Goal: Task Accomplishment & Management: Use online tool/utility

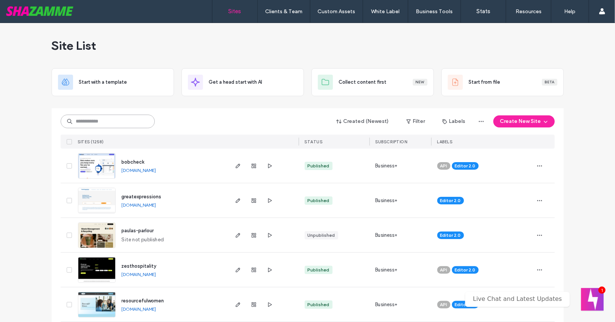
click at [104, 116] on input at bounding box center [108, 122] width 94 height 14
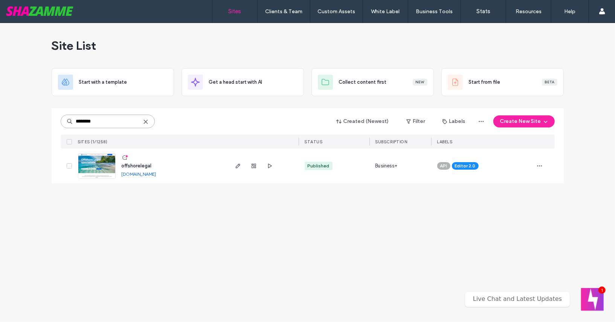
type input "********"
click at [125, 164] on span "offshorelegal" at bounding box center [137, 166] width 30 height 6
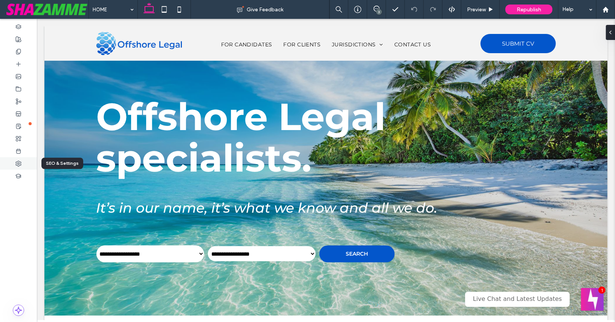
click at [18, 161] on icon at bounding box center [18, 164] width 6 height 6
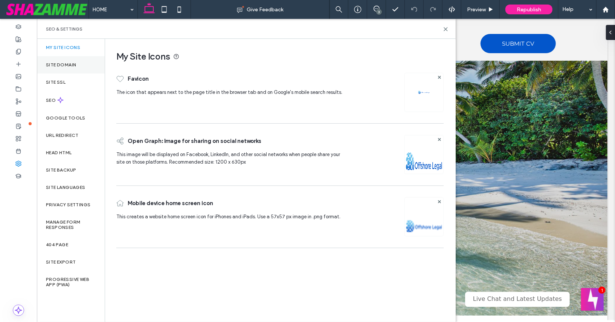
click at [61, 64] on label "Site Domain" at bounding box center [61, 64] width 30 height 5
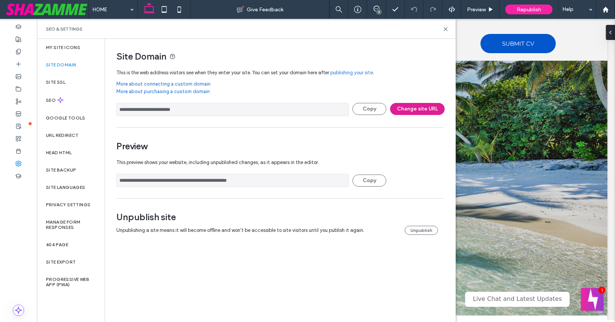
click at [419, 108] on button "Change site URL" at bounding box center [417, 109] width 55 height 12
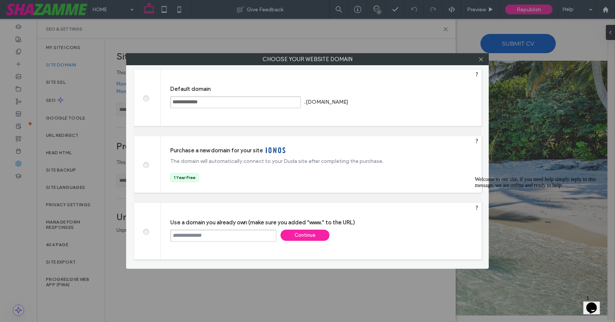
click at [256, 234] on input "text" at bounding box center [223, 236] width 106 height 12
paste input "**********"
type input "**********"
click at [309, 238] on div "Continue" at bounding box center [305, 235] width 49 height 11
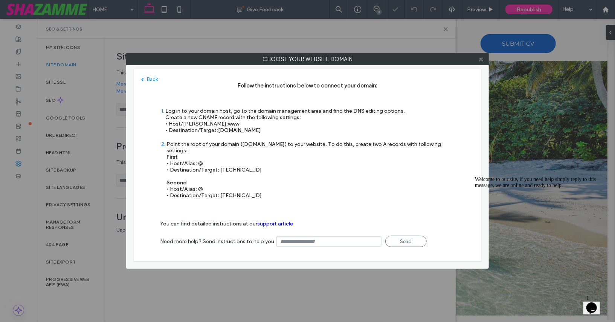
type input "**********"
click at [481, 61] on icon at bounding box center [482, 60] width 6 height 6
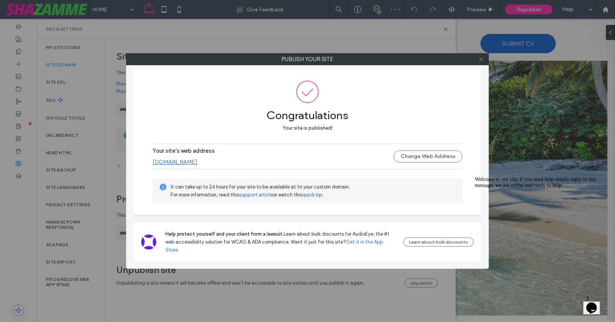
click at [483, 57] on icon at bounding box center [482, 60] width 6 height 6
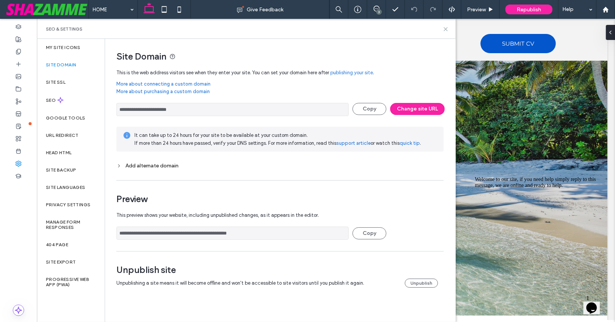
click at [448, 29] on icon at bounding box center [446, 29] width 6 height 6
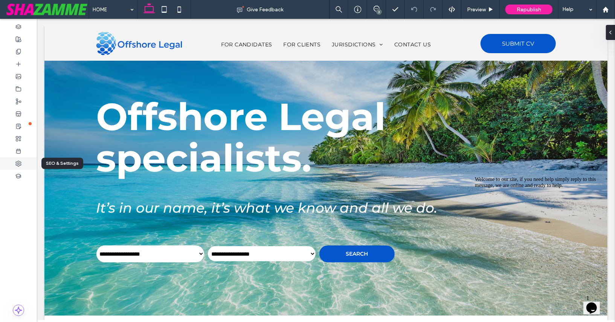
click at [16, 162] on use at bounding box center [18, 163] width 5 height 5
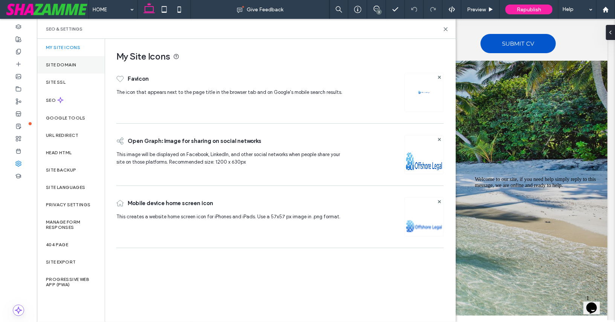
click at [58, 61] on div "Site Domain" at bounding box center [71, 64] width 68 height 17
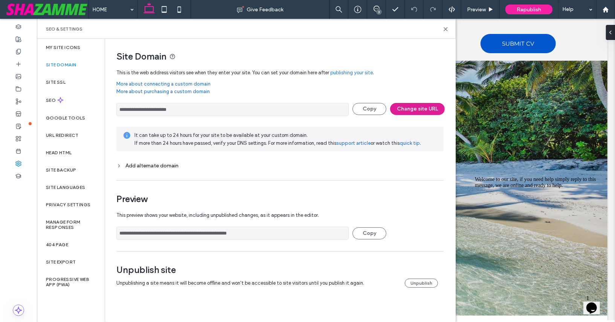
click at [406, 109] on button "Change site URL" at bounding box center [417, 109] width 55 height 12
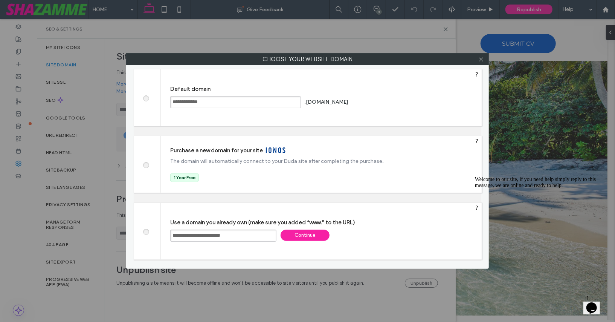
click at [146, 100] on span at bounding box center [146, 98] width 0 height 6
click at [396, 99] on div "**********" at bounding box center [321, 97] width 321 height 57
click at [372, 100] on div "Save" at bounding box center [378, 101] width 49 height 11
type input "**********"
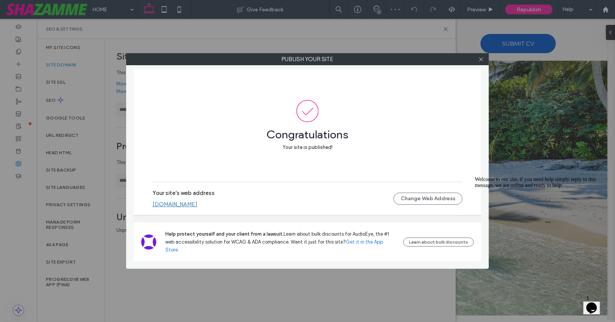
click at [485, 57] on div at bounding box center [481, 59] width 11 height 11
click at [482, 58] on icon at bounding box center [482, 60] width 6 height 6
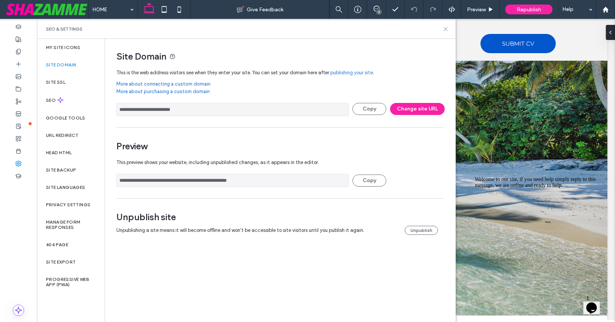
click at [446, 27] on icon at bounding box center [446, 29] width 6 height 6
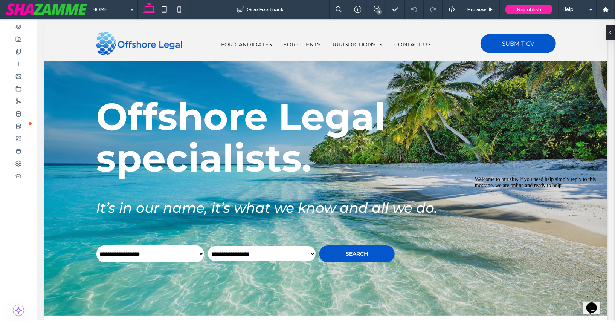
click at [475, 176] on icon "Chat attention grabber" at bounding box center [475, 176] width 0 height 0
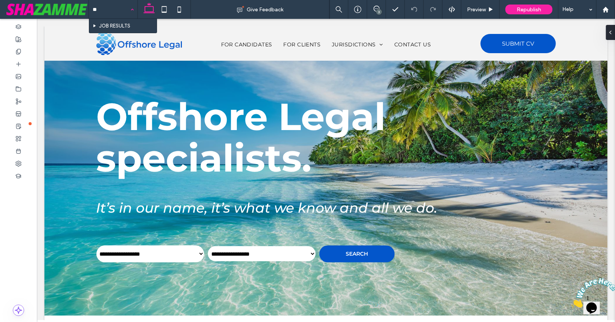
type input "*"
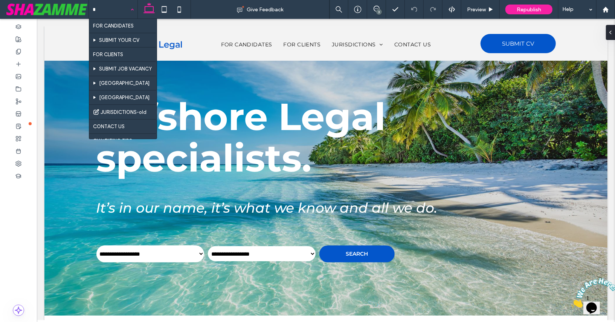
type input "**"
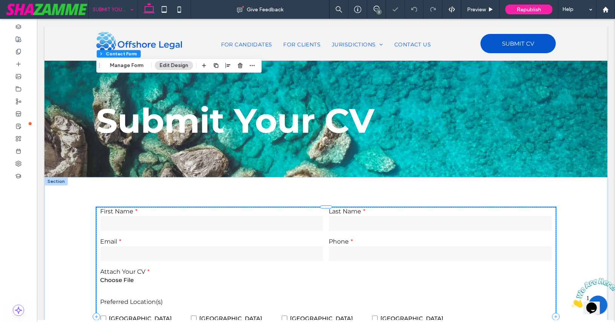
scroll to position [129, 0]
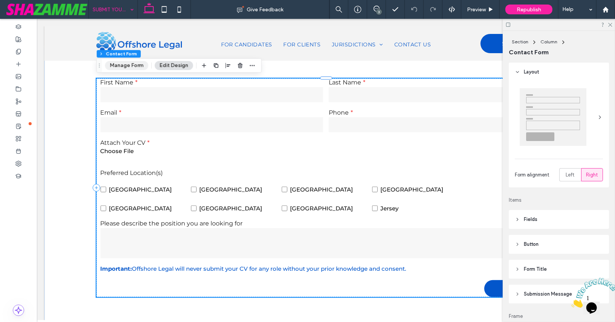
click at [128, 64] on button "Manage Form" at bounding box center [126, 65] width 43 height 9
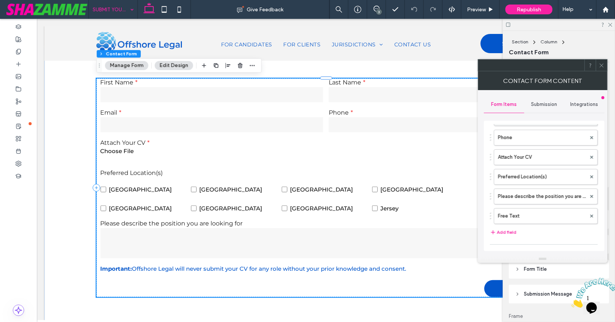
scroll to position [92, 0]
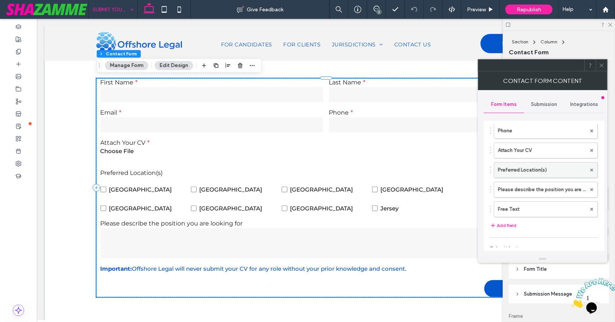
click at [541, 169] on label "Preferred Location(s)" at bounding box center [542, 169] width 88 height 15
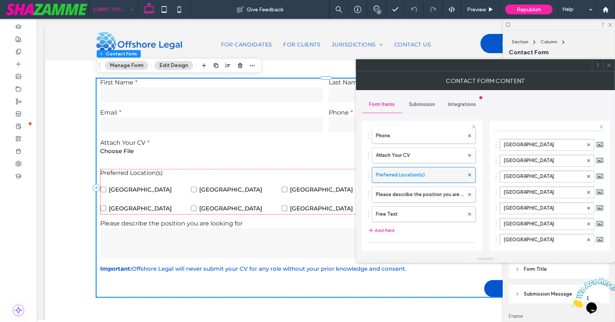
scroll to position [69, 0]
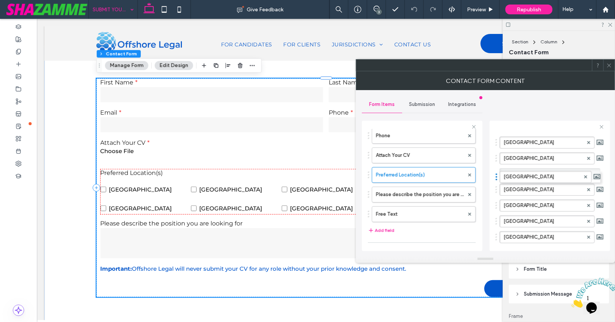
click at [492, 173] on div "**********" at bounding box center [550, 186] width 121 height 130
click at [512, 173] on label "Gibraltar" at bounding box center [544, 173] width 80 height 11
click at [512, 173] on input "*********" at bounding box center [544, 173] width 80 height 5
type input "*********"
click at [493, 145] on div "**********" at bounding box center [550, 186] width 121 height 130
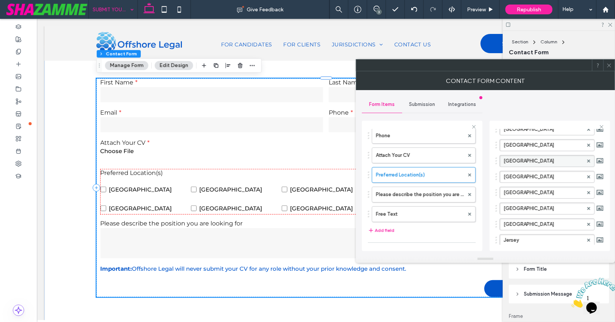
scroll to position [86, 0]
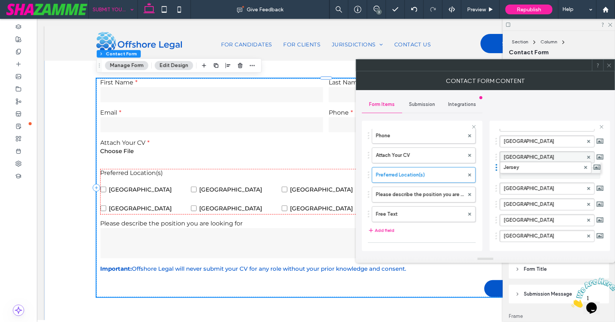
drag, startPoint x: 497, startPoint y: 233, endPoint x: 501, endPoint y: 156, distance: 76.2
drag, startPoint x: 497, startPoint y: 229, endPoint x: 501, endPoint y: 158, distance: 71.3
drag, startPoint x: 497, startPoint y: 233, endPoint x: 504, endPoint y: 146, distance: 87.7
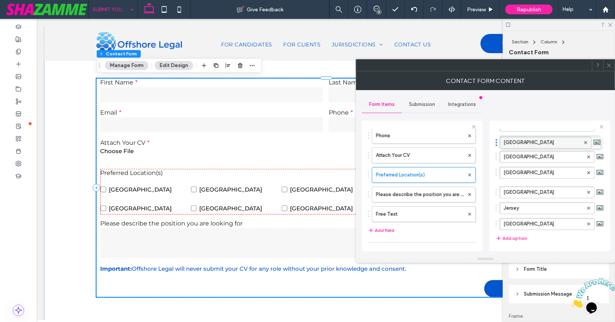
drag, startPoint x: 497, startPoint y: 217, endPoint x: 512, endPoint y: 137, distance: 81.4
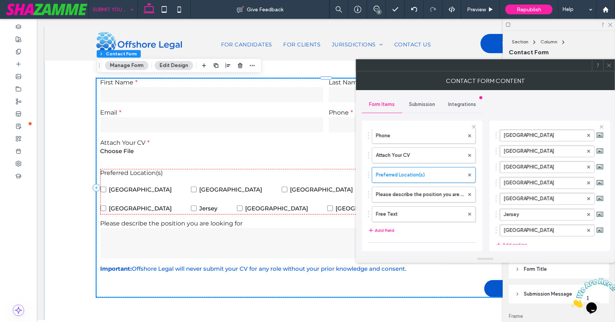
scroll to position [78, 0]
click at [513, 240] on button "Add option" at bounding box center [512, 242] width 32 height 9
click at [519, 238] on button "Add option" at bounding box center [512, 242] width 32 height 9
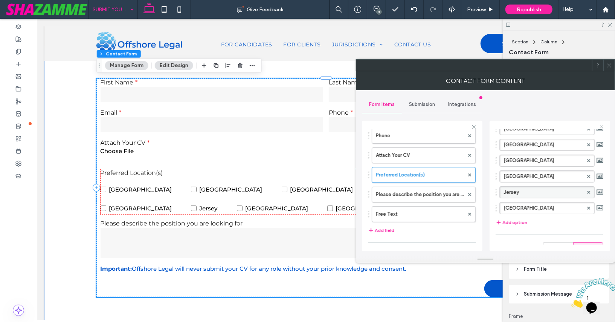
scroll to position [100, 0]
click at [323, 208] on div at bounding box center [325, 191] width 451 height 45
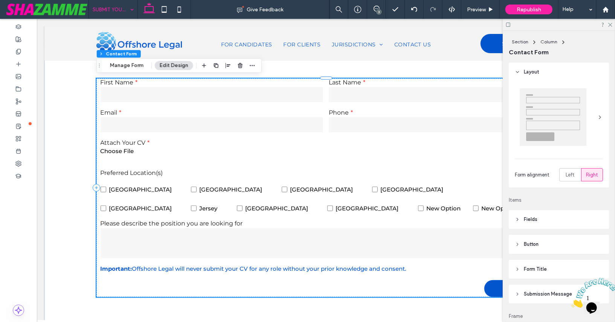
click at [482, 208] on span "New Option" at bounding box center [499, 207] width 34 height 7
click at [314, 167] on div "Preferred Location(s) Bermuda British Virgin Islands Cayman Islands Hong Kong G…" at bounding box center [325, 191] width 457 height 51
click at [132, 64] on button "Manage Form" at bounding box center [126, 65] width 43 height 9
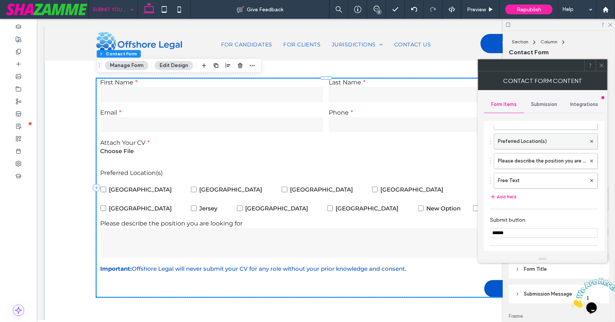
scroll to position [117, 0]
click at [513, 142] on label "Preferred Location(s)" at bounding box center [542, 145] width 88 height 15
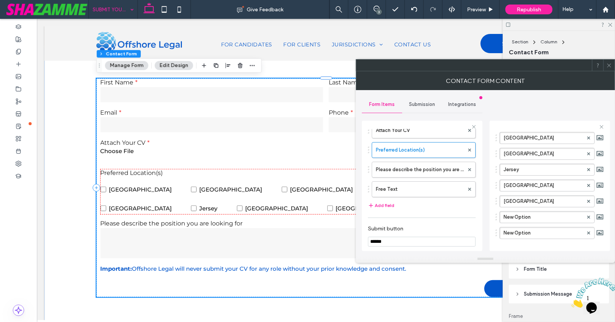
scroll to position [146, 0]
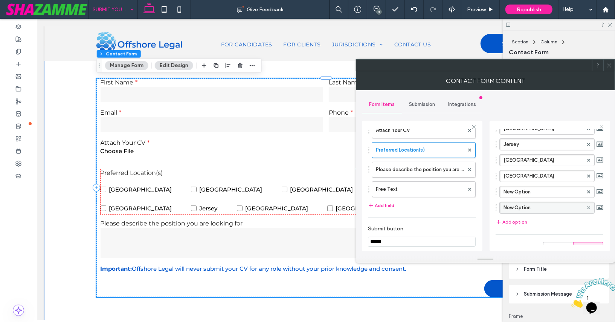
click at [588, 206] on icon at bounding box center [589, 207] width 3 height 3
click at [541, 186] on label "New Option" at bounding box center [544, 191] width 80 height 11
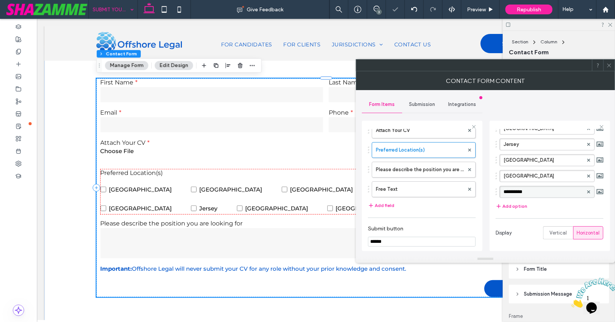
click at [541, 189] on input "**********" at bounding box center [544, 191] width 80 height 5
drag, startPoint x: 541, startPoint y: 186, endPoint x: 504, endPoint y: 187, distance: 37.7
click at [504, 189] on input "**********" at bounding box center [544, 191] width 80 height 5
type input "*********"
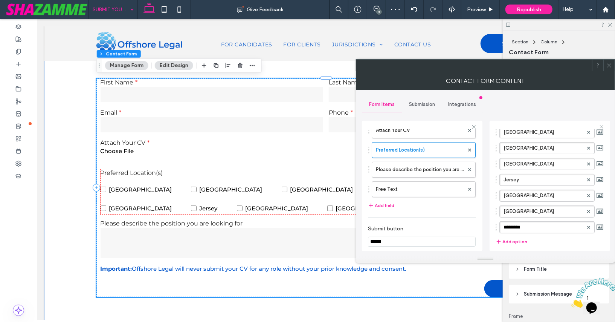
scroll to position [108, 0]
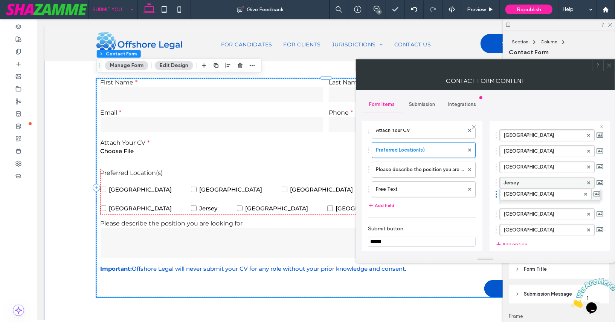
drag, startPoint x: 497, startPoint y: 222, endPoint x: 502, endPoint y: 185, distance: 37.6
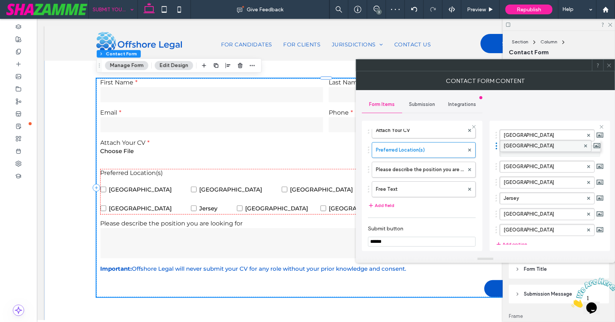
drag, startPoint x: 496, startPoint y: 225, endPoint x: 502, endPoint y: 140, distance: 85.7
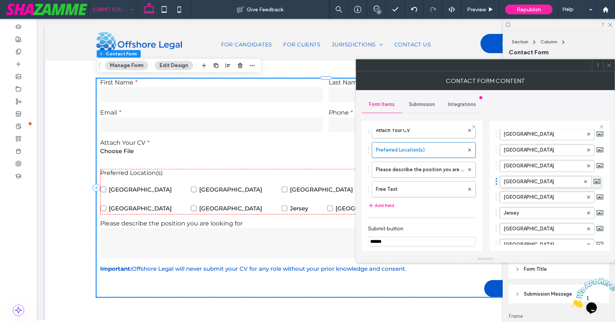
scroll to position [78, 0]
drag, startPoint x: 496, startPoint y: 179, endPoint x: 497, endPoint y: 196, distance: 17.4
drag, startPoint x: 496, startPoint y: 193, endPoint x: 510, endPoint y: 200, distance: 15.0
click at [493, 201] on div "**********" at bounding box center [550, 186] width 121 height 130
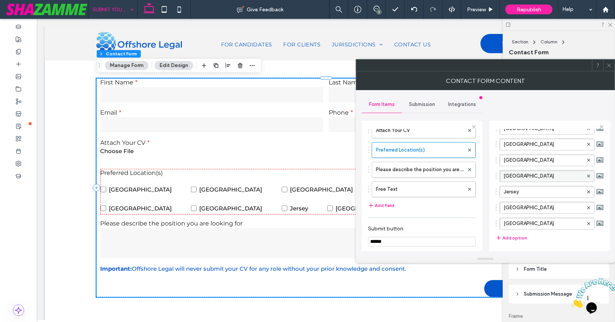
scroll to position [136, 0]
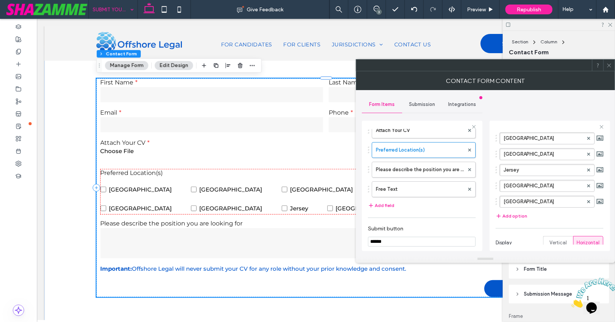
click at [610, 69] on span at bounding box center [610, 65] width 6 height 11
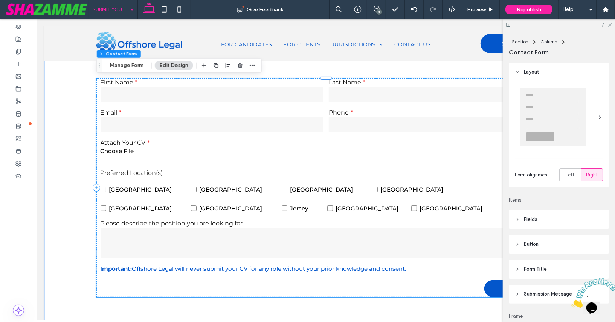
click at [610, 24] on icon at bounding box center [610, 24] width 5 height 5
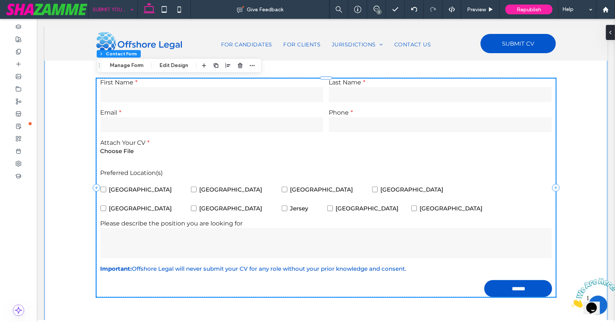
click at [590, 70] on div "Submit Your CV First Name Last Name Email Phone Attach Your CV Choose File Pref…" at bounding box center [325, 187] width 563 height 279
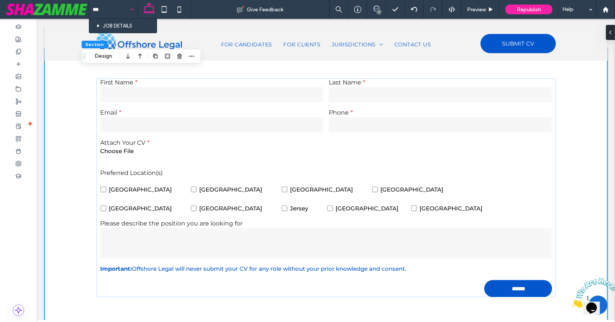
type input "****"
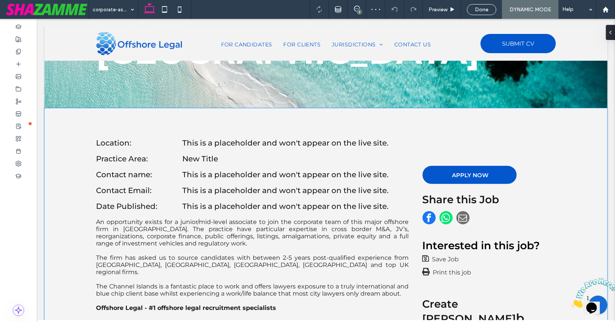
scroll to position [144, 0]
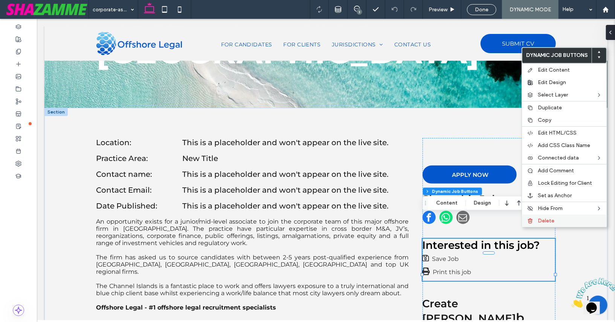
click at [539, 221] on div "Delete" at bounding box center [564, 220] width 85 height 12
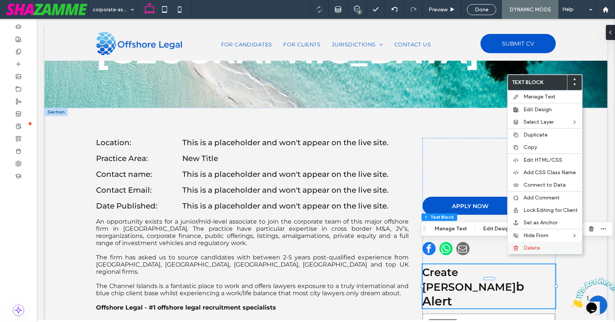
click at [520, 250] on div "Delete" at bounding box center [545, 248] width 75 height 12
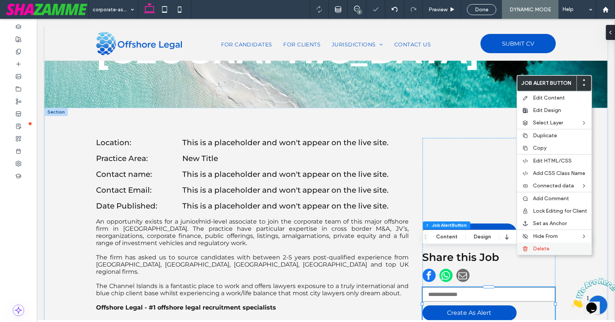
click at [536, 242] on div "Delete" at bounding box center [554, 248] width 75 height 12
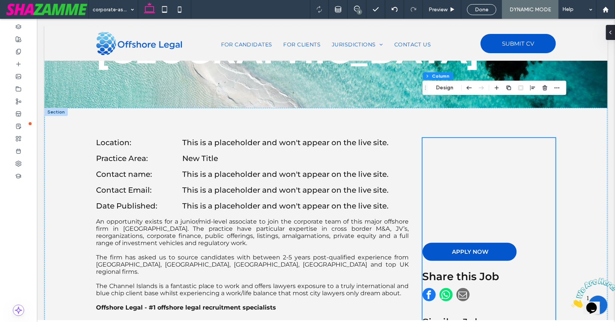
click at [482, 142] on div "APPLY NOW Share this Job Similar Jobs UK Barrister (4-8 PQE) – BRITISH VIRGIN I…" at bounding box center [488, 328] width 133 height 381
click at [445, 85] on button "Design" at bounding box center [445, 87] width 27 height 9
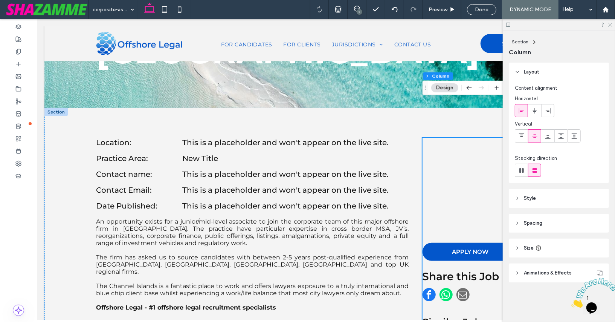
drag, startPoint x: 611, startPoint y: 22, endPoint x: 561, endPoint y: 10, distance: 52.0
click at [611, 22] on icon at bounding box center [610, 24] width 5 height 5
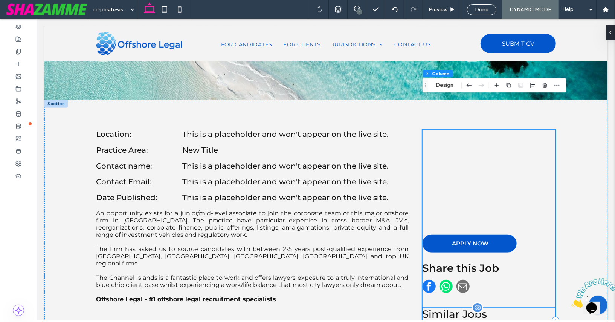
scroll to position [146, 0]
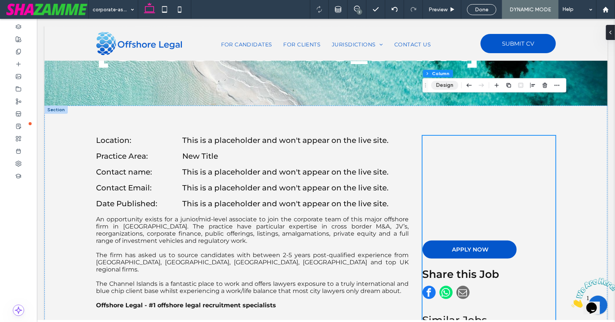
click at [445, 86] on button "Design" at bounding box center [445, 85] width 27 height 9
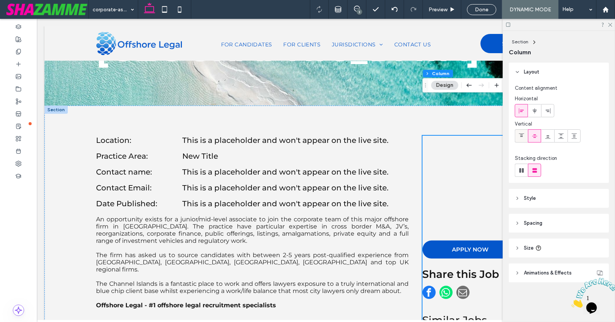
click at [522, 137] on icon at bounding box center [522, 136] width 6 height 6
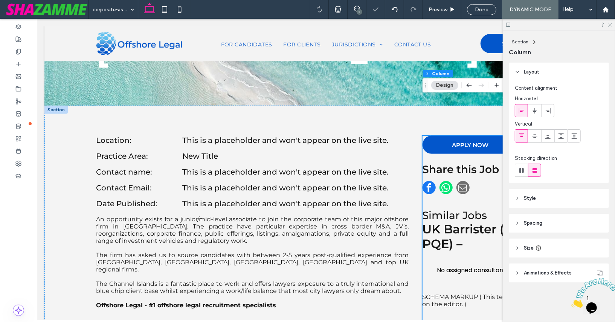
drag, startPoint x: 611, startPoint y: 24, endPoint x: 574, endPoint y: 5, distance: 42.1
click at [611, 24] on use at bounding box center [611, 25] width 4 height 4
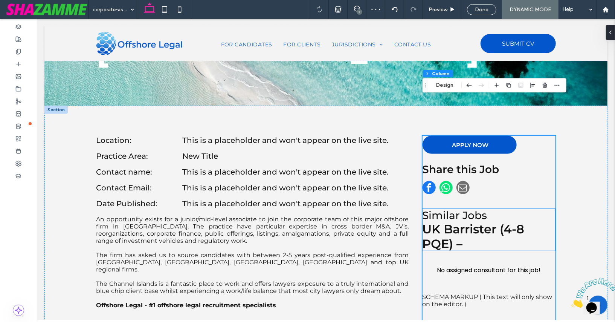
click at [486, 208] on div "Similar Jobs UK Barrister (4-8 PQE) – BRITISH VIRGIN ISLANDS - - Funds Associat…" at bounding box center [488, 229] width 133 height 42
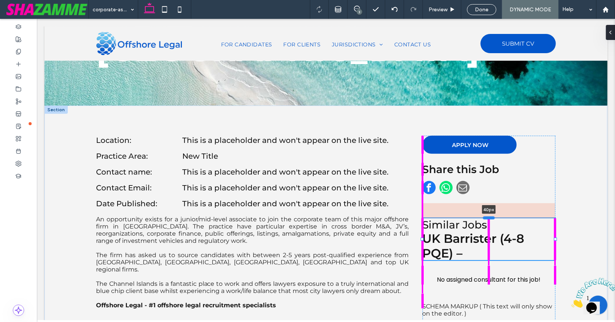
click at [487, 216] on div at bounding box center [489, 217] width 12 height 3
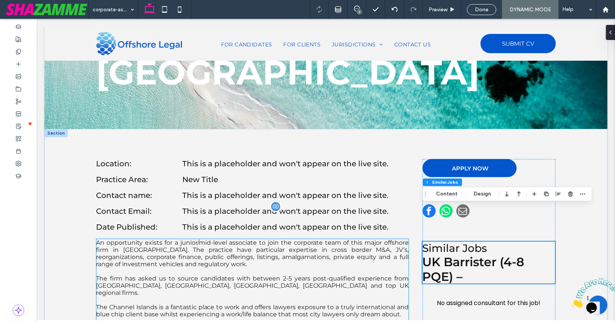
scroll to position [120, 0]
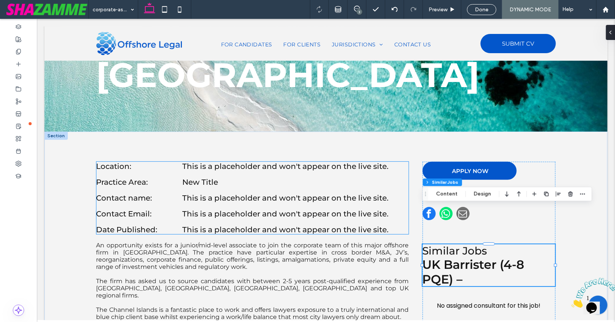
click at [201, 177] on h6 "New Title" at bounding box center [286, 181] width 209 height 9
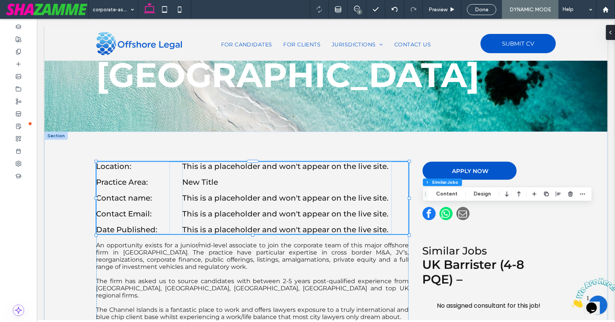
click at [201, 177] on h6 "New Title" at bounding box center [286, 181] width 209 height 9
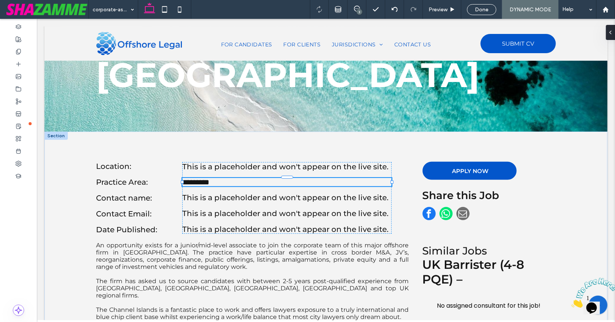
type input "**********"
type input "**"
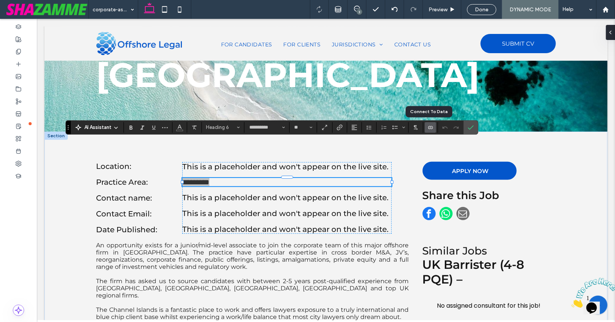
click at [430, 127] on icon "Connect To Data" at bounding box center [431, 127] width 6 height 6
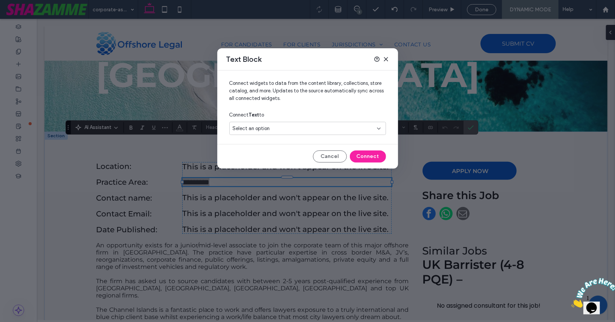
click at [358, 130] on div "Select an option" at bounding box center [303, 129] width 141 height 8
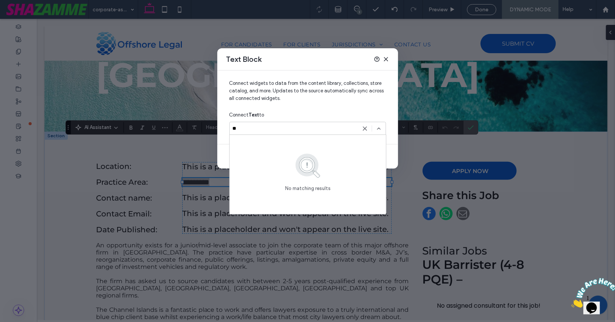
type input "*"
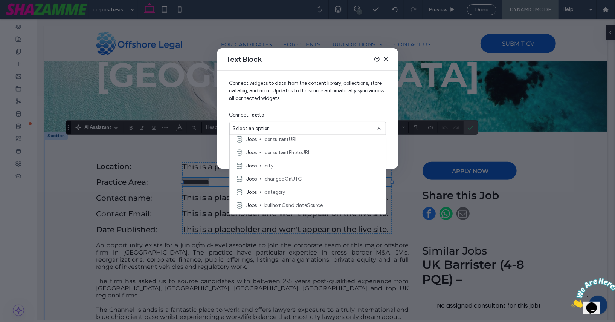
scroll to position [1111, 0]
click at [306, 188] on span "category" at bounding box center [323, 192] width 116 height 8
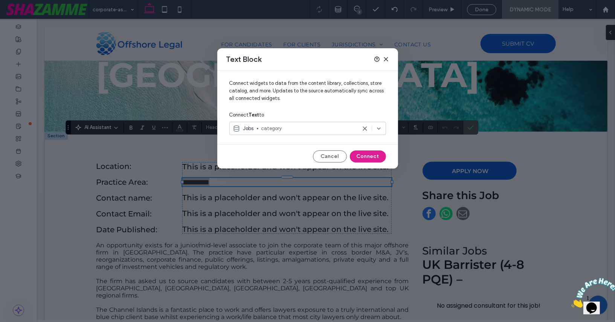
click at [373, 155] on button "Connect" at bounding box center [368, 156] width 36 height 12
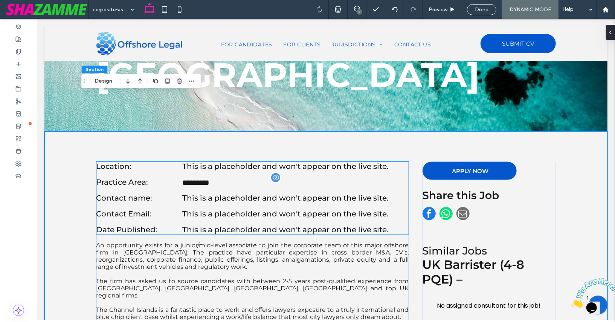
click at [122, 193] on span "Contact name:" at bounding box center [124, 197] width 56 height 9
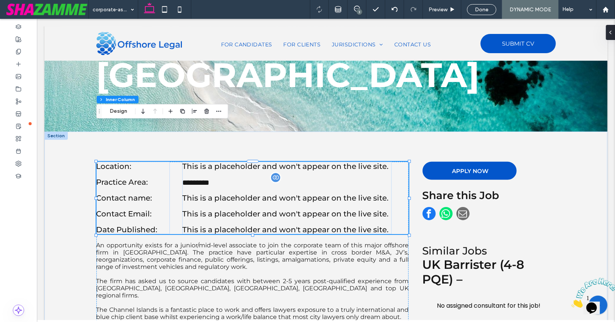
click at [122, 193] on span "Contact name:" at bounding box center [124, 197] width 56 height 9
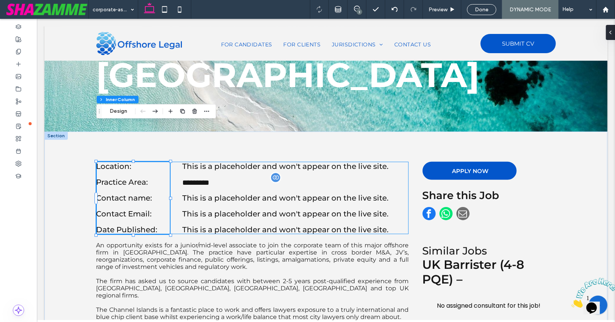
click at [122, 193] on span "Contact name:" at bounding box center [124, 197] width 56 height 9
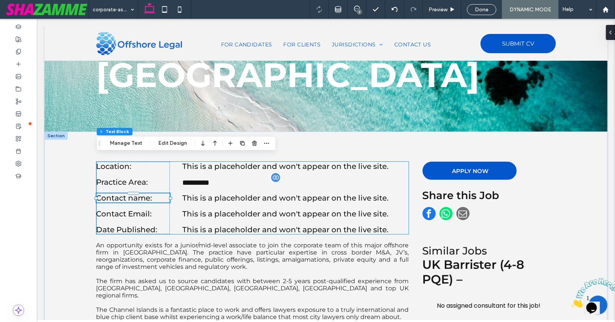
click at [122, 193] on span "Contact name:" at bounding box center [124, 197] width 56 height 9
click at [122, 194] on span "**********" at bounding box center [115, 198] width 39 height 8
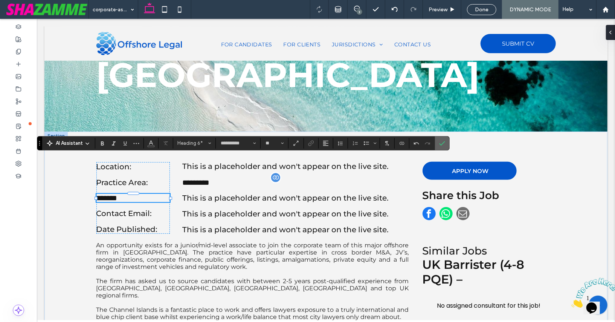
click at [440, 142] on icon "Confirm" at bounding box center [442, 143] width 6 height 6
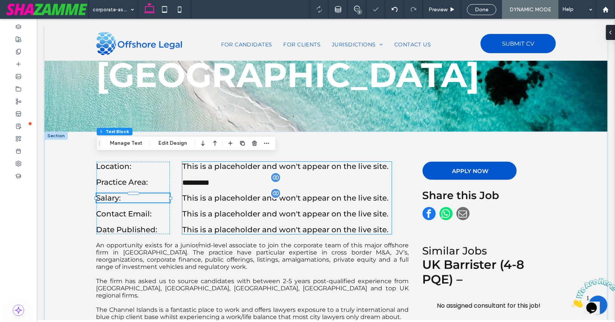
click at [314, 193] on span "This is a placeholder and won't appear on the live site." at bounding box center [285, 197] width 207 height 9
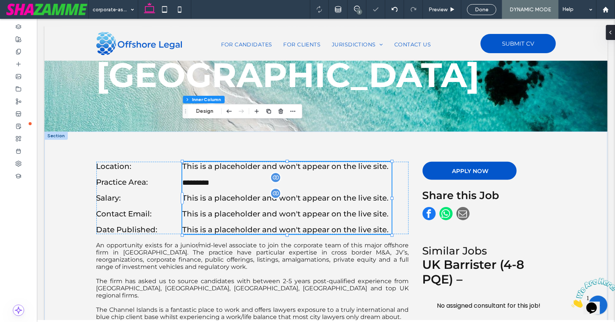
click at [314, 193] on span "This is a placeholder and won't appear on the live site." at bounding box center [285, 197] width 207 height 9
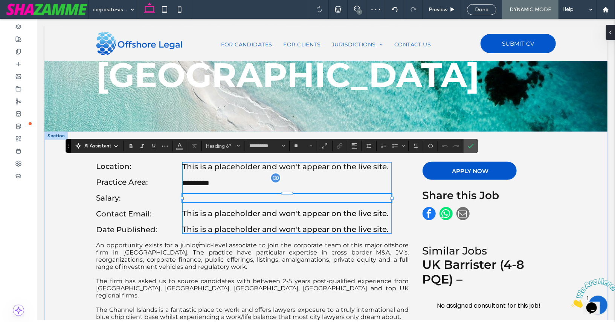
click at [314, 193] on h6 "﻿" at bounding box center [286, 197] width 209 height 8
click at [428, 149] on span "Connect To Data" at bounding box center [429, 146] width 3 height 11
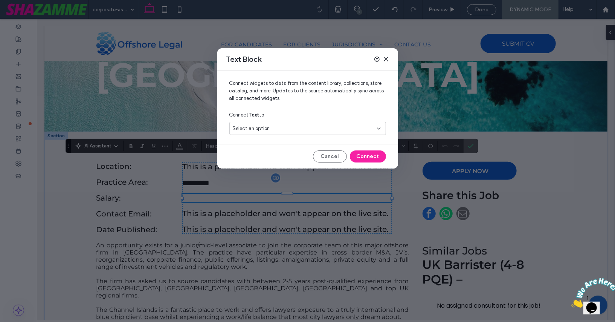
click at [301, 125] on div "Select an option" at bounding box center [303, 129] width 141 height 8
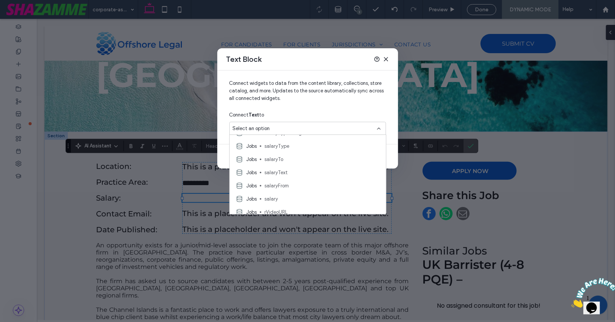
scroll to position [287, 0]
click at [297, 173] on span "salaryText" at bounding box center [323, 171] width 116 height 8
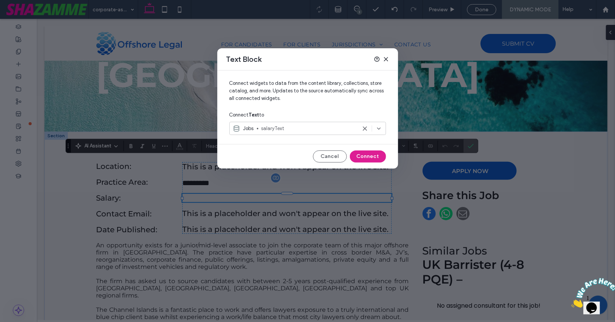
click at [364, 153] on button "Connect" at bounding box center [368, 156] width 36 height 12
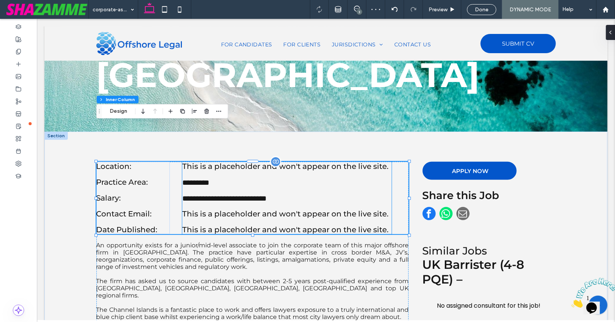
scroll to position [91, 0]
click at [207, 161] on span "This is a placeholder and won't appear on the live site." at bounding box center [285, 165] width 207 height 9
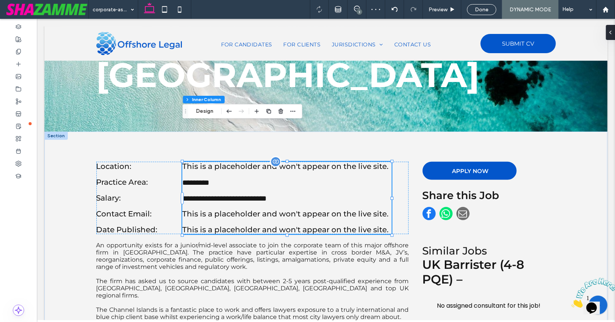
click at [207, 161] on span "This is a placeholder and won't appear on the live site." at bounding box center [285, 165] width 207 height 9
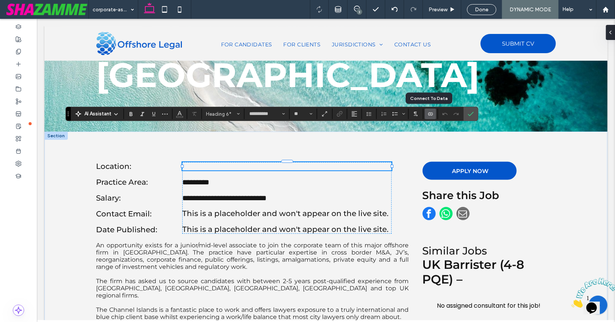
click at [428, 114] on icon "Connect To Data" at bounding box center [431, 114] width 6 height 6
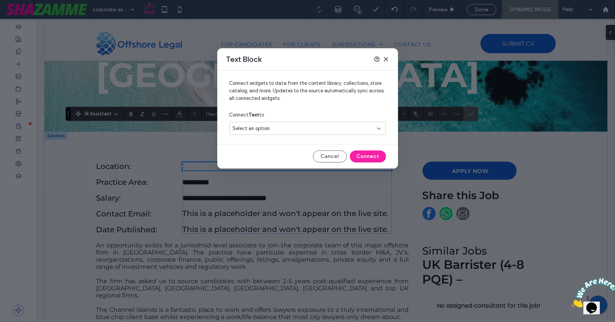
click at [289, 127] on div "Select an option" at bounding box center [303, 129] width 141 height 8
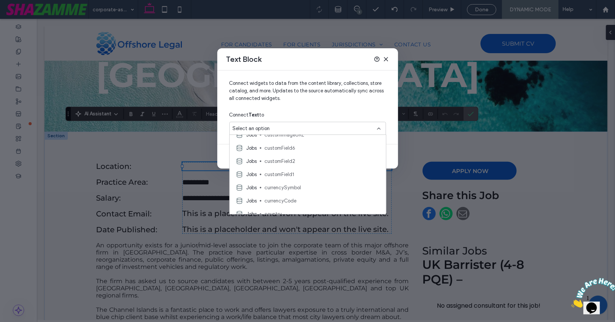
scroll to position [1039, 0]
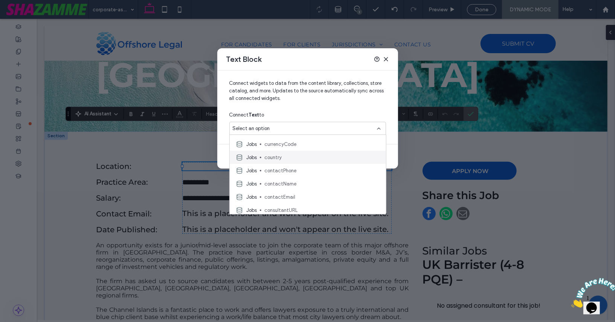
click at [288, 157] on span "country" at bounding box center [323, 157] width 116 height 8
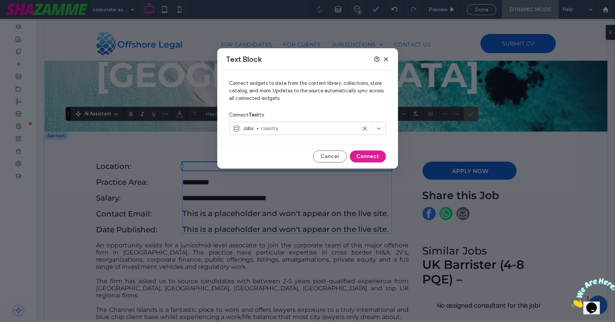
click at [373, 156] on button "Connect" at bounding box center [368, 156] width 36 height 12
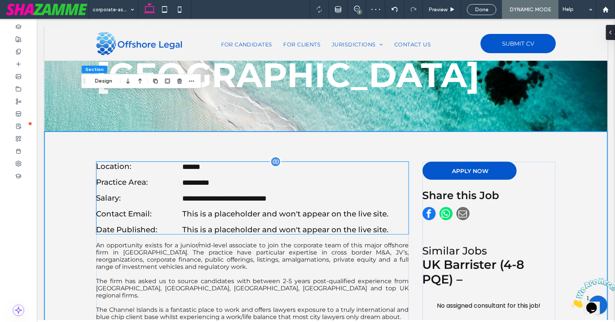
click at [139, 209] on span "Contact Email:" at bounding box center [124, 213] width 56 height 9
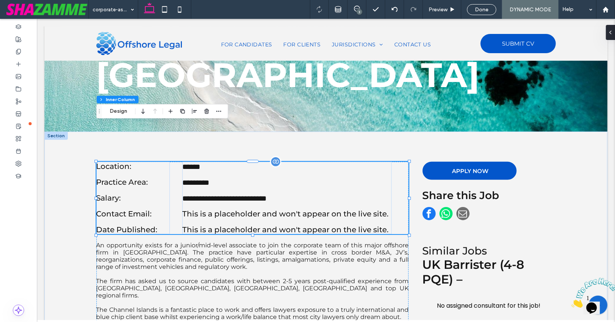
click at [140, 209] on span "Contact Email:" at bounding box center [124, 213] width 56 height 9
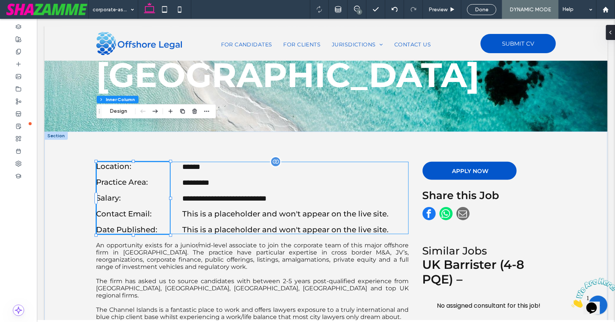
click at [140, 209] on span "Contact Email:" at bounding box center [124, 213] width 56 height 9
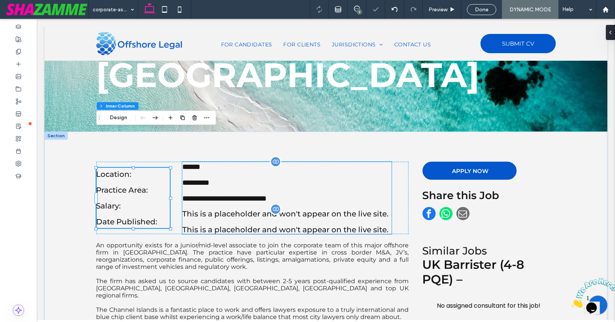
click at [205, 209] on span "This is a placeholder and won't appear on the live site." at bounding box center [285, 213] width 207 height 9
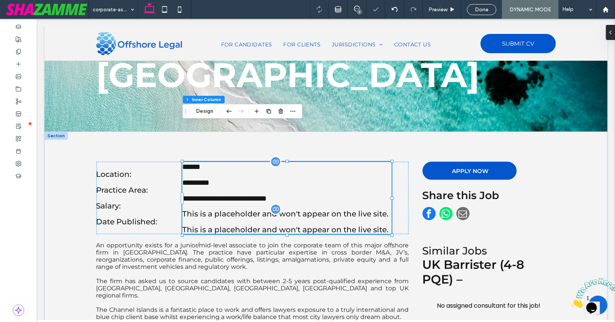
click at [205, 209] on span "This is a placeholder and won't appear on the live site." at bounding box center [285, 213] width 207 height 9
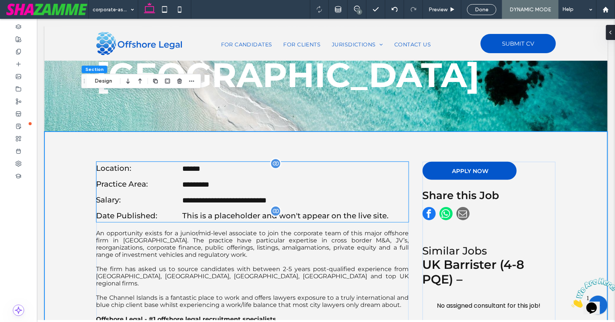
click at [194, 211] on span "This is a placeholder and won't appear on the live site." at bounding box center [285, 215] width 207 height 9
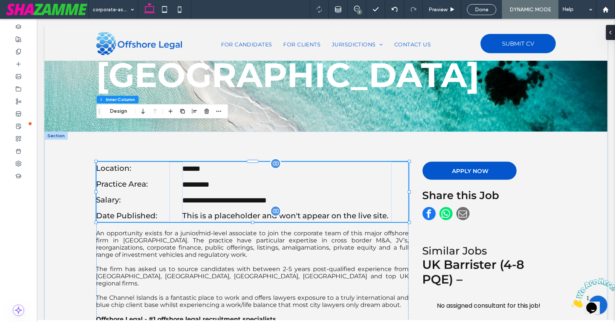
click at [194, 211] on span "This is a placeholder and won't appear on the live site." at bounding box center [285, 215] width 207 height 9
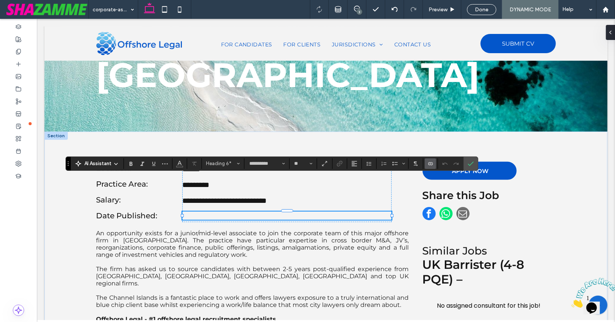
click at [430, 164] on icon "Connect To Data" at bounding box center [431, 164] width 6 height 6
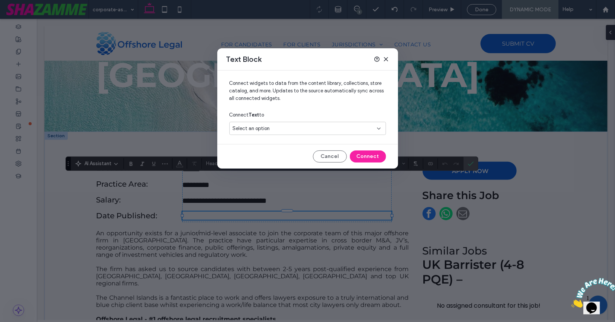
click at [340, 126] on div "Select an option" at bounding box center [303, 129] width 141 height 8
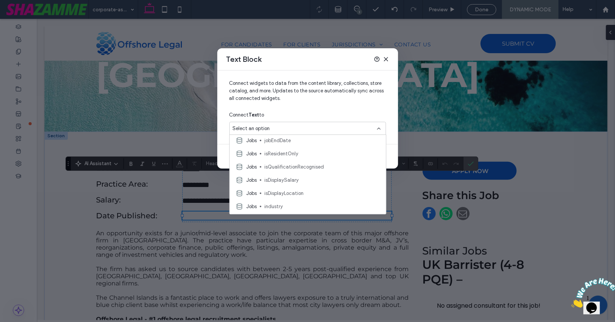
scroll to position [791, 0]
click at [346, 86] on span "Connect widgets to data from the content library, collections, store catalog, a…" at bounding box center [308, 94] width 157 height 29
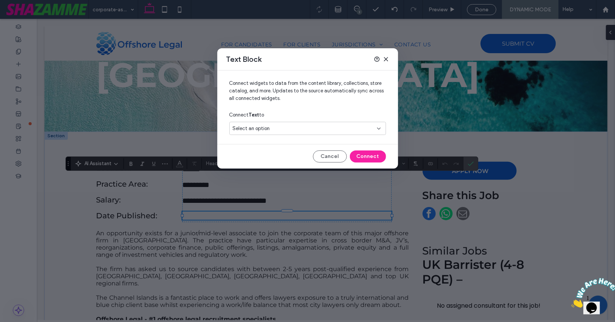
click at [385, 60] on use at bounding box center [385, 58] width 3 height 3
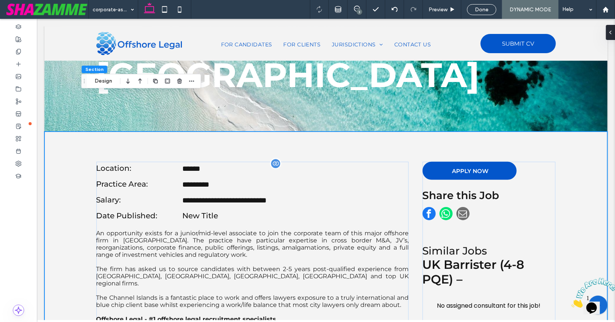
click at [490, 9] on div "Done" at bounding box center [482, 9] width 29 height 6
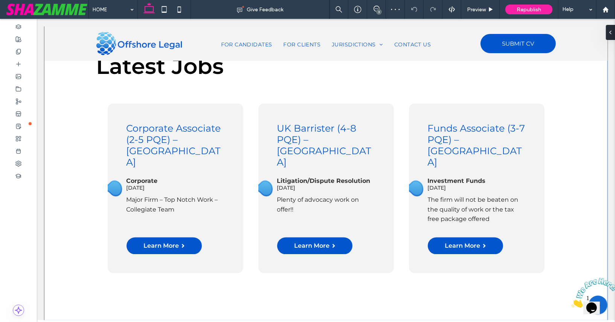
scroll to position [735, 0]
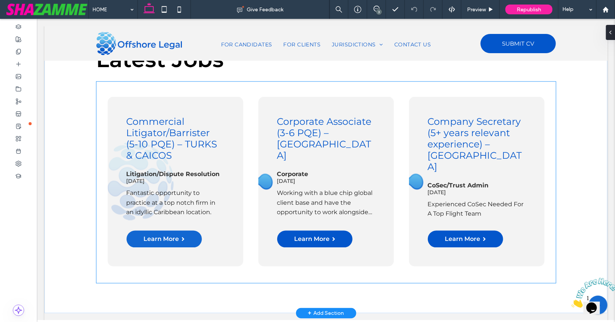
click at [181, 179] on div "07-Oct-2025" at bounding box center [175, 180] width 98 height 7
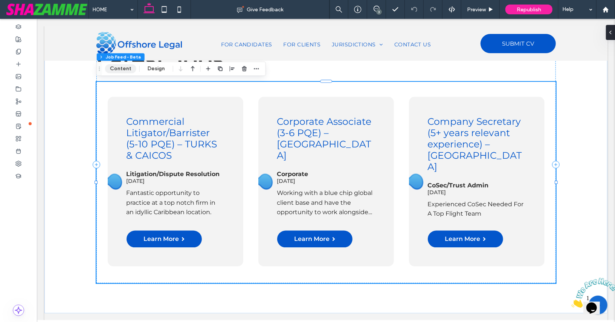
click at [129, 69] on button "Content" at bounding box center [120, 68] width 31 height 9
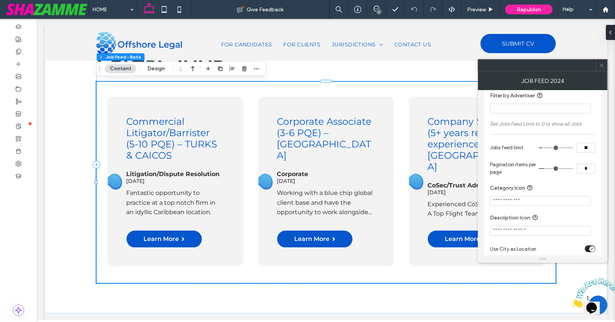
scroll to position [330, 0]
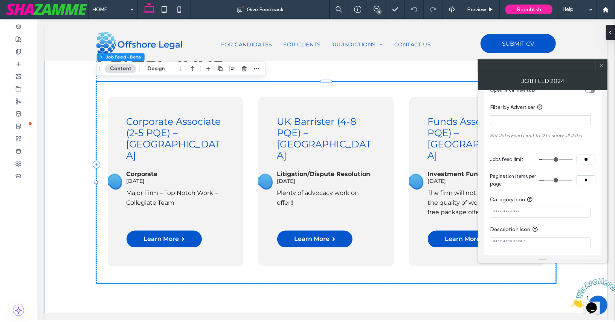
type input "*"
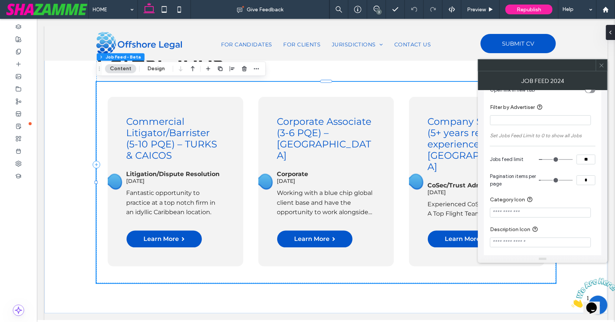
type input "*"
click at [543, 180] on input "range" at bounding box center [556, 180] width 34 height 1
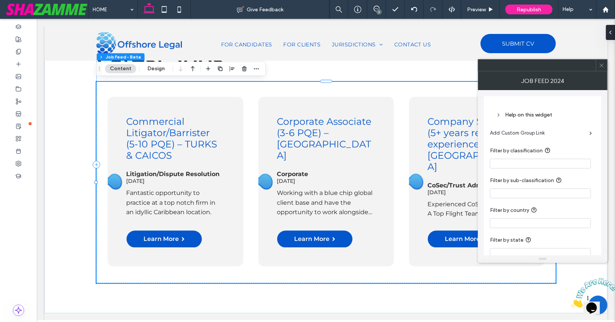
scroll to position [330, 0]
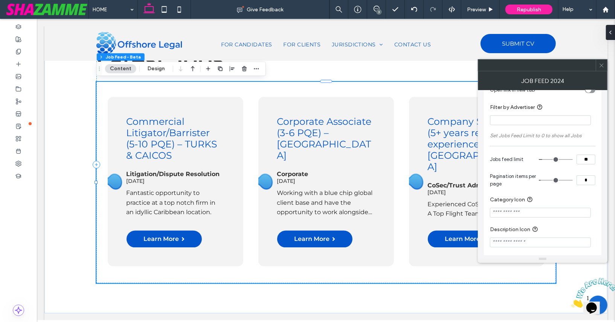
type input "**"
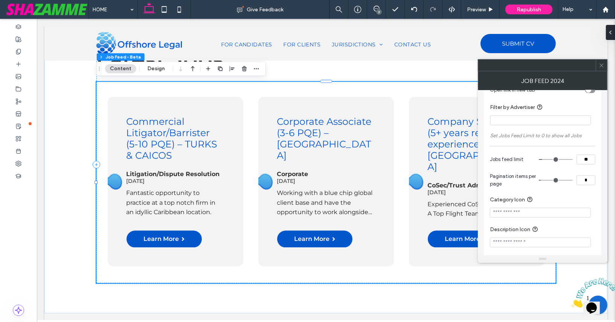
type input "**"
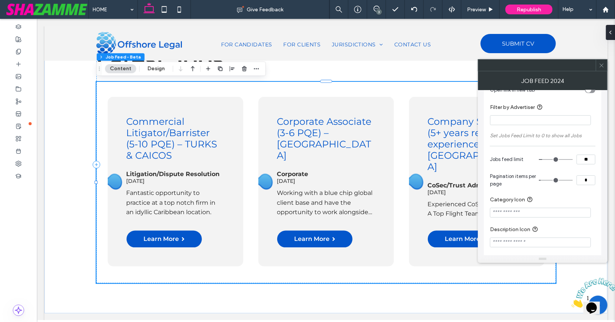
type input "**"
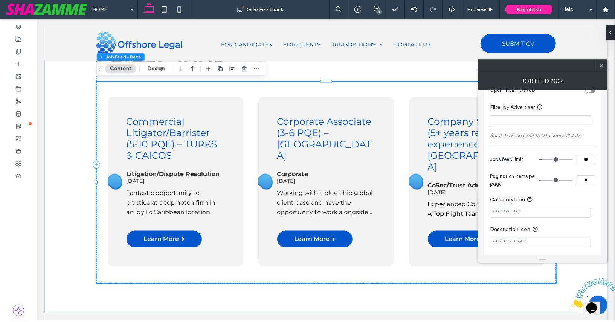
type input "**"
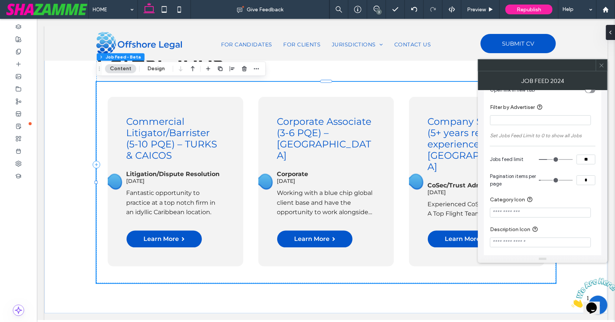
type input "**"
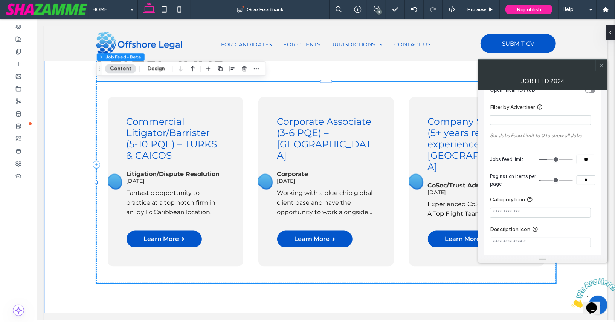
type input "**"
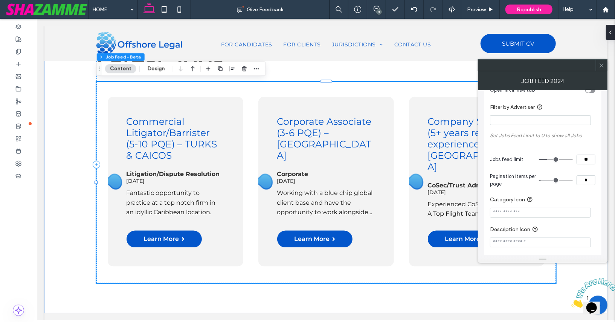
type input "**"
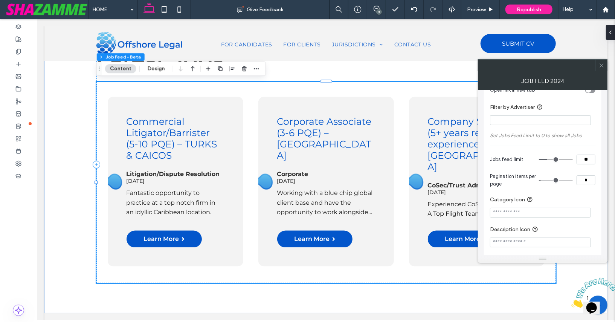
type input "**"
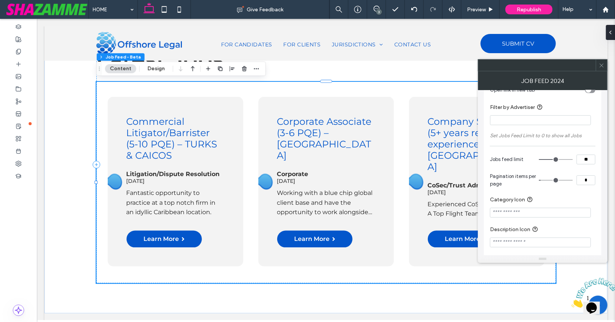
type input "**"
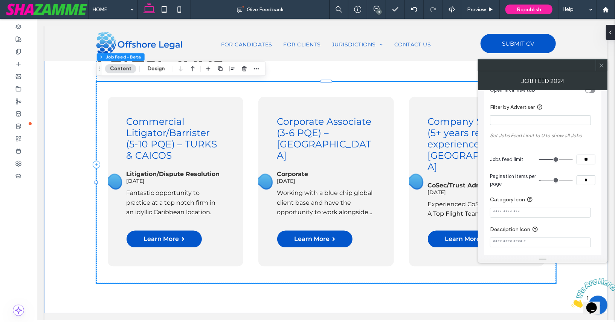
type input "**"
type input "***"
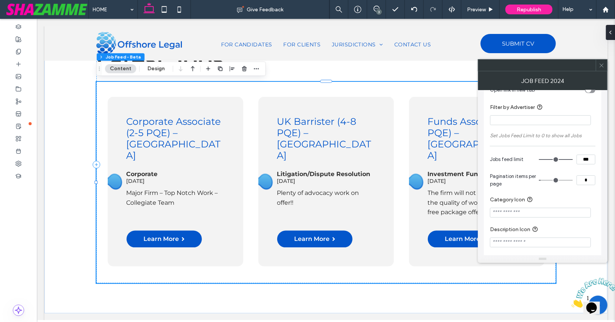
type input "**"
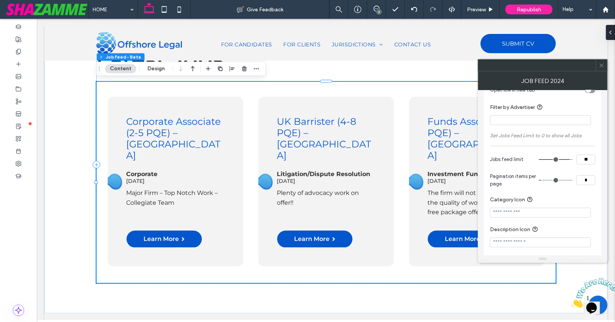
type input "**"
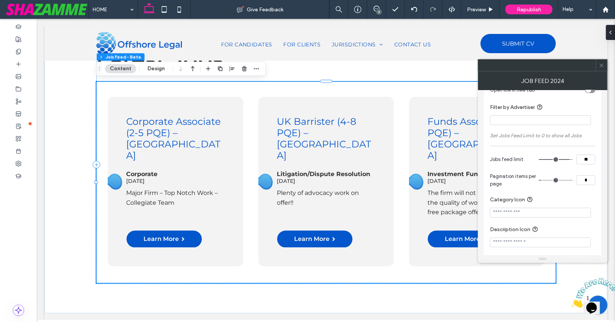
type input "**"
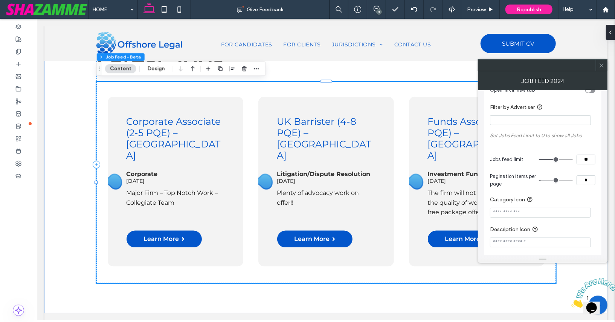
type input "**"
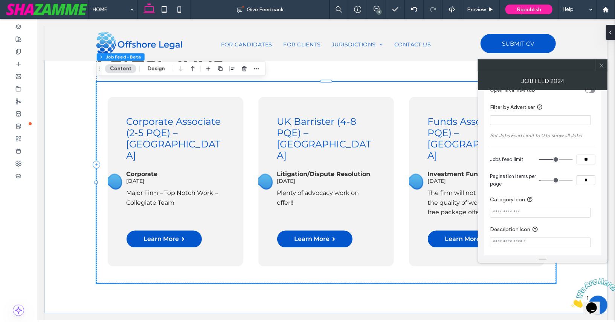
type input "**"
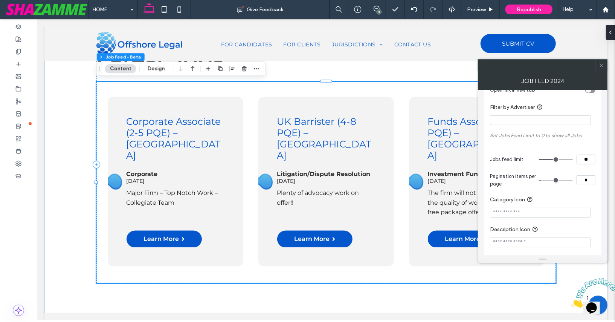
type input "**"
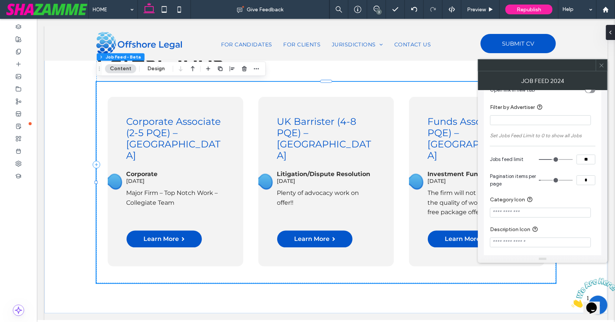
type input "**"
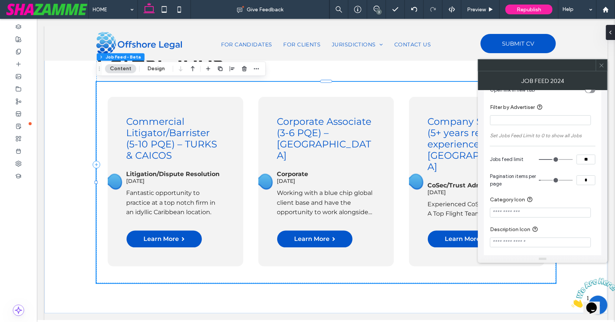
type input "**"
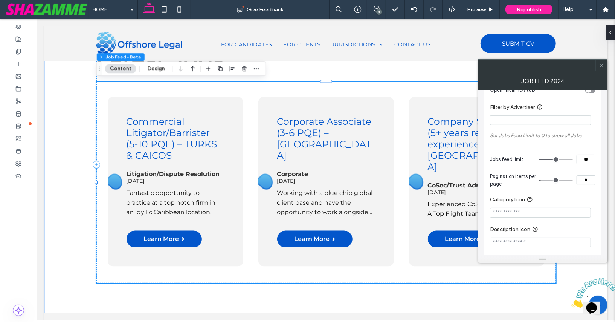
type input "**"
drag, startPoint x: 545, startPoint y: 158, endPoint x: 553, endPoint y: 158, distance: 8.3
type input "**"
click at [553, 159] on input "range" at bounding box center [556, 159] width 34 height 1
click at [565, 228] on label "Description Icon" at bounding box center [541, 229] width 103 height 9
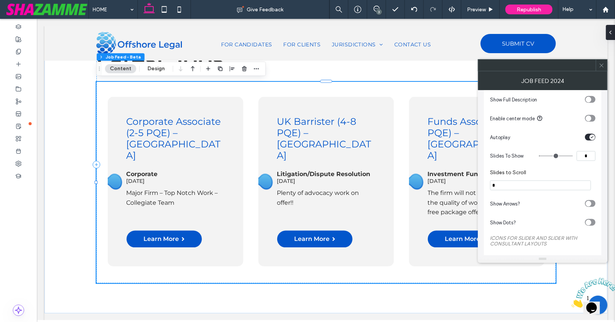
scroll to position [794, 0]
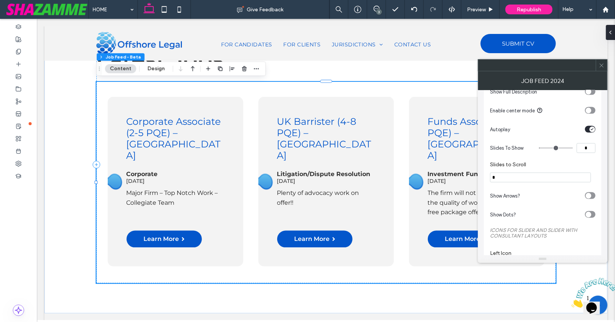
drag, startPoint x: 513, startPoint y: 172, endPoint x: 503, endPoint y: 176, distance: 10.6
click at [503, 176] on input "*" at bounding box center [540, 178] width 101 height 10
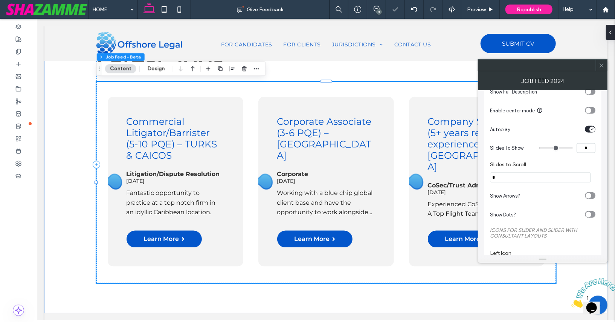
type input "*"
click at [516, 190] on section "Show Arrows?" at bounding box center [543, 195] width 106 height 19
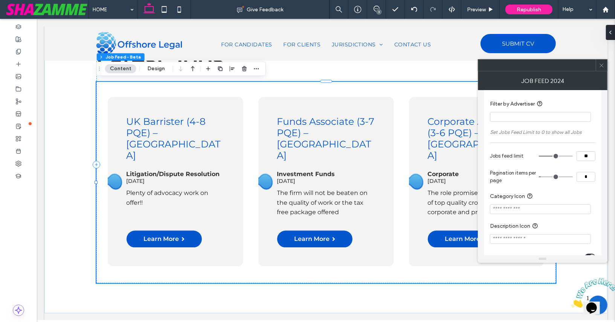
scroll to position [311, 0]
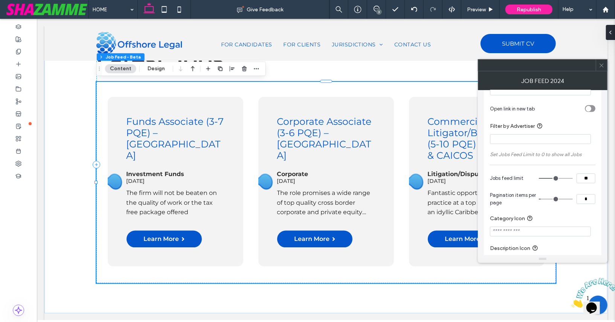
drag, startPoint x: 589, startPoint y: 198, endPoint x: 584, endPoint y: 198, distance: 5.3
click at [584, 198] on input "*" at bounding box center [586, 199] width 19 height 10
type input "*"
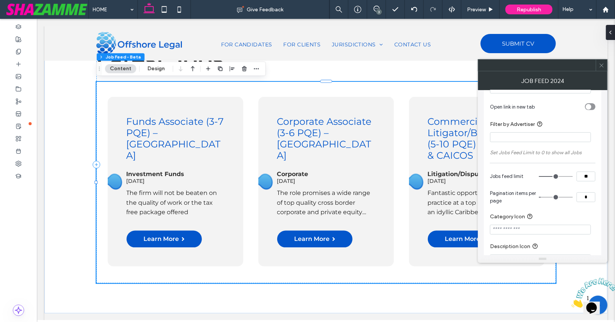
click at [582, 209] on section "Category Icon" at bounding box center [543, 223] width 106 height 30
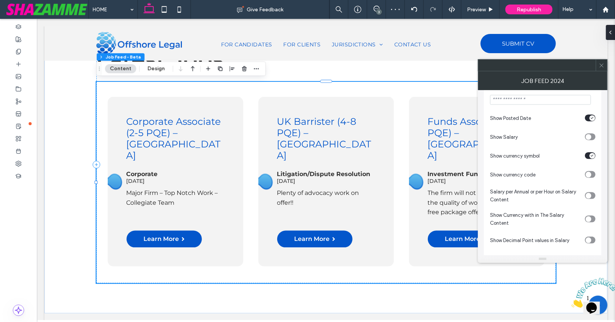
scroll to position [623, 0]
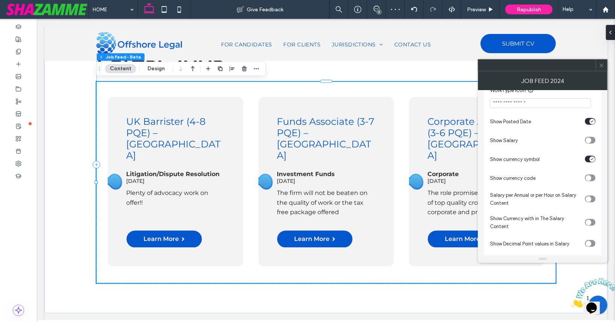
click at [589, 121] on div "toggle" at bounding box center [590, 121] width 11 height 7
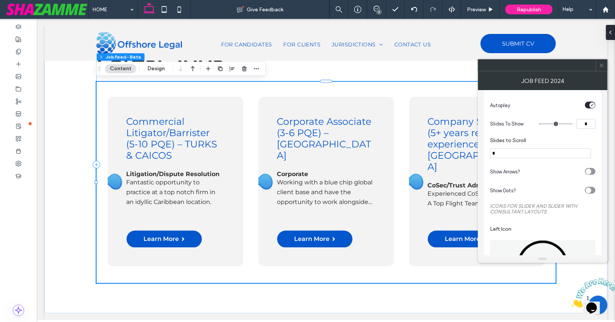
scroll to position [824, 0]
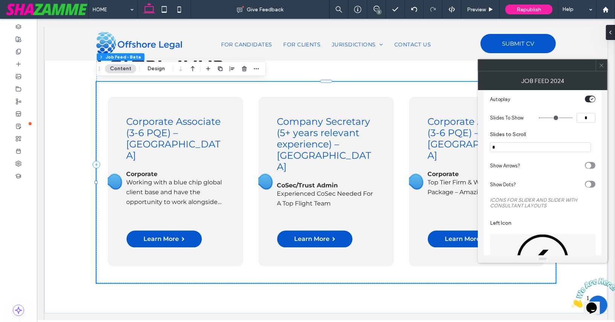
click at [601, 64] on icon at bounding box center [602, 66] width 6 height 6
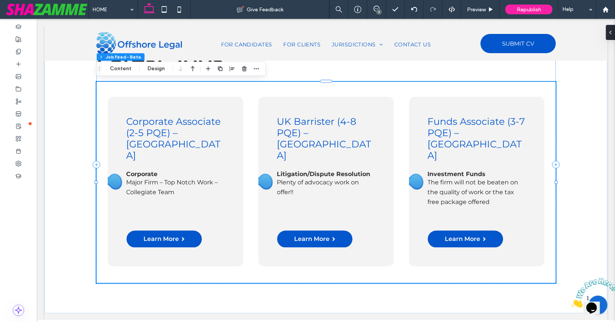
click at [571, 302] on icon "Close" at bounding box center [571, 305] width 0 height 6
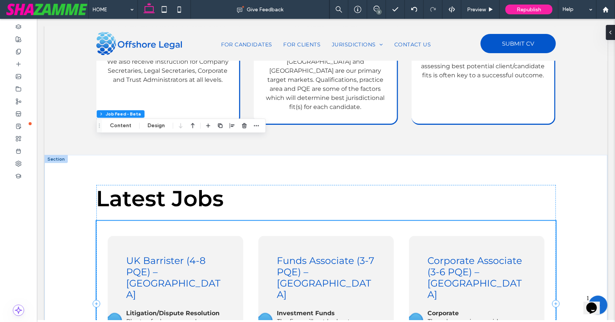
scroll to position [566, 0]
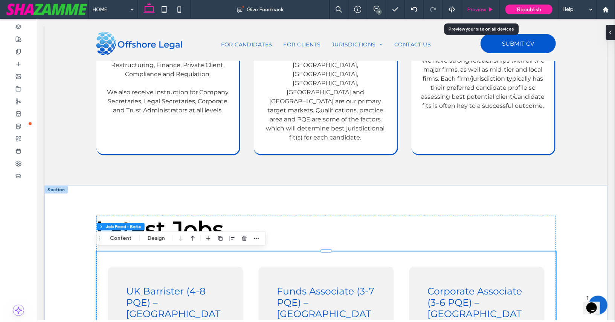
click at [474, 6] on span "Preview" at bounding box center [476, 9] width 19 height 6
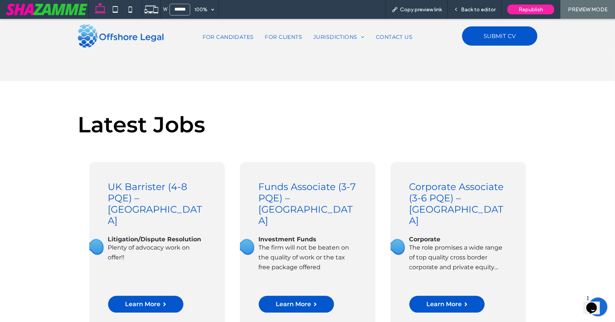
scroll to position [661, 0]
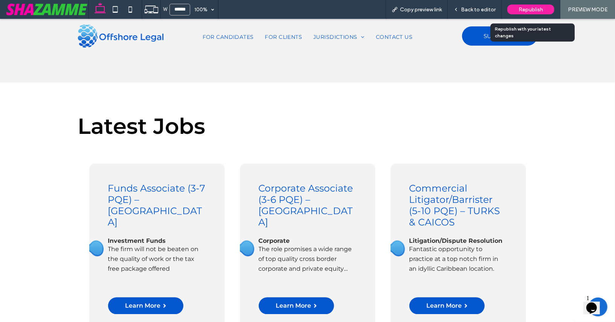
click at [535, 9] on span "Republish" at bounding box center [531, 9] width 24 height 6
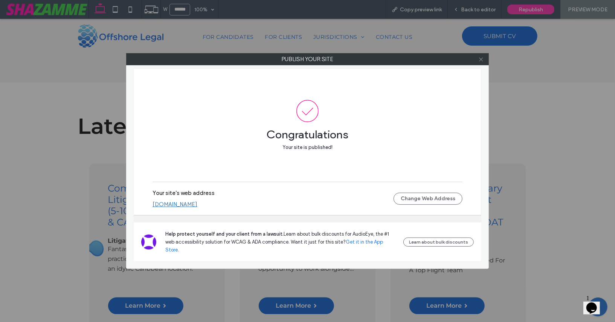
click at [480, 58] on icon at bounding box center [482, 60] width 6 height 6
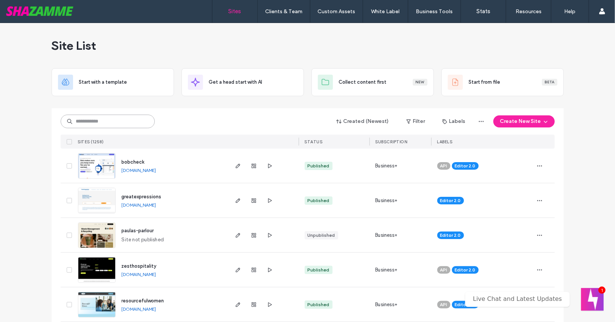
click at [89, 122] on input at bounding box center [108, 122] width 94 height 14
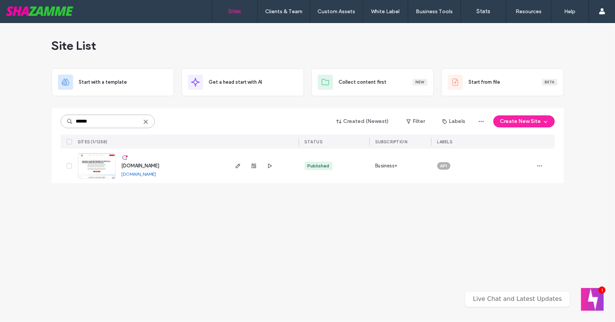
type input "******"
click at [160, 168] on span "www.mentormed.com.au" at bounding box center [141, 166] width 38 height 6
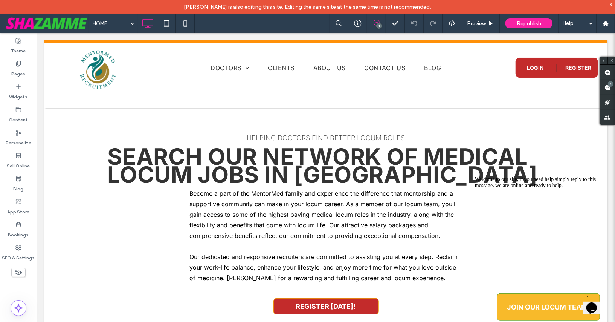
click at [612, 4] on div "x" at bounding box center [611, 4] width 3 height 6
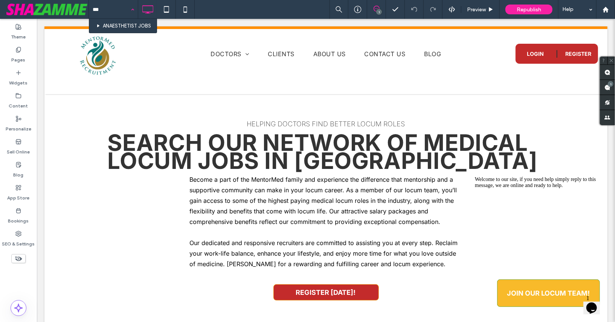
type input "**"
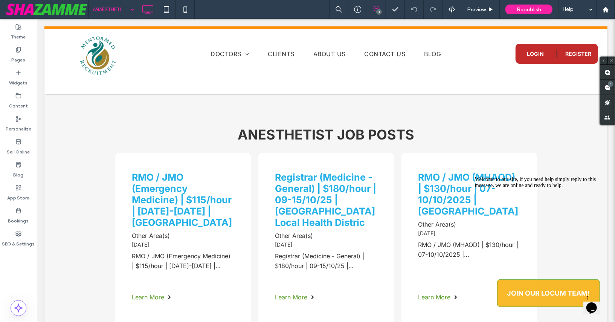
scroll to position [605, 0]
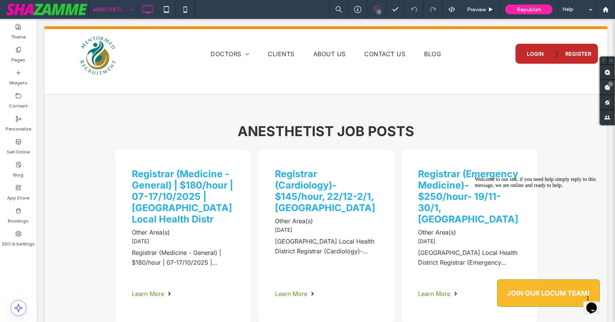
click at [110, 6] on input at bounding box center [112, 9] width 38 height 19
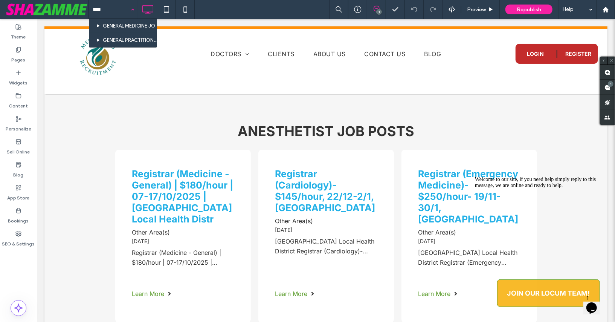
type input "*****"
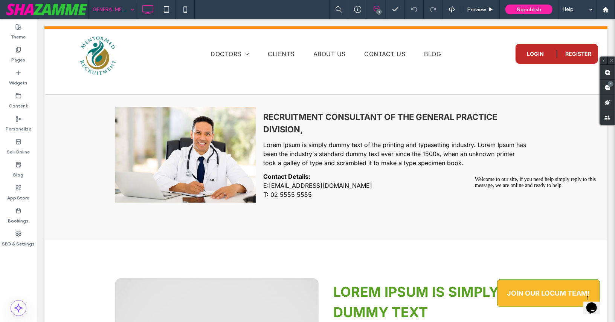
scroll to position [632, 0]
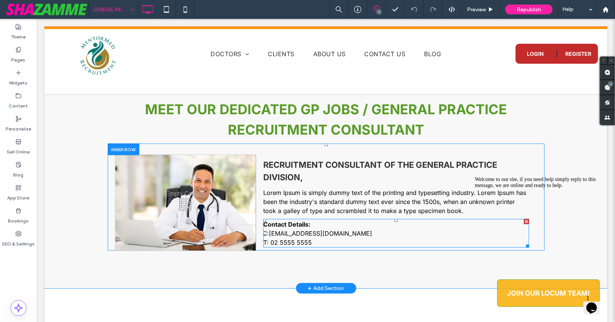
click at [311, 230] on link "[EMAIL_ADDRESS][DOMAIN_NAME]" at bounding box center [320, 233] width 103 height 8
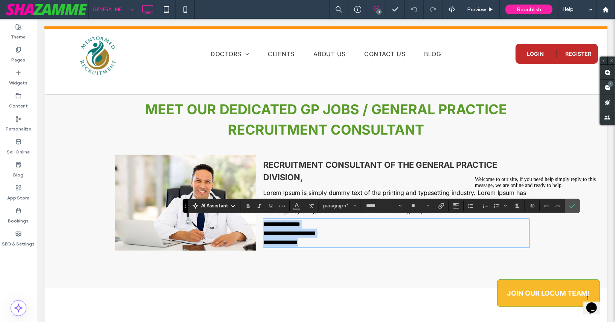
click at [311, 230] on link "**********" at bounding box center [293, 233] width 46 height 6
drag, startPoint x: 294, startPoint y: 232, endPoint x: 338, endPoint y: 231, distance: 43.7
click at [316, 231] on link "**********" at bounding box center [293, 233] width 46 height 6
click at [372, 241] on p "**********" at bounding box center [396, 241] width 266 height 9
drag, startPoint x: 311, startPoint y: 241, endPoint x: 271, endPoint y: 243, distance: 40.7
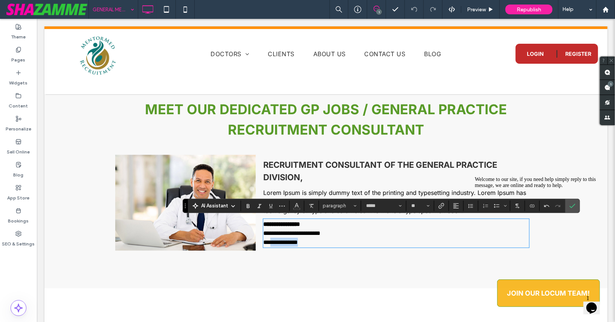
click at [271, 243] on p "**********" at bounding box center [396, 241] width 266 height 9
click at [320, 232] on span "**********" at bounding box center [303, 233] width 34 height 6
click at [566, 188] on div "Welcome to our site, if you need help simply reply to this message, we are onli…" at bounding box center [543, 182] width 136 height 12
click at [568, 188] on div "Welcome to our site, if you need help simply reply to this message, we are onli…" at bounding box center [543, 182] width 136 height 12
click at [475, 176] on icon "Chat attention grabber" at bounding box center [475, 176] width 0 height 0
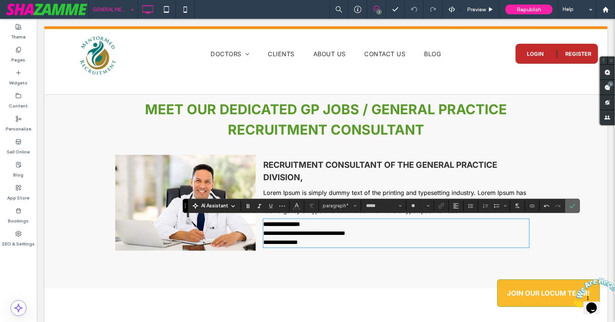
click at [573, 206] on label "Confirm" at bounding box center [572, 206] width 11 height 14
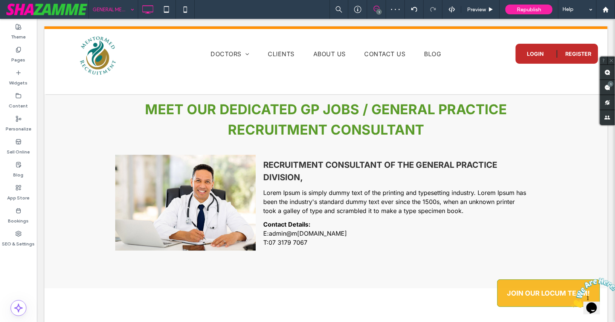
click at [378, 11] on div "1" at bounding box center [379, 12] width 6 height 6
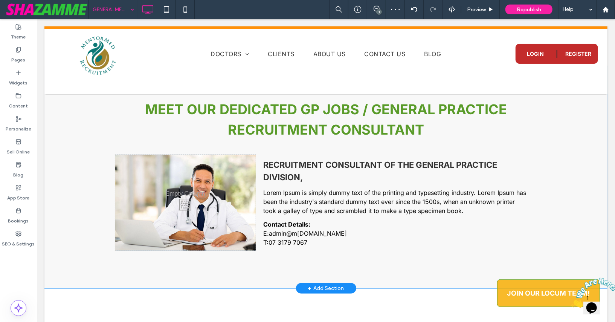
click at [332, 254] on div "Meet our Dedicated GP Jobs / General Practice Recruitment Consultant Click To P…" at bounding box center [325, 177] width 563 height 222
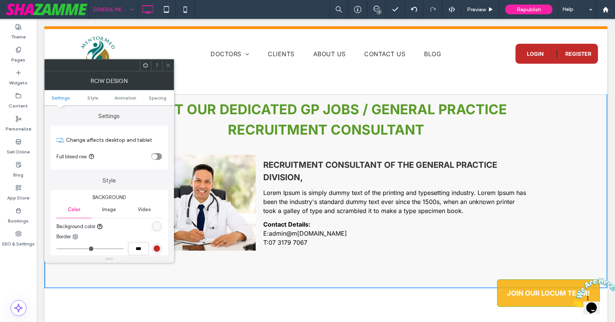
click at [168, 65] on use at bounding box center [168, 65] width 4 height 4
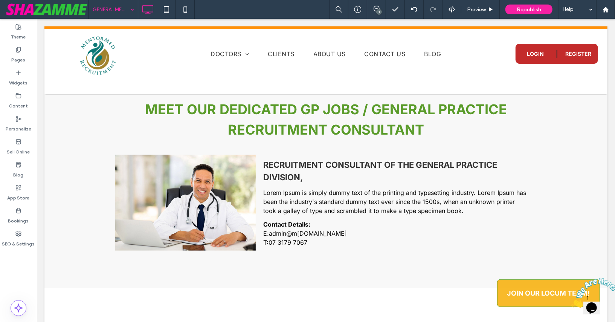
click at [381, 10] on div "1" at bounding box center [379, 12] width 6 height 6
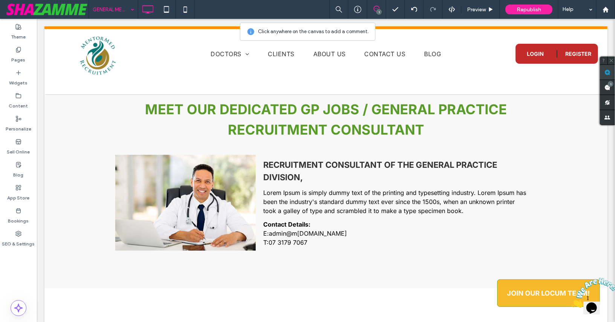
click at [602, 73] on span at bounding box center [607, 72] width 15 height 15
click at [341, 253] on div "Meet our Dedicated GP Jobs / General Practice Recruitment Consultant Click To P…" at bounding box center [325, 177] width 563 height 222
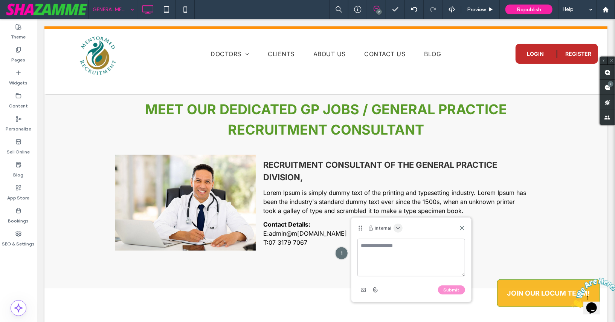
click at [399, 226] on icon "button" at bounding box center [398, 228] width 6 height 6
click at [401, 244] on span "Public - visible to clients & team" at bounding box center [434, 246] width 72 height 8
click at [401, 247] on textarea at bounding box center [412, 258] width 108 height 38
type textarea "**********"
click at [454, 289] on button "Submit" at bounding box center [451, 289] width 27 height 9
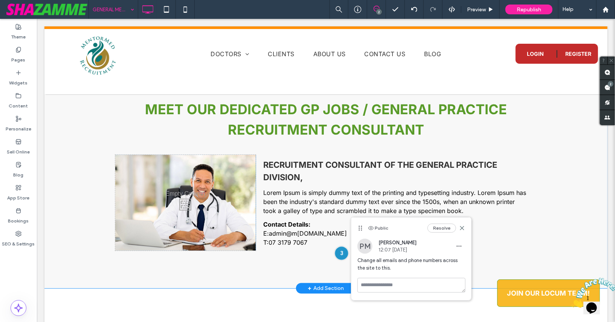
click at [340, 252] on div at bounding box center [341, 253] width 14 height 14
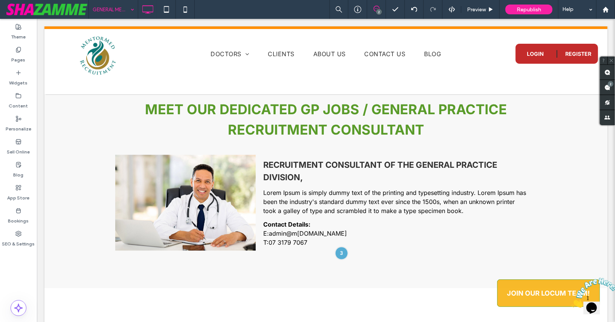
click at [571, 302] on icon "Close" at bounding box center [571, 305] width 0 height 6
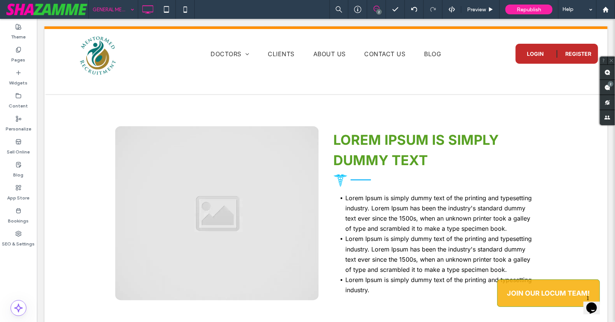
scroll to position [830, 0]
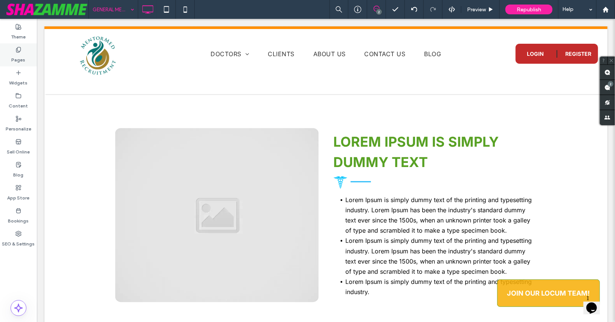
click at [12, 51] on div "Pages" at bounding box center [18, 54] width 37 height 23
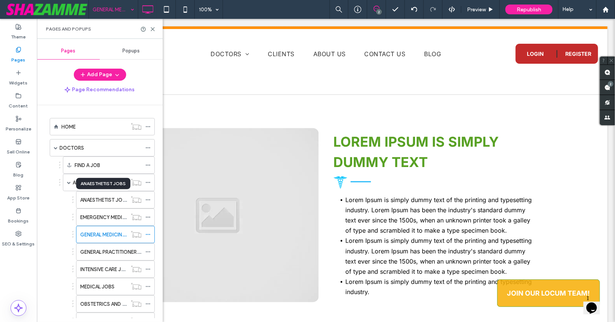
click at [99, 182] on div "ANAESTHETIST JOBS" at bounding box center [103, 183] width 54 height 11
click at [99, 182] on div at bounding box center [307, 161] width 615 height 322
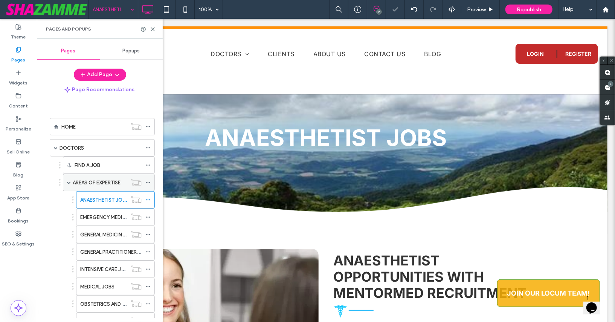
click at [99, 182] on label "AREAS OF EXPERTISE" at bounding box center [97, 182] width 48 height 13
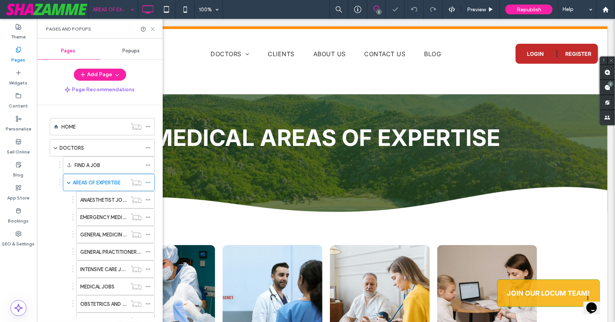
drag, startPoint x: 155, startPoint y: 28, endPoint x: 134, endPoint y: 43, distance: 25.9
click at [155, 28] on icon at bounding box center [153, 29] width 6 height 6
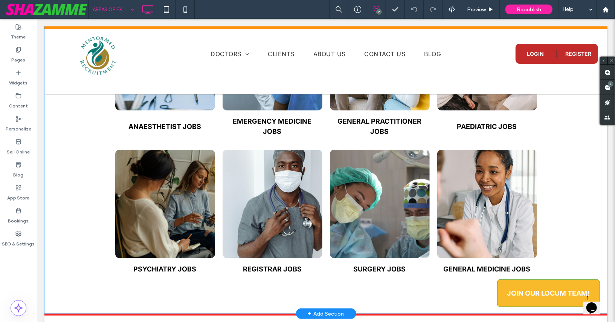
scroll to position [235, 0]
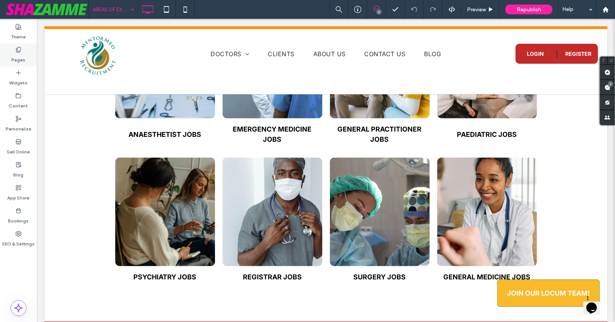
click at [21, 50] on icon at bounding box center [18, 50] width 6 height 6
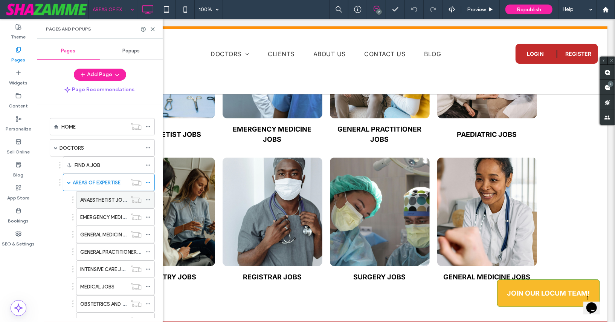
click at [97, 195] on label "ANAESTHETIST JOBS" at bounding box center [104, 199] width 48 height 13
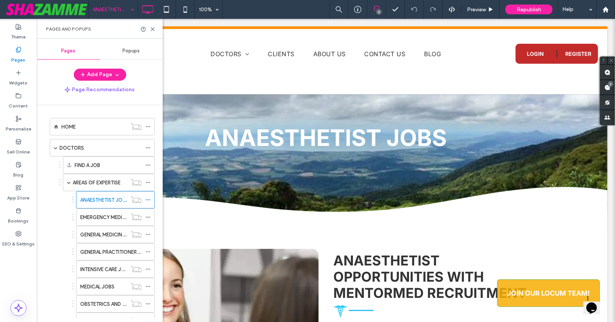
scroll to position [0, 0]
click at [152, 29] on icon at bounding box center [153, 29] width 6 height 6
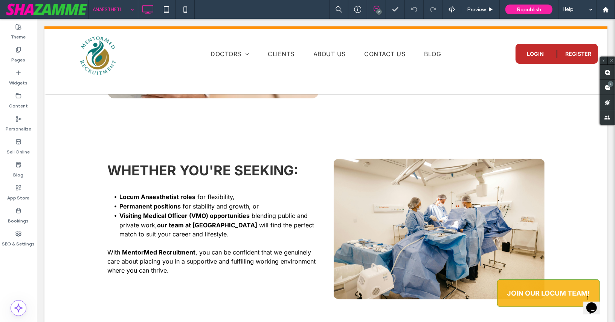
scroll to position [363, 0]
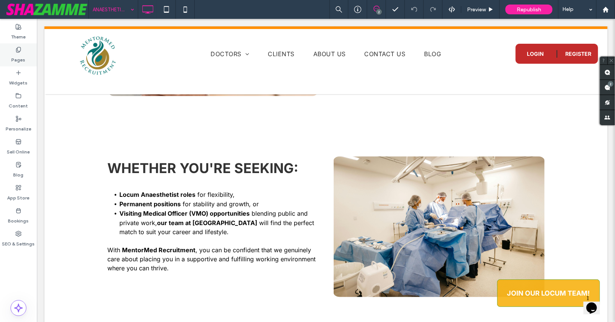
click at [15, 54] on label "Pages" at bounding box center [19, 58] width 14 height 11
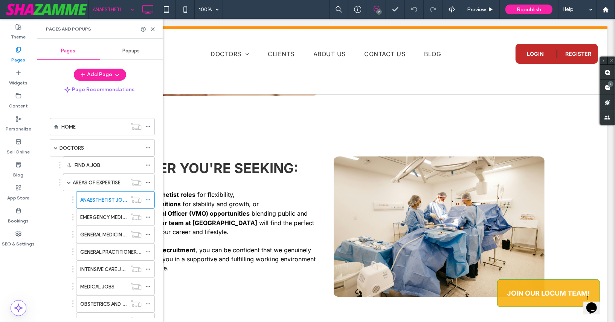
click at [152, 24] on div "Pages and Popups" at bounding box center [100, 29] width 126 height 20
click at [152, 26] on icon at bounding box center [153, 29] width 6 height 6
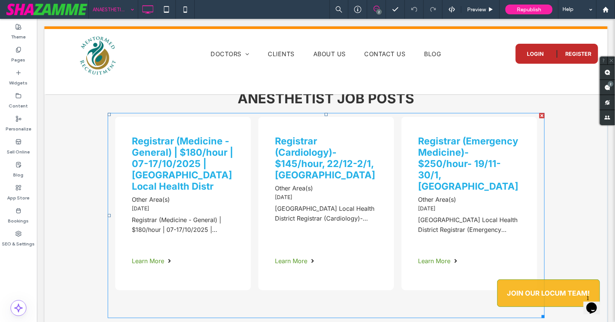
scroll to position [639, 0]
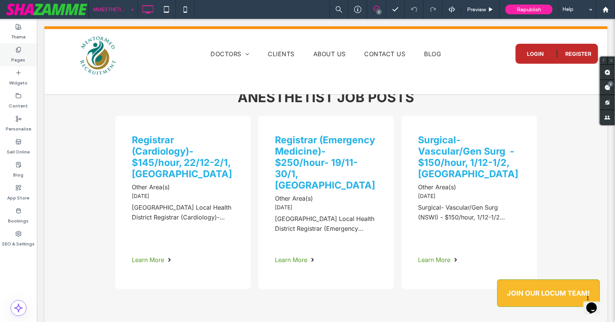
click at [21, 49] on div "Pages" at bounding box center [18, 54] width 37 height 23
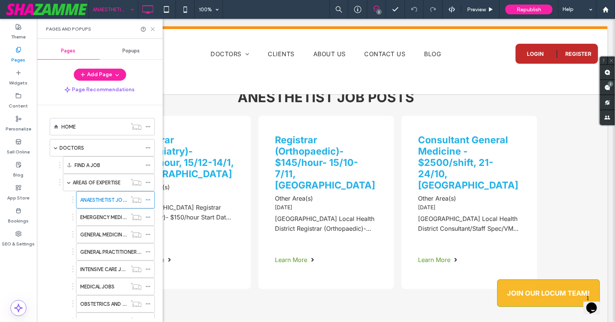
click at [153, 31] on icon at bounding box center [153, 29] width 6 height 6
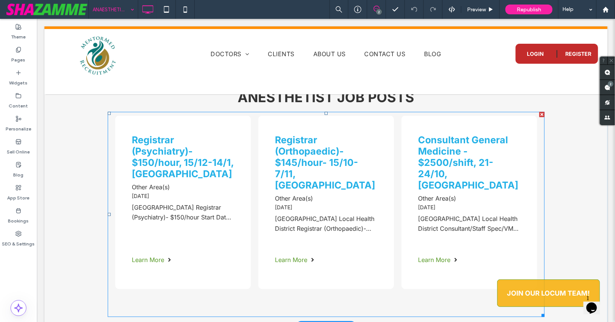
click at [271, 205] on span at bounding box center [325, 214] width 437 height 205
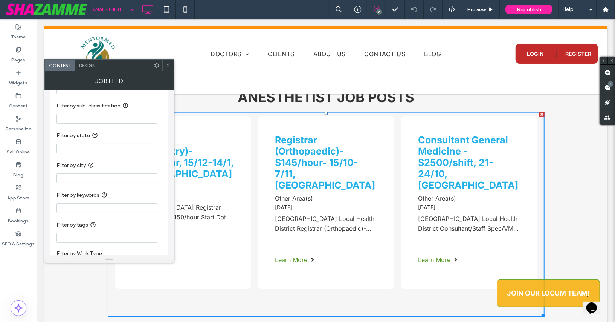
scroll to position [76, 0]
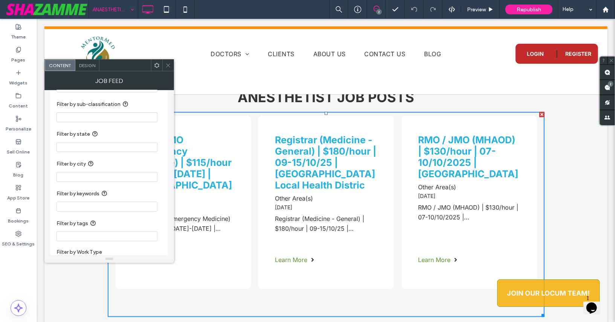
click at [168, 67] on icon at bounding box center [168, 66] width 6 height 6
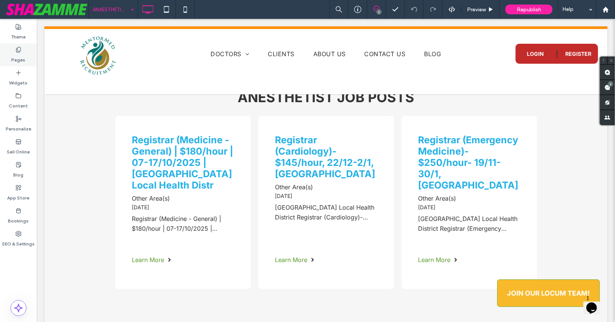
click at [14, 49] on div "Pages" at bounding box center [18, 54] width 37 height 23
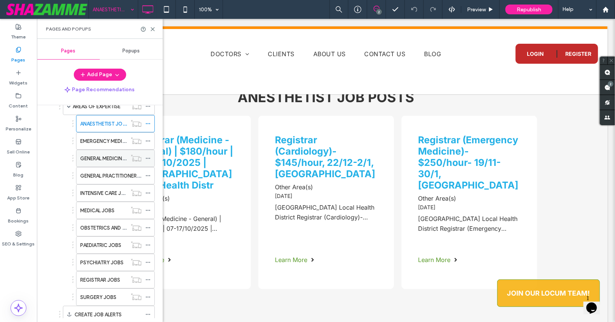
scroll to position [78, 0]
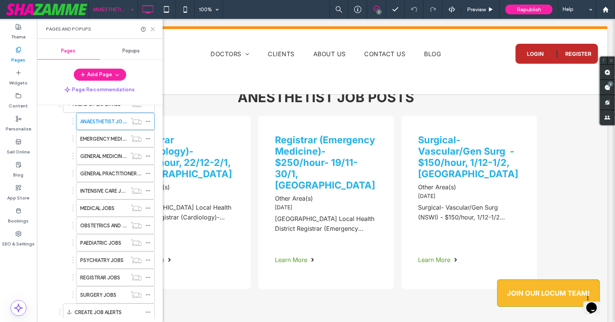
click at [152, 28] on icon at bounding box center [153, 29] width 6 height 6
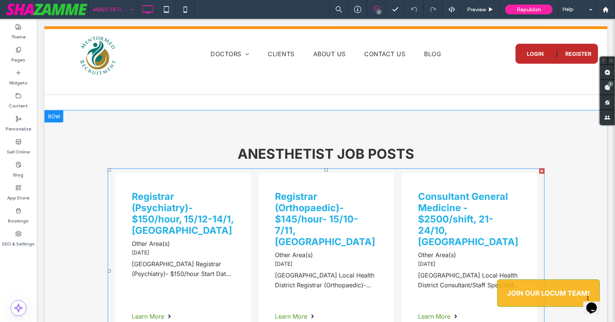
scroll to position [581, 0]
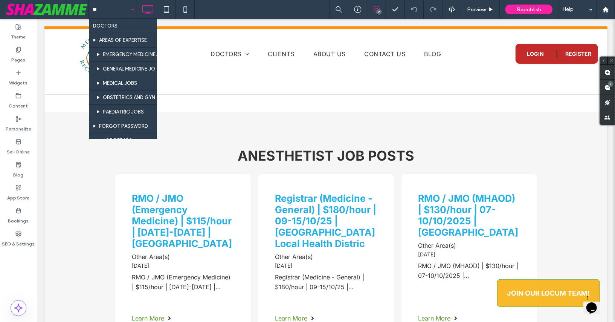
type input "***"
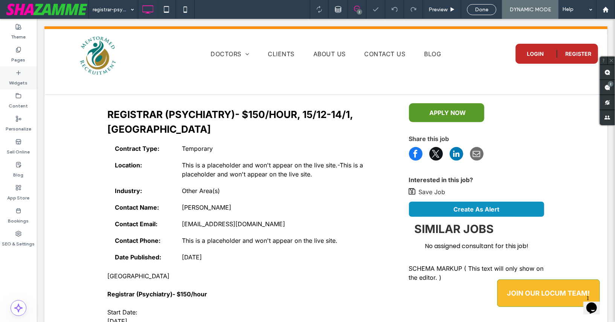
scroll to position [161, 0]
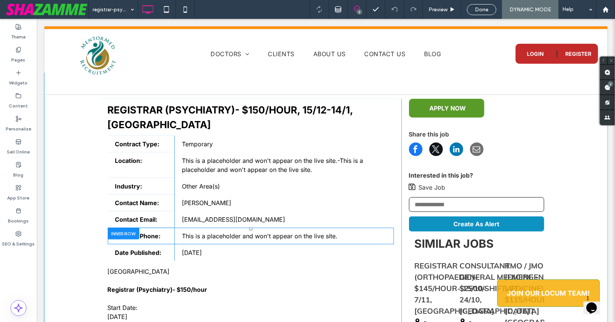
click at [121, 232] on div at bounding box center [123, 233] width 32 height 12
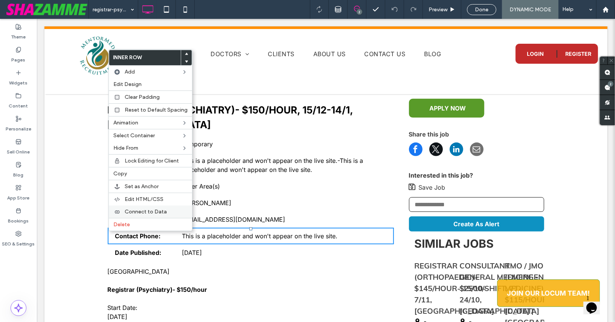
click at [133, 213] on div "Connect to Data" at bounding box center [150, 211] width 83 height 12
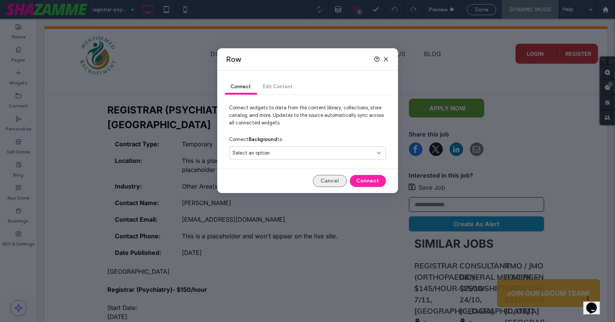
drag, startPoint x: 326, startPoint y: 182, endPoint x: 212, endPoint y: 200, distance: 114.9
click at [326, 182] on button "Cancel" at bounding box center [330, 181] width 34 height 12
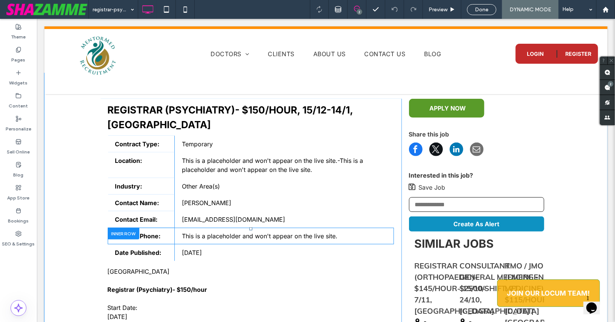
click at [122, 232] on div at bounding box center [123, 233] width 32 height 12
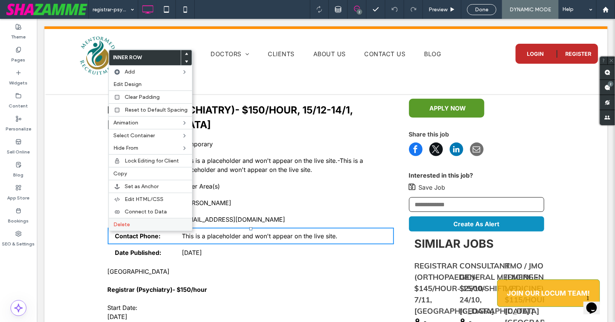
click at [127, 221] on span "Delete" at bounding box center [121, 224] width 17 height 6
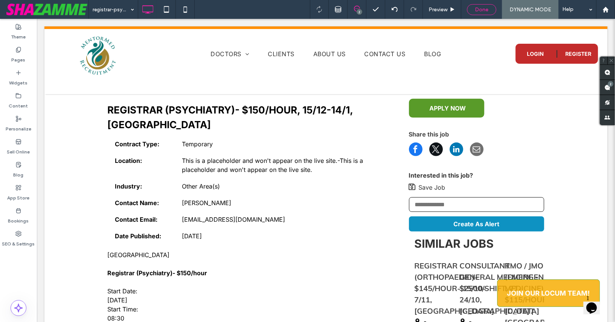
click at [482, 9] on span "Done" at bounding box center [482, 9] width 14 height 6
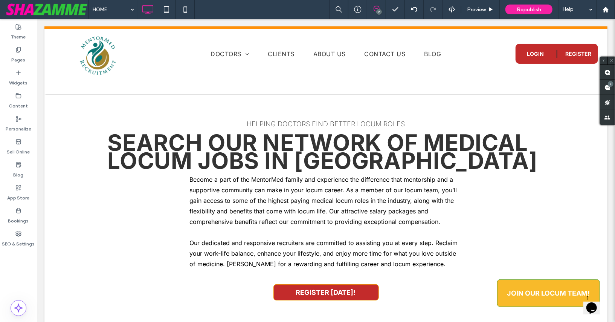
scroll to position [0, 0]
click at [12, 50] on div "Pages" at bounding box center [18, 54] width 37 height 23
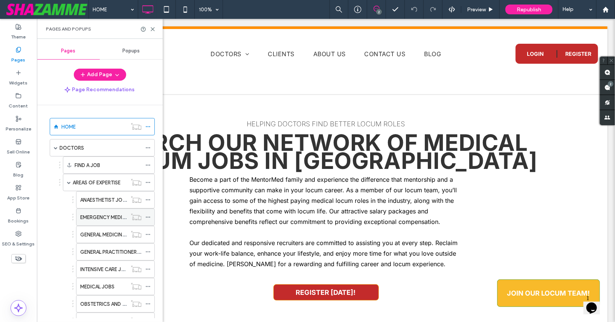
click at [86, 211] on label "EMERGENCY MEDICINE JOBS" at bounding box center [113, 217] width 67 height 13
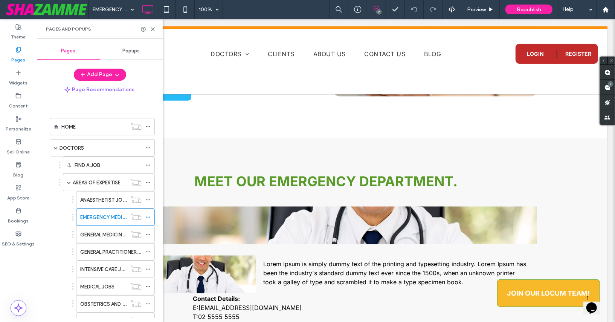
scroll to position [579, 0]
click at [152, 28] on icon at bounding box center [153, 29] width 6 height 6
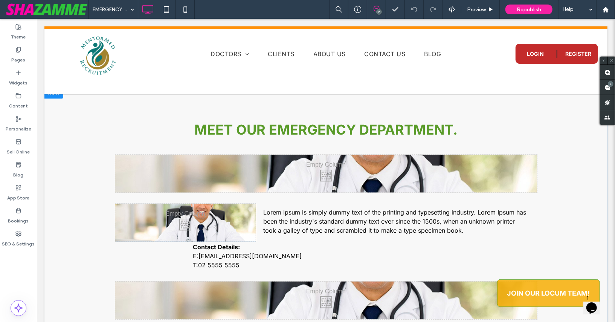
scroll to position [629, 0]
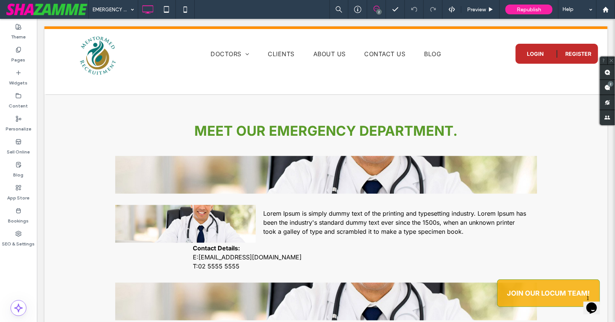
click at [376, 9] on icon at bounding box center [377, 9] width 6 height 6
click at [605, 72] on span at bounding box center [607, 72] width 15 height 15
click at [76, 164] on div "Meet our Emergency Department. Click To Paste Click To Paste Lorem Ipsum is sim…" at bounding box center [325, 222] width 563 height 270
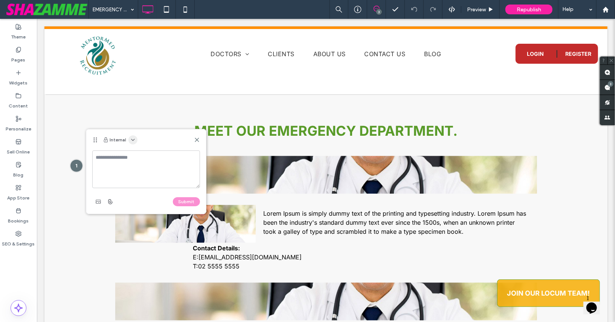
click at [132, 139] on use "button" at bounding box center [133, 140] width 3 height 2
click at [138, 156] on span "Public - visible to clients & team" at bounding box center [169, 158] width 72 height 8
click at [137, 158] on textarea at bounding box center [146, 169] width 108 height 38
type textarea "**********"
click at [191, 199] on button "Submit" at bounding box center [186, 201] width 27 height 9
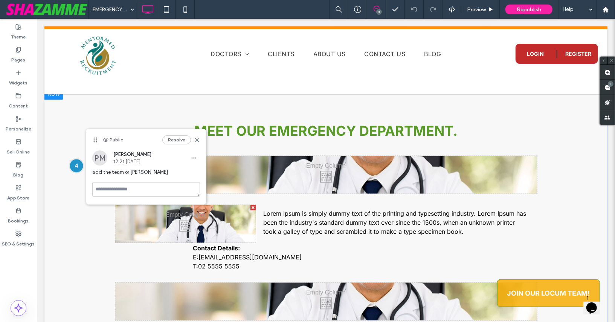
click at [72, 164] on div at bounding box center [76, 165] width 14 height 14
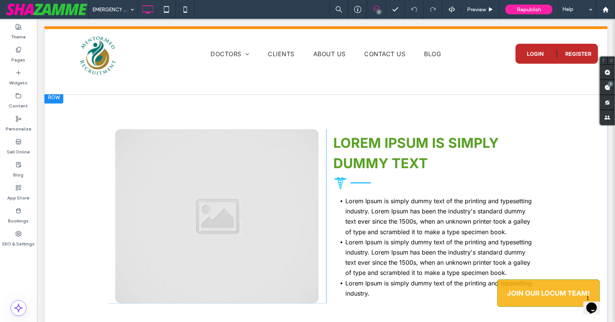
scroll to position [893, 0]
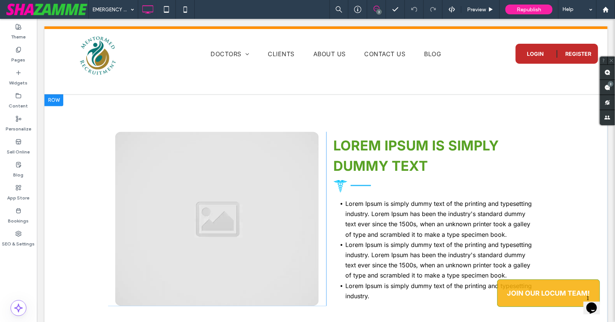
click at [56, 98] on div at bounding box center [53, 100] width 19 height 12
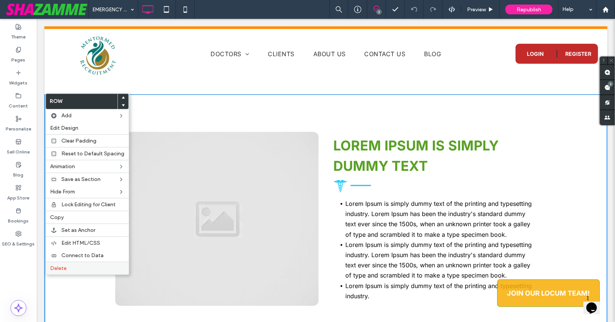
click at [70, 269] on div "Delete" at bounding box center [87, 268] width 83 height 13
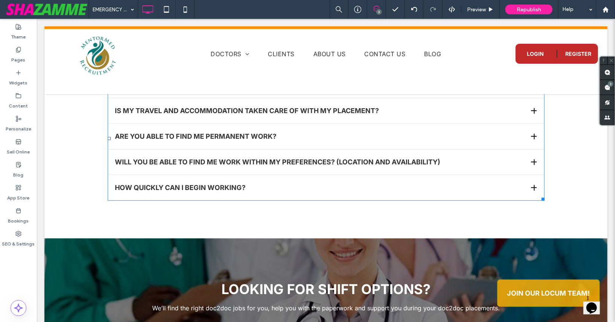
scroll to position [1244, 0]
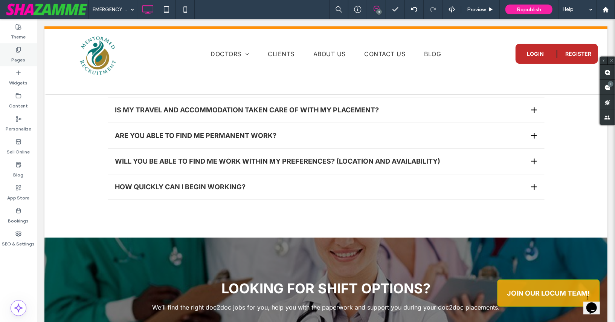
click at [22, 51] on div "Pages" at bounding box center [18, 54] width 37 height 23
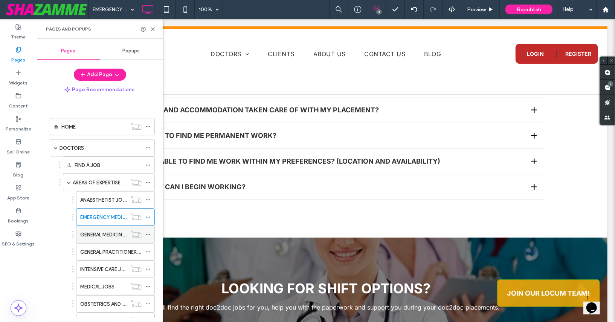
click at [107, 228] on label "GENERAL MEDICINE JOBS" at bounding box center [109, 234] width 58 height 13
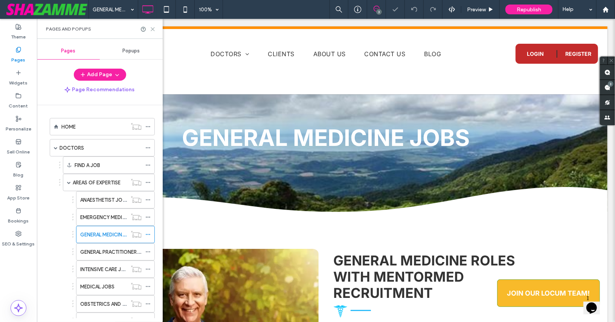
click at [153, 29] on icon at bounding box center [153, 29] width 6 height 6
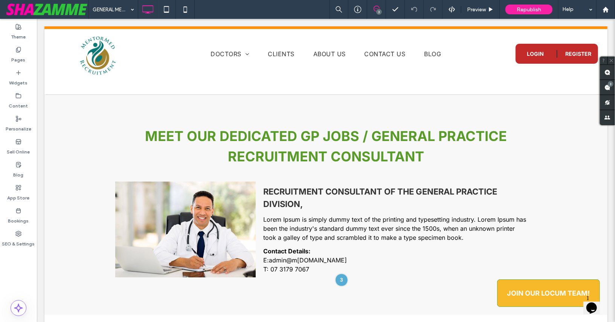
scroll to position [606, 0]
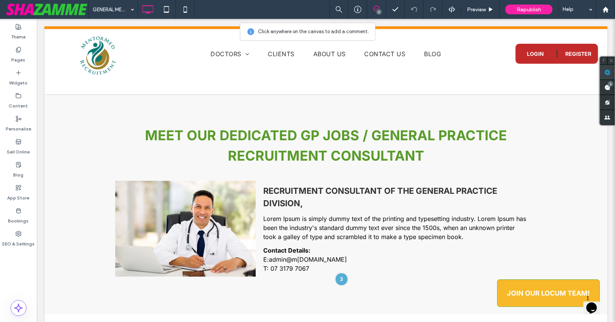
drag, startPoint x: 607, startPoint y: 71, endPoint x: 601, endPoint y: 70, distance: 5.7
click at [607, 71] on use at bounding box center [608, 72] width 6 height 6
click at [79, 147] on div "Meet our Dedicated GP Jobs / General Practice Recruitment Consultant Click To P…" at bounding box center [325, 203] width 563 height 222
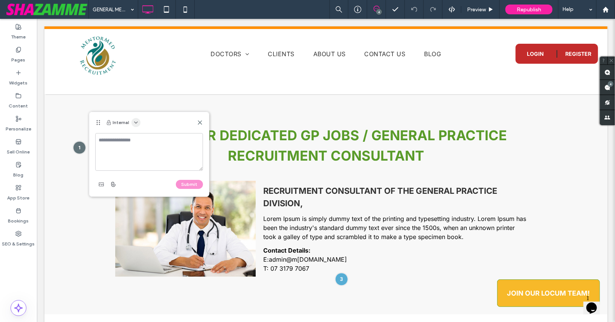
click at [136, 121] on icon "button" at bounding box center [136, 122] width 6 height 6
click at [139, 138] on span "Public - visible to clients & team" at bounding box center [172, 140] width 72 height 8
click at [139, 138] on textarea at bounding box center [149, 152] width 108 height 38
type textarea "**********"
drag, startPoint x: 188, startPoint y: 184, endPoint x: 148, endPoint y: 169, distance: 43.1
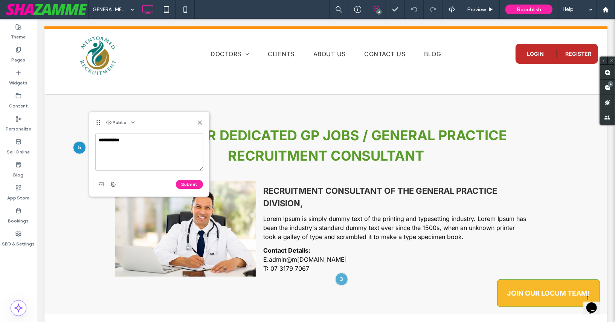
click at [188, 184] on button "Submit" at bounding box center [189, 184] width 27 height 9
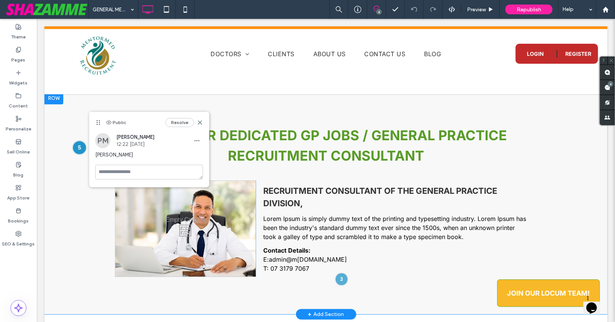
click at [81, 147] on div at bounding box center [79, 147] width 14 height 14
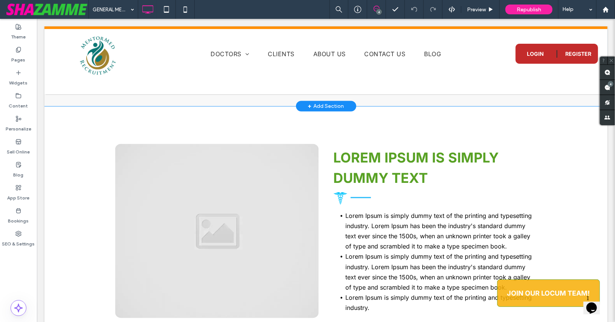
scroll to position [816, 0]
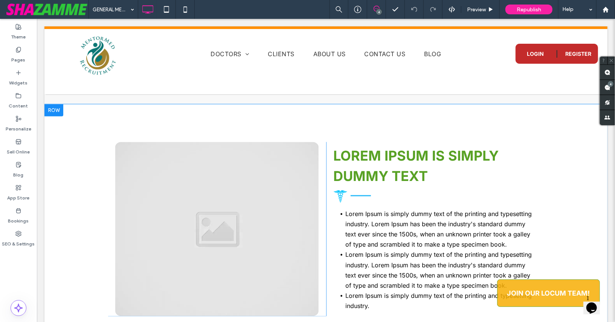
click at [57, 111] on div at bounding box center [53, 110] width 19 height 12
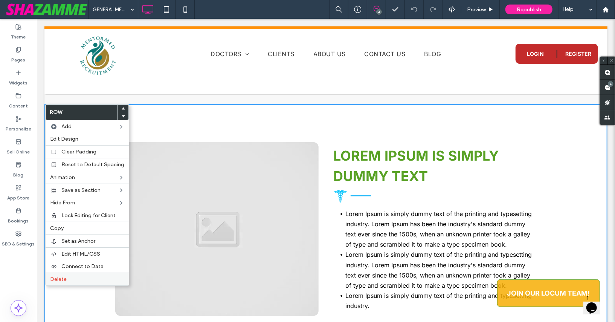
click at [65, 276] on span "Delete" at bounding box center [58, 279] width 17 height 6
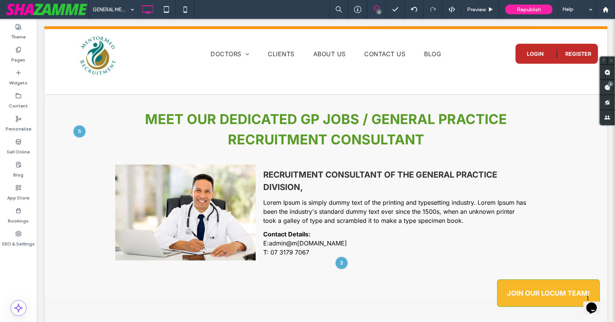
scroll to position [622, 0]
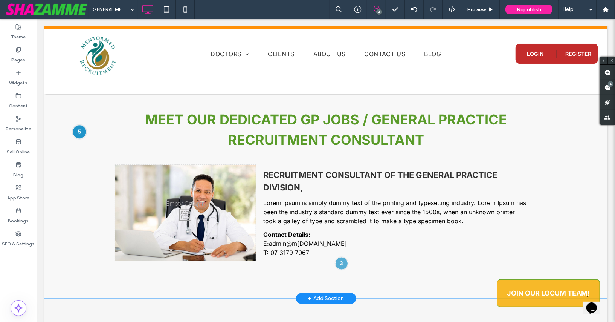
click at [79, 130] on div at bounding box center [79, 131] width 14 height 14
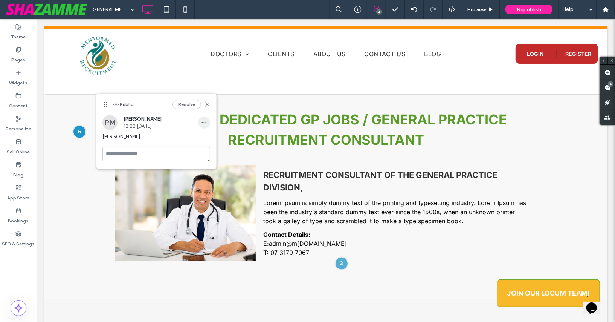
click at [202, 121] on icon "button" at bounding box center [204, 122] width 6 height 6
drag, startPoint x: 214, startPoint y: 141, endPoint x: 209, endPoint y: 139, distance: 5.2
click at [214, 140] on div "Edit" at bounding box center [232, 142] width 67 height 14
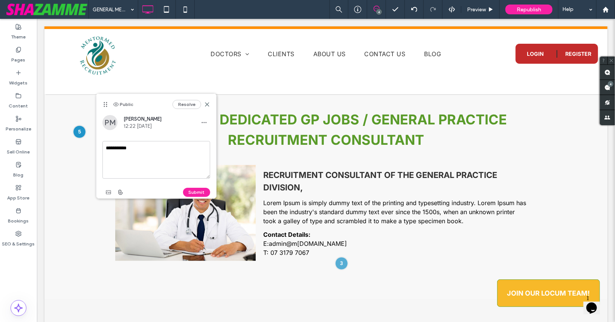
click at [180, 144] on textarea "**********" at bounding box center [157, 160] width 108 height 38
click at [130, 150] on textarea "**********" at bounding box center [157, 160] width 108 height 38
type textarea "**********"
click at [192, 191] on button "Submit" at bounding box center [196, 192] width 27 height 9
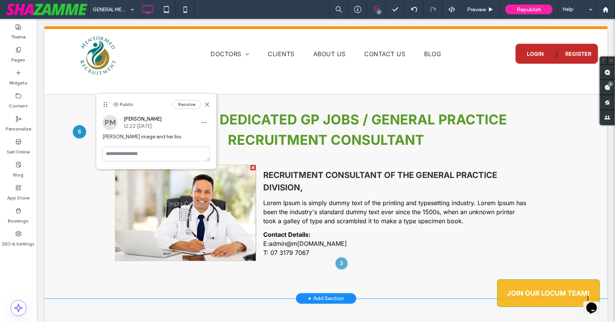
click at [78, 132] on div at bounding box center [79, 131] width 14 height 14
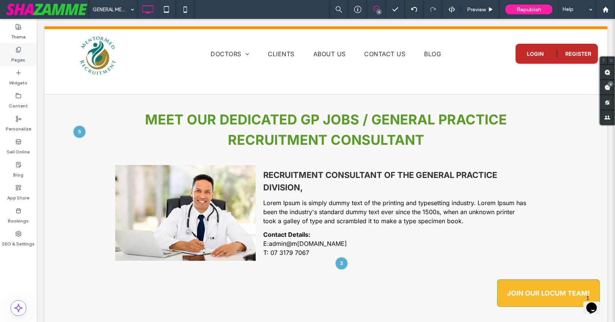
click at [21, 51] on icon at bounding box center [18, 50] width 6 height 6
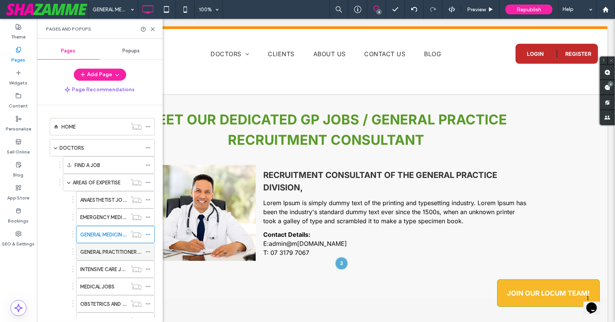
click at [97, 250] on label "GENERAL PRACTITIONER JOBS" at bounding box center [115, 251] width 70 height 13
click at [150, 28] on icon at bounding box center [153, 29] width 6 height 6
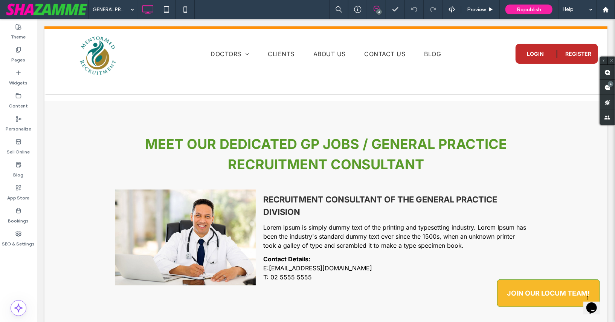
scroll to position [643, 0]
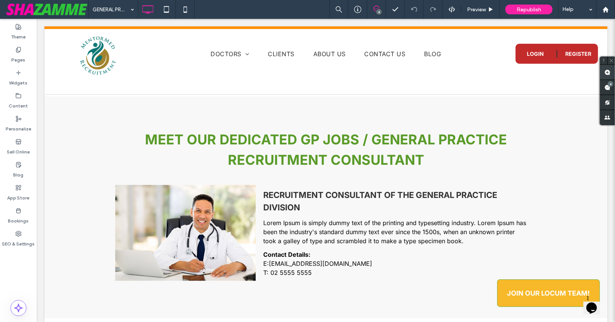
click at [607, 72] on use at bounding box center [608, 72] width 6 height 6
click at [82, 148] on div "Meet our Dedicated GP Jobs / General Practice Recruitment Consultant Click To P…" at bounding box center [325, 207] width 563 height 222
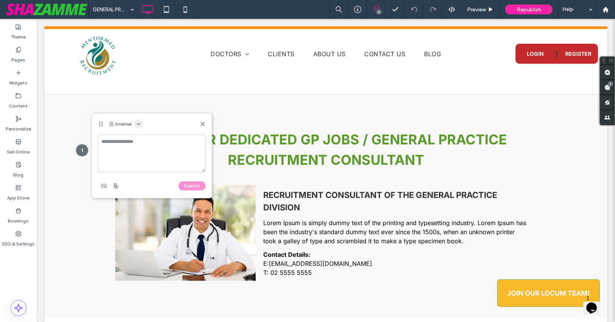
click at [138, 123] on use "button" at bounding box center [138, 124] width 3 height 2
click at [141, 142] on span "Public - visible to clients & team" at bounding box center [174, 142] width 72 height 8
click at [141, 142] on textarea at bounding box center [152, 154] width 108 height 38
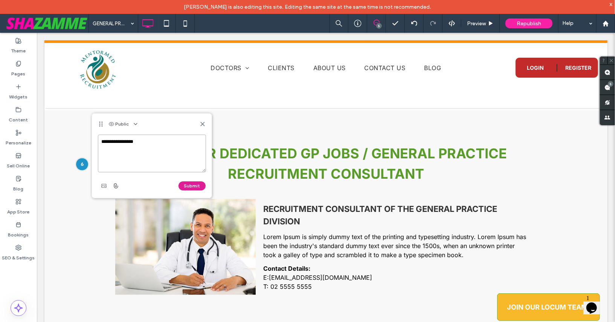
type textarea "**********"
click at [184, 184] on button "Submit" at bounding box center [192, 185] width 27 height 9
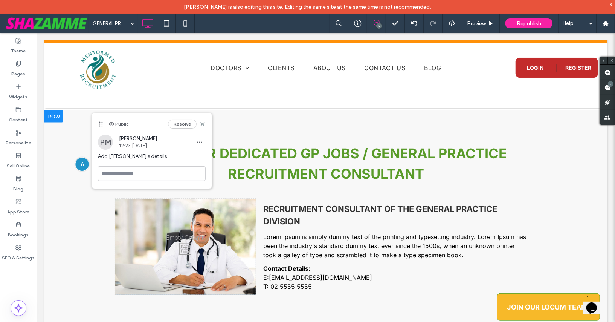
click at [79, 164] on div at bounding box center [82, 164] width 14 height 14
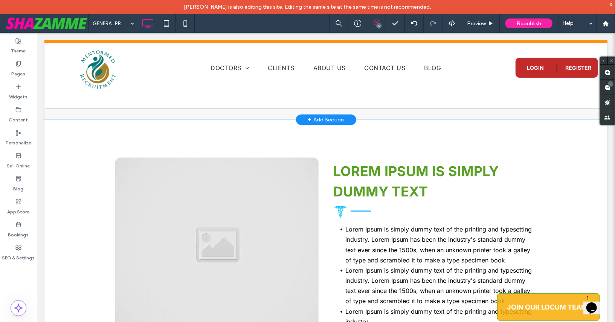
scroll to position [854, 0]
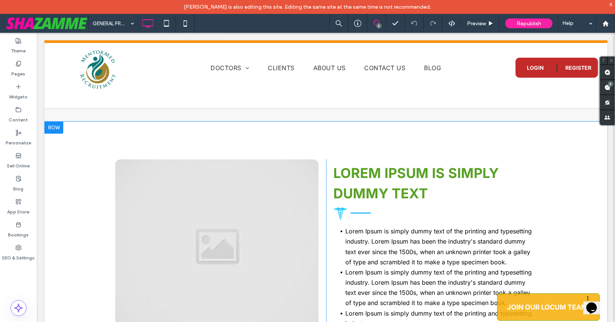
click at [54, 121] on div at bounding box center [53, 127] width 19 height 12
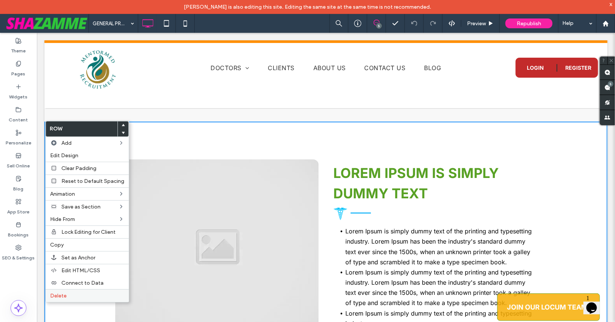
click at [57, 294] on span "Delete" at bounding box center [58, 295] width 17 height 6
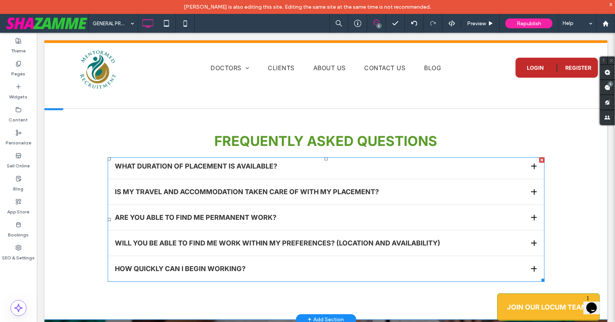
scroll to position [1150, 0]
click at [242, 223] on span at bounding box center [325, 219] width 437 height 124
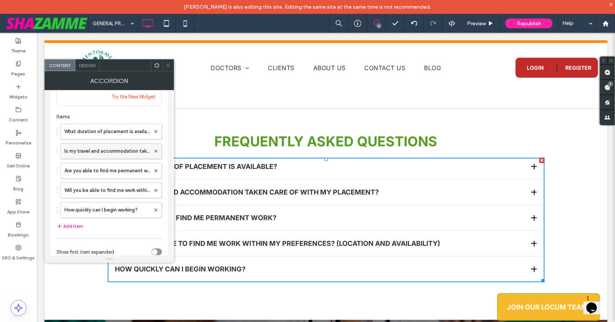
scroll to position [52, 0]
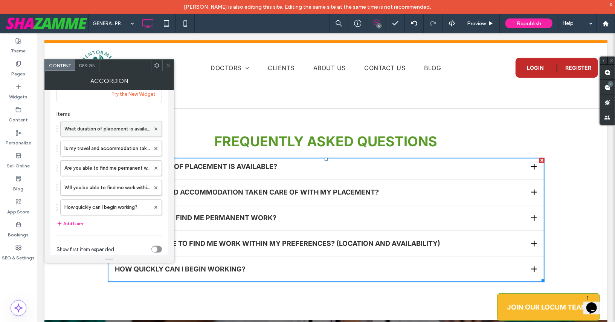
click at [99, 129] on label "What duration of placement is available?" at bounding box center [107, 128] width 86 height 15
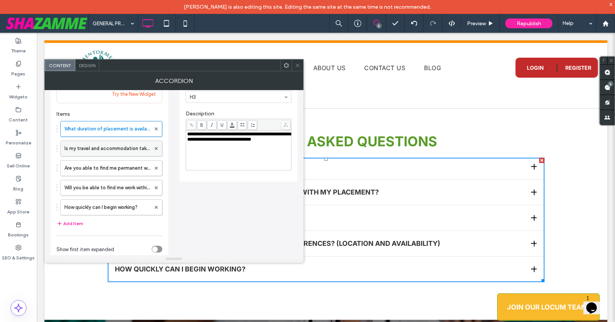
click at [99, 145] on label "Is my travel and accommodation taken care of with my placement?" at bounding box center [107, 148] width 86 height 15
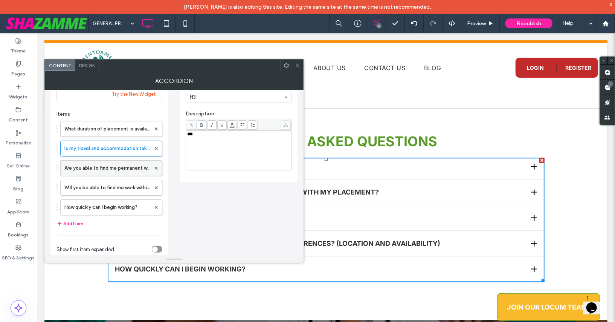
click at [113, 169] on label "Are you able to find me permanent work?" at bounding box center [107, 168] width 86 height 15
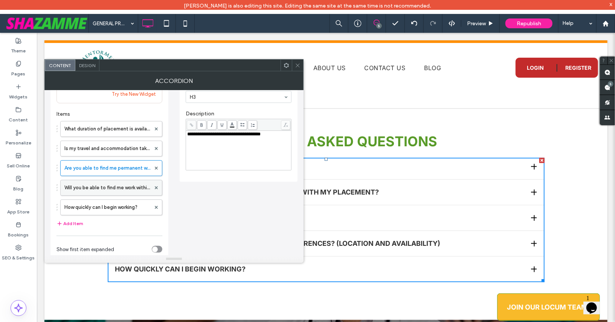
click at [109, 185] on label "Will you be able to find me work within my preferences? (Location and availabil…" at bounding box center [107, 187] width 86 height 15
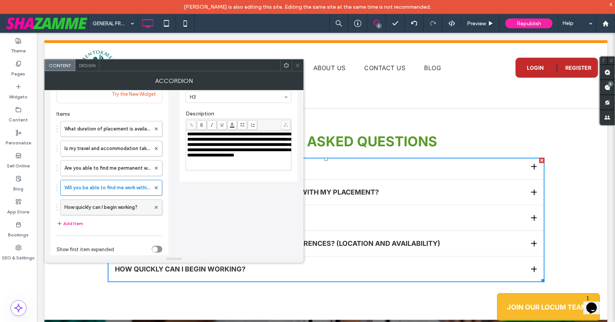
click at [109, 202] on label "How quickly can I begin working?" at bounding box center [107, 207] width 86 height 15
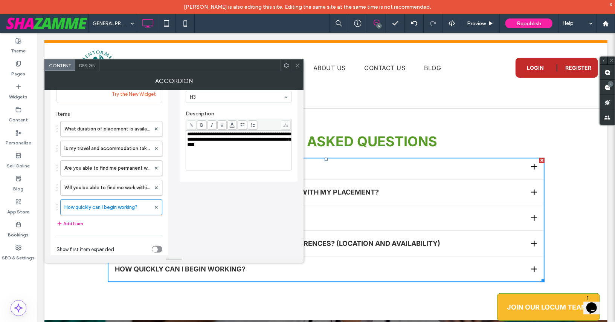
click at [295, 68] on span at bounding box center [298, 65] width 6 height 11
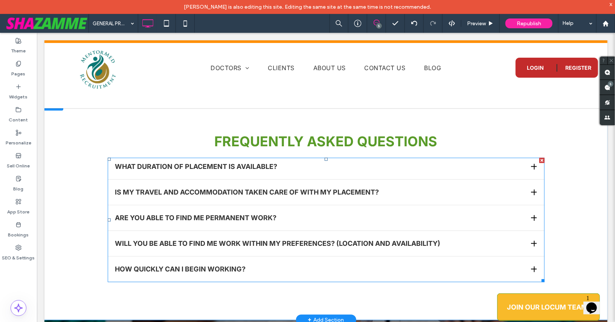
click at [222, 186] on span at bounding box center [325, 219] width 437 height 124
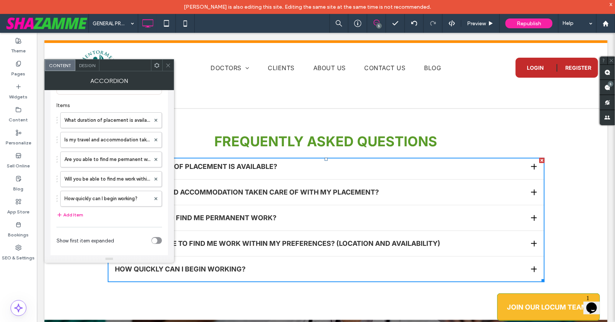
scroll to position [69, 0]
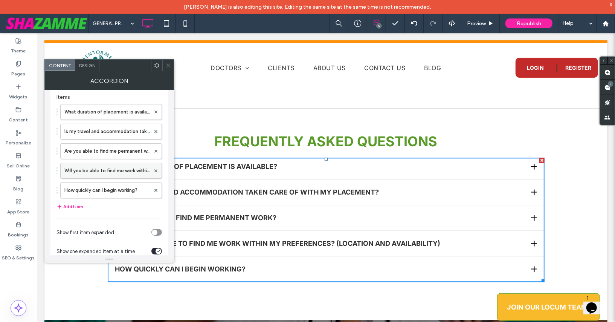
click at [101, 173] on label "Will you be able to find me work within my preferences? (Location and availabil…" at bounding box center [107, 170] width 86 height 15
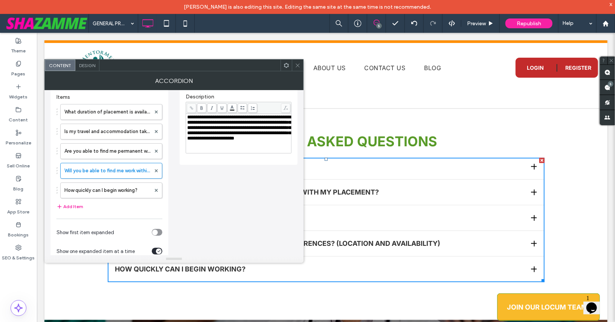
click at [227, 137] on span "**********" at bounding box center [239, 128] width 104 height 26
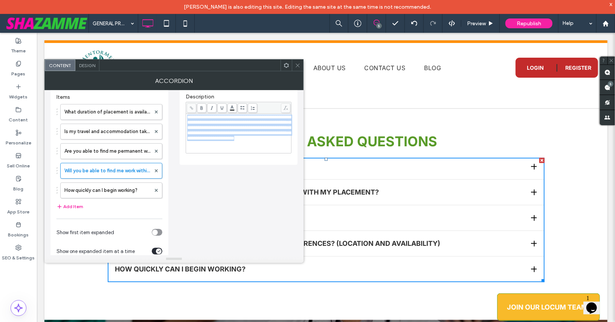
drag, startPoint x: 187, startPoint y: 116, endPoint x: 288, endPoint y: 153, distance: 107.8
click at [288, 153] on div "**********" at bounding box center [239, 123] width 106 height 67
click at [214, 159] on div "**********" at bounding box center [239, 96] width 118 height 138
click at [202, 167] on div "**********" at bounding box center [174, 158] width 247 height 274
click at [200, 168] on div "**********" at bounding box center [174, 158] width 247 height 274
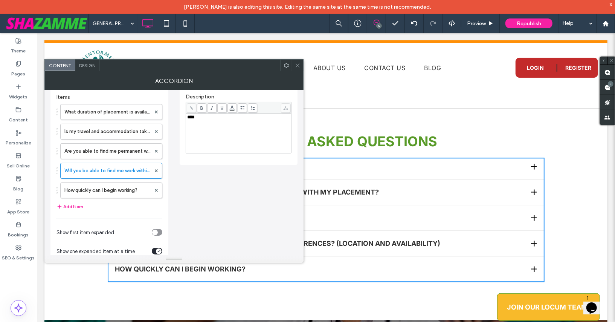
drag, startPoint x: 206, startPoint y: 190, endPoint x: 223, endPoint y: 152, distance: 41.5
click at [206, 190] on div "**********" at bounding box center [174, 158] width 247 height 274
click at [299, 64] on icon at bounding box center [298, 66] width 6 height 6
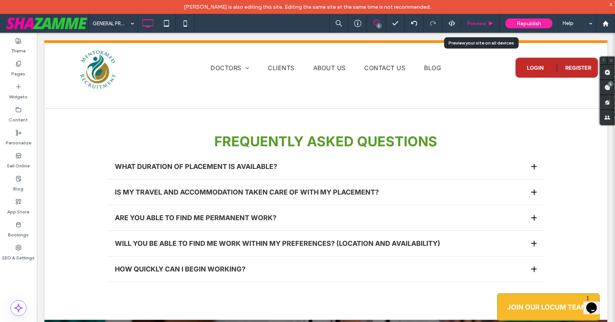
click at [478, 20] on span "Preview" at bounding box center [476, 23] width 19 height 6
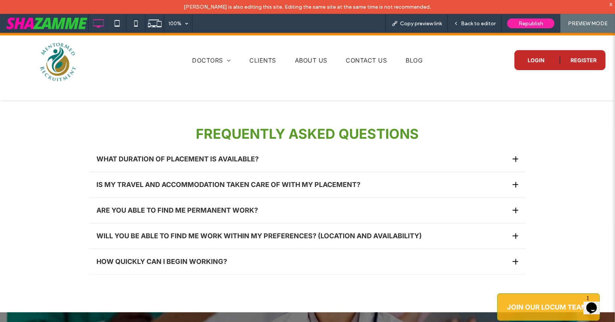
click at [519, 233] on div at bounding box center [516, 236] width 6 height 6
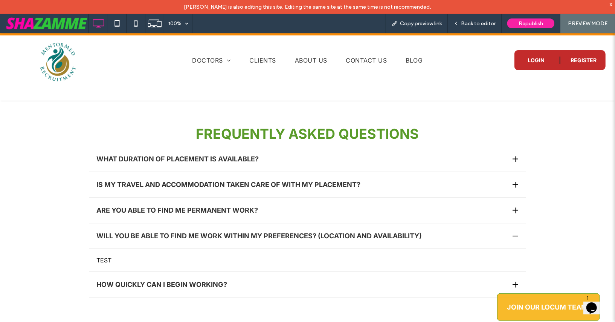
click at [518, 233] on div at bounding box center [516, 236] width 6 height 6
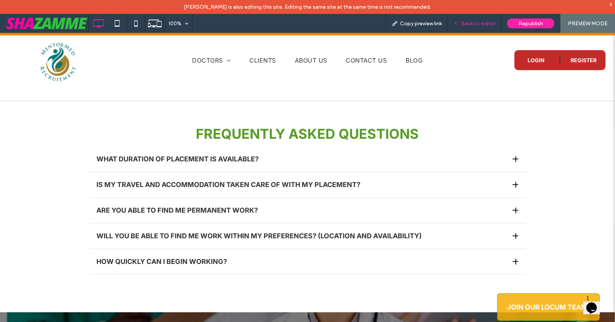
click at [470, 23] on span "Back to editor" at bounding box center [478, 23] width 35 height 6
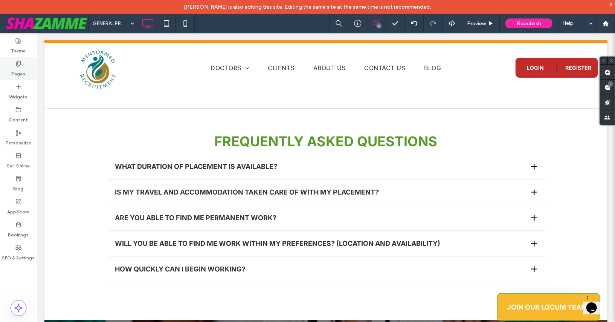
click at [26, 66] on div "Pages" at bounding box center [18, 68] width 37 height 23
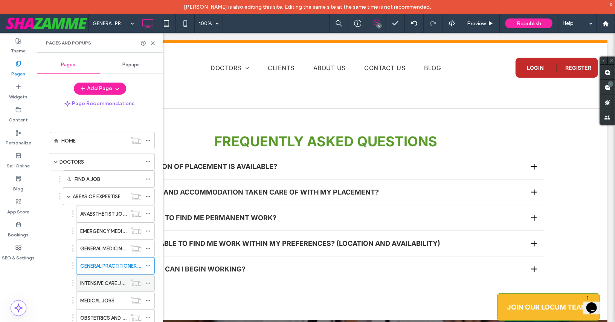
click at [98, 280] on label "INTENSIVE CARE JOBS" at bounding box center [105, 283] width 51 height 13
click at [153, 44] on icon at bounding box center [153, 43] width 6 height 6
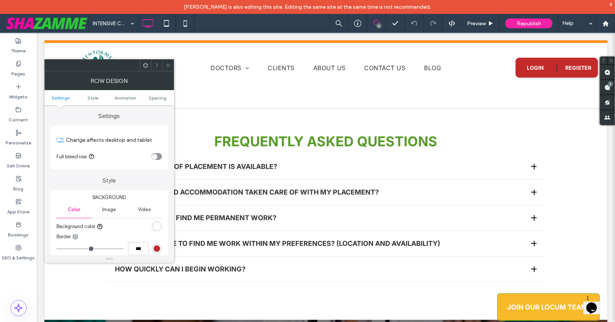
click at [168, 64] on icon at bounding box center [168, 66] width 6 height 6
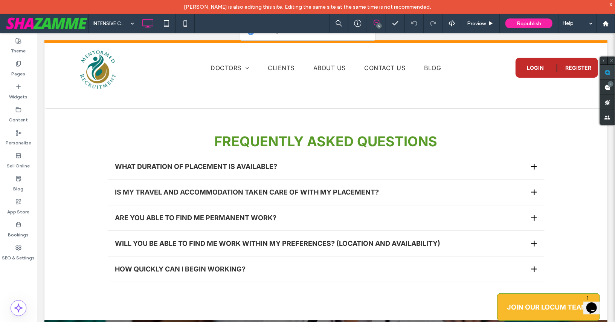
click at [608, 71] on use at bounding box center [608, 72] width 6 height 6
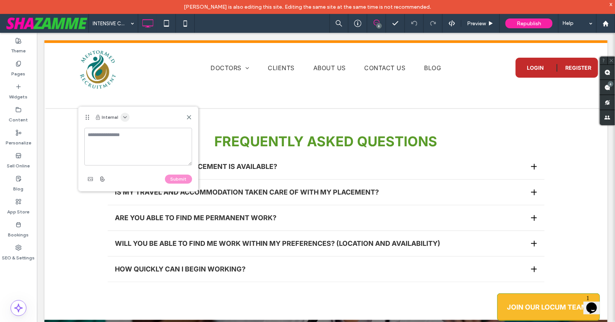
click at [128, 117] on span "button" at bounding box center [125, 117] width 9 height 9
click at [132, 133] on span "Public - visible to clients & team" at bounding box center [161, 136] width 72 height 8
click at [131, 138] on textarea at bounding box center [138, 147] width 108 height 38
type textarea "********"
drag, startPoint x: 178, startPoint y: 177, endPoint x: 142, endPoint y: 163, distance: 38.4
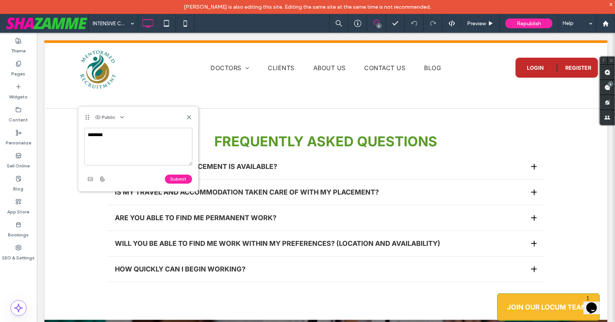
click at [176, 176] on button "Submit" at bounding box center [178, 178] width 27 height 9
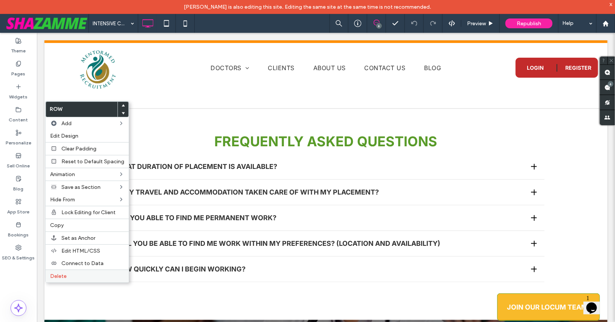
click at [72, 274] on label "Delete" at bounding box center [87, 276] width 74 height 6
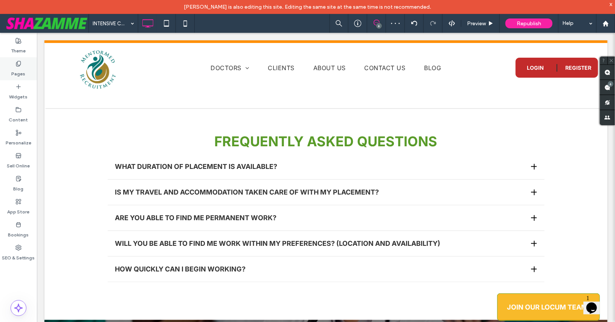
click at [21, 67] on label "Pages" at bounding box center [19, 72] width 14 height 11
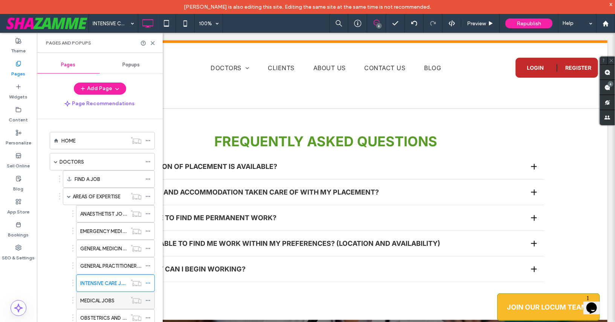
click at [95, 302] on div "MEDICAL JOBS" at bounding box center [103, 300] width 47 height 17
click at [151, 43] on icon at bounding box center [153, 43] width 6 height 6
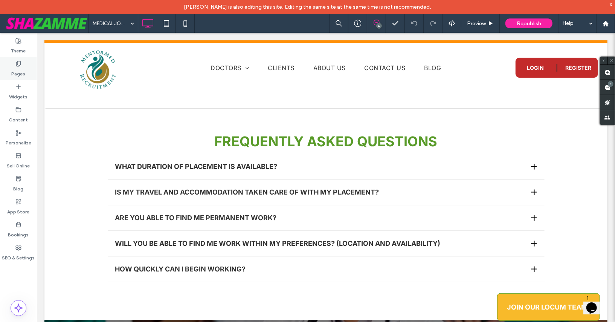
click at [12, 61] on div "Pages" at bounding box center [18, 68] width 37 height 23
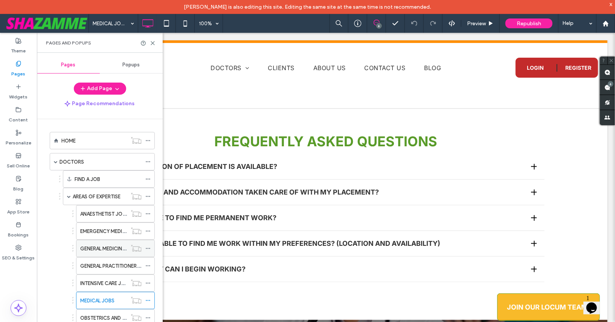
click at [93, 246] on label "GENERAL MEDICINE JOBS" at bounding box center [109, 248] width 58 height 13
click at [150, 44] on icon at bounding box center [153, 43] width 6 height 6
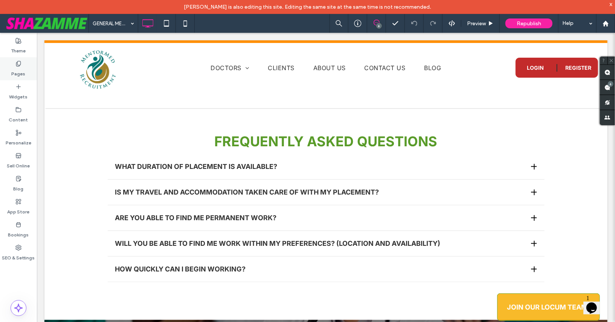
click at [21, 70] on label "Pages" at bounding box center [19, 72] width 14 height 11
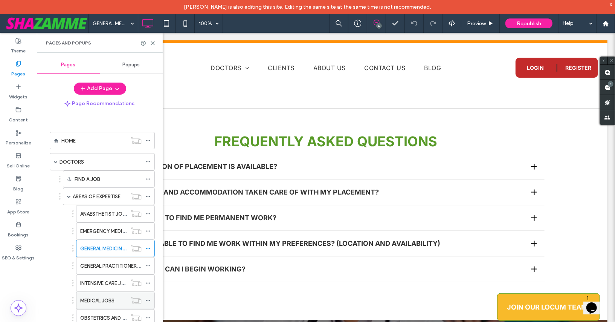
click at [99, 299] on label "MEDICAL JOBS" at bounding box center [97, 300] width 34 height 13
click at [153, 42] on icon at bounding box center [153, 43] width 6 height 6
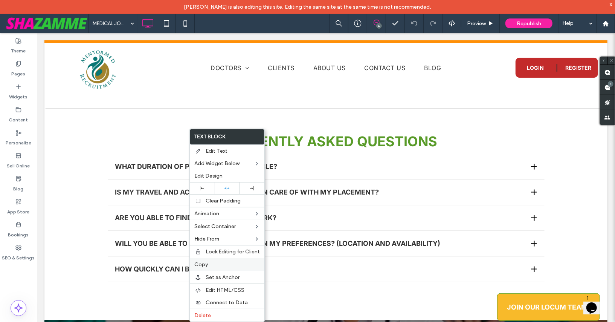
click at [208, 263] on label "Copy" at bounding box center [227, 264] width 66 height 6
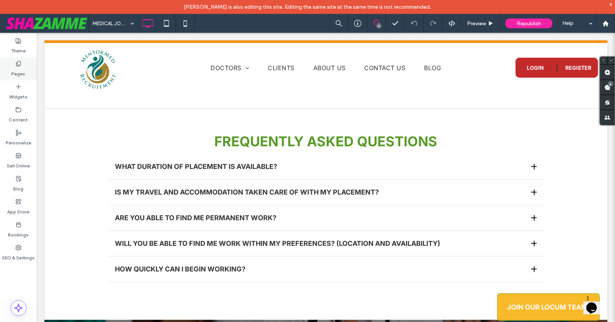
click at [15, 65] on icon at bounding box center [18, 64] width 6 height 6
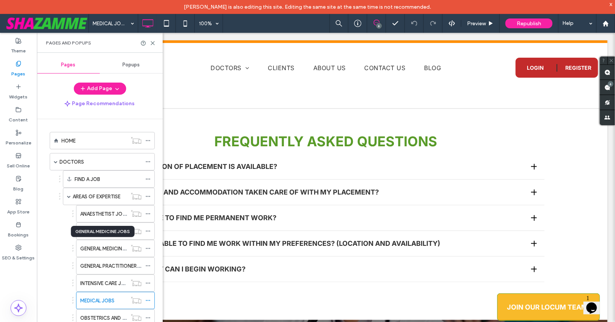
click at [114, 248] on label "GENERAL MEDICINE JOBS" at bounding box center [109, 248] width 58 height 13
click at [155, 43] on icon at bounding box center [153, 43] width 6 height 6
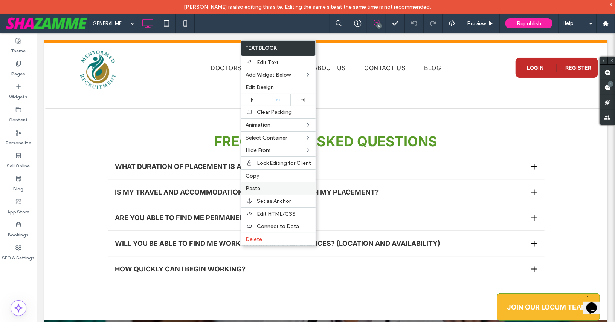
click at [255, 185] on span "Paste" at bounding box center [253, 188] width 15 height 6
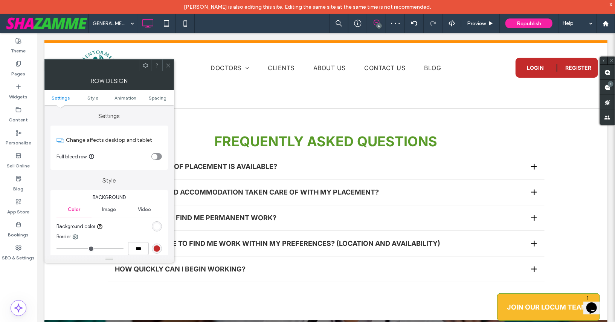
drag, startPoint x: 167, startPoint y: 64, endPoint x: 109, endPoint y: 79, distance: 60.3
click at [167, 64] on use at bounding box center [168, 65] width 4 height 4
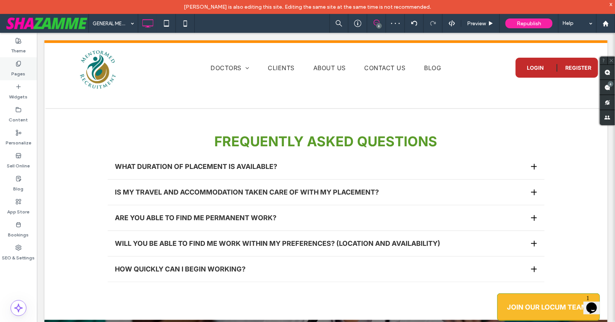
click at [13, 69] on label "Pages" at bounding box center [19, 72] width 14 height 11
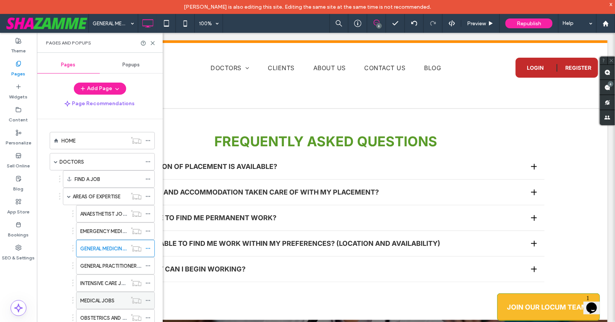
click at [149, 298] on icon at bounding box center [147, 300] width 5 height 5
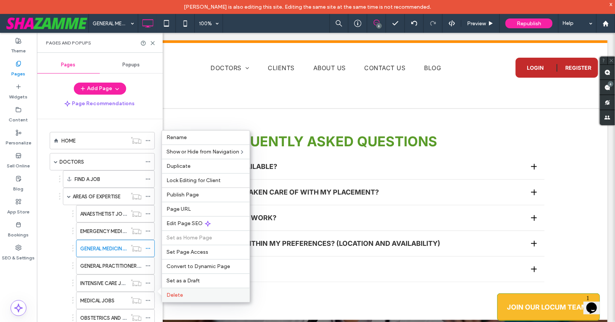
click at [177, 295] on span "Delete" at bounding box center [175, 295] width 17 height 6
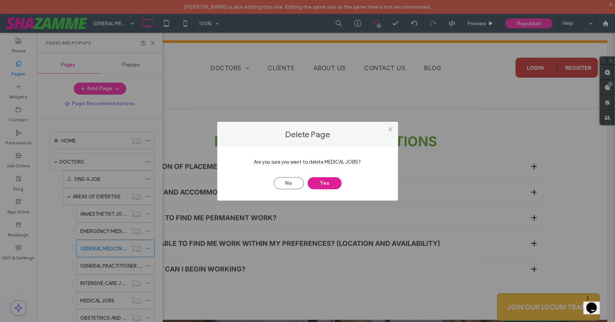
click at [309, 184] on button "Yes" at bounding box center [325, 183] width 34 height 12
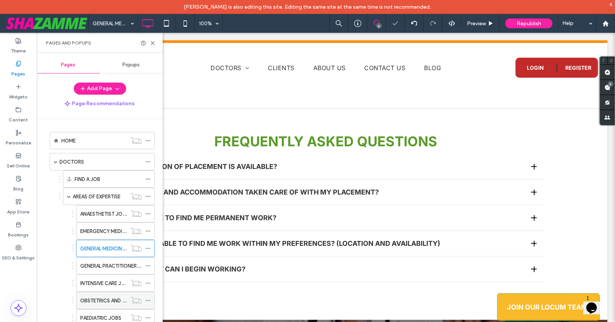
click at [92, 296] on label "OBSTETRICS AND GYNAECOLOGY JOBS" at bounding box center [126, 300] width 93 height 13
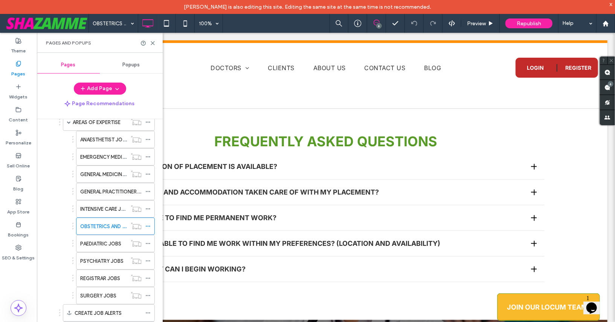
scroll to position [76, 0]
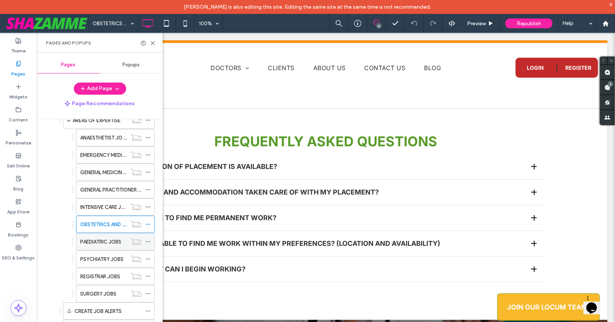
click at [87, 236] on label "PAEDIATRIC JOBS" at bounding box center [100, 241] width 41 height 13
click at [152, 42] on use at bounding box center [152, 42] width 3 height 3
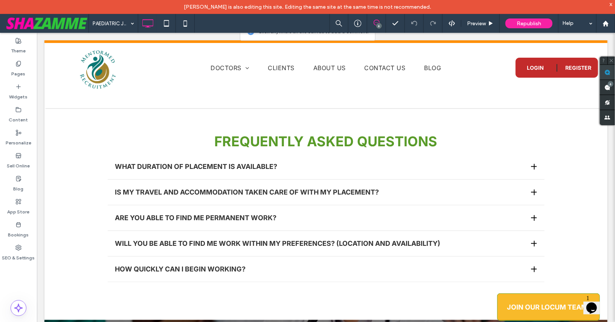
click at [609, 71] on use at bounding box center [608, 72] width 6 height 6
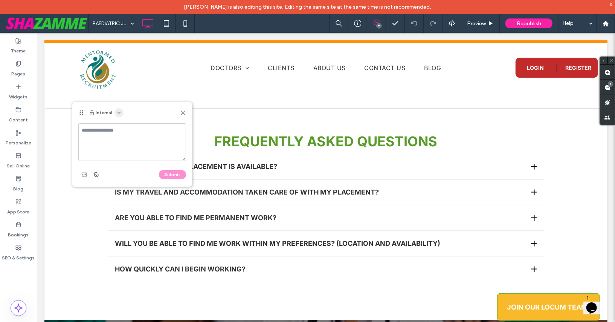
click at [117, 111] on icon "button" at bounding box center [119, 113] width 6 height 6
click at [123, 127] on span "Public - visible to clients & team" at bounding box center [155, 131] width 72 height 8
click at [122, 133] on textarea at bounding box center [132, 142] width 108 height 38
type textarea "*******"
drag, startPoint x: 164, startPoint y: 173, endPoint x: 99, endPoint y: 159, distance: 66.0
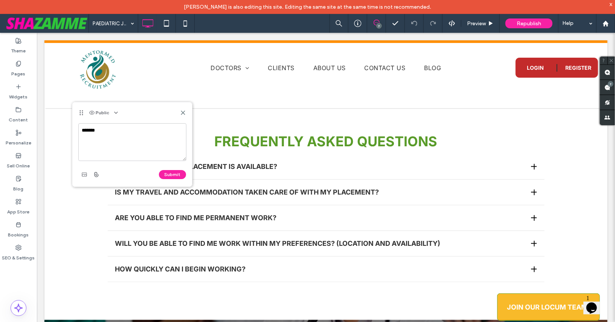
click at [159, 172] on div "Submit" at bounding box center [132, 174] width 108 height 12
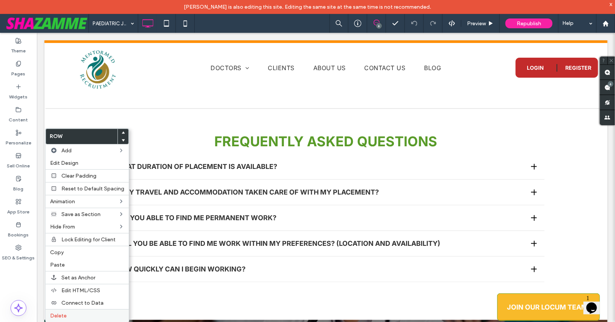
click at [66, 312] on span "Delete" at bounding box center [58, 315] width 17 height 6
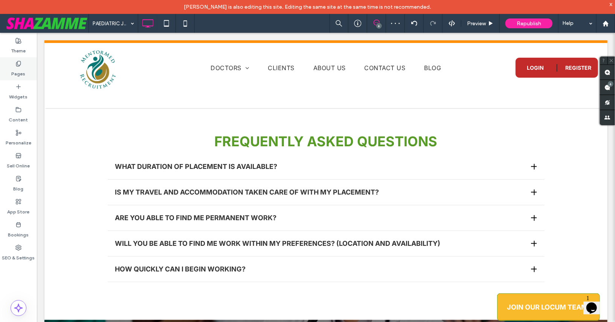
click at [17, 66] on icon at bounding box center [18, 64] width 6 height 6
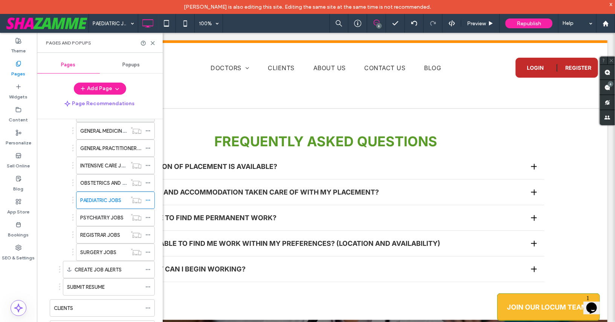
scroll to position [121, 0]
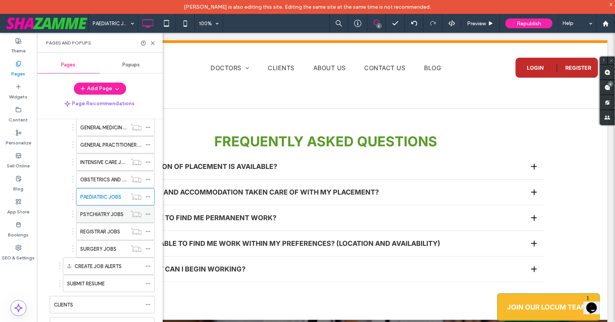
click at [93, 213] on label "PSYCHIATRY JOBS" at bounding box center [101, 214] width 43 height 13
click at [152, 41] on icon at bounding box center [153, 43] width 6 height 6
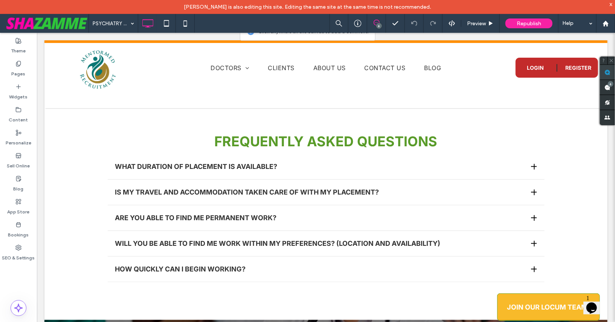
click at [605, 71] on use at bounding box center [608, 72] width 6 height 6
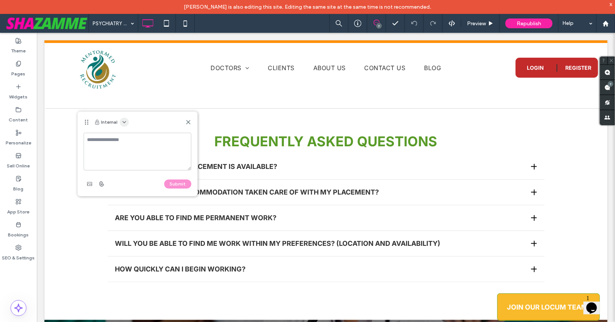
click at [123, 121] on icon "button" at bounding box center [124, 122] width 6 height 6
click at [134, 141] on span "Public - visible to clients & team" at bounding box center [160, 140] width 72 height 8
click at [134, 141] on textarea at bounding box center [138, 152] width 108 height 38
type textarea "**********"
click at [173, 183] on button "Submit" at bounding box center [177, 183] width 27 height 9
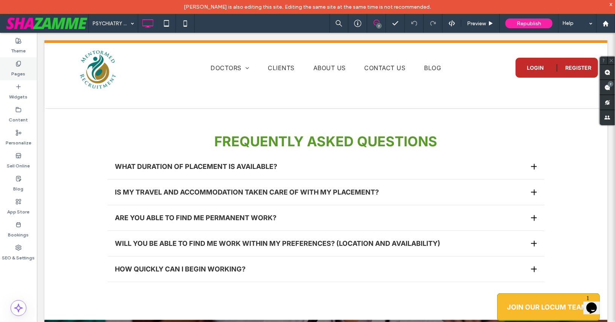
click at [23, 65] on div "Pages" at bounding box center [18, 68] width 37 height 23
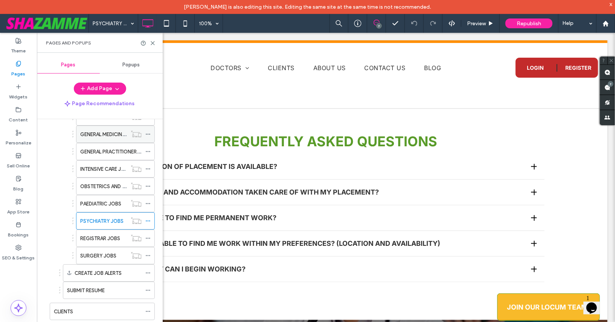
scroll to position [115, 0]
click at [107, 235] on label "REGISTRAR JOBS" at bounding box center [100, 237] width 40 height 13
click at [152, 43] on use at bounding box center [152, 42] width 3 height 3
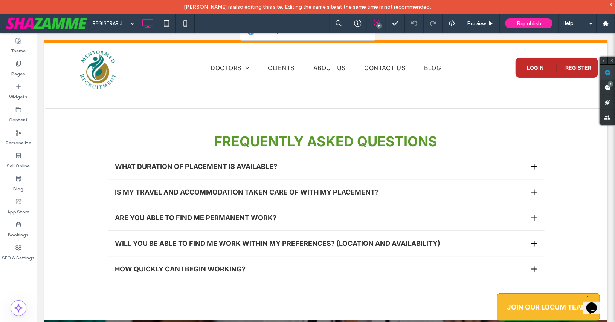
click at [606, 74] on use at bounding box center [608, 72] width 6 height 6
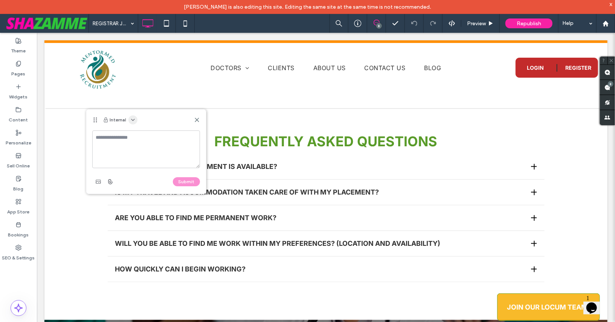
click at [134, 119] on icon "button" at bounding box center [133, 120] width 6 height 6
click at [135, 138] on span "Public - visible to clients & team" at bounding box center [169, 138] width 72 height 8
click at [135, 138] on textarea at bounding box center [146, 149] width 108 height 38
type textarea "**********"
drag, startPoint x: 178, startPoint y: 180, endPoint x: 95, endPoint y: 143, distance: 91.5
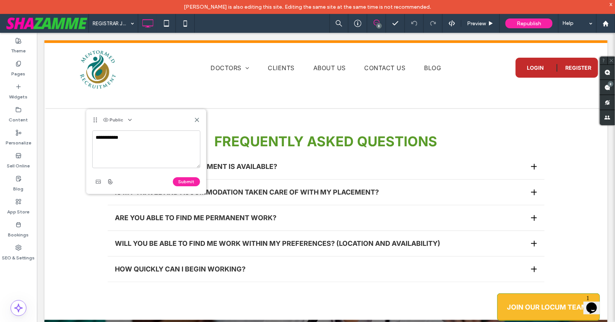
click at [173, 176] on div "Submit" at bounding box center [146, 182] width 108 height 12
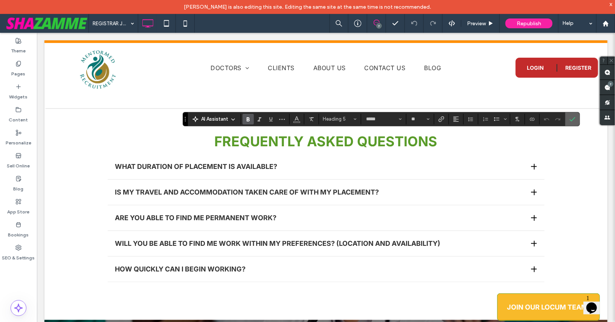
click at [570, 117] on icon "Confirm" at bounding box center [573, 119] width 6 height 6
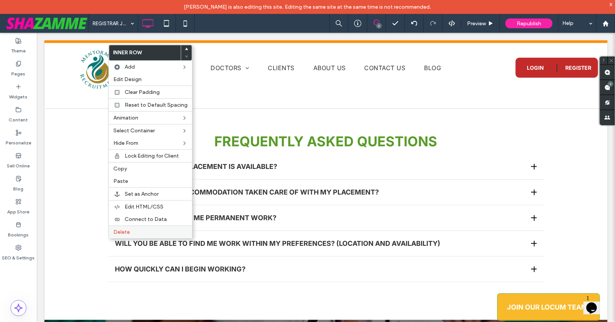
click at [133, 230] on label "Delete" at bounding box center [150, 232] width 74 height 6
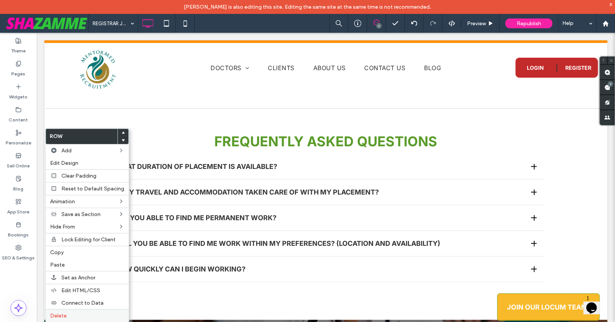
click at [71, 309] on div "Delete" at bounding box center [87, 315] width 83 height 13
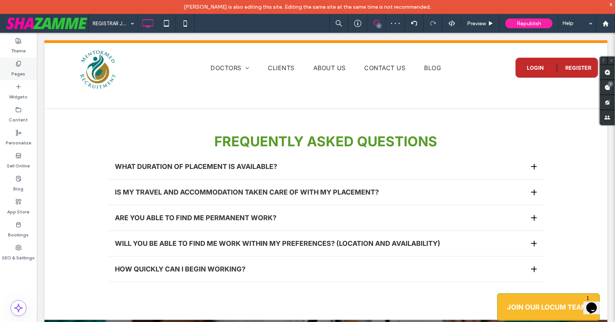
click at [20, 63] on use at bounding box center [18, 63] width 4 height 5
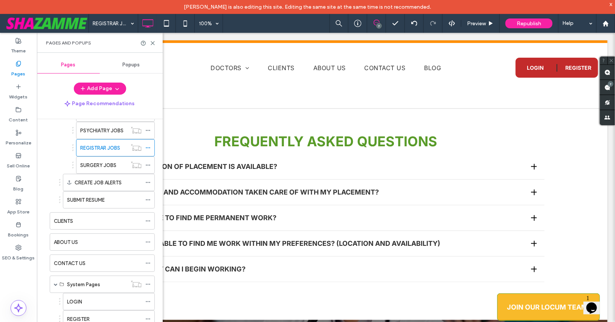
scroll to position [204, 0]
click at [91, 161] on label "SURGERY JOBS" at bounding box center [98, 165] width 36 height 13
click at [152, 44] on icon at bounding box center [153, 43] width 6 height 6
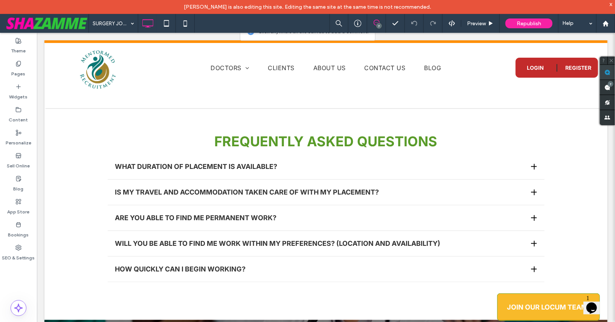
click at [610, 72] on use at bounding box center [608, 72] width 6 height 6
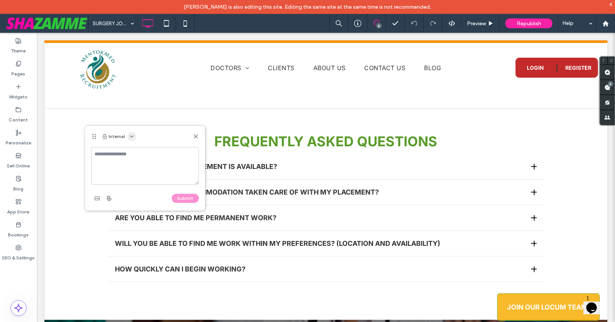
click at [131, 137] on icon "button" at bounding box center [132, 136] width 6 height 6
click at [136, 149] on div "Public - visible to clients & team" at bounding box center [167, 154] width 84 height 14
click at [136, 152] on textarea at bounding box center [145, 166] width 108 height 38
type textarea "****"
click at [176, 196] on button "Submit" at bounding box center [185, 198] width 27 height 9
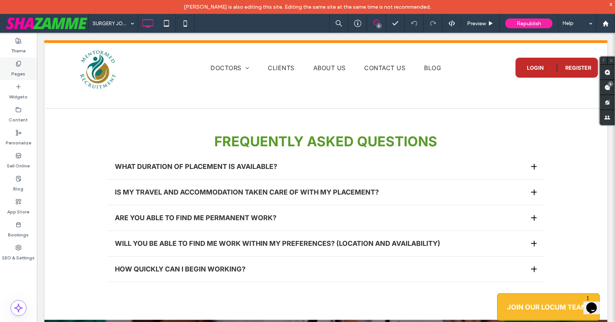
click at [18, 65] on icon at bounding box center [18, 64] width 6 height 6
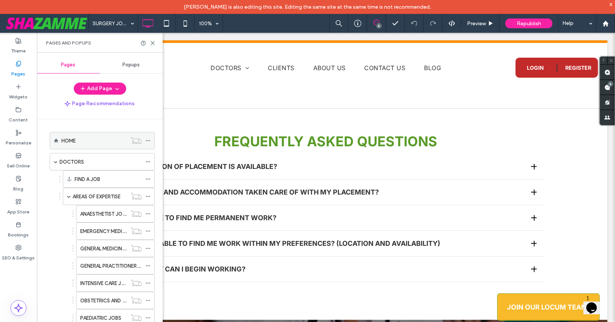
click at [77, 141] on div "HOME" at bounding box center [94, 141] width 66 height 8
click at [153, 43] on use at bounding box center [152, 42] width 3 height 3
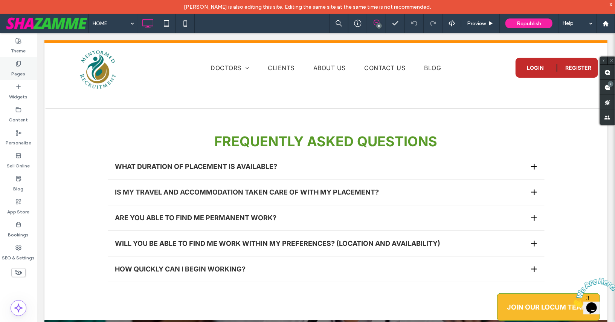
click at [19, 61] on icon at bounding box center [18, 64] width 6 height 6
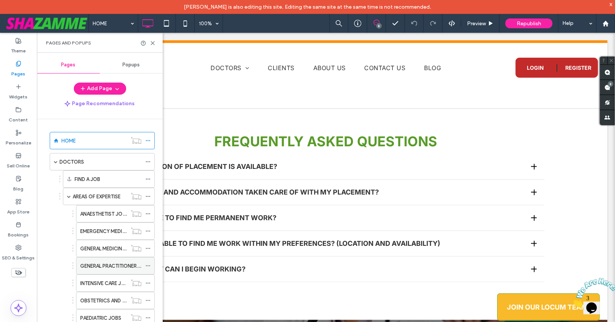
scroll to position [50, 0]
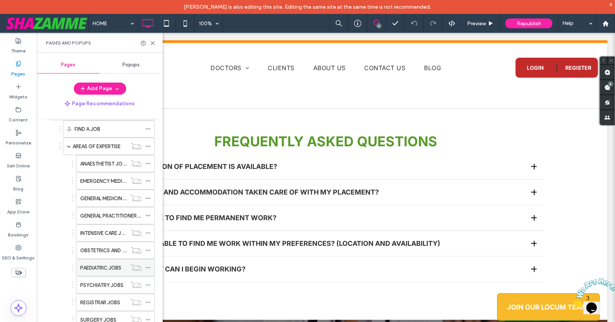
click at [97, 261] on label "PAEDIATRIC JOBS" at bounding box center [100, 267] width 41 height 13
click at [152, 43] on icon at bounding box center [153, 43] width 6 height 6
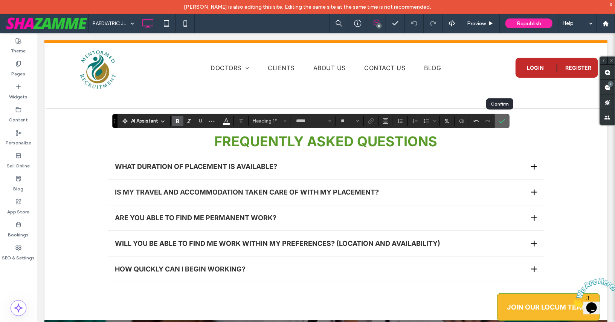
click at [499, 126] on span "Confirm" at bounding box center [500, 121] width 3 height 14
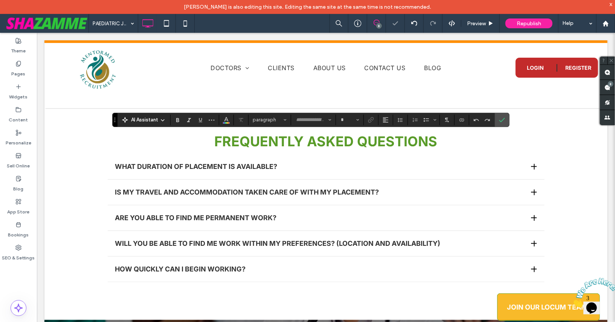
type input "*****"
type input "**"
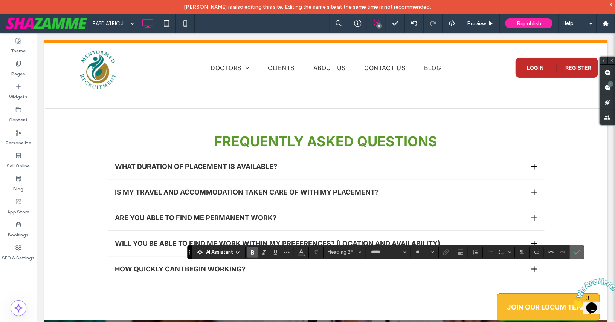
click at [575, 253] on use "Confirm" at bounding box center [578, 252] width 6 height 5
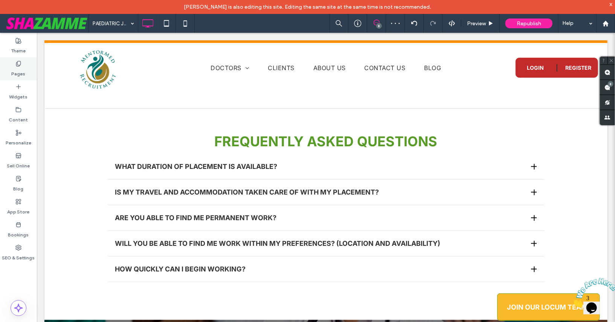
click at [23, 62] on div "Pages" at bounding box center [18, 68] width 37 height 23
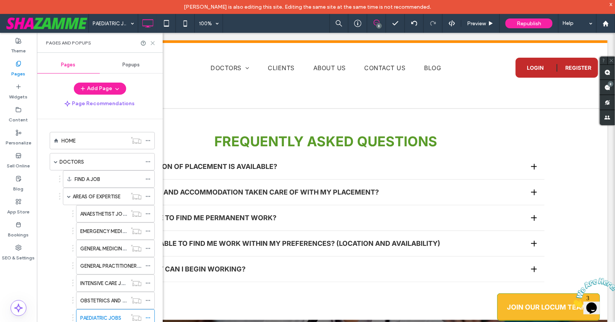
click at [152, 43] on icon at bounding box center [153, 43] width 6 height 6
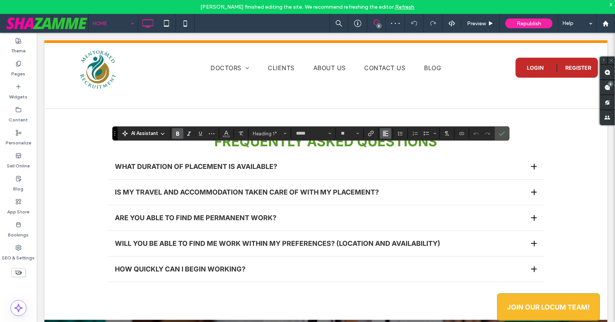
click at [383, 135] on icon "Alignment" at bounding box center [386, 133] width 6 height 6
click at [388, 153] on label "ui.textEditor.alignment.center" at bounding box center [393, 156] width 26 height 11
click at [504, 135] on label "Confirm" at bounding box center [502, 134] width 11 height 14
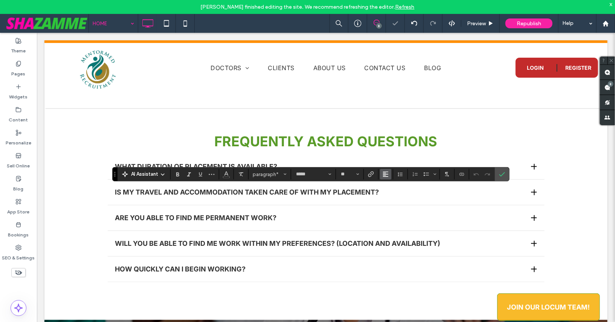
click at [384, 178] on span "Alignment" at bounding box center [386, 174] width 6 height 10
click at [389, 198] on icon "ui.textEditor.alignment.center" at bounding box center [392, 197] width 6 height 6
click at [501, 176] on icon "Confirm" at bounding box center [502, 174] width 6 height 6
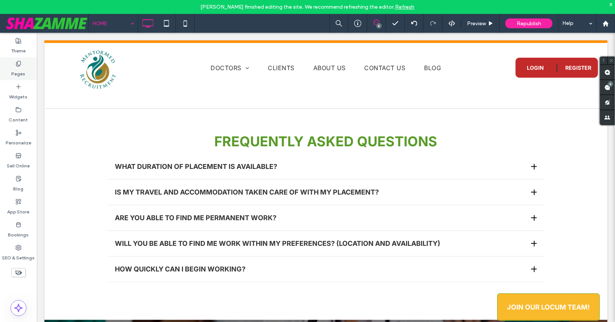
click at [14, 64] on div "Pages" at bounding box center [18, 68] width 37 height 23
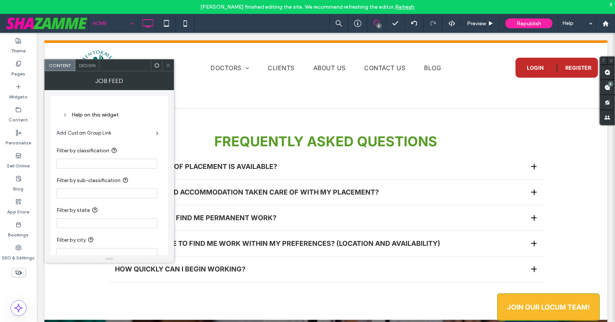
click at [169, 63] on icon at bounding box center [168, 66] width 6 height 6
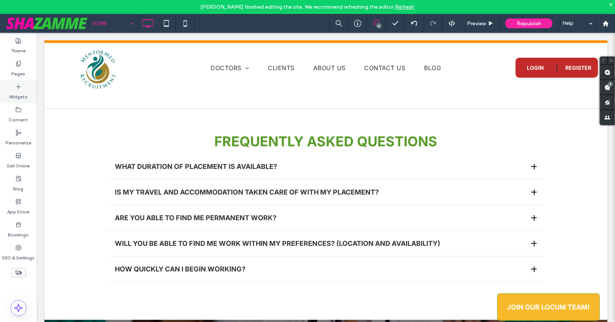
click at [21, 94] on label "Widgets" at bounding box center [18, 95] width 18 height 11
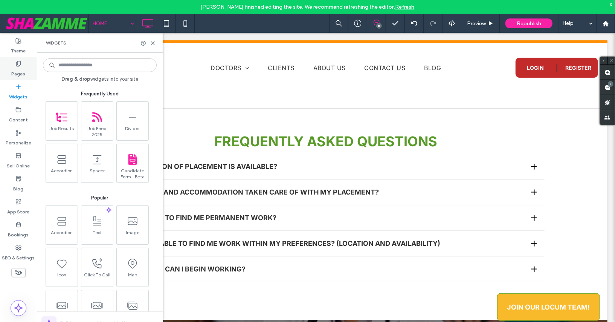
click at [13, 60] on div "Pages" at bounding box center [18, 68] width 37 height 23
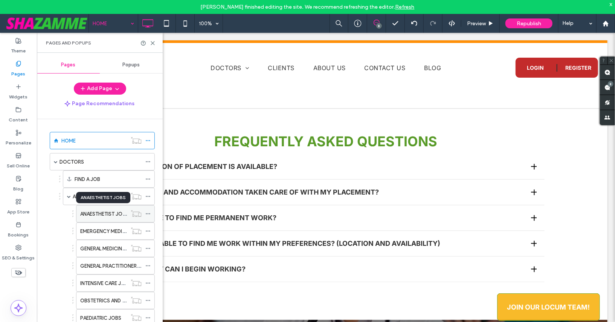
click at [96, 210] on label "ANAESTHETIST JOBS" at bounding box center [104, 213] width 48 height 13
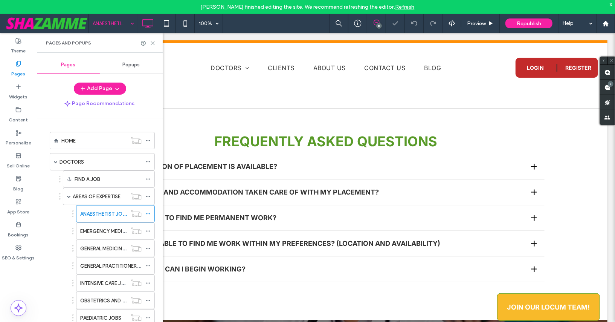
click at [152, 43] on icon at bounding box center [153, 43] width 6 height 6
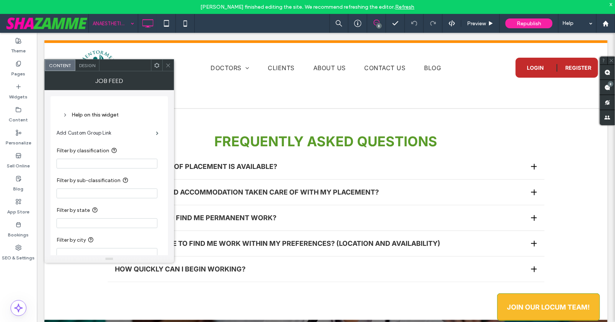
click at [168, 63] on icon at bounding box center [168, 66] width 6 height 6
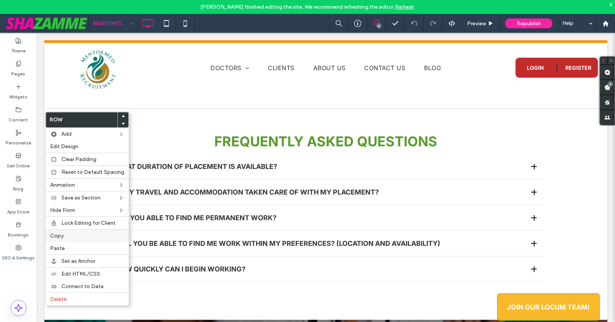
click at [57, 233] on span "Copy" at bounding box center [57, 236] width 14 height 6
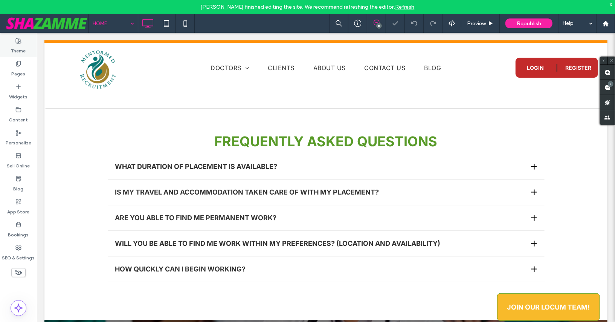
click at [21, 42] on div "Theme" at bounding box center [18, 45] width 37 height 23
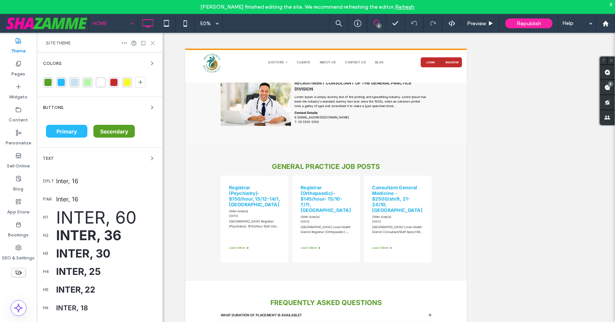
click at [153, 41] on icon at bounding box center [153, 43] width 6 height 6
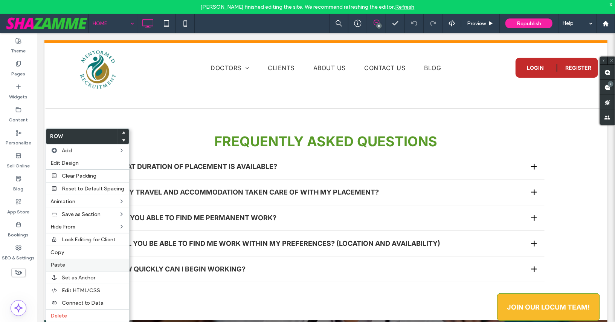
click at [69, 263] on label "Paste" at bounding box center [88, 265] width 74 height 6
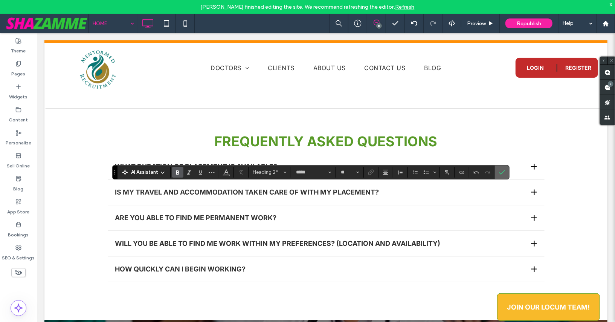
click at [500, 171] on icon "Confirm" at bounding box center [502, 172] width 6 height 6
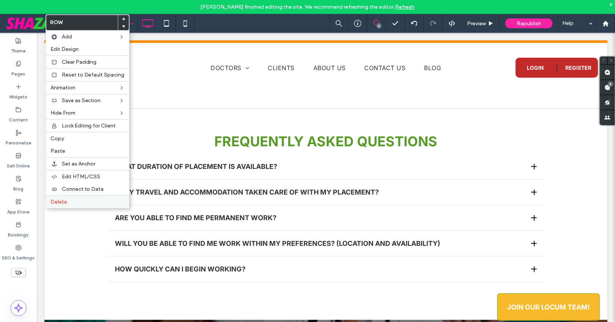
click at [62, 199] on span "Delete" at bounding box center [59, 202] width 17 height 6
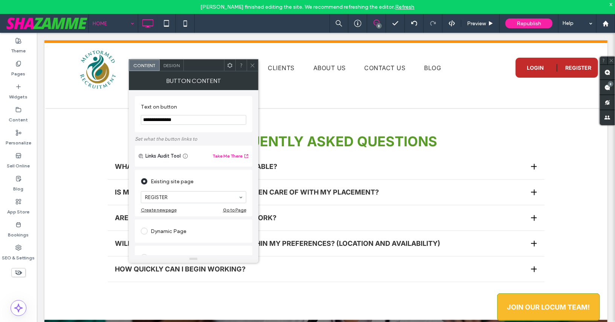
click at [172, 64] on span "Design" at bounding box center [172, 66] width 16 height 6
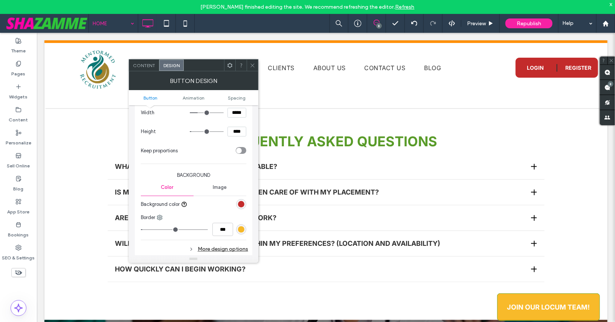
scroll to position [127, 0]
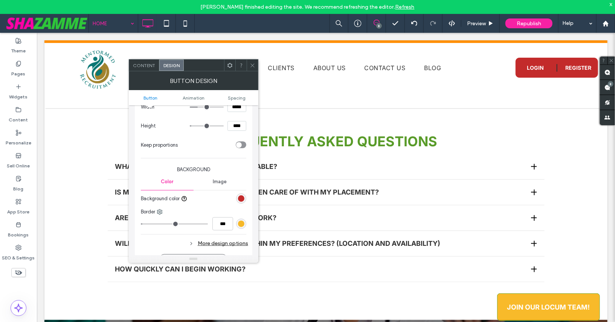
click at [190, 241] on icon at bounding box center [191, 243] width 5 height 5
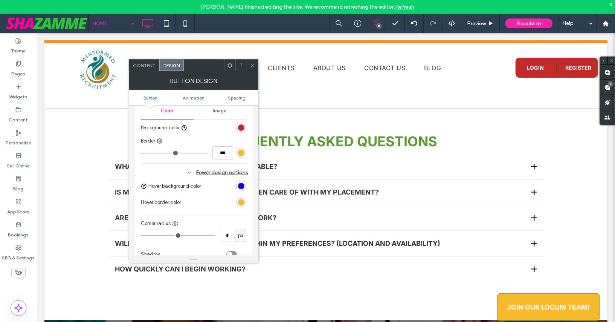
scroll to position [198, 0]
click at [250, 65] on icon at bounding box center [253, 66] width 6 height 6
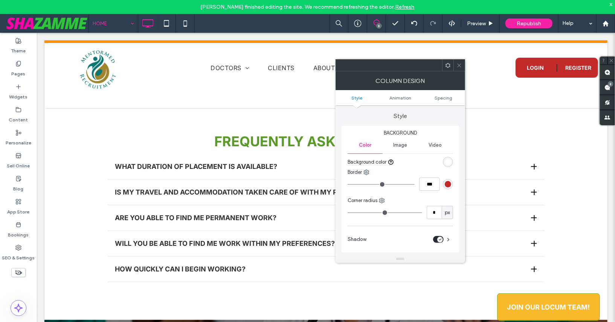
type input "*"
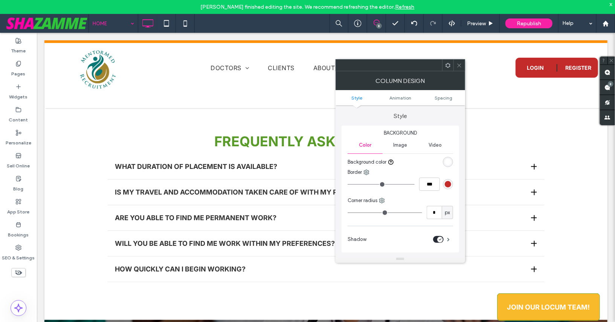
type input "*"
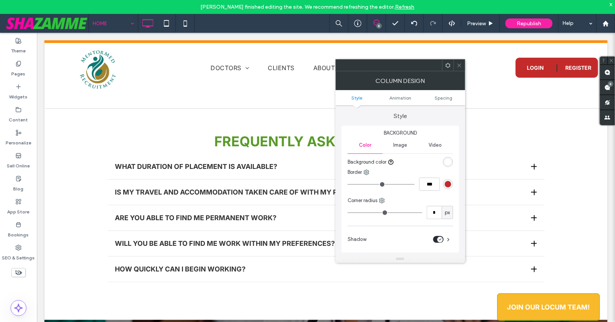
type input "*"
click at [356, 212] on input "range" at bounding box center [385, 212] width 75 height 1
click at [463, 65] on div at bounding box center [459, 65] width 11 height 11
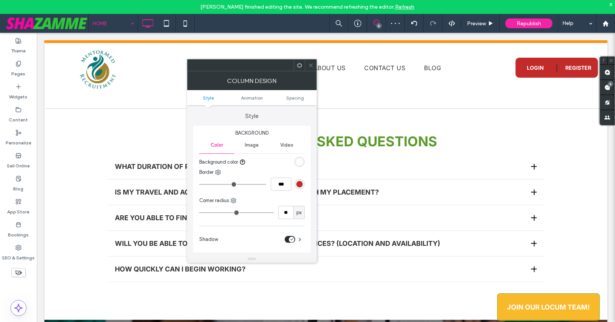
click at [310, 63] on icon at bounding box center [311, 66] width 6 height 6
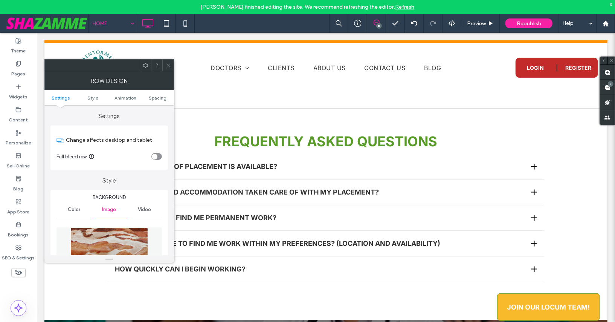
click at [73, 210] on span "Color" at bounding box center [74, 210] width 12 height 6
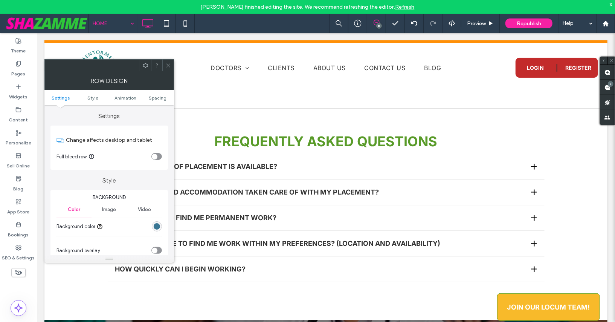
click at [156, 225] on div "rgb(58, 119, 148)" at bounding box center [157, 226] width 6 height 6
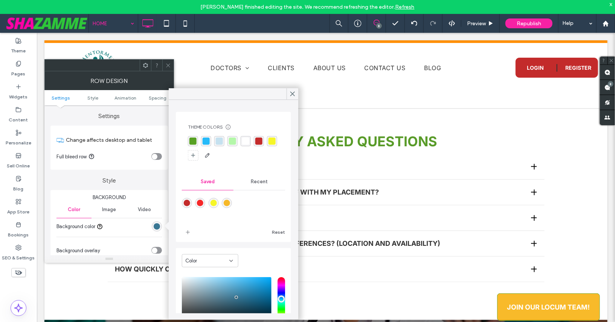
click at [191, 141] on div "rgba(88, 161, 36, 1)" at bounding box center [193, 141] width 7 height 7
click at [221, 143] on div "rgba(197, 225, 239, 1)" at bounding box center [220, 141] width 7 height 7
click at [289, 93] on div at bounding box center [293, 93] width 12 height 11
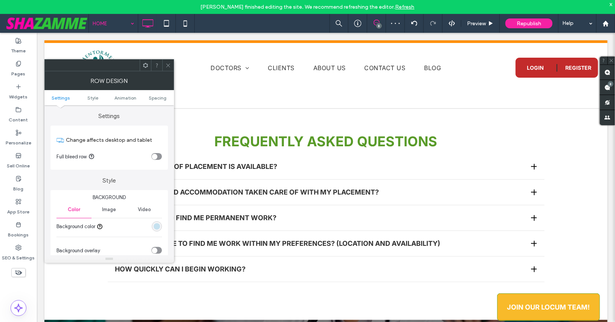
click at [112, 208] on span "Image" at bounding box center [109, 210] width 14 height 6
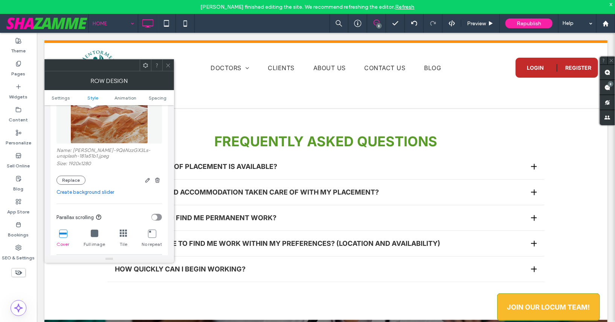
scroll to position [140, 0]
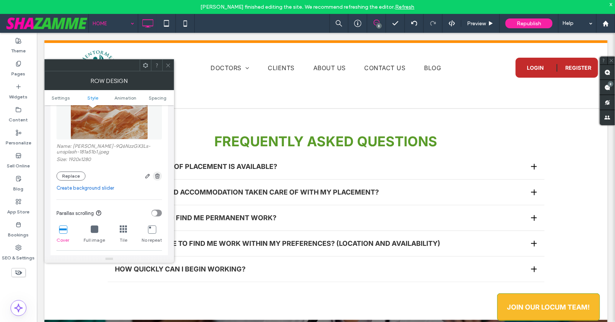
click at [159, 176] on use "button" at bounding box center [157, 175] width 5 height 5
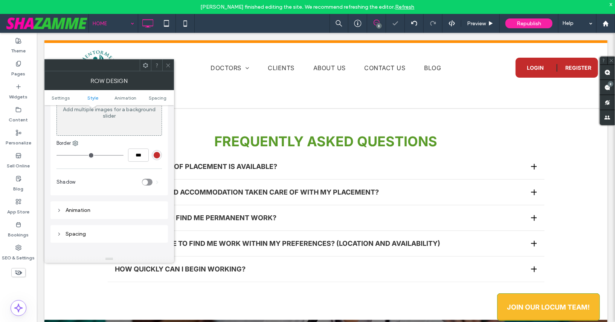
click at [169, 67] on icon at bounding box center [168, 66] width 6 height 6
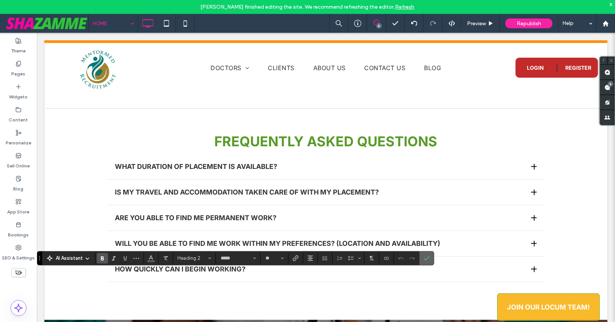
click at [425, 257] on icon "Confirm" at bounding box center [427, 258] width 6 height 6
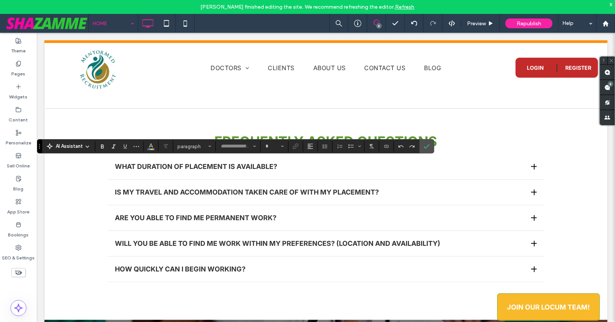
type input "*****"
type input "**"
click at [426, 144] on icon "Confirm" at bounding box center [427, 146] width 6 height 6
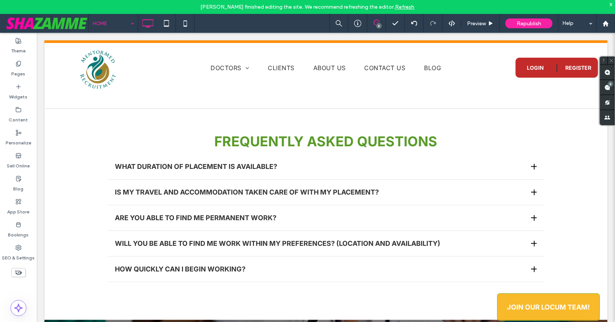
type input "*****"
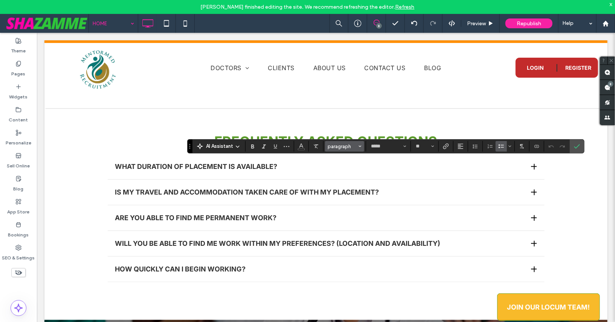
click at [347, 145] on span "paragraph" at bounding box center [342, 147] width 29 height 6
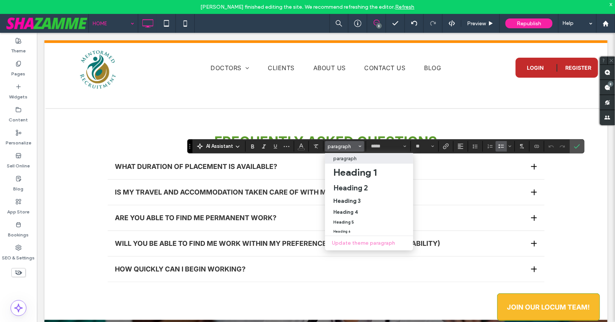
click at [350, 158] on p "paragraph" at bounding box center [345, 159] width 23 height 6
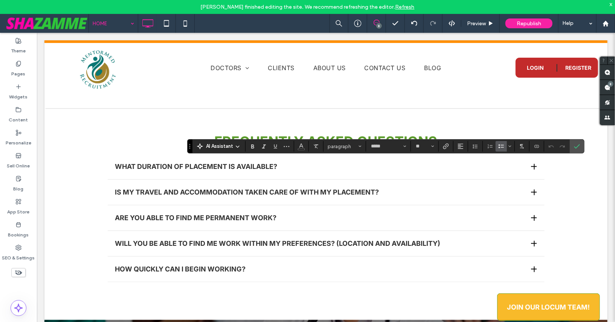
type input "**"
click at [499, 146] on icon "Bulleted List" at bounding box center [502, 146] width 6 height 6
click at [574, 144] on icon "Confirm" at bounding box center [577, 146] width 6 height 6
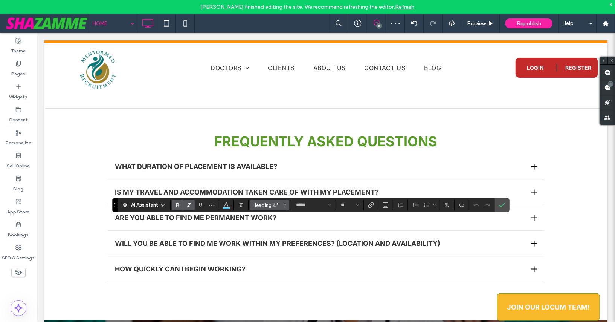
click at [269, 202] on span "Heading 4*" at bounding box center [267, 205] width 29 height 6
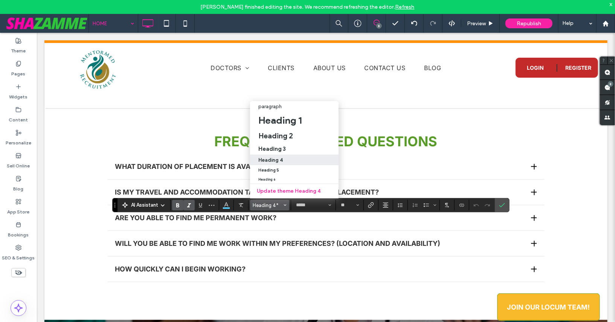
click at [276, 159] on h4 "Heading 4" at bounding box center [271, 160] width 24 height 6
type input "**"
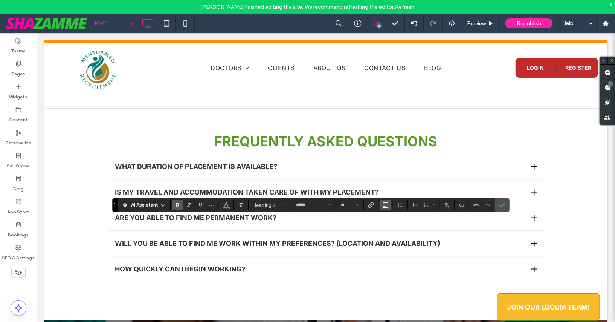
click at [386, 205] on use "Alignment" at bounding box center [385, 204] width 5 height 5
click at [389, 173] on use "ui.textEditor.alignment.center" at bounding box center [391, 170] width 5 height 5
click at [501, 207] on icon "Confirm" at bounding box center [502, 205] width 6 height 6
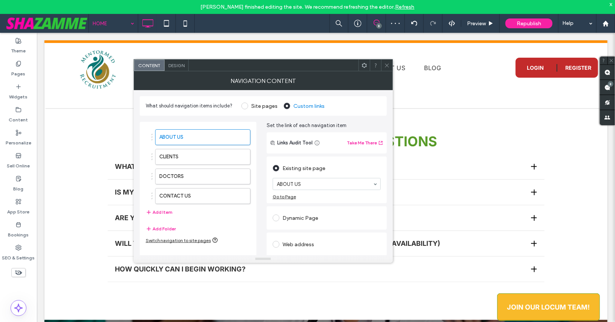
click at [170, 63] on span "Design" at bounding box center [176, 66] width 16 height 6
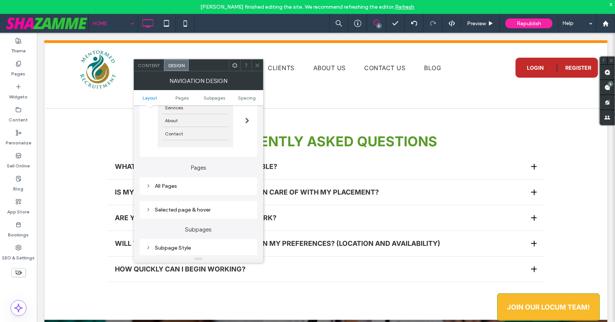
scroll to position [111, 0]
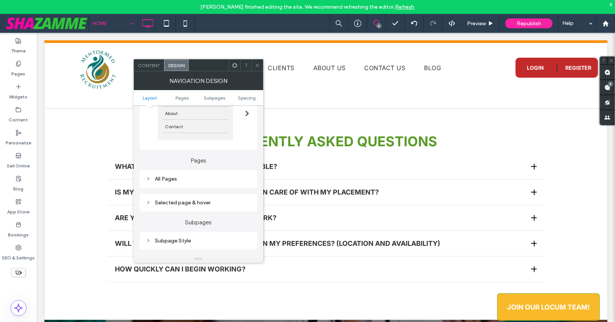
click at [205, 179] on div "All Pages" at bounding box center [199, 179] width 106 height 6
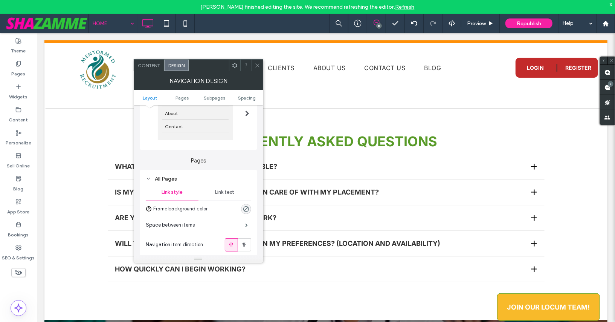
click at [221, 193] on span "Link text" at bounding box center [224, 192] width 19 height 6
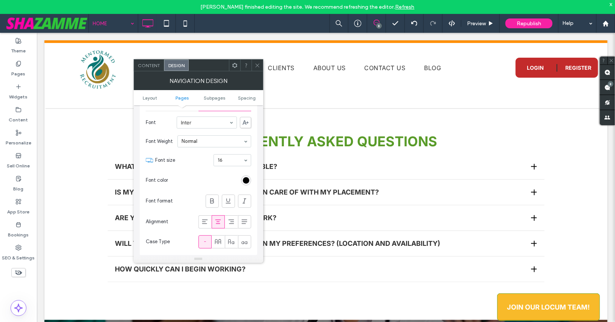
scroll to position [210, 0]
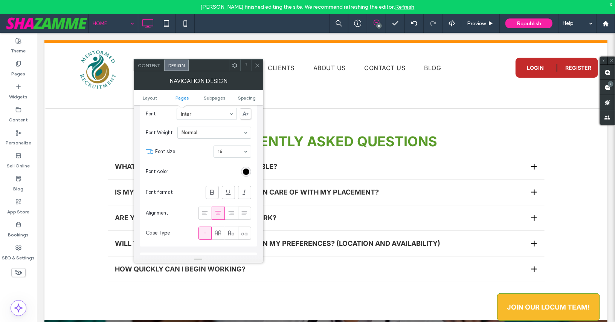
click at [257, 65] on icon at bounding box center [258, 66] width 6 height 6
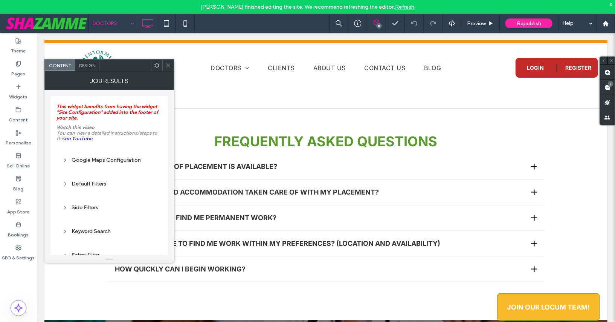
click at [91, 211] on div "Side Filters" at bounding box center [109, 207] width 93 height 6
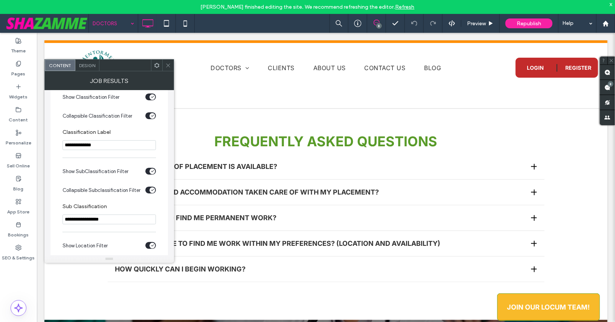
scroll to position [123, 0]
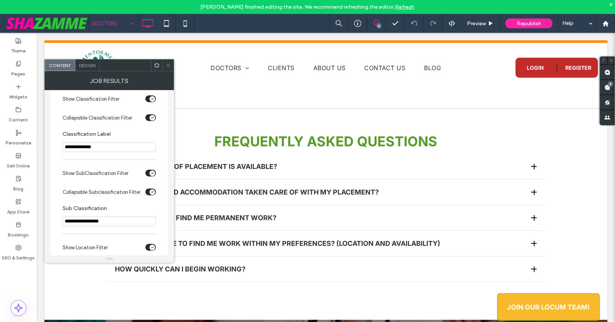
click at [85, 144] on input "**********" at bounding box center [109, 147] width 93 height 10
click at [85, 147] on input "**********" at bounding box center [109, 147] width 93 height 10
type input "**********"
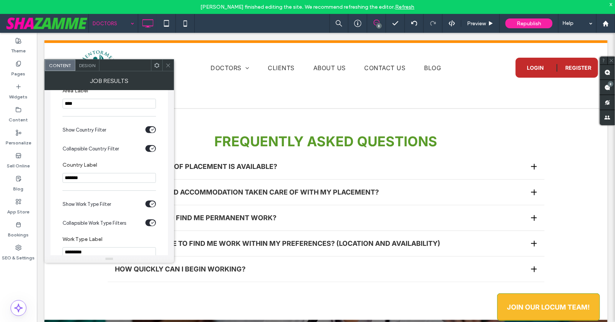
scroll to position [472, 0]
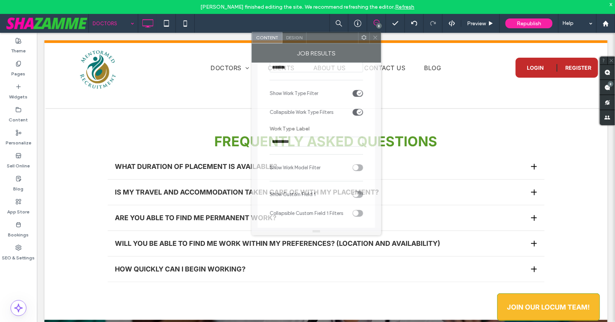
drag, startPoint x: 111, startPoint y: 64, endPoint x: 318, endPoint y: 37, distance: 209.1
click at [318, 37] on div at bounding box center [333, 37] width 52 height 11
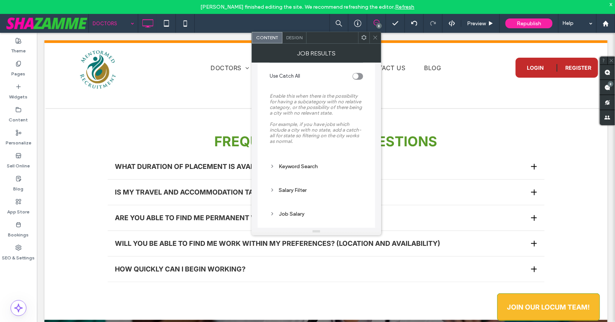
scroll to position [1076, 0]
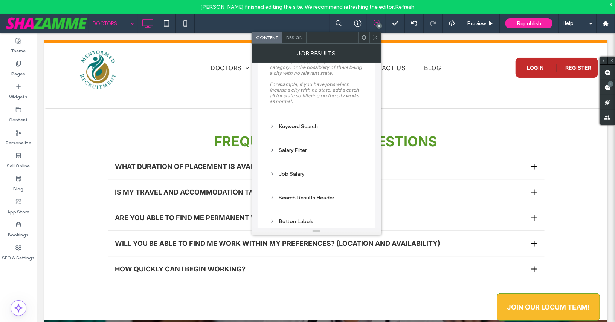
click at [377, 38] on icon at bounding box center [376, 38] width 6 height 6
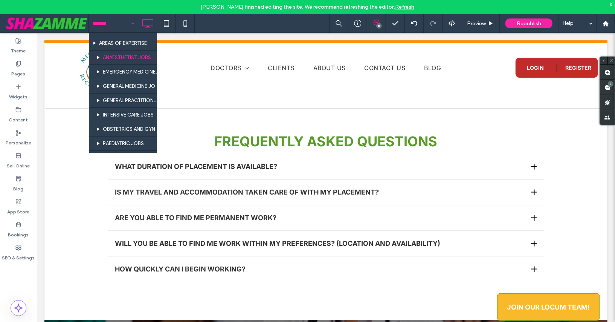
scroll to position [0, 0]
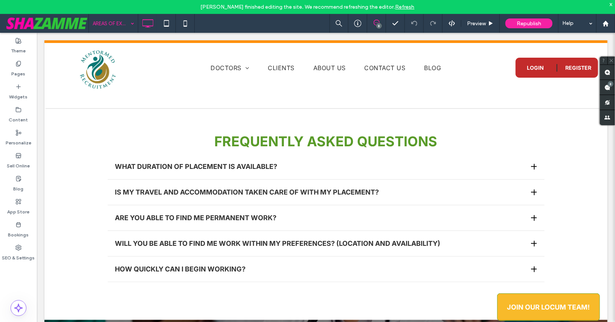
click at [109, 23] on input at bounding box center [112, 23] width 38 height 19
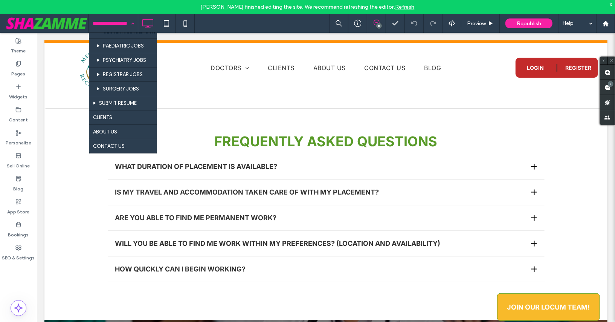
scroll to position [124, 0]
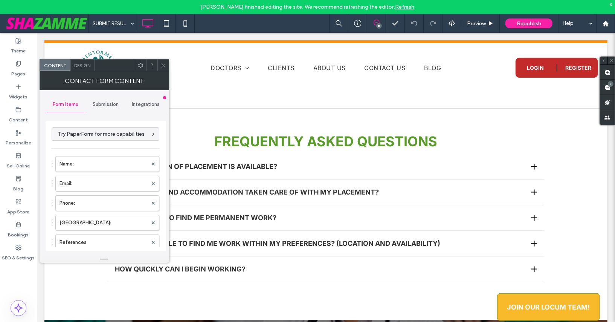
click at [107, 103] on span "Submission" at bounding box center [106, 104] width 26 height 6
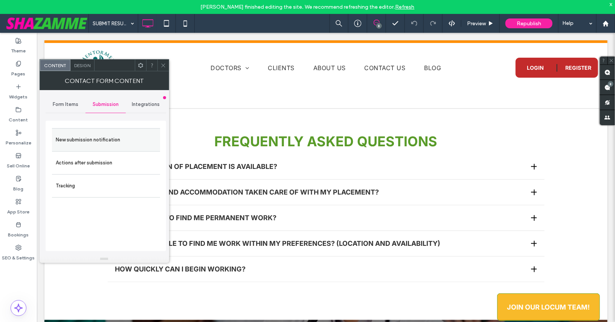
click at [86, 141] on label "New submission notification" at bounding box center [106, 139] width 101 height 15
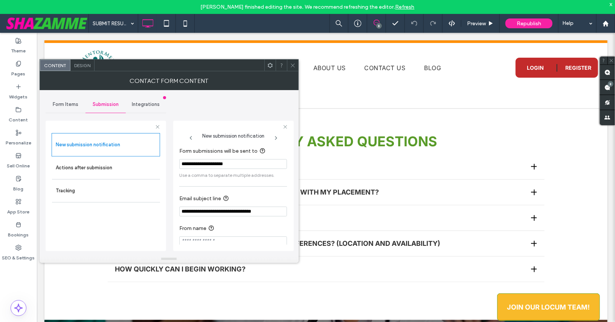
click at [227, 163] on input "**********" at bounding box center [233, 164] width 108 height 10
type input "**********"
click at [228, 176] on span "Use a comma to separate multiple addresses." at bounding box center [233, 175] width 108 height 7
click at [124, 173] on label "Actions after submission" at bounding box center [106, 167] width 101 height 15
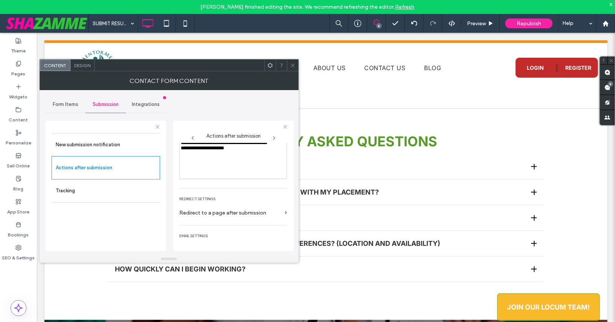
scroll to position [128, 0]
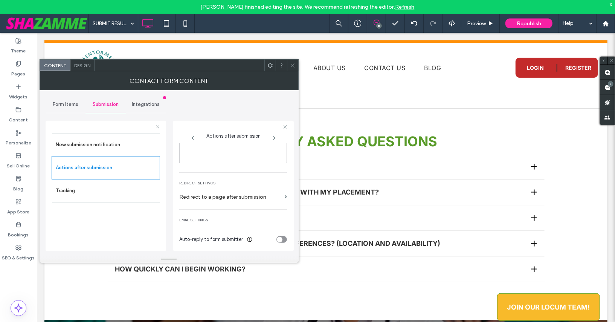
click at [289, 64] on div at bounding box center [292, 65] width 11 height 11
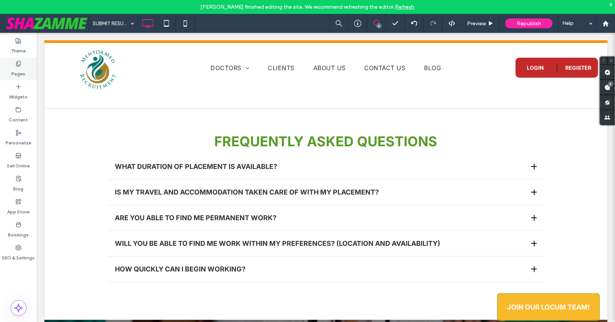
click at [20, 63] on use at bounding box center [18, 63] width 4 height 5
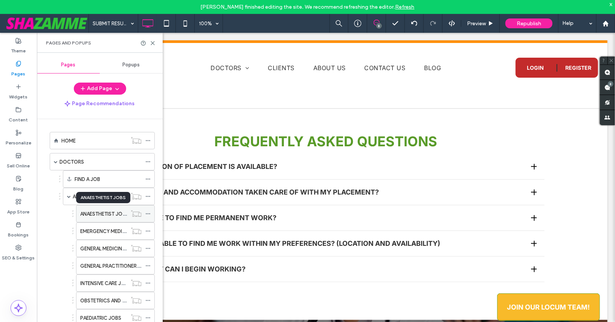
click at [103, 213] on label "ANAESTHETIST JOBS" at bounding box center [104, 213] width 48 height 13
click at [95, 227] on label "EMERGENCY MEDICINE JOBS" at bounding box center [113, 231] width 67 height 13
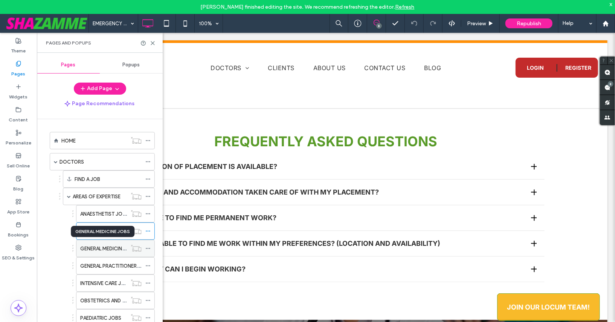
click at [93, 247] on label "GENERAL MEDICINE JOBS" at bounding box center [109, 248] width 58 height 13
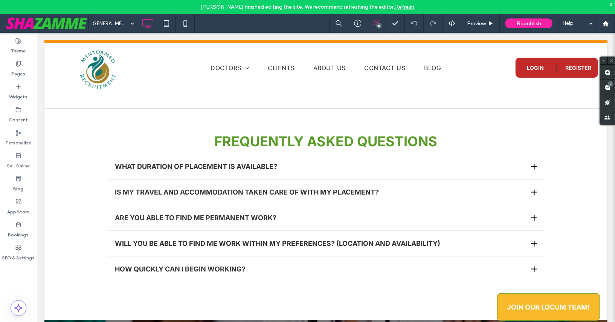
type input "*****"
type input "**"
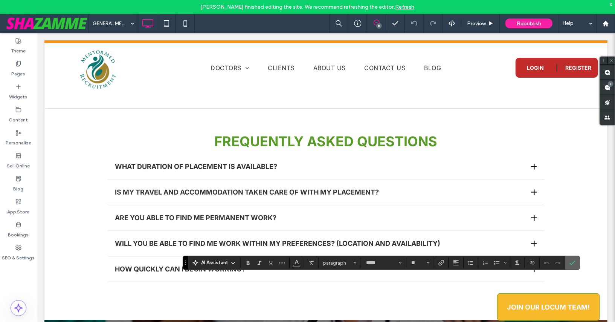
click at [570, 260] on icon "Confirm" at bounding box center [573, 263] width 6 height 6
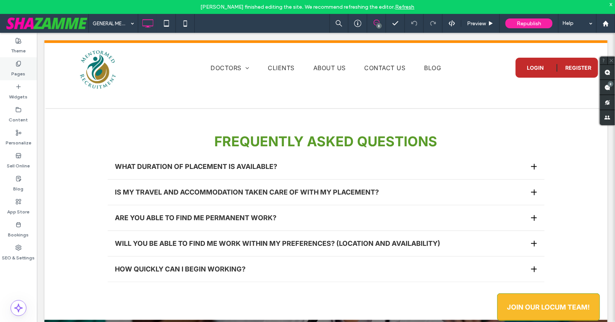
click at [14, 72] on label "Pages" at bounding box center [19, 72] width 14 height 11
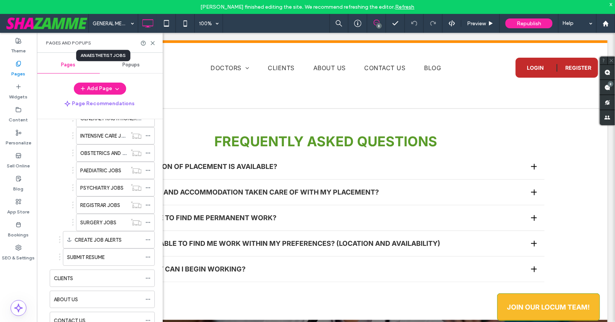
scroll to position [145, 0]
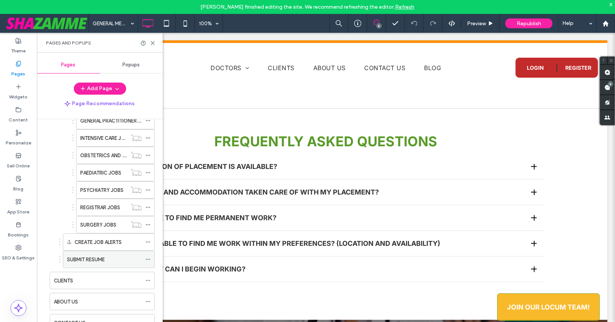
click at [95, 254] on label "SUBMIT RESUME" at bounding box center [86, 259] width 38 height 13
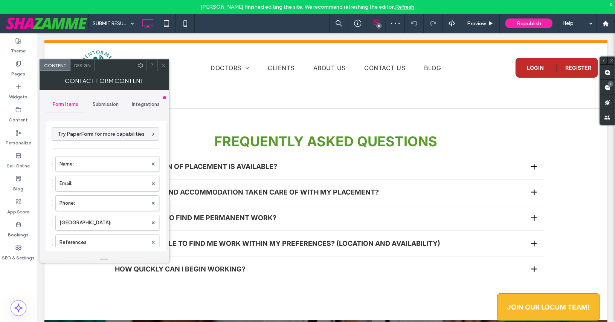
click at [99, 103] on span "Submission" at bounding box center [106, 104] width 26 height 6
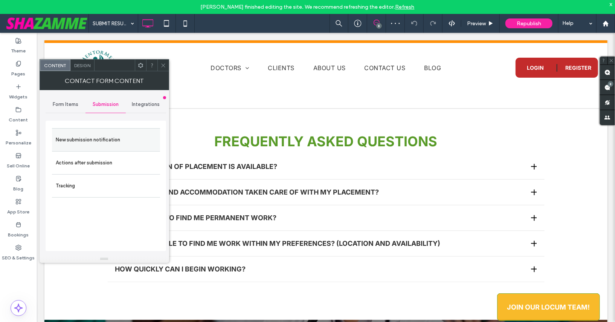
click at [83, 135] on label "New submission notification" at bounding box center [106, 139] width 101 height 15
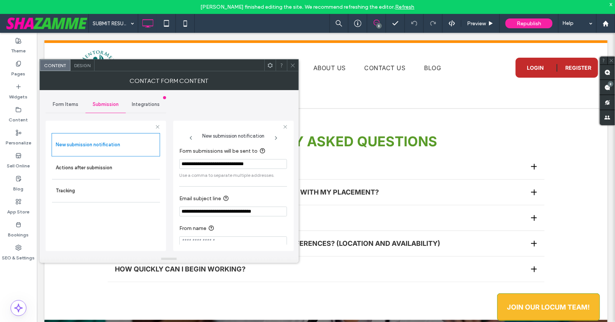
drag, startPoint x: 182, startPoint y: 164, endPoint x: 197, endPoint y: 175, distance: 19.1
click at [197, 175] on section "**********" at bounding box center [233, 163] width 108 height 40
click at [197, 175] on span "Use a comma to separate multiple addresses." at bounding box center [233, 175] width 108 height 7
click at [294, 64] on icon at bounding box center [293, 66] width 6 height 6
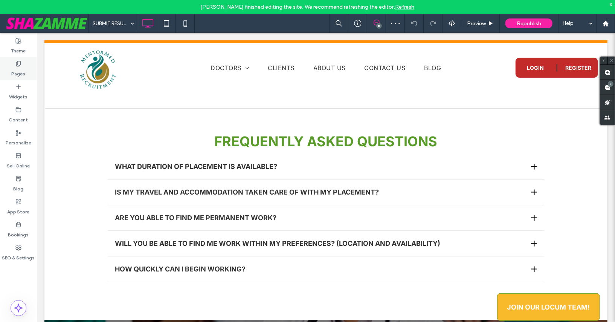
click at [23, 70] on label "Pages" at bounding box center [19, 72] width 14 height 11
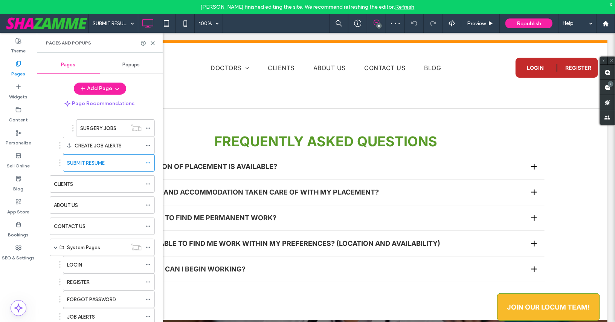
scroll to position [262, 0]
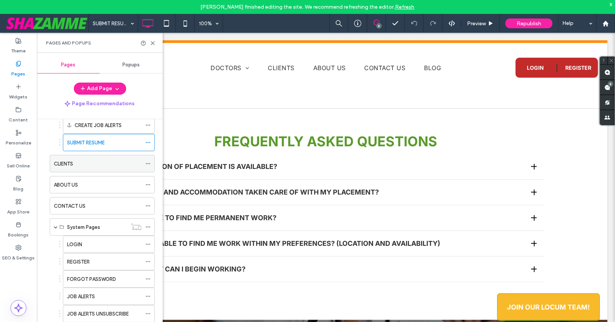
click at [80, 160] on div "CLIENTS" at bounding box center [98, 164] width 88 height 8
click at [150, 43] on icon at bounding box center [153, 43] width 6 height 6
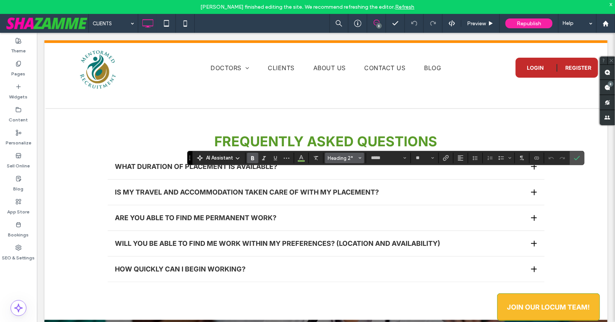
click at [350, 160] on span "Heading 2*" at bounding box center [342, 158] width 29 height 6
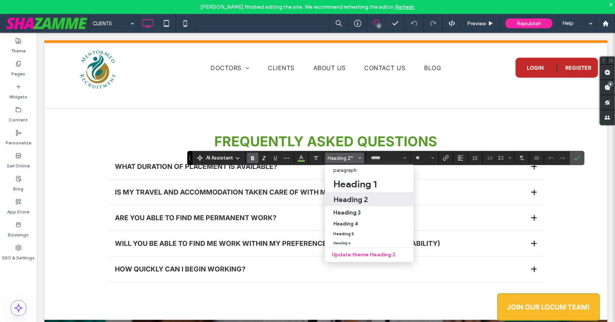
click at [352, 193] on label "Heading 2" at bounding box center [369, 199] width 89 height 14
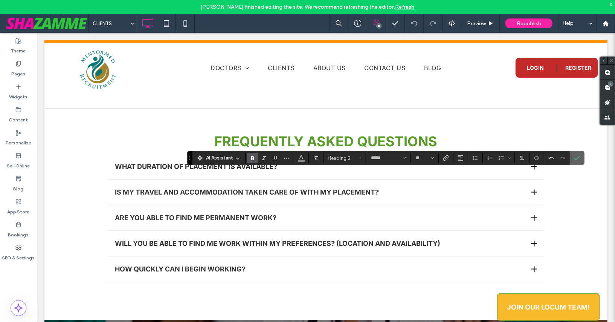
click at [574, 159] on icon "Confirm" at bounding box center [577, 158] width 6 height 6
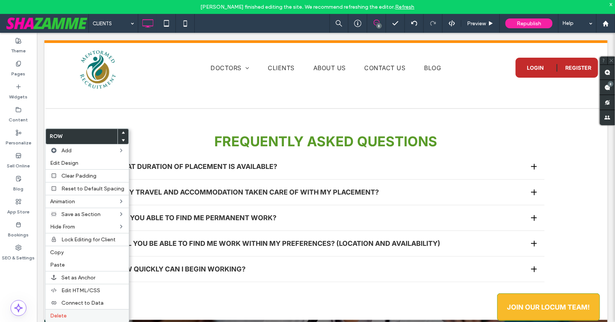
click at [63, 312] on span "Delete" at bounding box center [58, 315] width 17 height 6
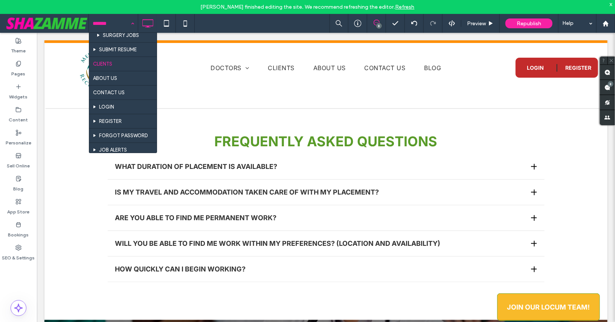
scroll to position [178, 0]
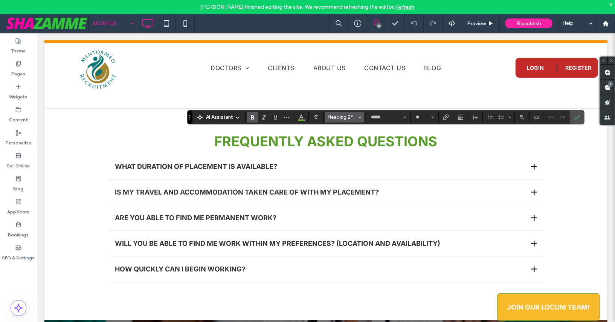
click at [350, 119] on span "Heading 2*" at bounding box center [342, 117] width 29 height 6
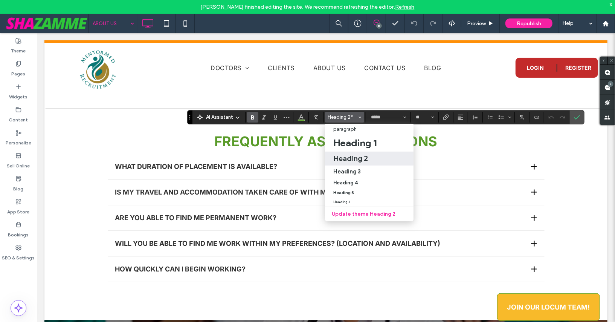
click at [355, 156] on h2 "Heading 2" at bounding box center [351, 158] width 35 height 9
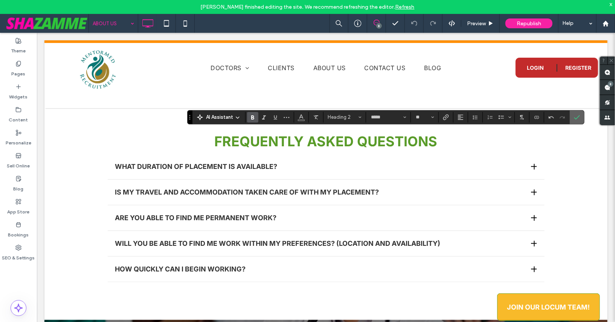
click at [574, 119] on icon "Confirm" at bounding box center [577, 117] width 6 height 6
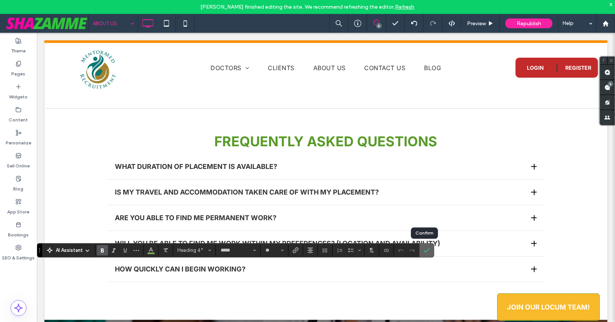
click at [425, 249] on icon "Confirm" at bounding box center [427, 250] width 6 height 6
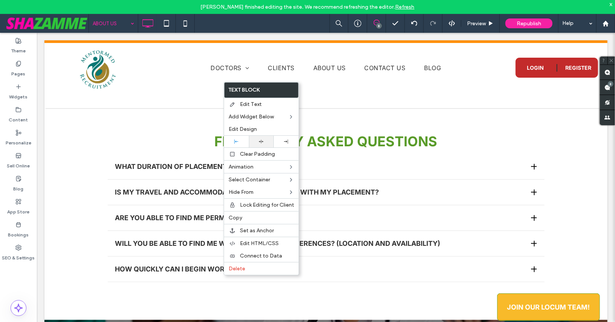
click at [259, 136] on div at bounding box center [261, 142] width 25 height 12
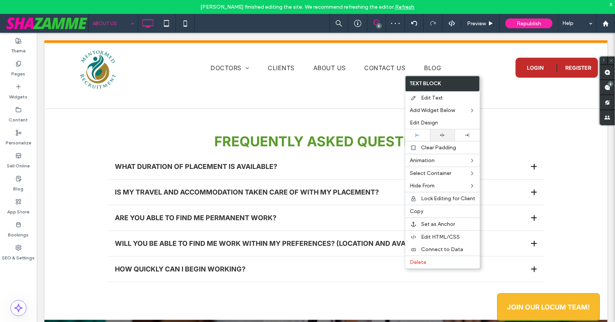
click at [442, 133] on icon at bounding box center [442, 135] width 5 height 5
click at [336, 178] on div at bounding box center [307, 161] width 615 height 322
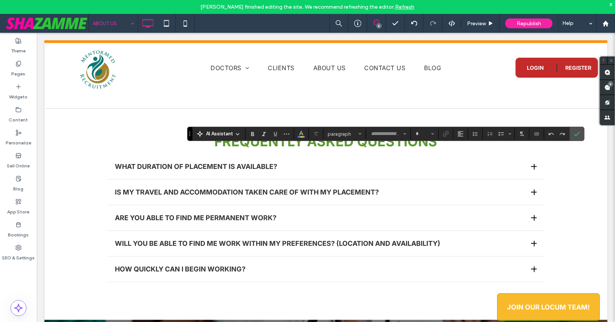
type input "*****"
type input "**"
click at [475, 134] on use "Line Height" at bounding box center [475, 134] width 5 height 4
click at [576, 133] on use "Confirm" at bounding box center [578, 134] width 6 height 5
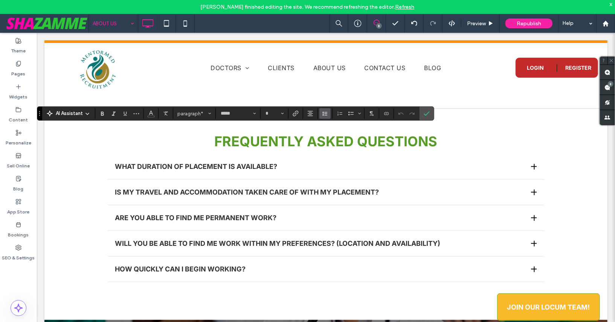
click at [324, 114] on icon "Line Height" at bounding box center [325, 113] width 6 height 6
type input "**"
click at [322, 114] on icon "Line Height" at bounding box center [325, 113] width 6 height 6
click at [333, 148] on div "1.5" at bounding box center [337, 147] width 18 height 6
click at [424, 112] on icon "Confirm" at bounding box center [427, 113] width 6 height 6
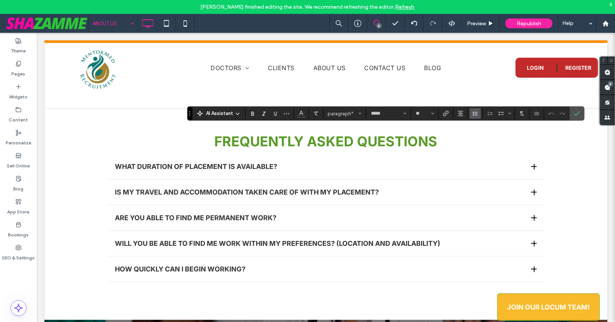
click at [473, 113] on use "Line Height" at bounding box center [475, 114] width 5 height 4
click at [576, 115] on icon "Confirm" at bounding box center [577, 113] width 6 height 6
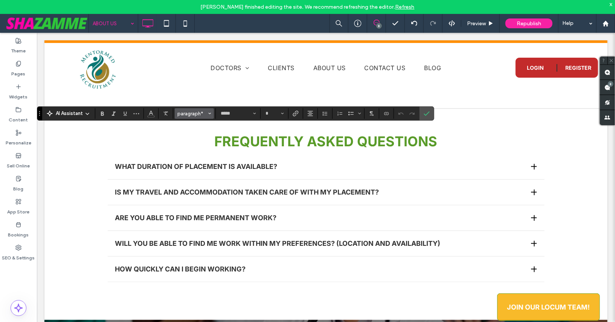
click at [198, 113] on span "paragraph*" at bounding box center [192, 114] width 29 height 6
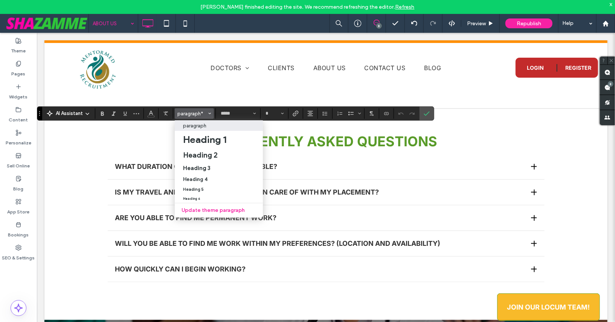
click at [199, 123] on p "paragraph" at bounding box center [194, 126] width 23 height 6
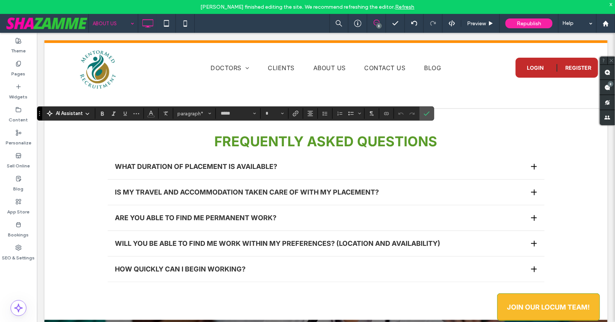
type input "**"
click at [325, 115] on icon "Line Height" at bounding box center [325, 113] width 6 height 6
click at [328, 147] on div "1.5" at bounding box center [337, 147] width 18 height 6
click at [308, 113] on icon "Alignment" at bounding box center [311, 113] width 6 height 6
click at [314, 134] on use "ui.textEditor.alignment.center" at bounding box center [316, 136] width 5 height 5
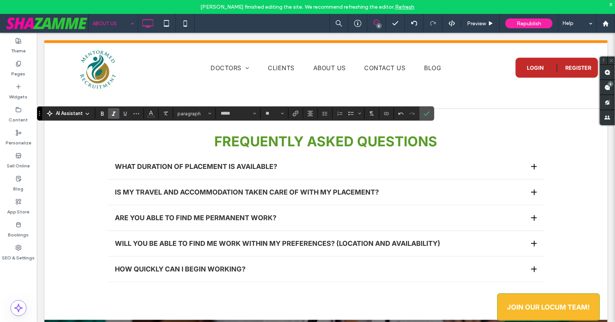
click at [115, 117] on span "Italic" at bounding box center [114, 114] width 6 height 10
click at [420, 113] on section at bounding box center [427, 114] width 14 height 14
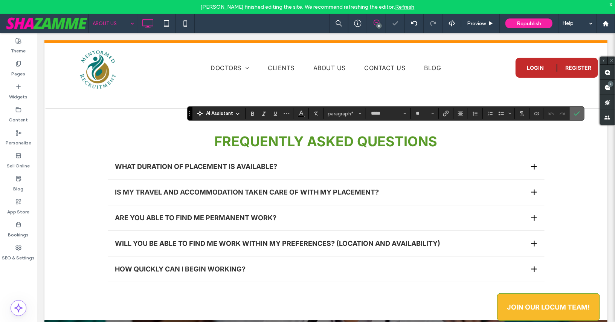
click at [578, 113] on label "Confirm" at bounding box center [577, 114] width 11 height 14
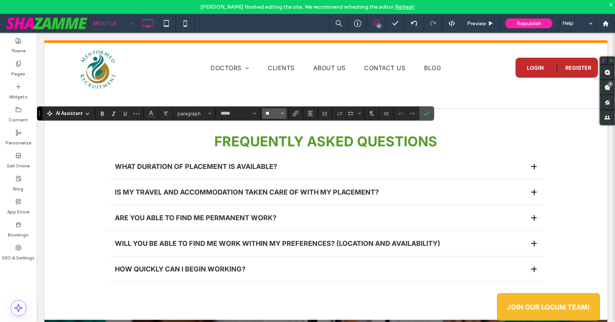
click at [273, 116] on input "**" at bounding box center [272, 113] width 15 height 6
click at [270, 176] on label "14" at bounding box center [274, 178] width 24 height 11
type input "**"
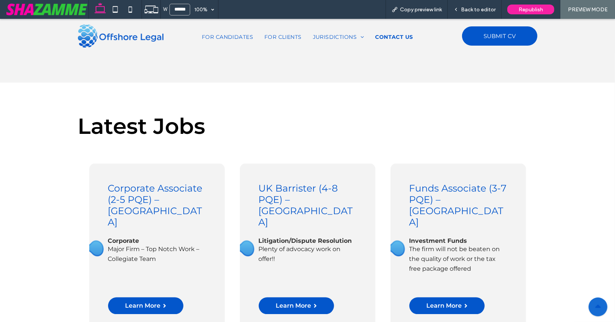
click at [386, 35] on span "CONTACT US" at bounding box center [395, 36] width 38 height 7
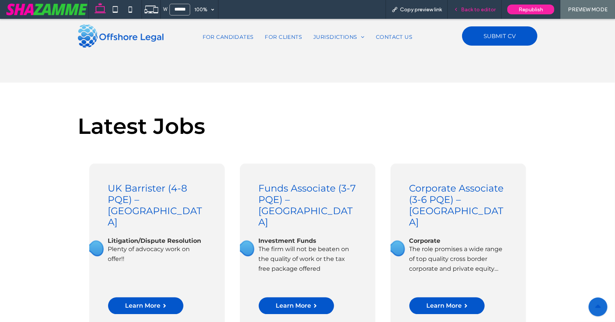
click at [469, 9] on span "Back to editor" at bounding box center [478, 9] width 35 height 6
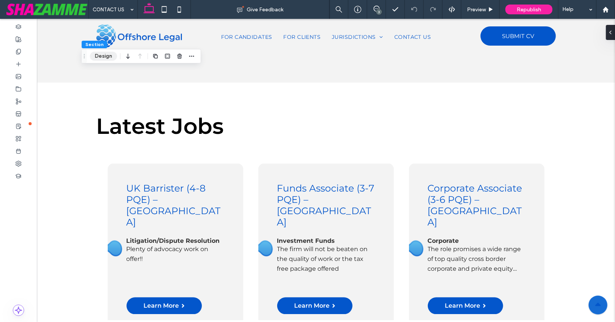
click at [101, 57] on button "Design" at bounding box center [103, 56] width 27 height 9
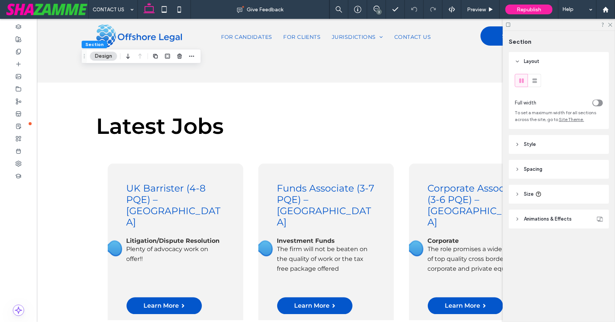
click at [531, 149] on header "Style" at bounding box center [559, 144] width 100 height 19
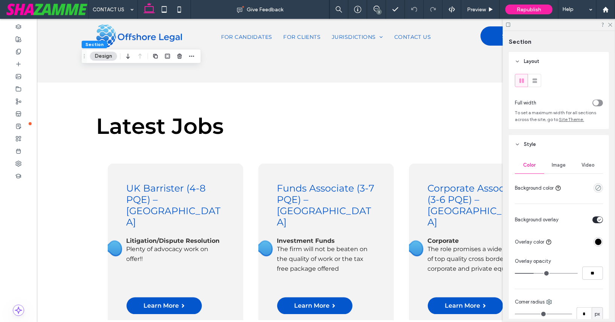
click at [559, 165] on span "Image" at bounding box center [559, 165] width 14 height 6
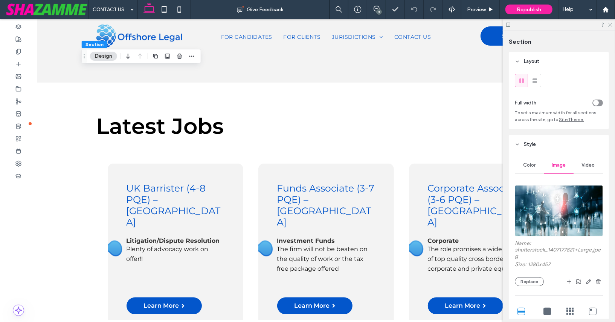
click at [609, 26] on icon at bounding box center [610, 24] width 5 height 5
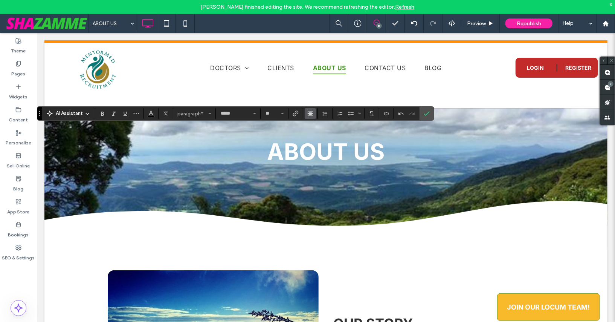
scroll to position [685, 0]
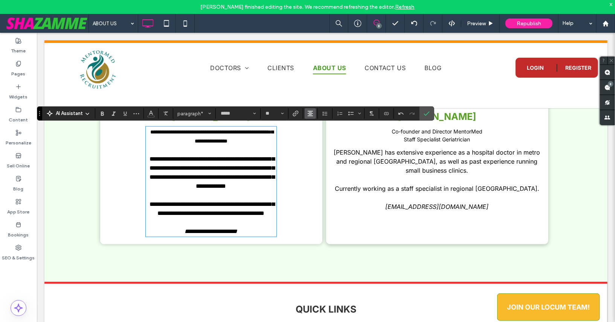
click at [308, 114] on icon "Alignment" at bounding box center [311, 113] width 6 height 6
drag, startPoint x: 311, startPoint y: 133, endPoint x: 274, endPoint y: 101, distance: 49.4
click at [311, 133] on label "ui.textEditor.alignment.center" at bounding box center [318, 136] width 26 height 11
click at [426, 115] on icon "Confirm" at bounding box center [427, 113] width 6 height 6
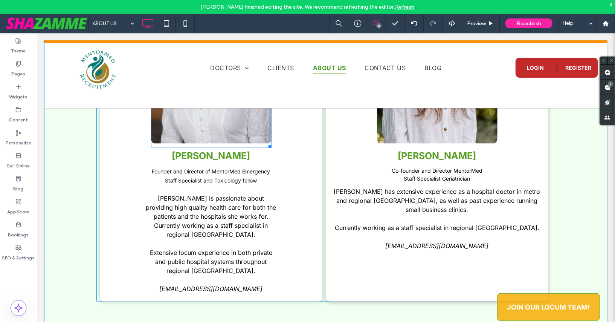
scroll to position [648, 0]
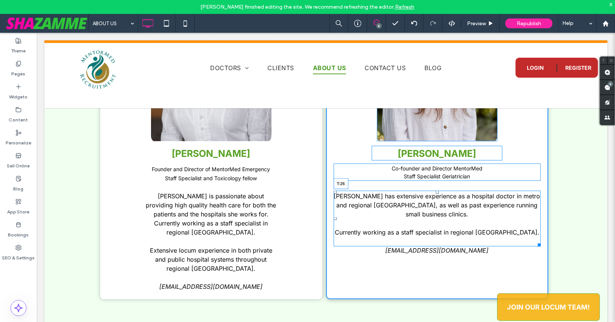
drag, startPoint x: 438, startPoint y: 185, endPoint x: 439, endPoint y: 192, distance: 6.8
click at [439, 192] on div "[PERSON_NAME] has extensive experience as a hospital doctor in metro and region…" at bounding box center [437, 218] width 207 height 56
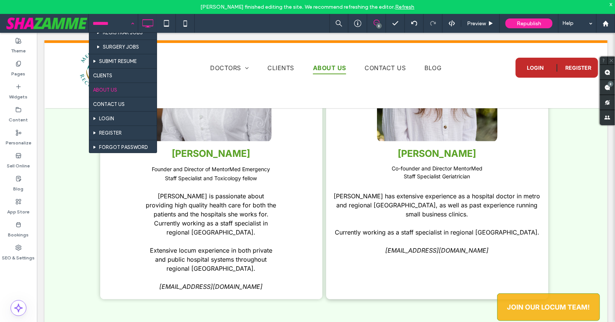
scroll to position [168, 0]
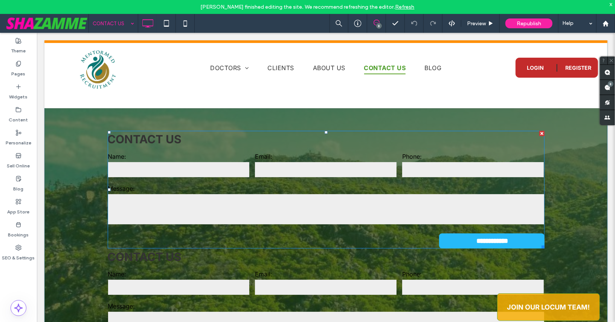
click at [141, 133] on h3 "Contact Us" at bounding box center [325, 138] width 437 height 17
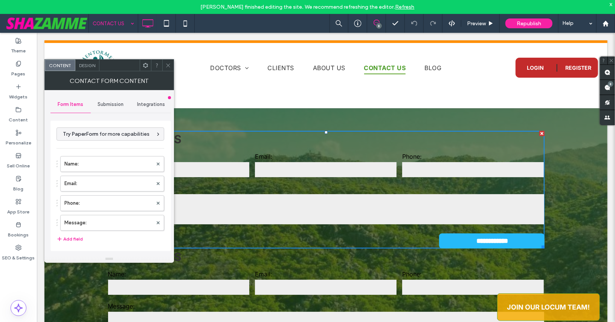
click at [166, 64] on icon at bounding box center [168, 66] width 6 height 6
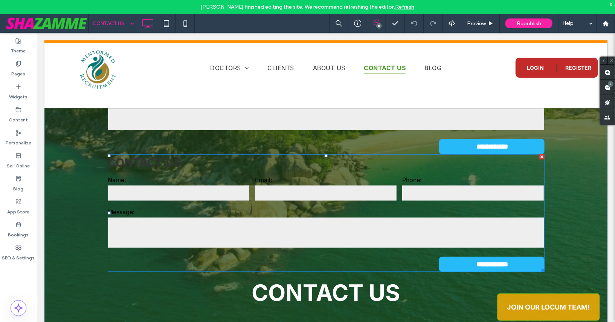
scroll to position [240, 0]
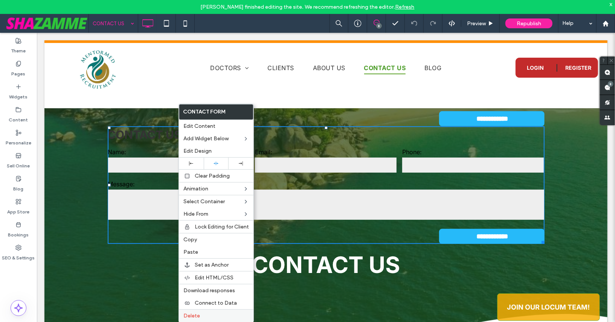
click at [224, 314] on label "Delete" at bounding box center [217, 315] width 66 height 6
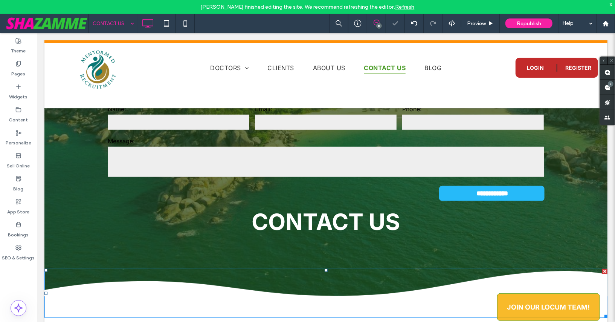
scroll to position [148, 0]
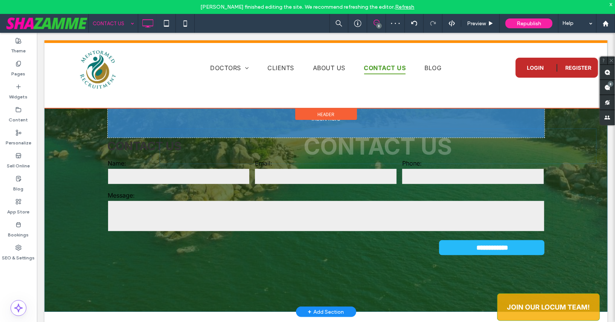
drag, startPoint x: 249, startPoint y: 279, endPoint x: 211, endPoint y: 153, distance: 131.0
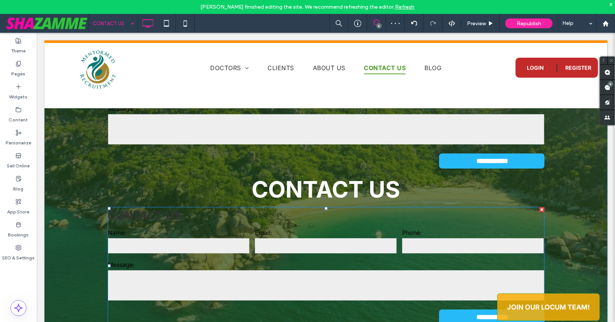
scroll to position [0, 0]
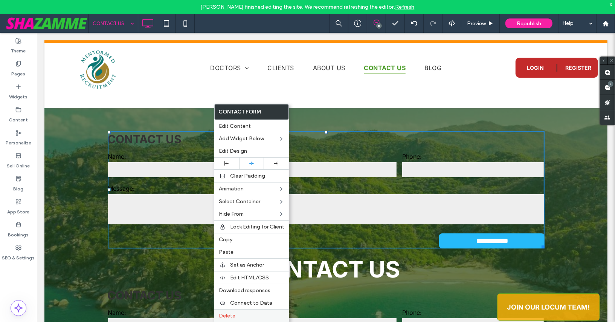
click at [235, 314] on span "Delete" at bounding box center [227, 315] width 17 height 6
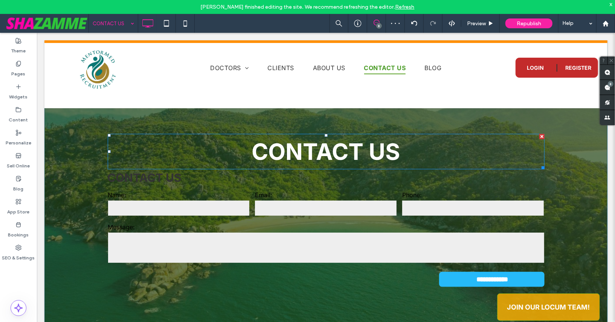
click at [272, 155] on span "Contact Us" at bounding box center [326, 151] width 148 height 27
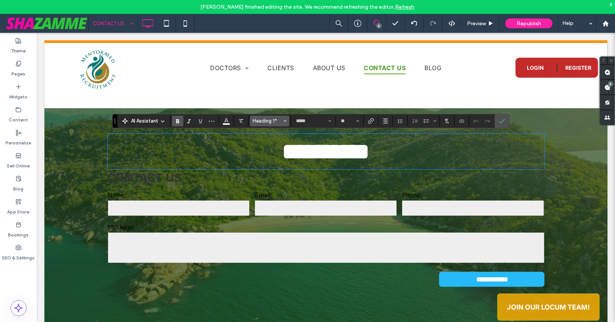
click at [276, 119] on span "Heading 1*" at bounding box center [267, 121] width 29 height 6
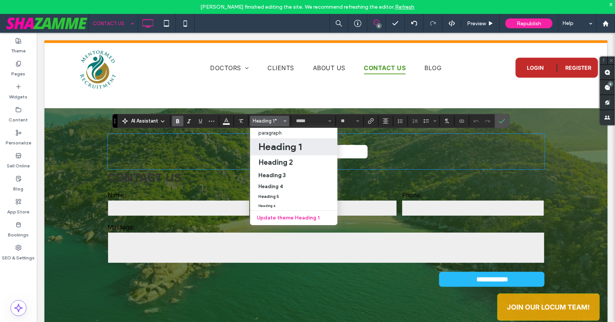
click at [282, 144] on h1 "Heading 1" at bounding box center [280, 147] width 43 height 12
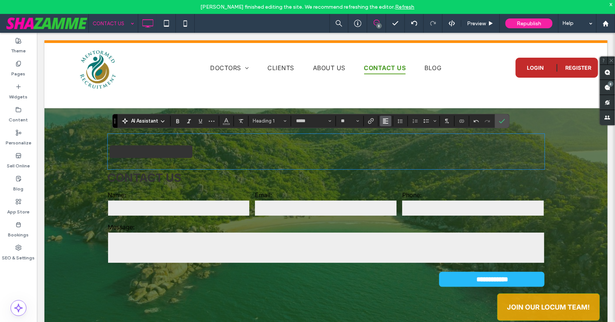
click at [383, 123] on use "Alignment" at bounding box center [385, 120] width 5 height 5
click at [389, 145] on use "ui.textEditor.alignment.center" at bounding box center [391, 143] width 5 height 5
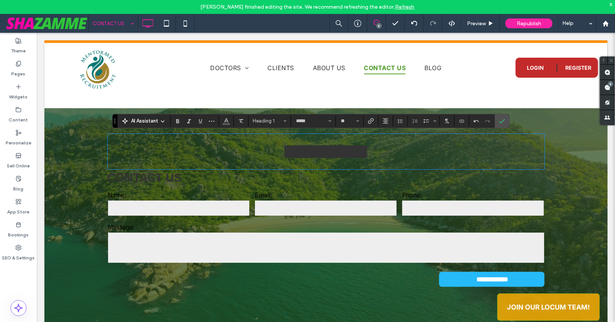
click at [201, 186] on div "**********" at bounding box center [325, 228] width 437 height 118
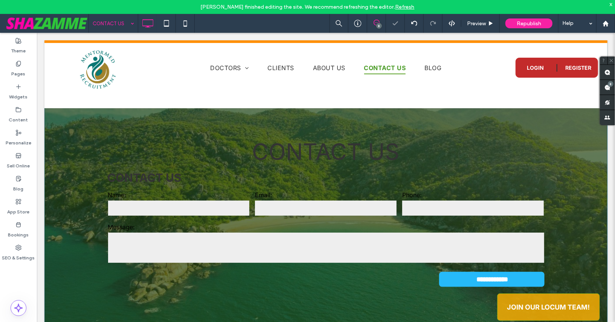
click at [60, 121] on div "**********" at bounding box center [325, 191] width 563 height 303
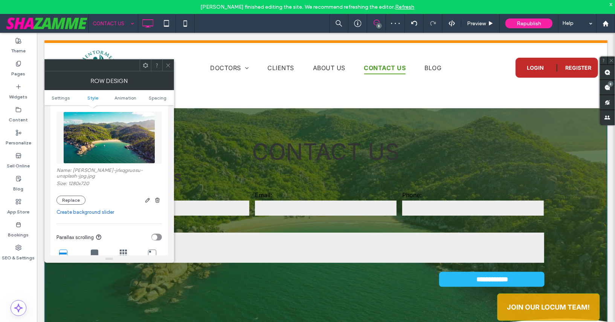
scroll to position [145, 0]
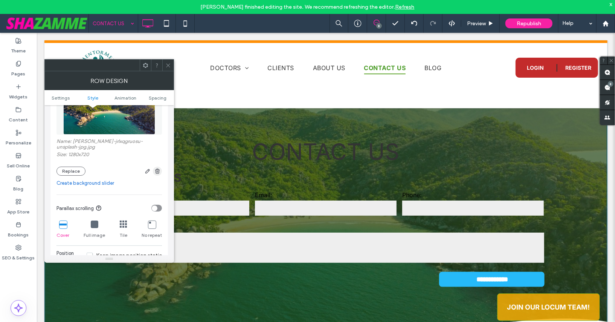
click at [158, 172] on use "button" at bounding box center [157, 170] width 5 height 5
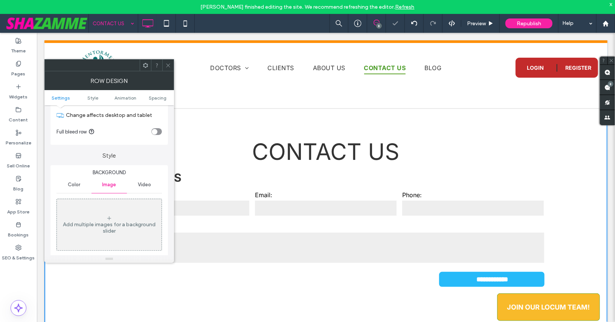
scroll to position [23, 0]
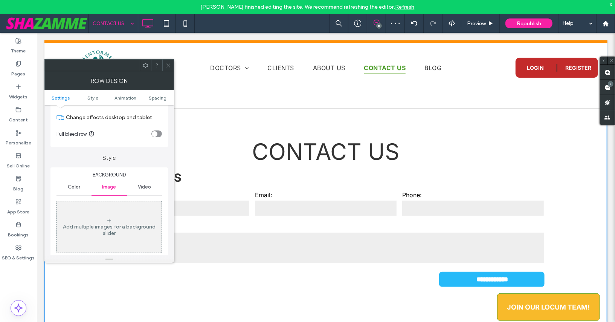
click at [77, 185] on span "Color" at bounding box center [74, 187] width 12 height 6
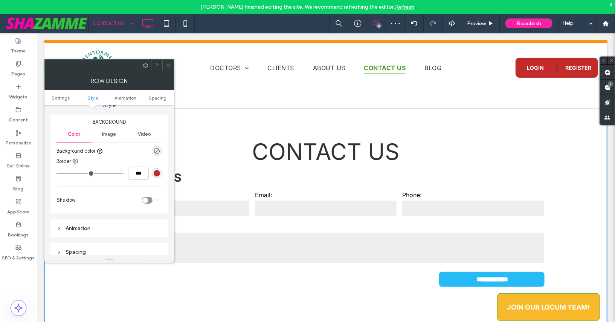
scroll to position [77, 0]
click at [157, 149] on use "rgba(0, 0, 0, 0)" at bounding box center [157, 150] width 6 height 6
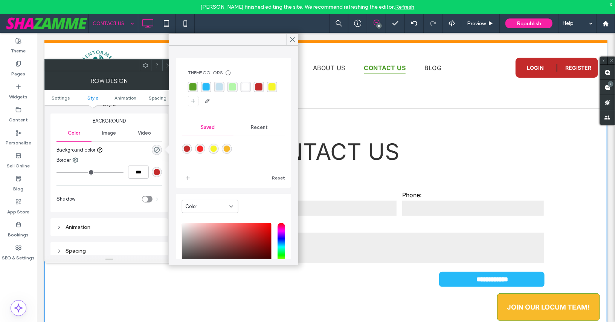
click at [221, 88] on div "rgba(197, 225, 239, 1)" at bounding box center [219, 86] width 7 height 7
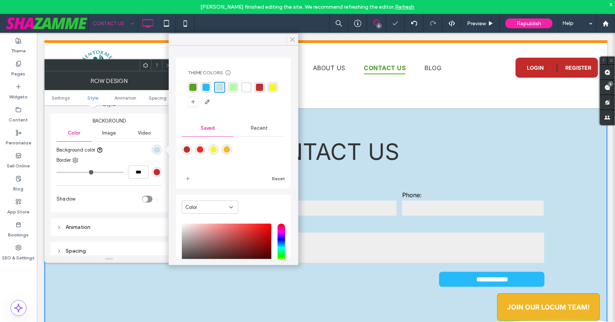
click at [291, 41] on use at bounding box center [293, 40] width 4 height 4
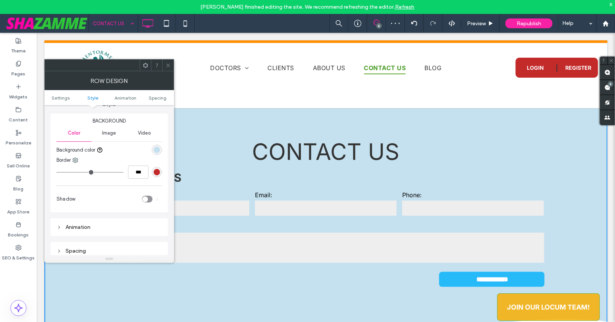
click at [169, 66] on use at bounding box center [168, 65] width 4 height 4
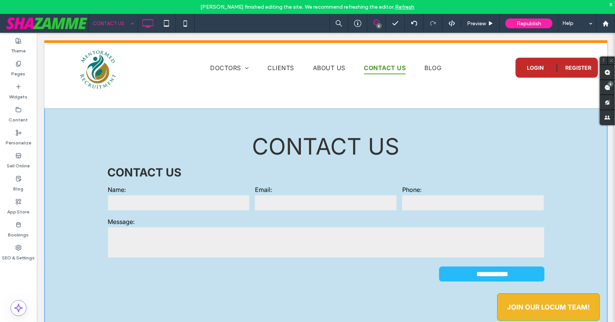
scroll to position [0, 0]
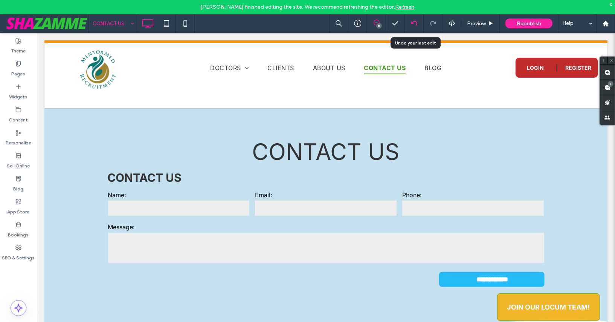
click at [413, 21] on icon at bounding box center [415, 23] width 6 height 6
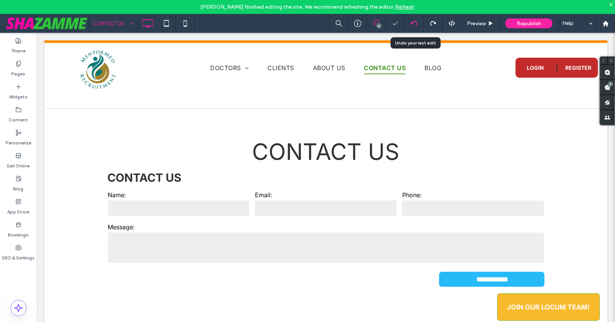
click at [413, 21] on icon at bounding box center [415, 23] width 6 height 6
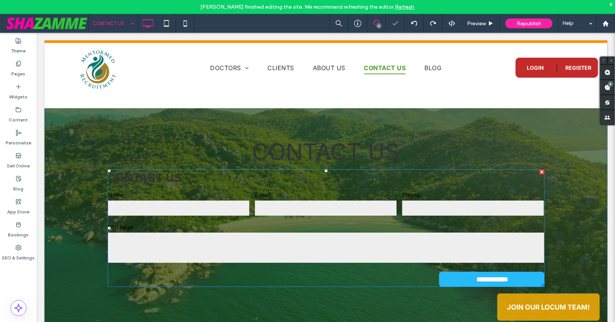
click at [185, 185] on h3 "Contact Us" at bounding box center [325, 177] width 437 height 17
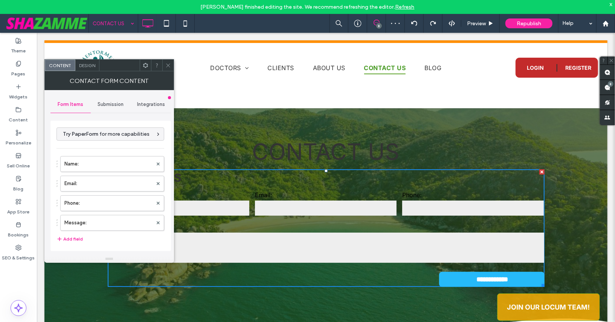
click at [144, 66] on icon at bounding box center [146, 66] width 6 height 6
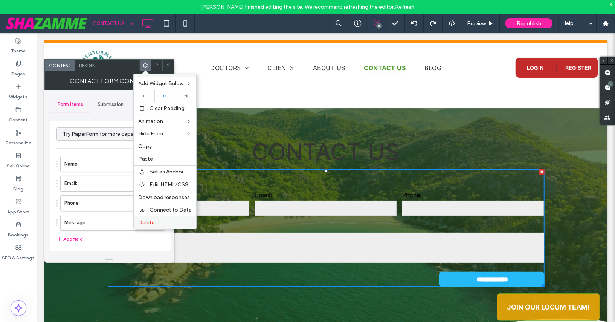
click at [147, 216] on div "Delete" at bounding box center [165, 222] width 63 height 13
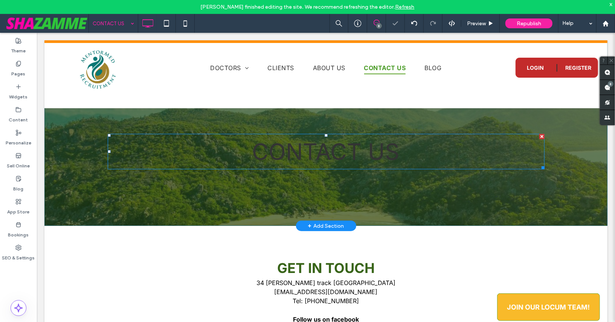
click at [277, 152] on span "Contact Us" at bounding box center [326, 151] width 148 height 27
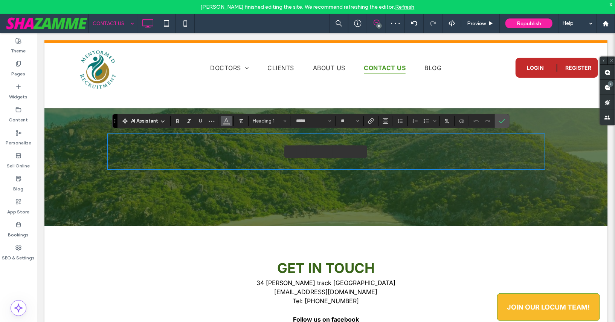
click at [223, 125] on span "Color" at bounding box center [226, 120] width 6 height 10
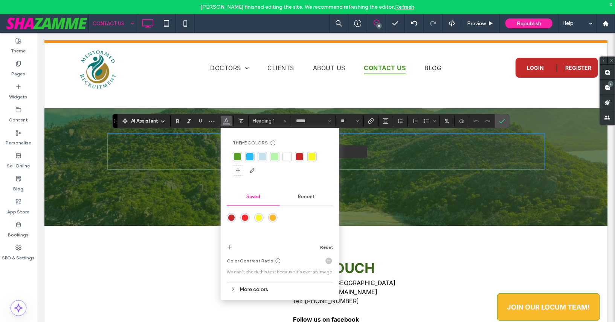
click at [284, 156] on div "rgba(255, 255, 255, 1)" at bounding box center [287, 156] width 7 height 7
click at [189, 170] on div "**********" at bounding box center [325, 132] width 563 height 185
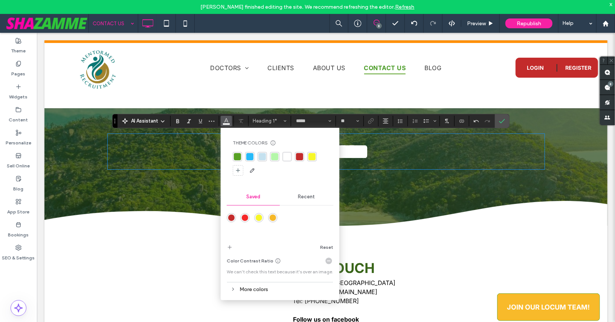
click at [173, 237] on div at bounding box center [325, 222] width 563 height 49
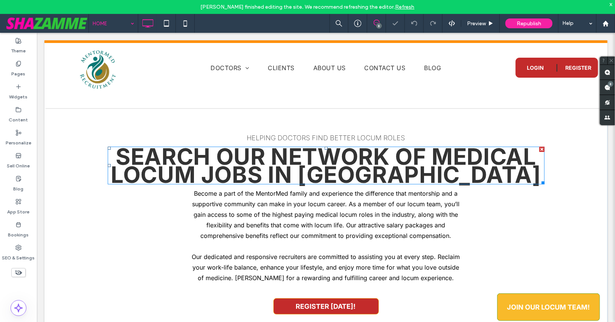
click at [210, 157] on strong "Search our network of MEDICAL LOCUM jobs in [GEOGRAPHIC_DATA]" at bounding box center [325, 164] width 431 height 45
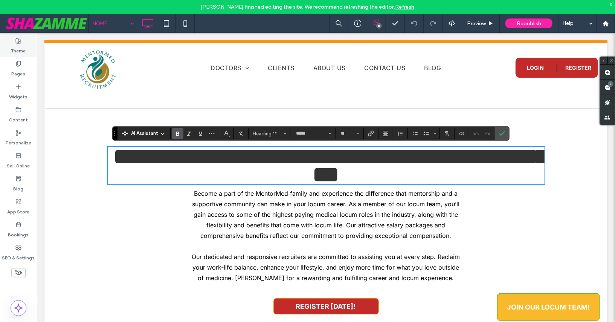
click at [17, 38] on icon at bounding box center [18, 41] width 6 height 6
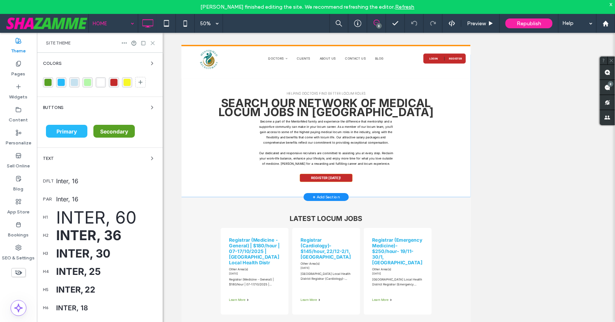
click at [152, 45] on icon at bounding box center [153, 43] width 6 height 6
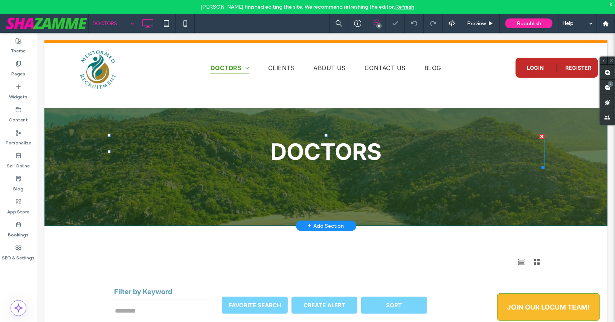
click at [352, 154] on span "DOCTORS" at bounding box center [325, 151] width 111 height 27
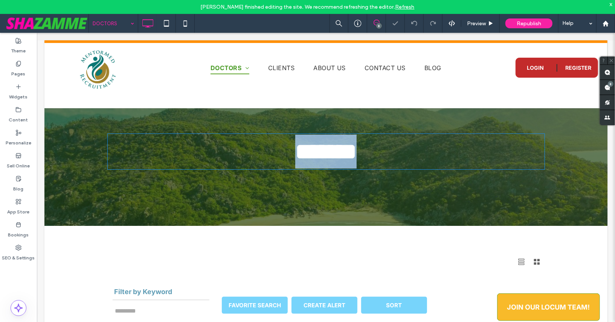
click at [352, 154] on strong "*******" at bounding box center [325, 151] width 61 height 23
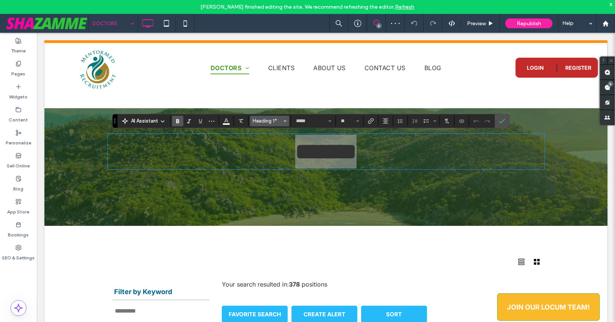
click at [276, 120] on span "Heading 1*" at bounding box center [267, 121] width 29 height 6
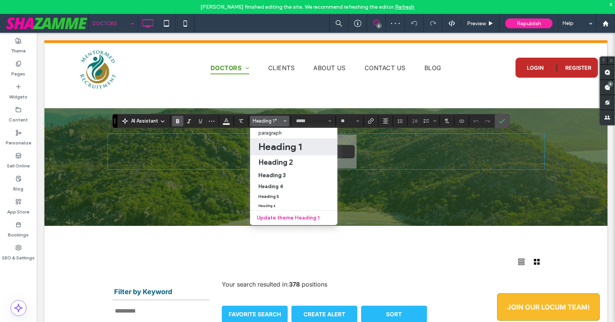
click at [272, 142] on h1 "Heading 1" at bounding box center [280, 147] width 43 height 12
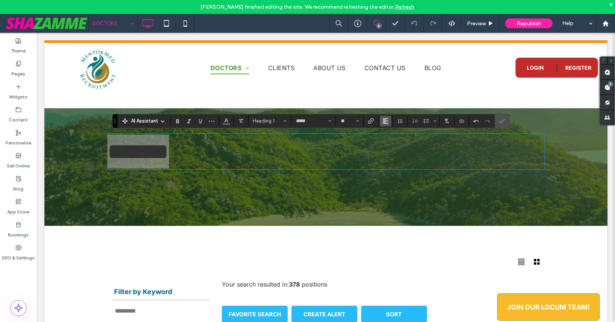
click at [386, 123] on use "Alignment" at bounding box center [385, 120] width 5 height 5
click at [389, 143] on use "ui.textEditor.alignment.center" at bounding box center [391, 143] width 5 height 5
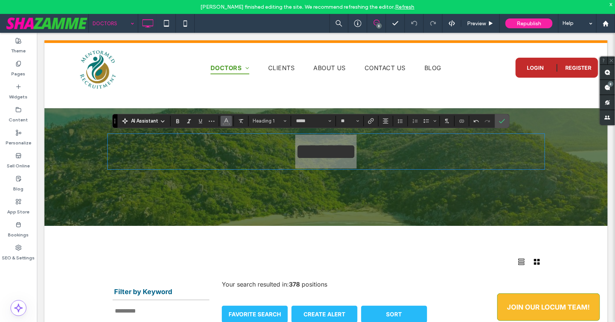
click at [225, 123] on span "Color" at bounding box center [226, 120] width 6 height 10
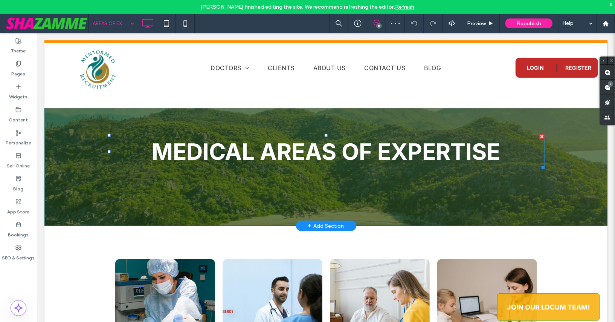
click at [224, 147] on strong "medical areas of expertise" at bounding box center [326, 151] width 349 height 27
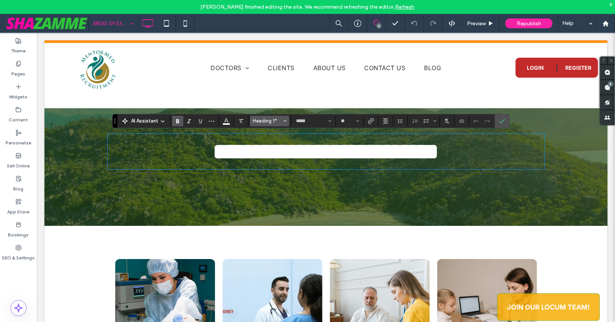
click at [276, 119] on span "Heading 1*" at bounding box center [267, 121] width 29 height 6
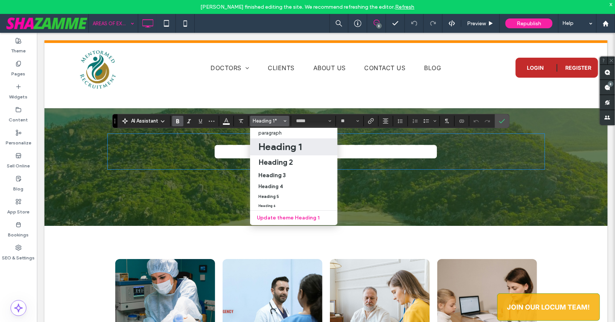
click at [277, 148] on h1 "Heading 1" at bounding box center [280, 147] width 43 height 12
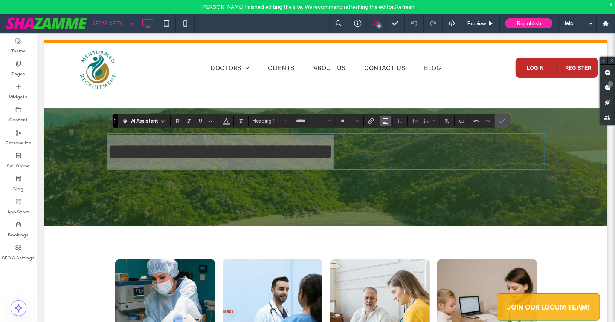
click at [384, 124] on span "Alignment" at bounding box center [386, 121] width 6 height 10
click at [390, 142] on use "ui.textEditor.alignment.center" at bounding box center [391, 143] width 5 height 5
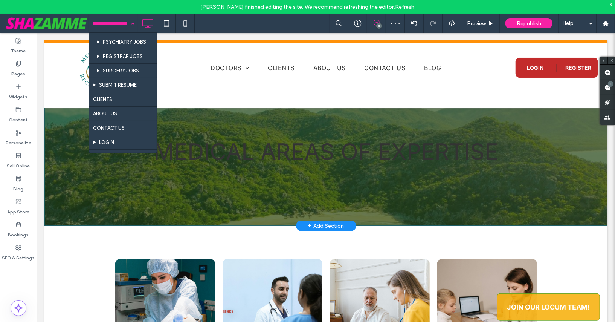
scroll to position [146, 0]
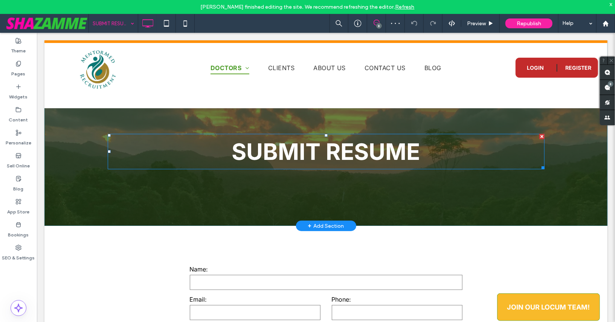
click at [260, 155] on span "Submit Resume" at bounding box center [326, 151] width 188 height 27
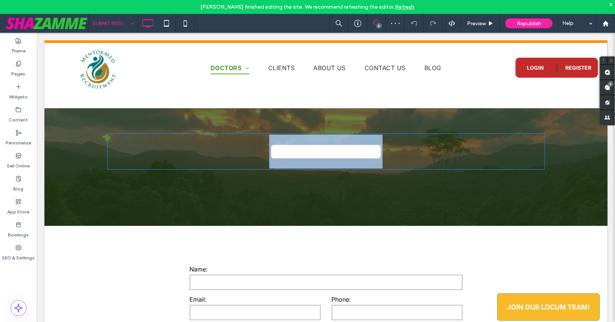
type input "*****"
type input "**"
click at [269, 155] on strong "**********" at bounding box center [325, 151] width 113 height 23
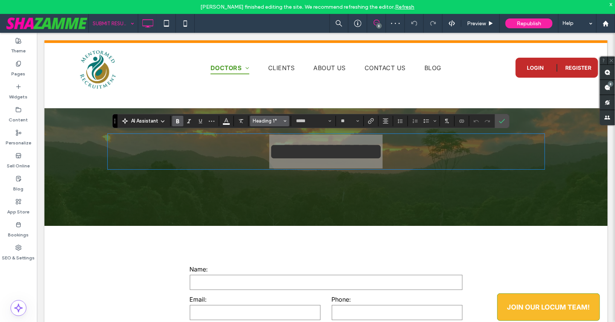
click at [266, 119] on span "Heading 1*" at bounding box center [267, 121] width 29 height 6
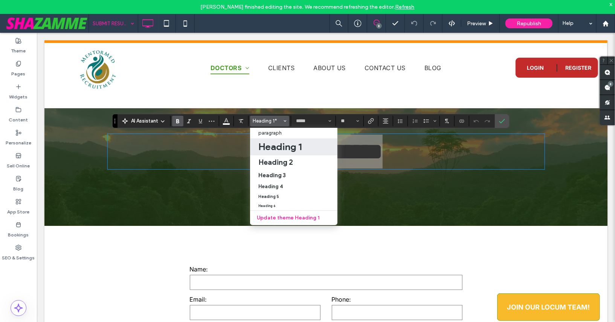
click at [271, 145] on h1 "Heading 1" at bounding box center [280, 147] width 43 height 12
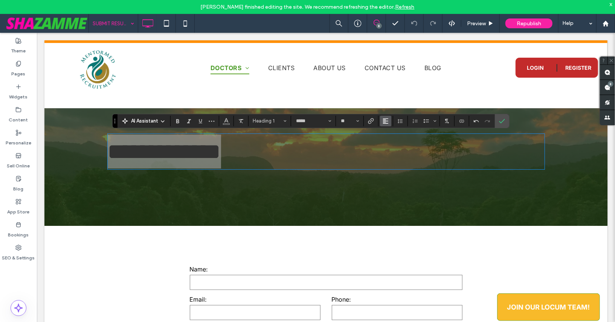
click at [386, 121] on icon "Alignment" at bounding box center [386, 121] width 6 height 6
click at [389, 142] on use "ui.textEditor.alignment.center" at bounding box center [391, 143] width 5 height 5
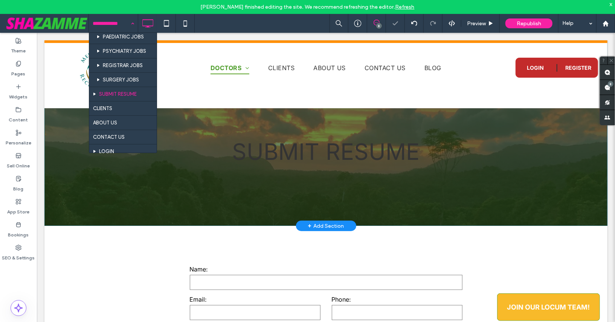
scroll to position [131, 0]
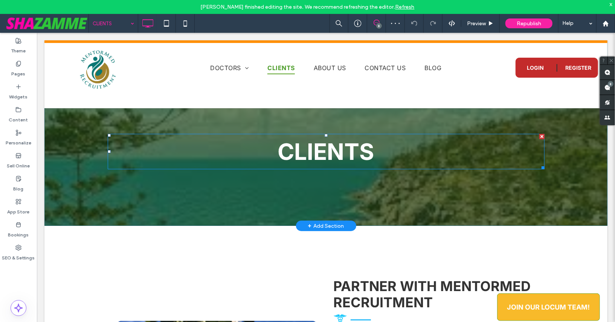
click at [315, 156] on span "CLIENTS" at bounding box center [326, 151] width 96 height 27
type input "*****"
type input "**"
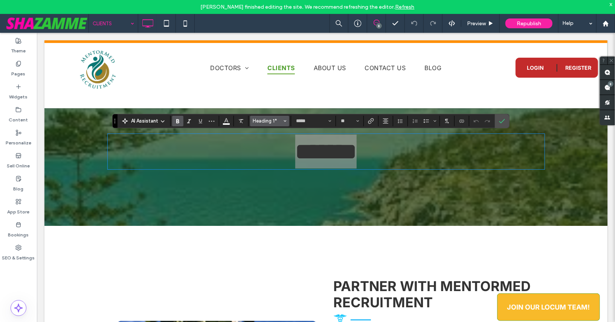
click at [268, 121] on span "Heading 1*" at bounding box center [267, 121] width 29 height 6
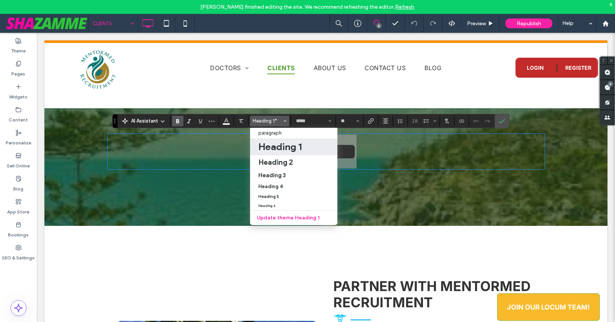
drag, startPoint x: 275, startPoint y: 146, endPoint x: 238, endPoint y: 113, distance: 49.4
click at [275, 146] on h1 "Heading 1" at bounding box center [280, 147] width 43 height 12
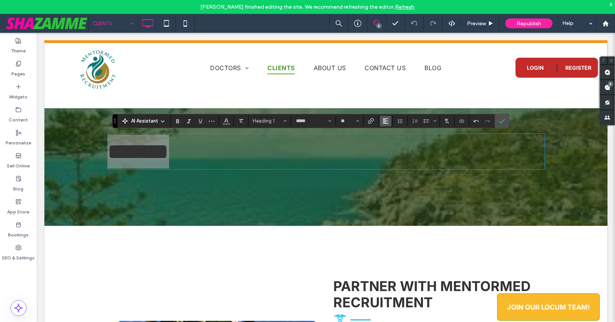
click at [385, 119] on icon "Alignment" at bounding box center [386, 121] width 6 height 6
click at [389, 144] on icon "ui.textEditor.alignment.center" at bounding box center [392, 144] width 6 height 6
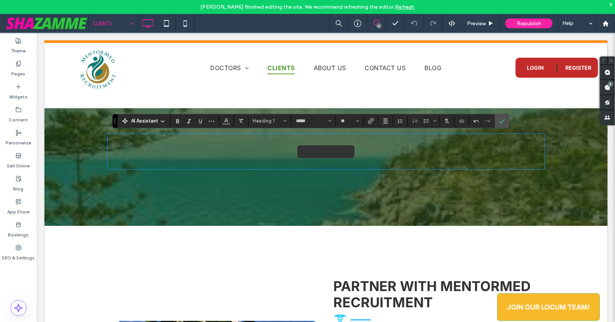
click at [275, 181] on div "******* Click To Paste Row + Add Section" at bounding box center [325, 132] width 563 height 185
click at [77, 131] on div "******* Click To Paste Row + Add Section" at bounding box center [325, 132] width 563 height 185
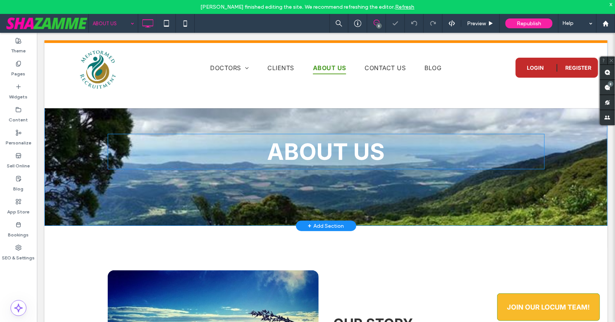
click at [356, 149] on span "About Us" at bounding box center [326, 151] width 118 height 27
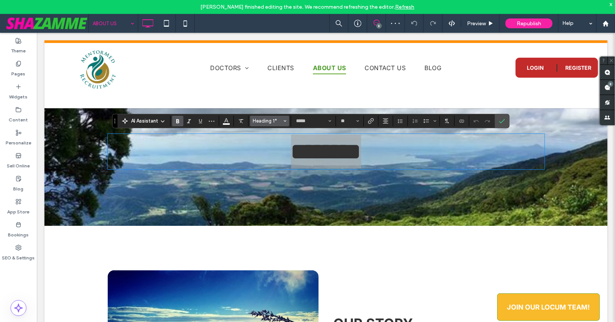
click at [268, 121] on span "Heading 1*" at bounding box center [267, 121] width 29 height 6
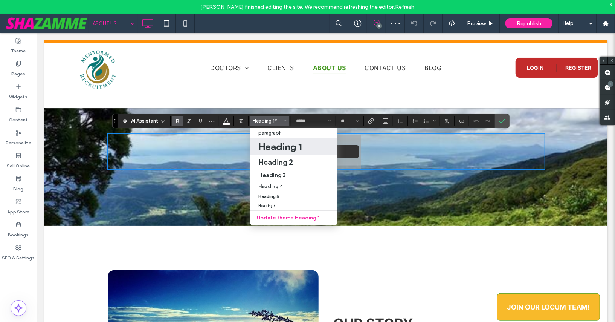
click at [276, 145] on h1 "Heading 1" at bounding box center [280, 147] width 43 height 12
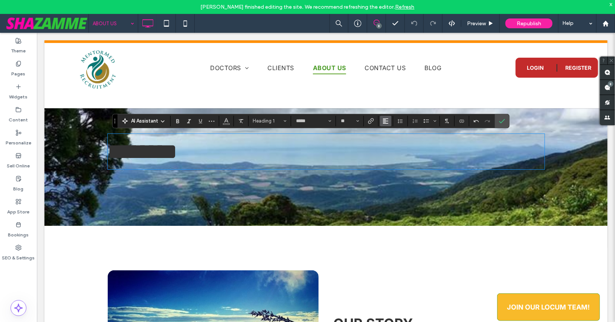
click at [385, 122] on icon "Alignment" at bounding box center [386, 121] width 6 height 6
click at [389, 142] on icon "ui.textEditor.alignment.center" at bounding box center [392, 144] width 6 height 6
click at [77, 119] on div "******** Click To Paste Row + Add Section" at bounding box center [325, 132] width 563 height 185
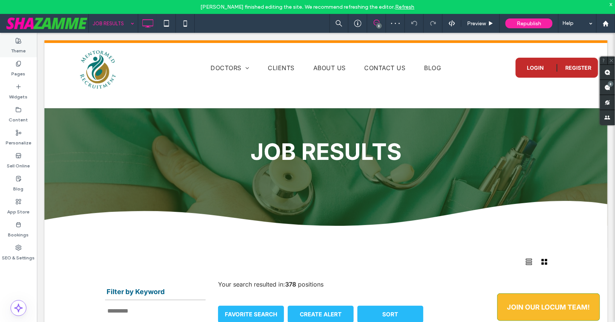
click at [18, 47] on label "Theme" at bounding box center [18, 49] width 15 height 11
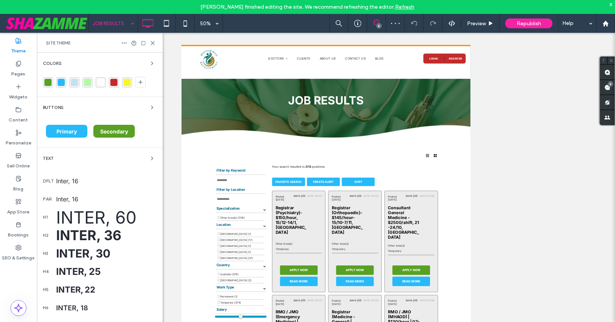
click at [117, 214] on div "Inter, 60" at bounding box center [106, 217] width 101 height 21
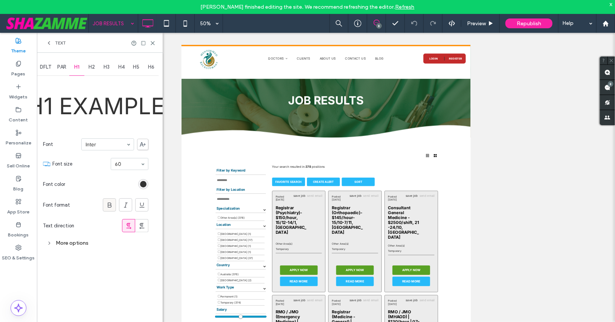
click at [111, 206] on icon at bounding box center [110, 205] width 8 height 8
click at [141, 184] on div "rgb(51, 51, 51)" at bounding box center [143, 184] width 6 height 6
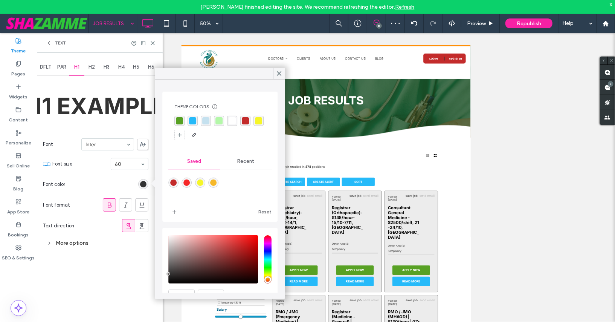
click at [236, 123] on div at bounding box center [219, 128] width 91 height 25
click at [234, 122] on div "rgba(255, 255, 255, 1)" at bounding box center [232, 121] width 10 height 10
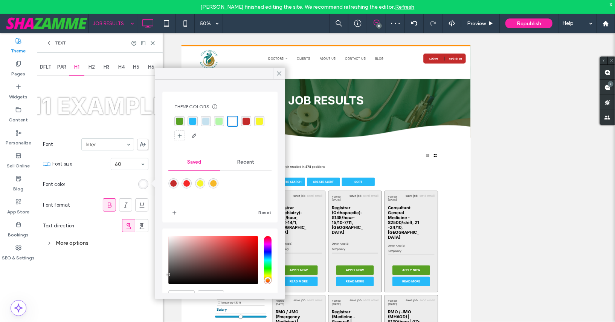
click at [277, 72] on icon at bounding box center [279, 73] width 7 height 7
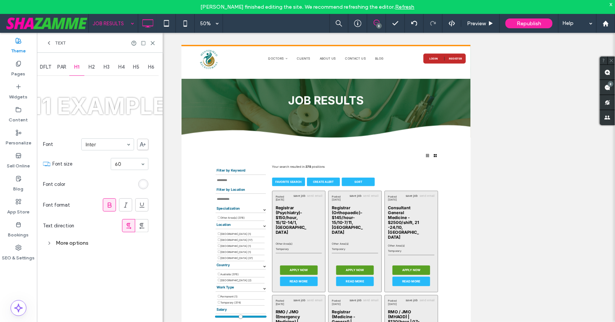
drag, startPoint x: 155, startPoint y: 42, endPoint x: 149, endPoint y: 40, distance: 6.4
click at [155, 42] on icon at bounding box center [153, 43] width 6 height 6
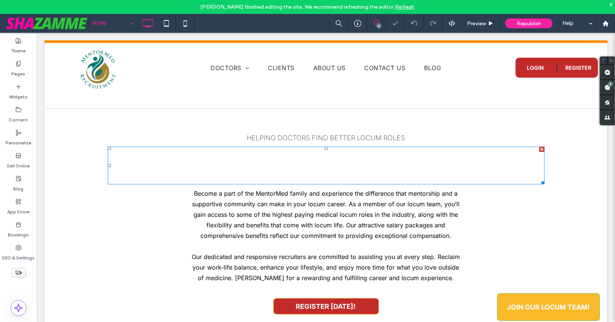
click at [251, 172] on strong "Search our network of MEDICAL LOCUM jobs in [GEOGRAPHIC_DATA]" at bounding box center [325, 164] width 431 height 45
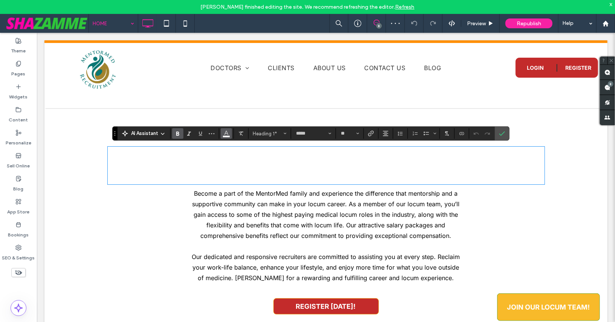
click at [224, 136] on span "Color" at bounding box center [226, 133] width 6 height 10
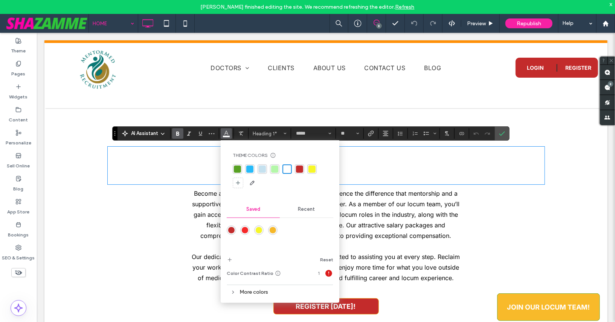
click at [310, 208] on span "Recent" at bounding box center [306, 209] width 17 height 6
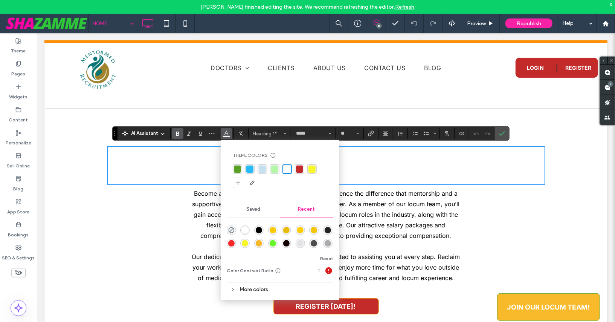
click at [258, 229] on div "rgba(0, 0, 0, 1)" at bounding box center [259, 230] width 6 height 6
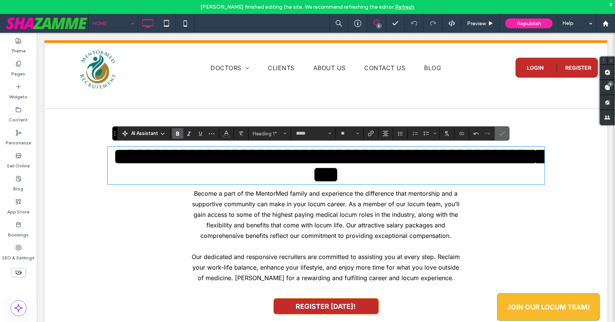
click at [499, 136] on icon "Confirm" at bounding box center [502, 133] width 6 height 6
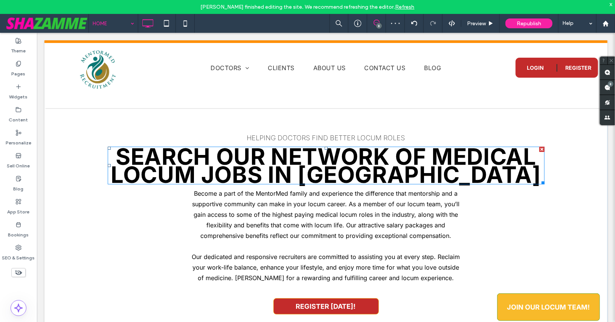
click at [363, 164] on strong "Search our network of MEDICAL LOCUM jobs in [GEOGRAPHIC_DATA]" at bounding box center [325, 164] width 431 height 45
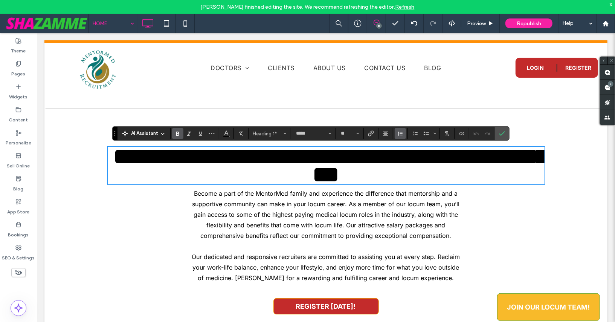
click at [401, 133] on icon "Line Height" at bounding box center [401, 133] width 6 height 6
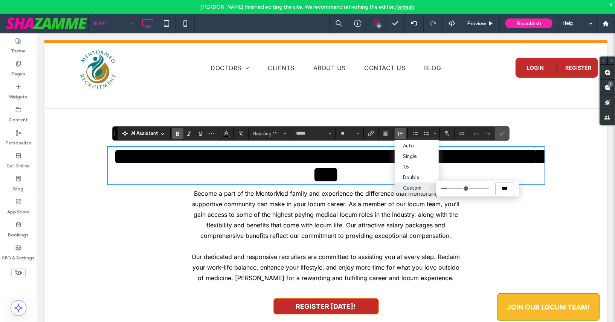
drag, startPoint x: 511, startPoint y: 190, endPoint x: 499, endPoint y: 189, distance: 12.9
click at [499, 189] on input "***" at bounding box center [505, 188] width 19 height 13
type input "*"
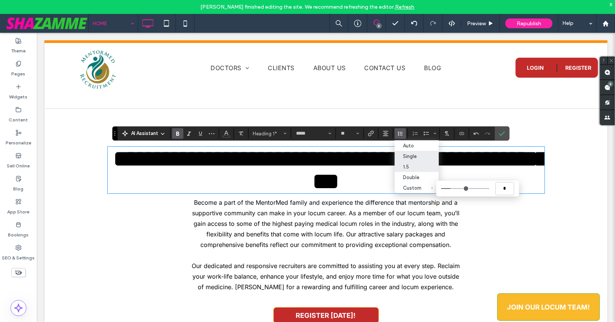
click at [403, 162] on label "1.5" at bounding box center [417, 166] width 44 height 11
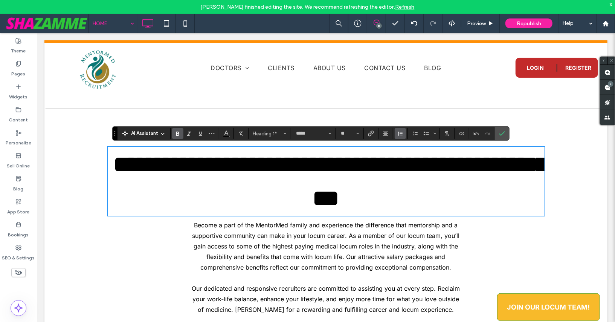
click at [398, 134] on use "Line Height" at bounding box center [400, 134] width 5 height 4
click at [400, 155] on label "Single" at bounding box center [417, 156] width 44 height 11
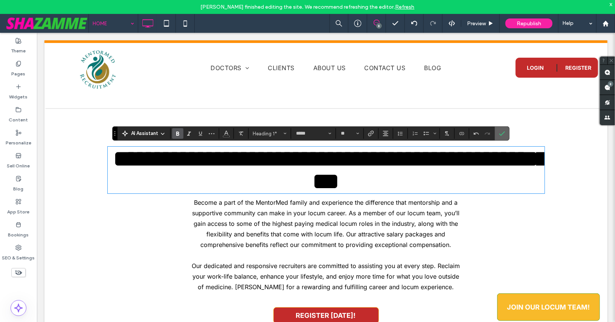
click at [499, 133] on icon "Confirm" at bounding box center [502, 133] width 6 height 6
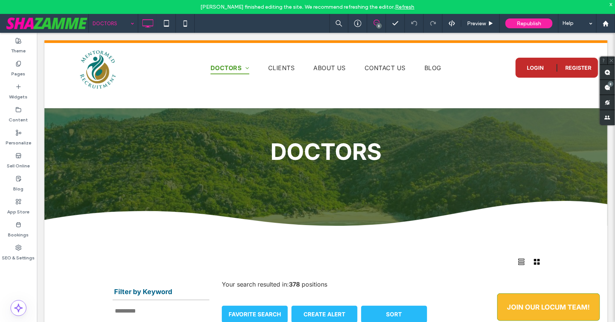
click at [104, 24] on input at bounding box center [112, 23] width 38 height 19
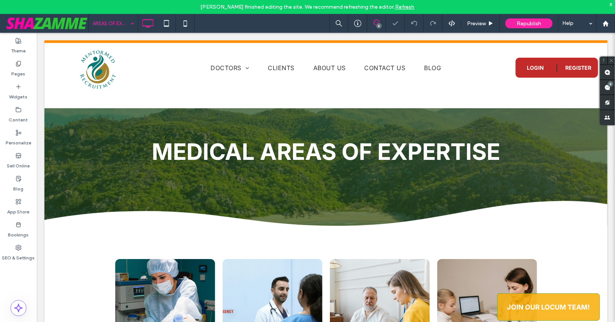
click at [110, 22] on input at bounding box center [112, 23] width 38 height 19
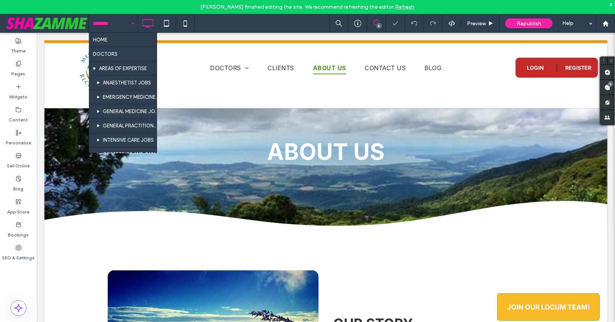
click at [114, 25] on input at bounding box center [112, 23] width 38 height 19
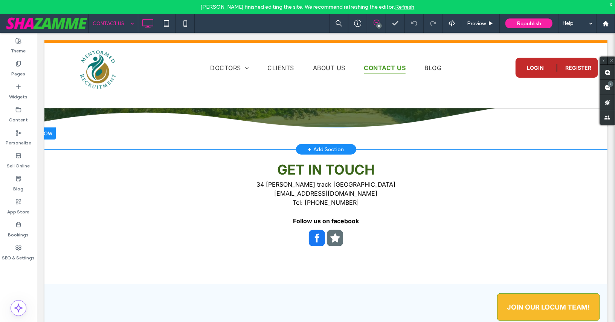
scroll to position [100, 0]
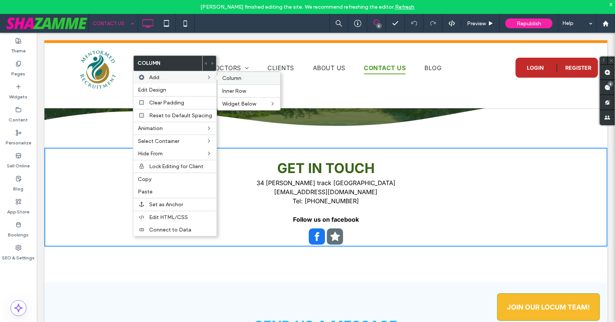
click at [222, 76] on span "Column" at bounding box center [231, 78] width 19 height 6
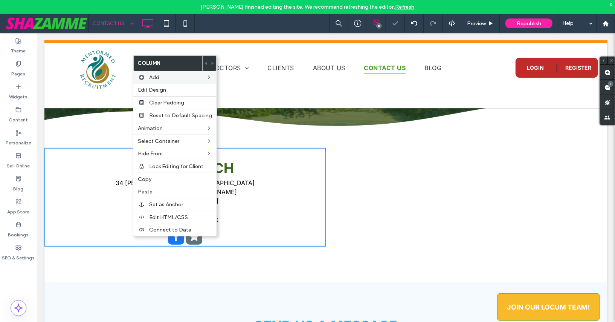
click at [64, 207] on div "GET IN TOUCH 34 [PERSON_NAME] track East Speewah [EMAIL_ADDRESS][DOMAIN_NAME] T…" at bounding box center [185, 196] width 282 height 99
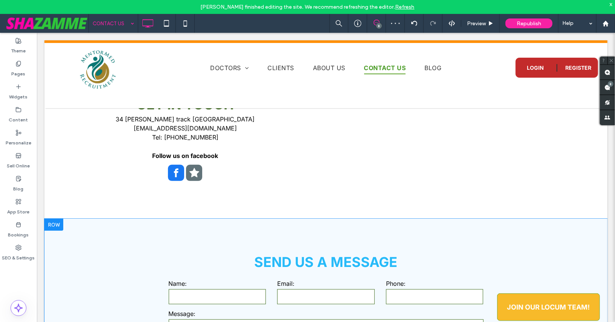
scroll to position [172, 0]
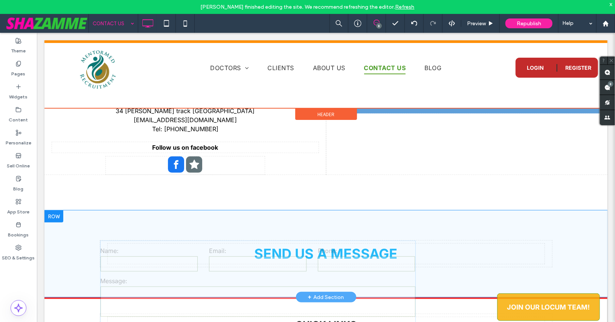
drag, startPoint x: 271, startPoint y: 295, endPoint x: 439, endPoint y: 147, distance: 224.3
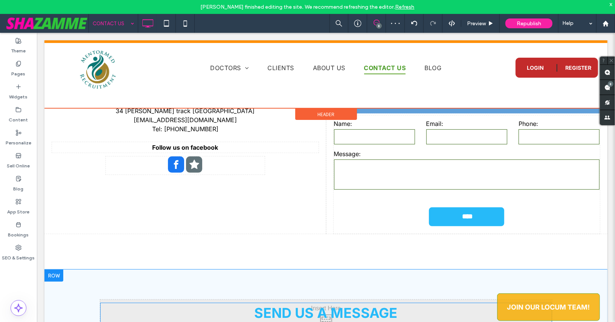
drag, startPoint x: 349, startPoint y: 271, endPoint x: 387, endPoint y: 158, distance: 120.0
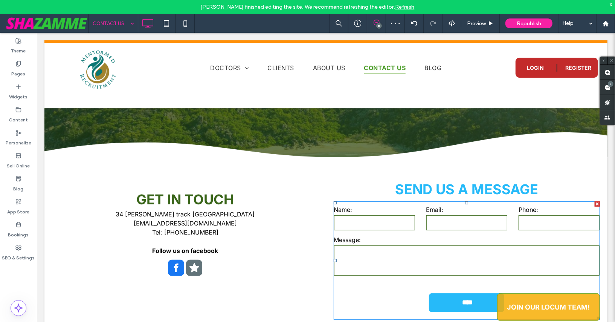
scroll to position [67, 0]
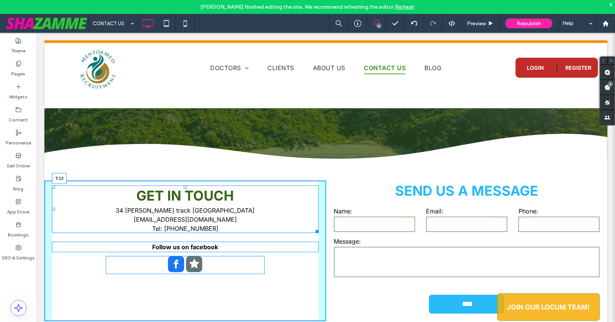
scroll to position [67, 0]
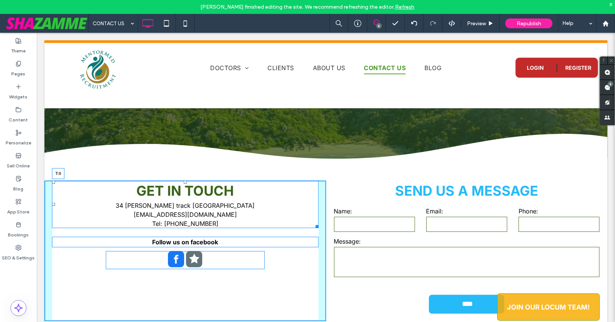
click at [184, 182] on div at bounding box center [185, 181] width 3 height 3
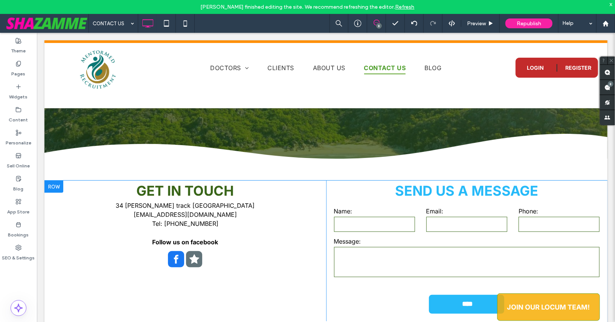
click at [259, 305] on div "GET IN TOUCH 34 [PERSON_NAME] track East Speewah [EMAIL_ADDRESS][DOMAIN_NAME] T…" at bounding box center [185, 250] width 282 height 141
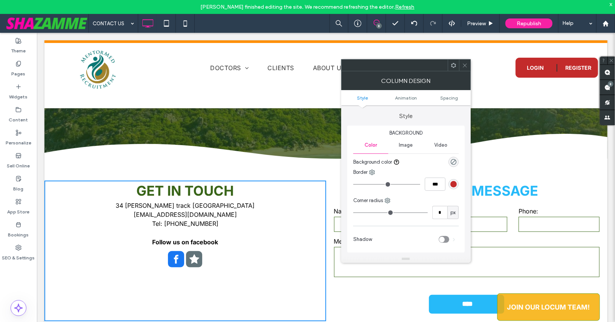
click at [462, 64] on div at bounding box center [464, 65] width 11 height 11
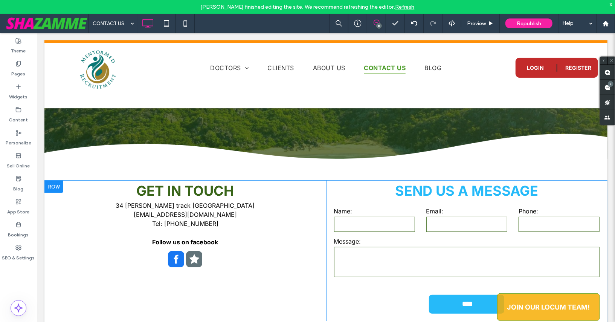
click at [52, 187] on div at bounding box center [53, 186] width 19 height 12
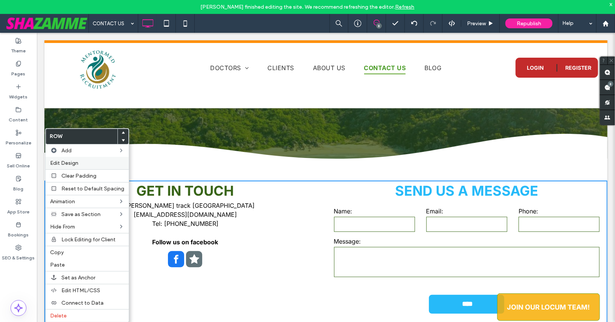
click at [55, 166] on div "Edit Design" at bounding box center [87, 163] width 83 height 12
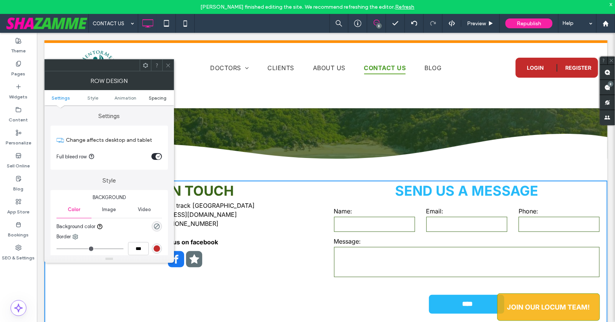
click at [159, 98] on span "Spacing" at bounding box center [158, 98] width 18 height 6
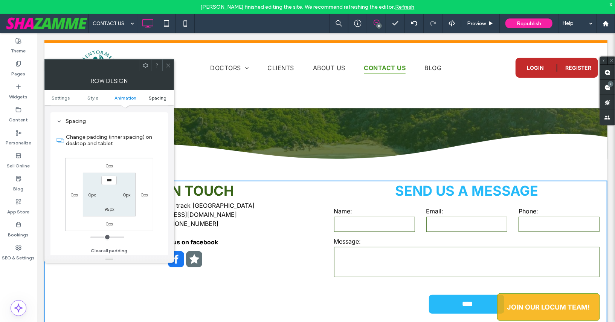
scroll to position [207, 0]
click at [125, 193] on label "0px" at bounding box center [127, 194] width 8 height 6
click at [122, 193] on input "***" at bounding box center [126, 193] width 15 height 9
type input "****"
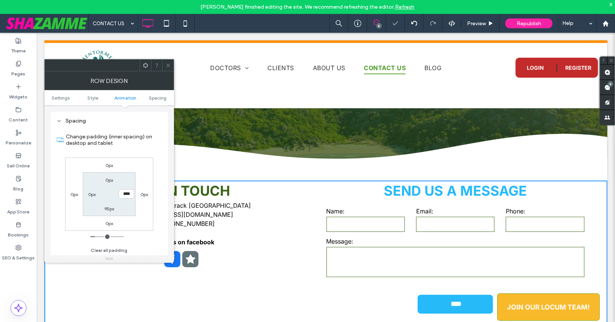
click at [89, 193] on label "0px" at bounding box center [92, 194] width 8 height 6
type input "*"
click at [88, 192] on input "***" at bounding box center [91, 193] width 15 height 9
type input "****"
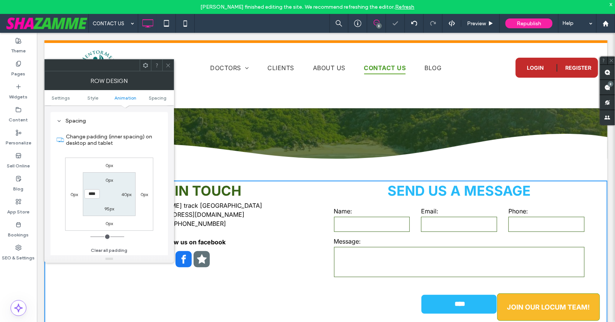
type input "**"
click at [88, 208] on section "0px 40px 95px ****" at bounding box center [109, 193] width 52 height 43
click at [170, 67] on icon at bounding box center [168, 66] width 6 height 6
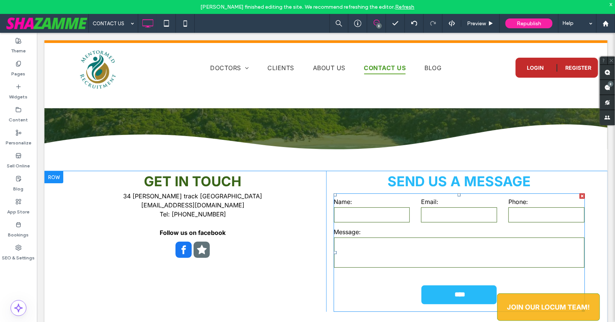
scroll to position [77, 0]
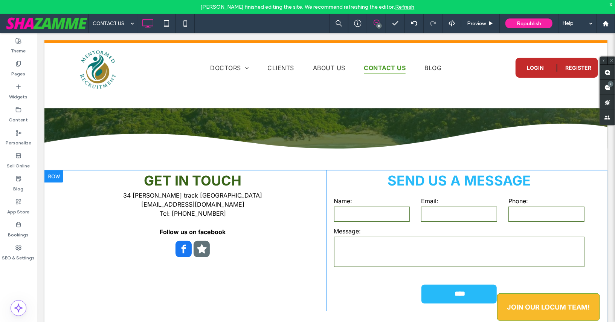
click at [58, 177] on div at bounding box center [53, 176] width 19 height 12
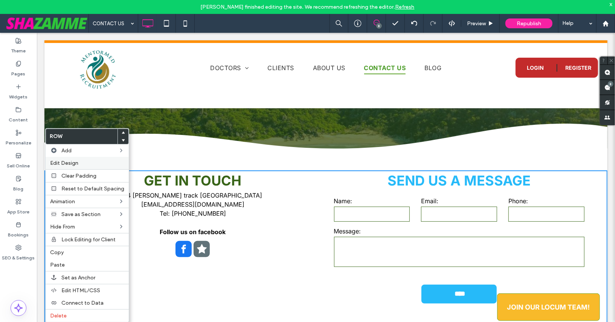
click at [63, 164] on span "Edit Design" at bounding box center [64, 163] width 28 height 6
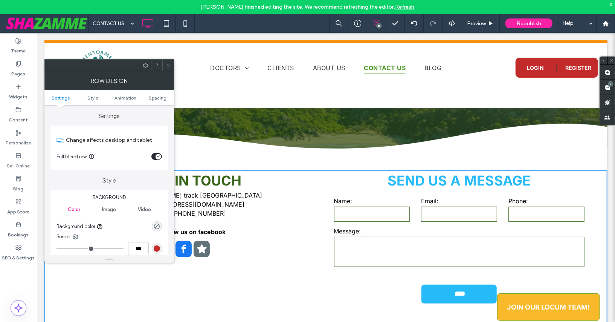
click at [159, 156] on icon "toggle" at bounding box center [159, 157] width 2 height 2
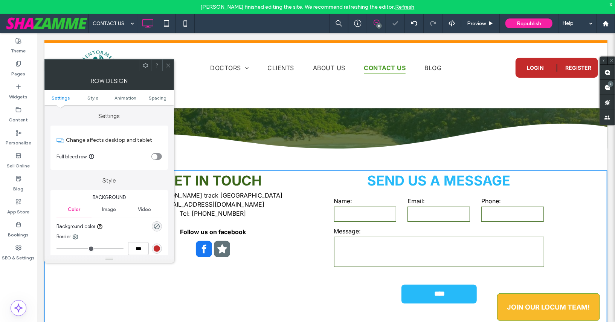
click at [168, 63] on icon at bounding box center [168, 66] width 6 height 6
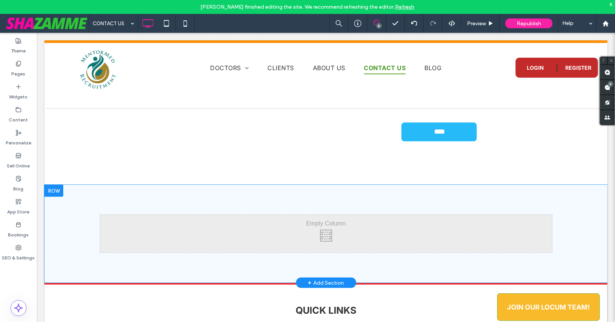
scroll to position [228, 0]
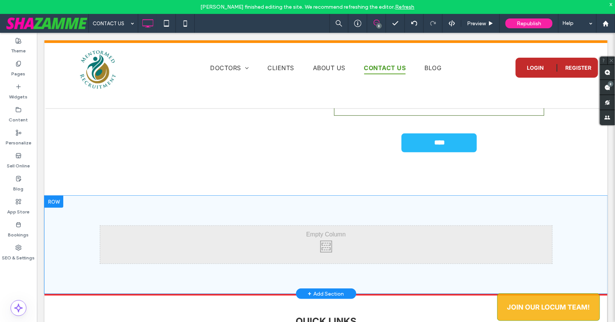
click at [57, 201] on div at bounding box center [53, 201] width 19 height 12
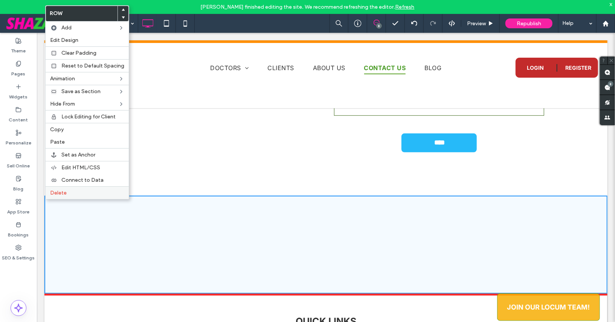
click at [58, 190] on span "Delete" at bounding box center [58, 193] width 17 height 6
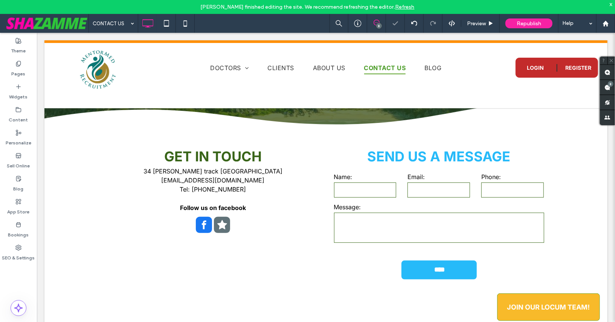
scroll to position [99, 0]
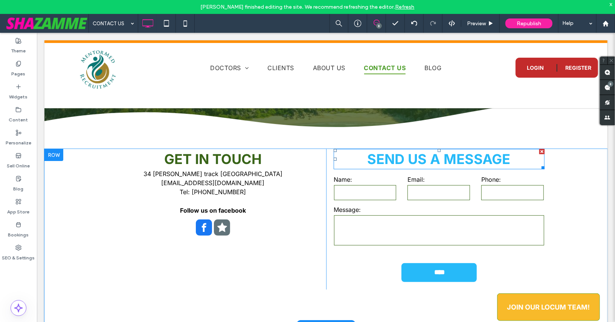
click at [375, 155] on span "SEND US A MESSAGE" at bounding box center [438, 158] width 143 height 17
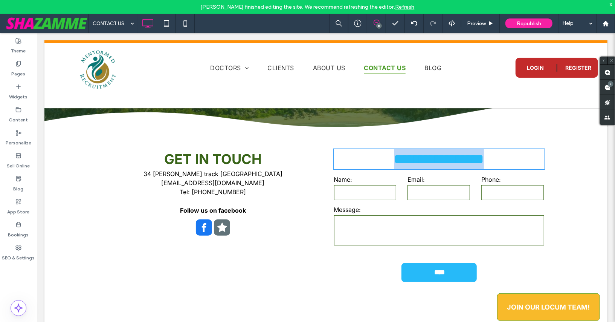
click at [394, 155] on span "**********" at bounding box center [439, 159] width 90 height 14
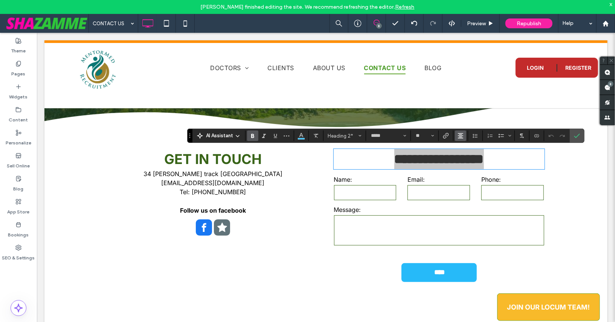
click at [464, 138] on button "Alignment" at bounding box center [460, 135] width 11 height 11
click at [464, 148] on use "ui.textEditor.alignment.left" at bounding box center [466, 147] width 5 height 5
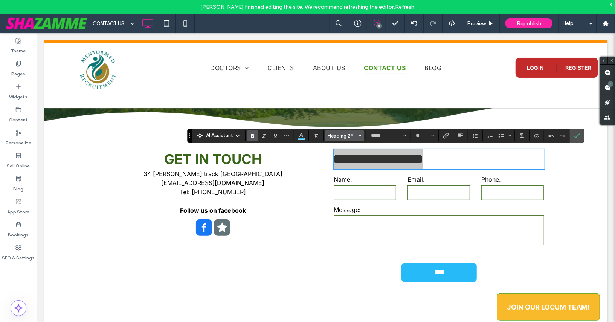
click at [337, 134] on span "Heading 2*" at bounding box center [342, 136] width 29 height 6
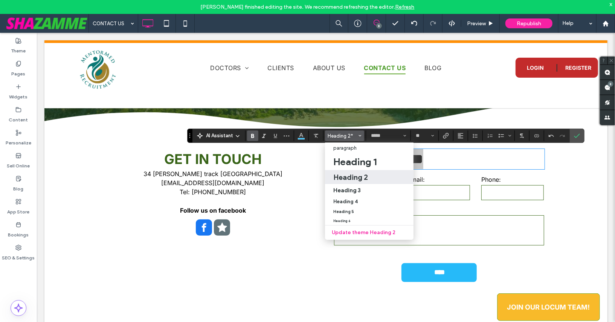
click at [344, 174] on h2 "Heading 2" at bounding box center [351, 177] width 35 height 9
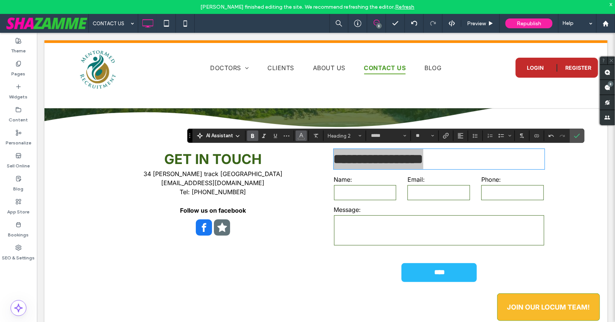
click at [299, 136] on icon "Color" at bounding box center [301, 135] width 6 height 6
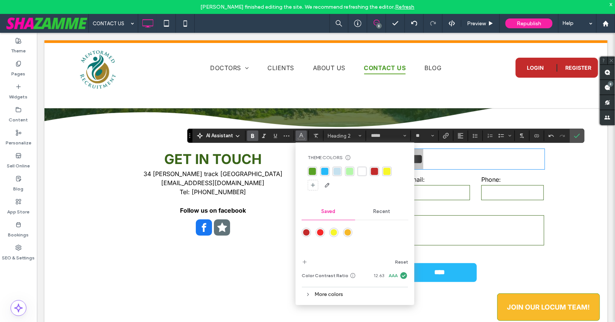
click at [310, 171] on div "rgba(88, 161, 36, 1)" at bounding box center [312, 171] width 7 height 7
click at [574, 136] on icon "Confirm" at bounding box center [577, 136] width 6 height 6
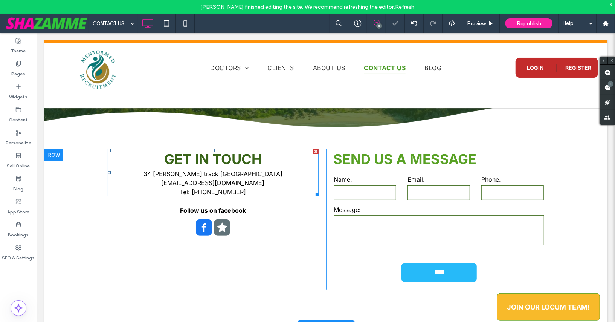
click at [247, 155] on span "GET IN TOUCH" at bounding box center [213, 158] width 98 height 17
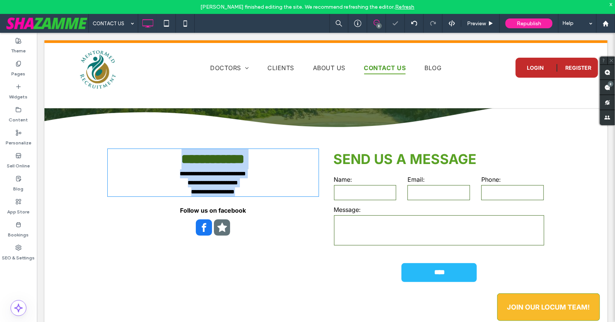
click at [245, 155] on span "**********" at bounding box center [212, 159] width 63 height 14
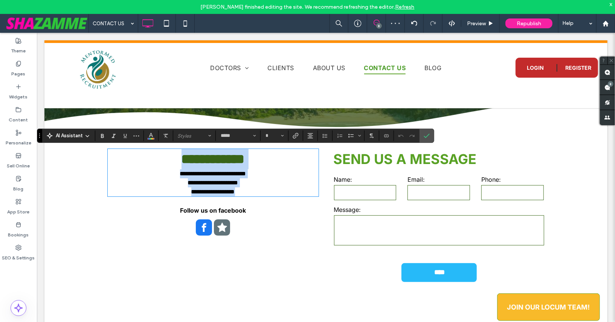
type input "**"
click at [245, 155] on span "**********" at bounding box center [212, 159] width 63 height 14
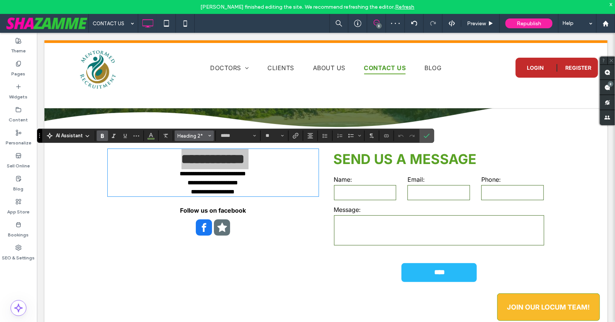
click at [190, 134] on span "Heading 2*" at bounding box center [192, 136] width 29 height 6
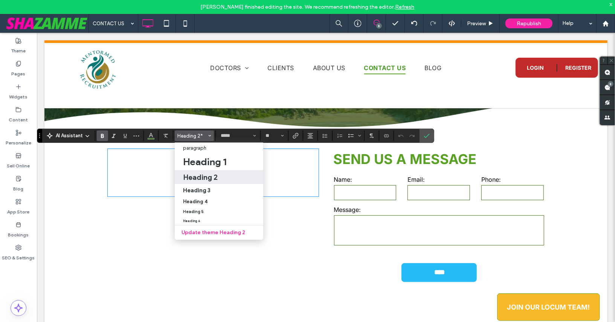
click at [193, 173] on h2 "Heading 2" at bounding box center [200, 177] width 35 height 9
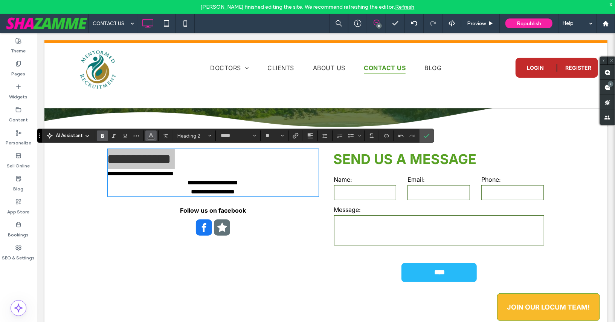
click at [148, 135] on icon "Color" at bounding box center [151, 135] width 6 height 6
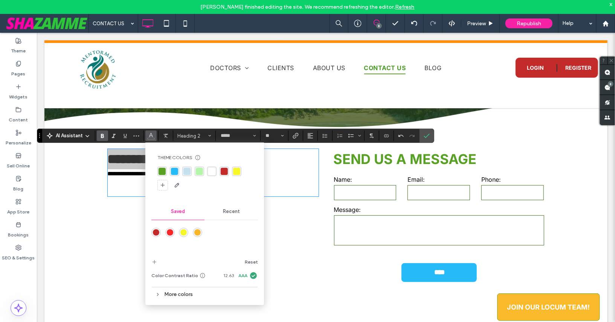
click at [164, 172] on div "rgba(88, 161, 36, 1)" at bounding box center [162, 171] width 7 height 7
click at [424, 134] on icon "Confirm" at bounding box center [427, 136] width 6 height 6
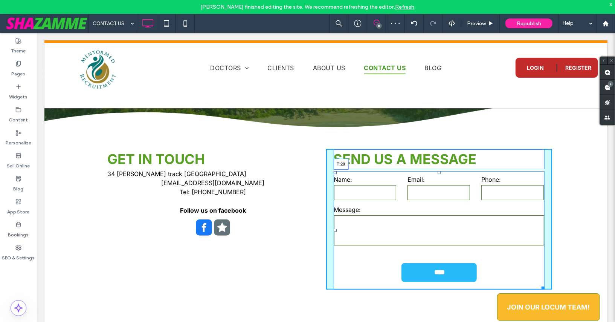
drag, startPoint x: 438, startPoint y: 171, endPoint x: 439, endPoint y: 179, distance: 7.5
click at [439, 179] on div "SEND US A MESSAGE Name: Email: Phone: Message: **** Thank you for contacting us…" at bounding box center [439, 230] width 211 height 118
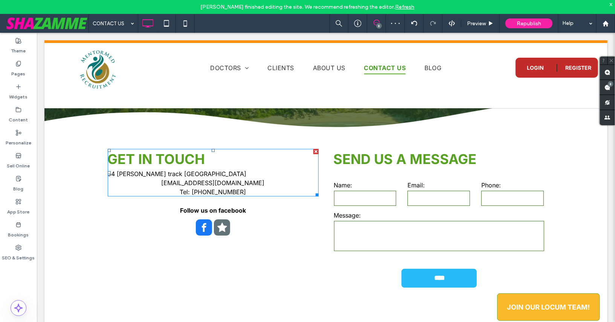
click at [180, 184] on span "[EMAIL_ADDRESS][DOMAIN_NAME]" at bounding box center [212, 183] width 103 height 8
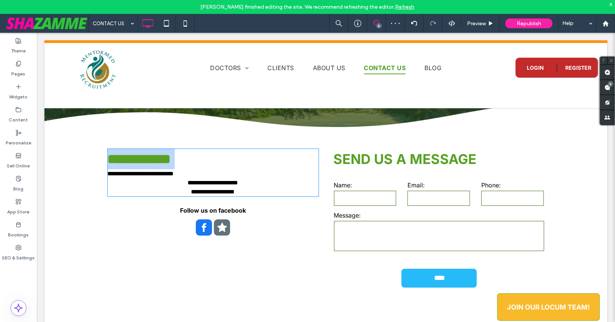
click at [188, 184] on span "**********" at bounding box center [213, 182] width 51 height 6
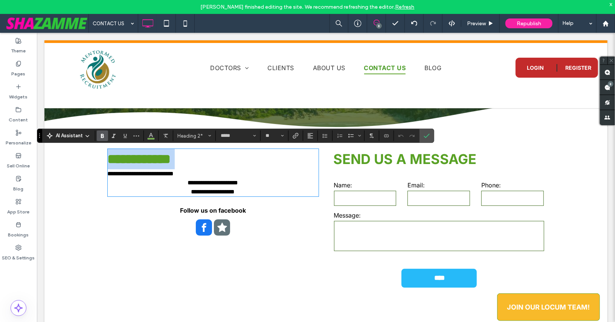
type input "**"
click at [188, 184] on span "**********" at bounding box center [213, 182] width 51 height 6
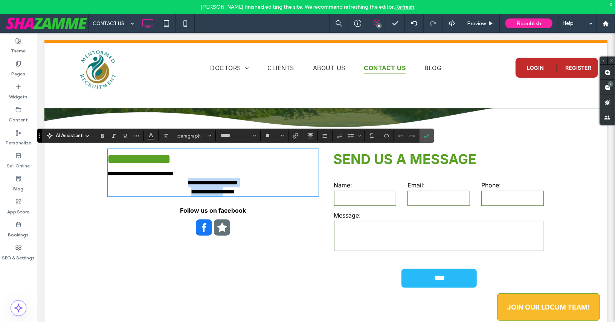
drag, startPoint x: 174, startPoint y: 184, endPoint x: 222, endPoint y: 195, distance: 49.3
click at [222, 195] on div "**********" at bounding box center [212, 171] width 211 height 47
click at [308, 136] on icon "Alignment" at bounding box center [311, 136] width 6 height 6
click at [309, 149] on icon "ui.textEditor.alignment.left" at bounding box center [309, 148] width 3 height 3
click at [134, 174] on span "**********" at bounding box center [140, 173] width 66 height 6
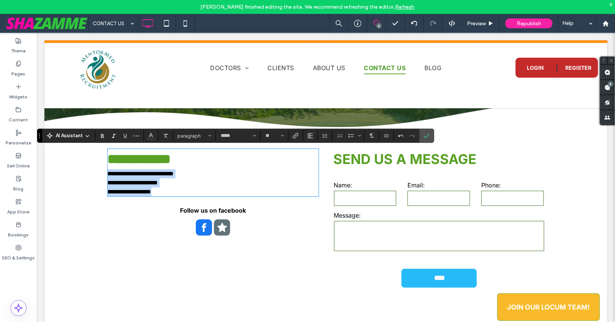
drag, startPoint x: 108, startPoint y: 173, endPoint x: 185, endPoint y: 194, distance: 79.7
click at [182, 197] on div "**********" at bounding box center [213, 221] width 226 height 146
click at [271, 136] on input "**" at bounding box center [272, 136] width 15 height 6
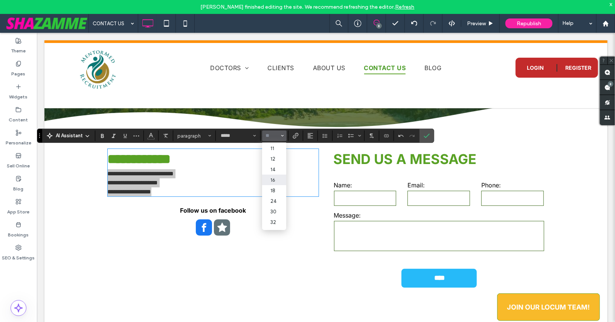
scroll to position [35, 0]
click at [269, 190] on label "18" at bounding box center [274, 186] width 24 height 11
type input "**"
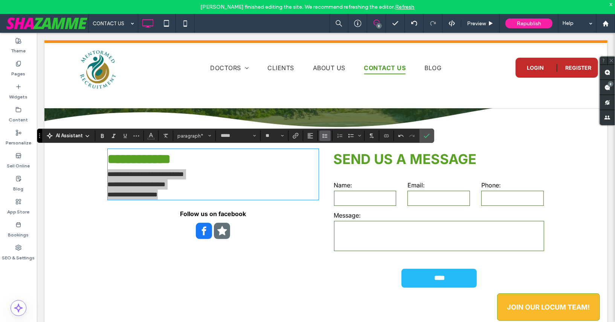
click at [323, 138] on icon "Line Height" at bounding box center [325, 136] width 6 height 6
click at [332, 181] on div "Double" at bounding box center [337, 180] width 18 height 6
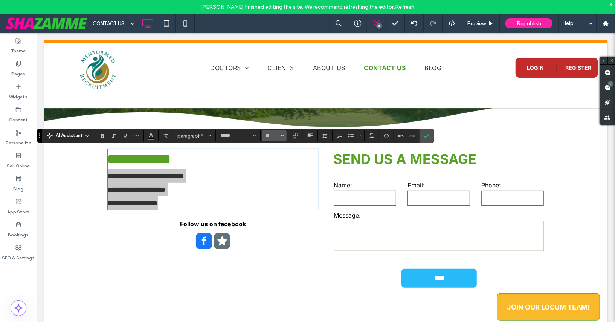
click at [281, 137] on span "Size" at bounding box center [282, 136] width 3 height 10
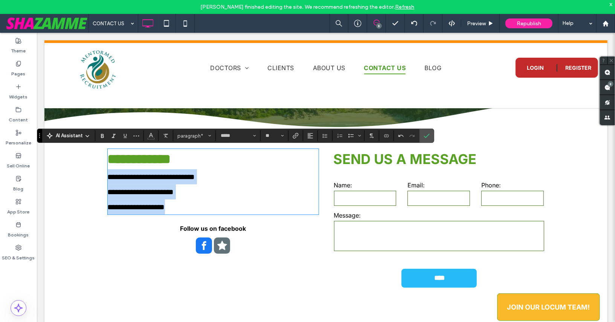
click at [108, 181] on p "**********" at bounding box center [212, 176] width 211 height 15
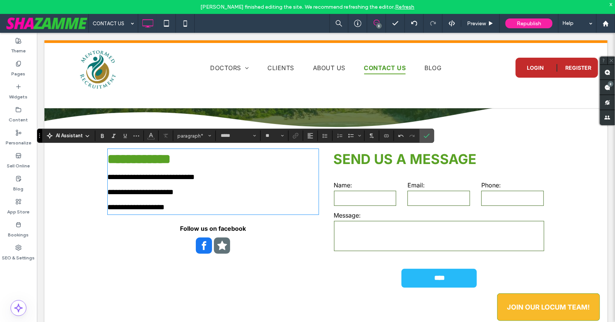
type input "**"
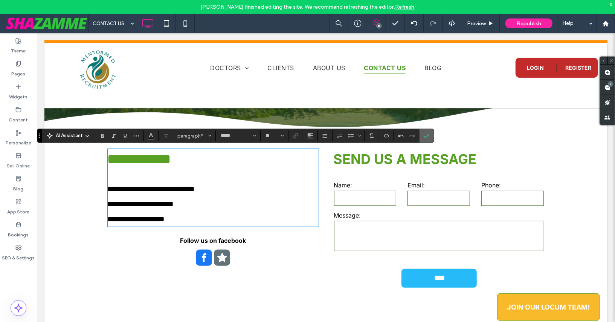
drag, startPoint x: 424, startPoint y: 136, endPoint x: 218, endPoint y: 193, distance: 213.0
click at [424, 136] on icon "Confirm" at bounding box center [427, 136] width 6 height 6
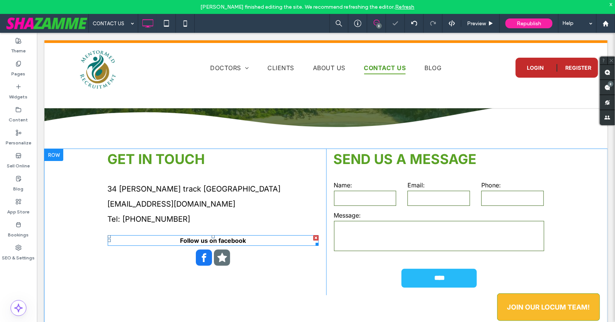
click at [246, 242] on p "Follow us on facebook" at bounding box center [212, 240] width 211 height 9
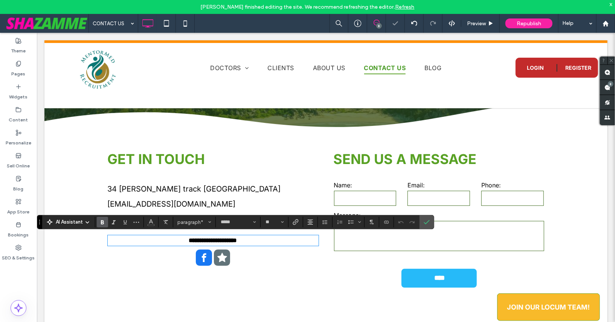
click at [246, 242] on p "**********" at bounding box center [212, 240] width 211 height 9
click at [308, 224] on icon "Alignment" at bounding box center [311, 222] width 6 height 6
click at [310, 173] on label "ui.textEditor.alignment.left" at bounding box center [318, 176] width 26 height 11
click at [270, 224] on input "**" at bounding box center [272, 222] width 15 height 6
type input "**"
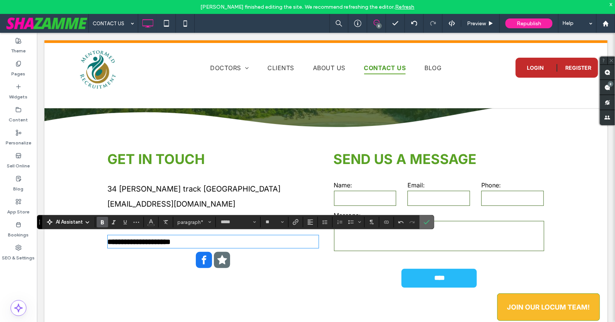
click at [424, 221] on icon "Confirm" at bounding box center [427, 222] width 6 height 6
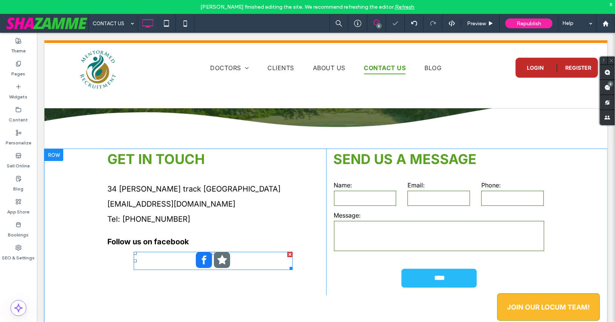
click at [246, 264] on div at bounding box center [212, 260] width 159 height 18
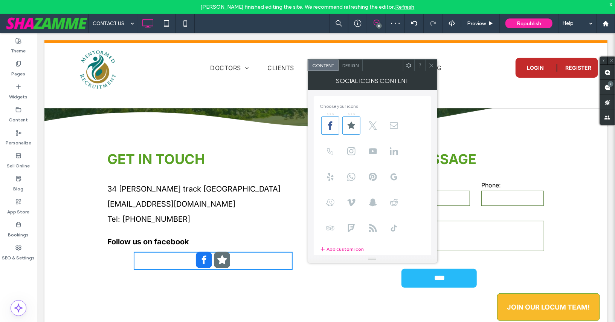
click at [346, 67] on span "Design" at bounding box center [351, 66] width 16 height 6
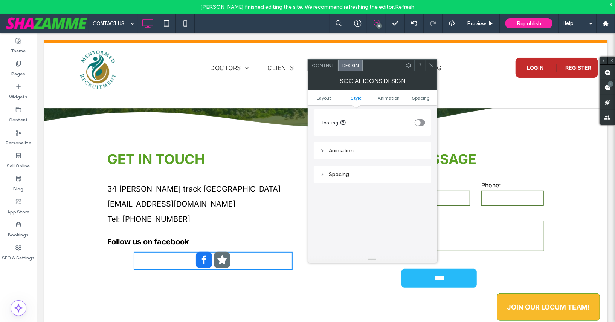
scroll to position [225, 0]
click at [277, 263] on div at bounding box center [212, 260] width 159 height 18
click at [410, 64] on icon at bounding box center [409, 66] width 6 height 6
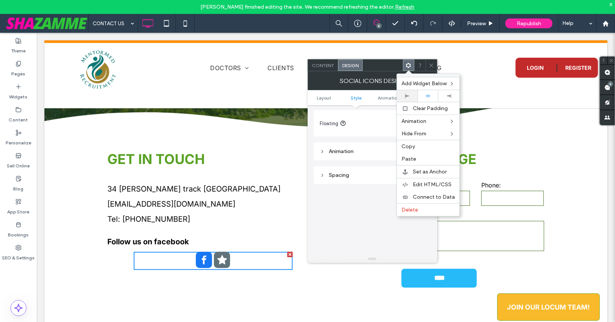
click at [408, 94] on icon at bounding box center [408, 96] width 4 height 4
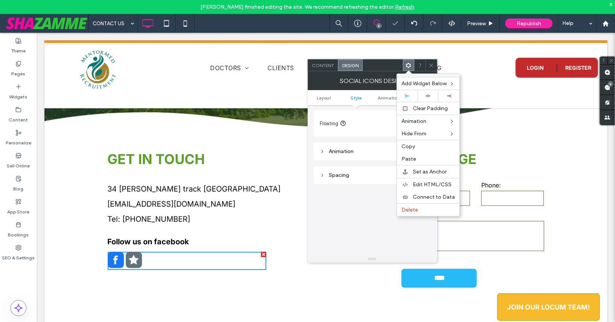
click at [432, 66] on icon at bounding box center [432, 66] width 6 height 6
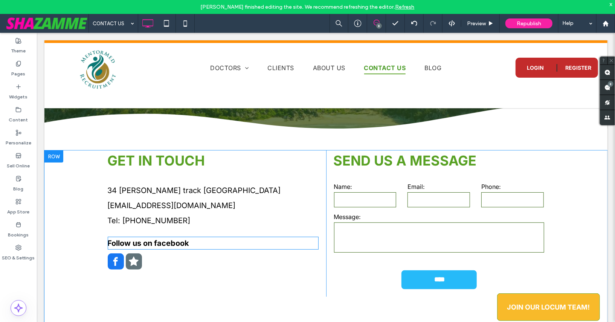
scroll to position [64, 0]
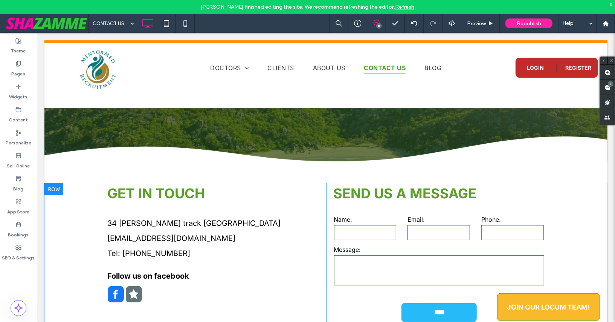
click at [58, 187] on div at bounding box center [53, 189] width 19 height 12
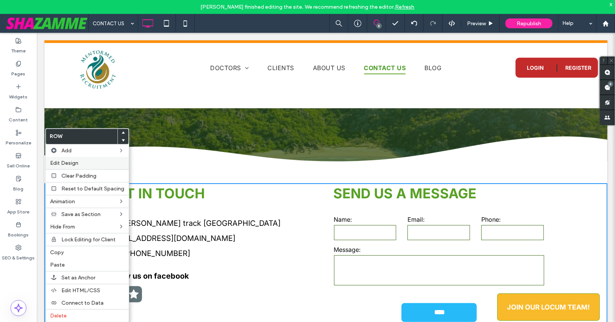
click at [70, 164] on span "Edit Design" at bounding box center [64, 163] width 28 height 6
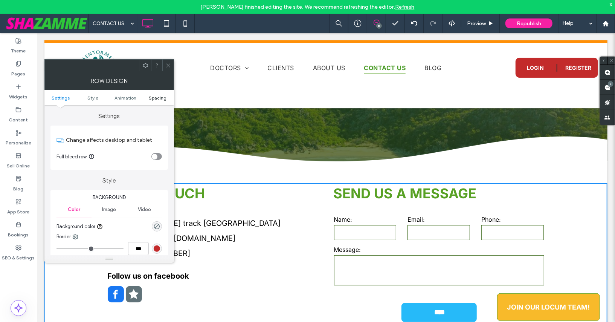
click at [163, 99] on span "Spacing" at bounding box center [158, 98] width 18 height 6
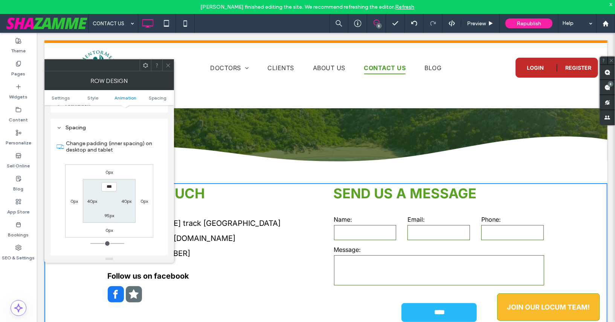
scroll to position [207, 0]
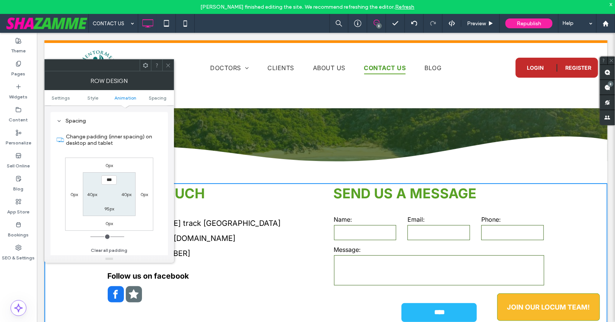
click at [106, 179] on input "***" at bounding box center [108, 179] width 15 height 9
type input "****"
type input "**"
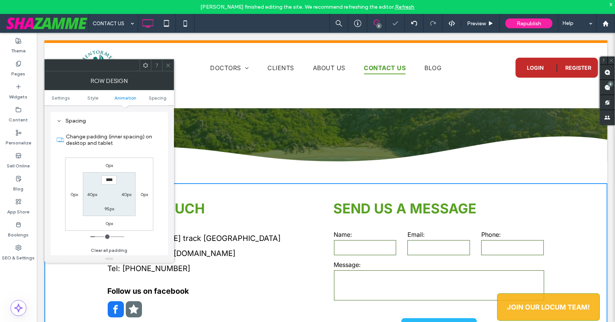
click at [90, 180] on section "**** 40px 95px 40px" at bounding box center [109, 193] width 52 height 43
click at [166, 64] on icon at bounding box center [168, 66] width 6 height 6
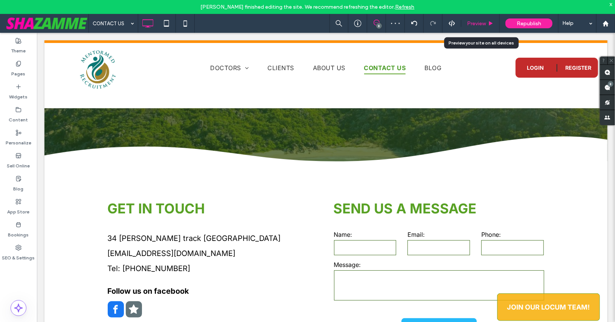
click at [470, 22] on span "Preview" at bounding box center [476, 23] width 19 height 6
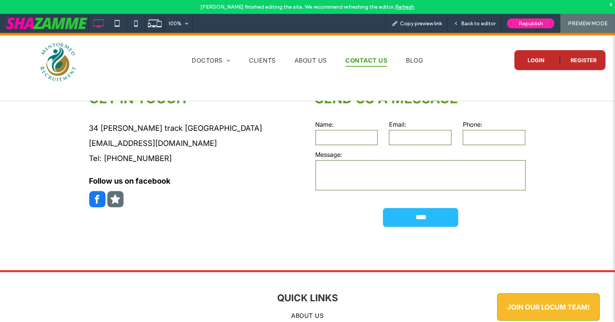
scroll to position [8, 0]
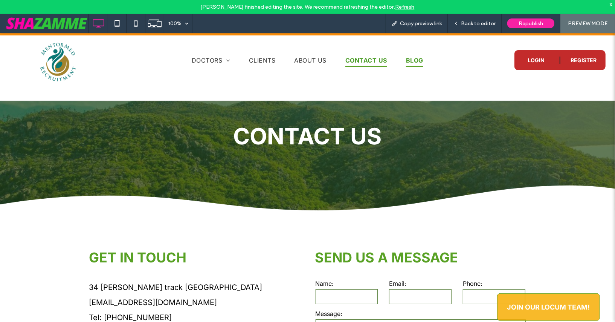
click at [422, 62] on span "BLOG" at bounding box center [414, 60] width 17 height 13
click at [472, 23] on span "Back to editor" at bounding box center [478, 23] width 35 height 6
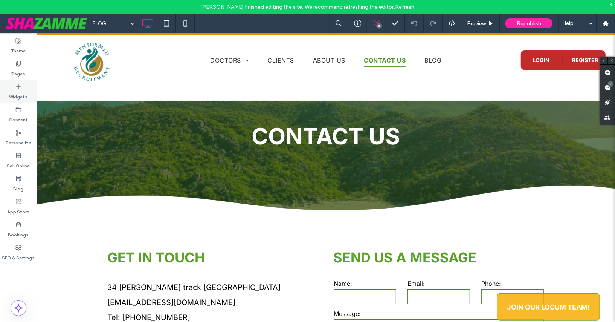
click at [15, 84] on icon at bounding box center [18, 87] width 6 height 6
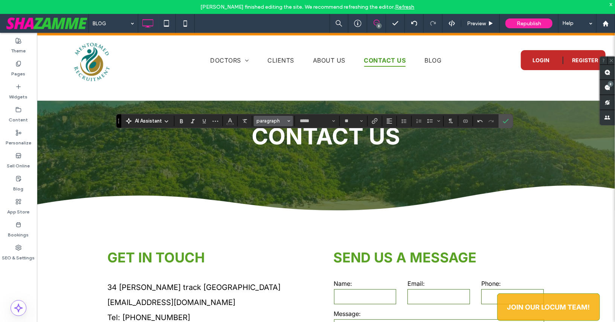
click at [273, 119] on span "paragraph" at bounding box center [271, 121] width 29 height 6
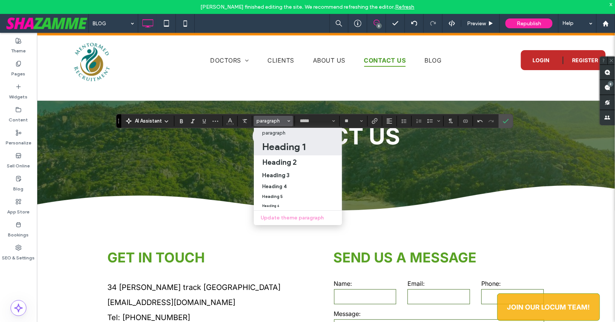
click at [273, 145] on h1 "Heading 1" at bounding box center [283, 147] width 43 height 12
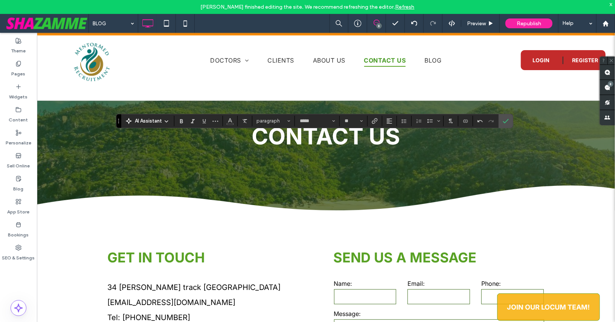
type input "**"
click at [391, 121] on button "Alignment" at bounding box center [389, 121] width 11 height 11
click at [393, 144] on icon "ui.textEditor.alignment.center" at bounding box center [395, 144] width 6 height 6
click at [504, 120] on icon "Confirm" at bounding box center [506, 121] width 6 height 6
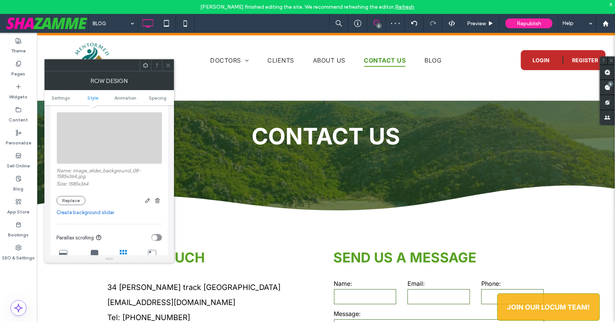
scroll to position [115, 0]
click at [167, 65] on icon at bounding box center [168, 66] width 6 height 6
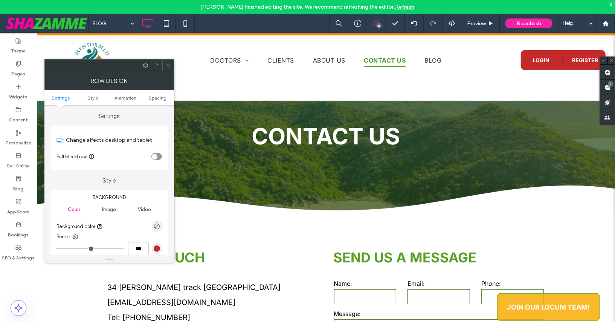
click at [156, 249] on div "rgb(195, 43, 43)" at bounding box center [157, 248] width 6 height 6
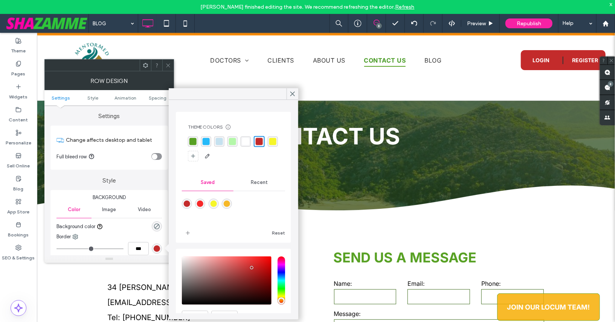
click at [190, 142] on div "rgba(88, 161, 36, 1)" at bounding box center [193, 141] width 7 height 7
type input "*"
type input "***"
click at [294, 92] on icon at bounding box center [292, 93] width 7 height 7
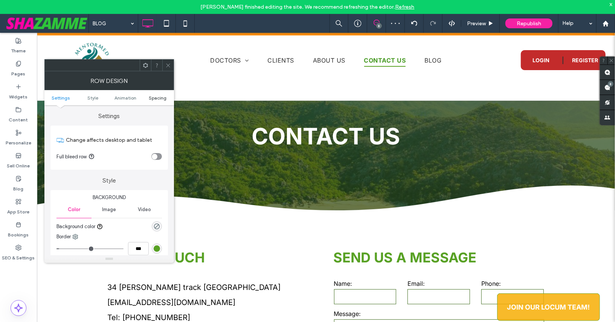
click at [153, 96] on span "Spacing" at bounding box center [158, 98] width 18 height 6
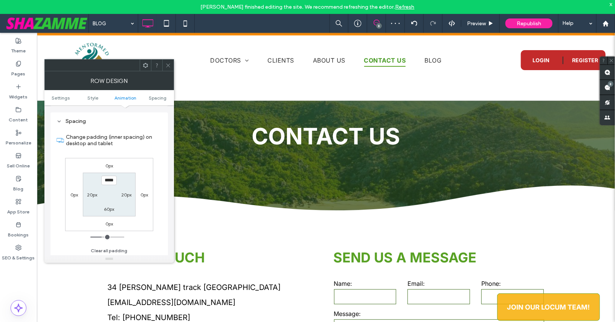
scroll to position [207, 0]
type input "****"
type input "**"
click at [80, 177] on div "0px 0px 0px 0px **** 20px 60px 20px" at bounding box center [109, 194] width 88 height 73
click at [167, 65] on icon at bounding box center [168, 66] width 6 height 6
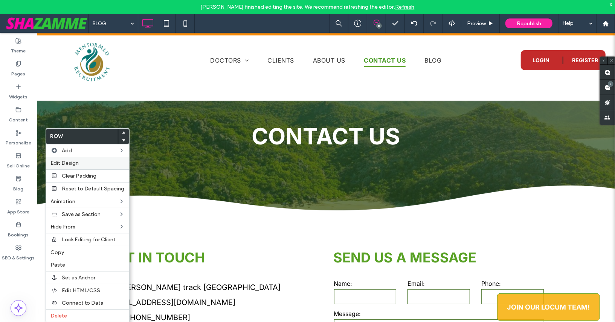
click at [64, 161] on span "Edit Design" at bounding box center [65, 163] width 28 height 6
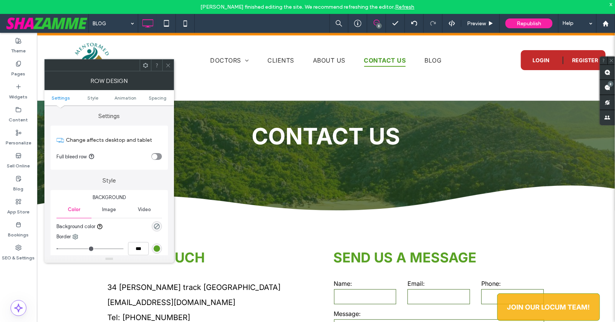
click at [158, 249] on div "rgb(88, 161, 36)" at bounding box center [157, 248] width 6 height 6
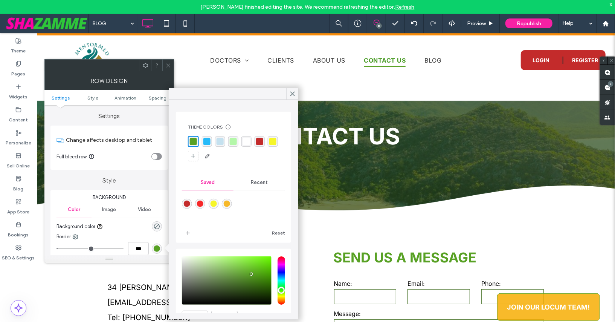
type input "*"
type input "***"
type input "*"
click at [55, 247] on div "Background Color Image Video Background color Border *** Shadow" at bounding box center [110, 239] width 118 height 99
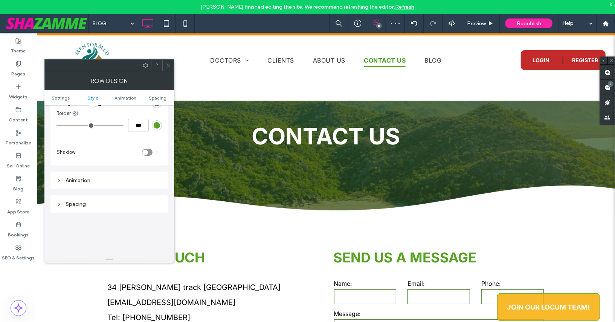
scroll to position [124, 0]
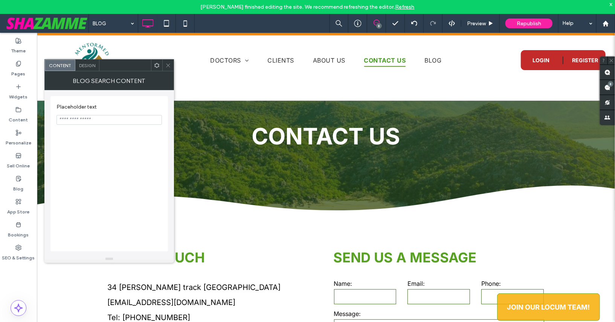
click at [81, 63] on span "Design" at bounding box center [87, 66] width 16 height 6
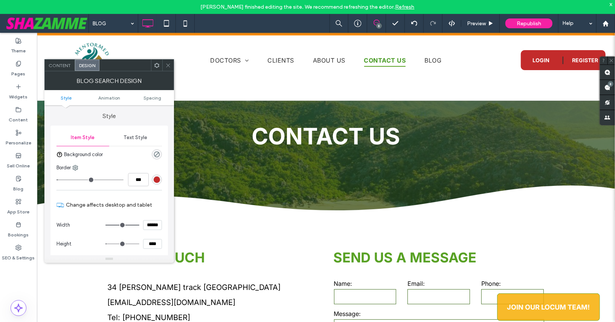
click at [156, 179] on div "rgb(195, 43, 43)" at bounding box center [157, 179] width 6 height 6
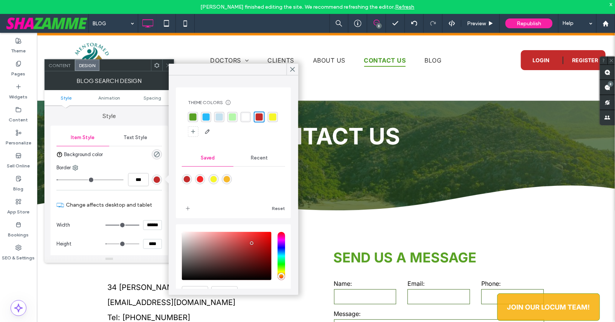
click at [192, 117] on div "rgba(88, 161, 36, 1)" at bounding box center [193, 116] width 7 height 7
type input "*"
click at [292, 67] on icon at bounding box center [292, 69] width 7 height 7
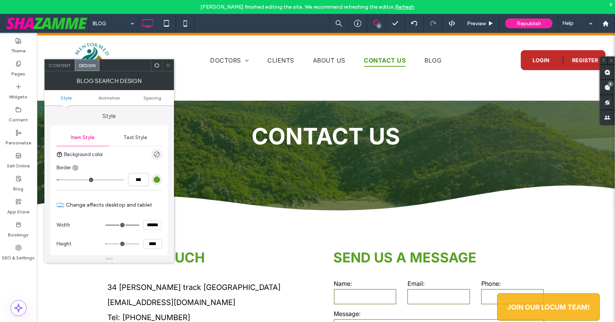
click at [172, 68] on div at bounding box center [167, 65] width 11 height 11
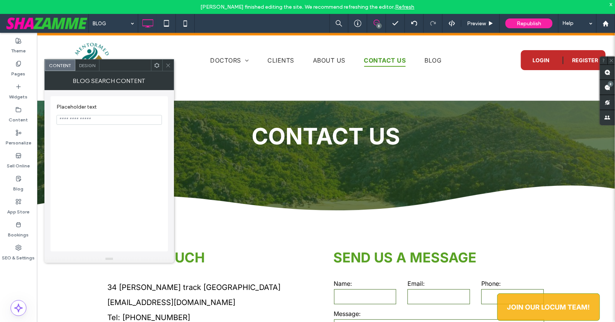
click at [91, 63] on span "Design" at bounding box center [87, 66] width 16 height 6
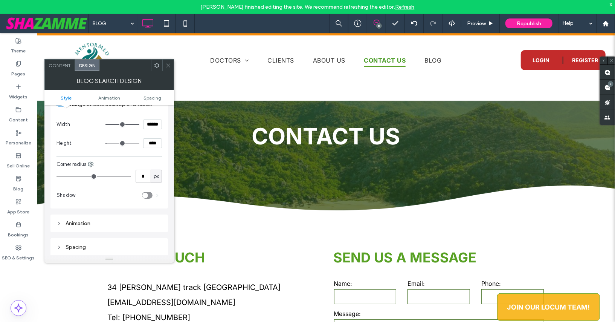
scroll to position [100, 0]
type input "*"
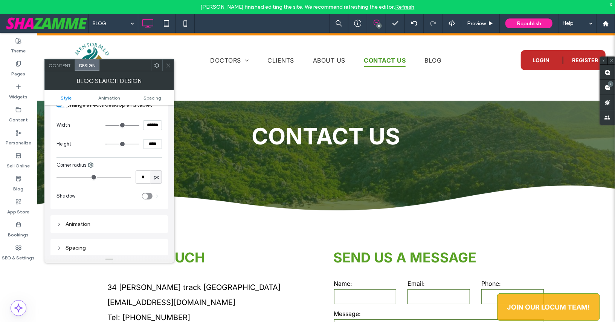
type input "*"
click at [62, 177] on input "range" at bounding box center [94, 177] width 75 height 1
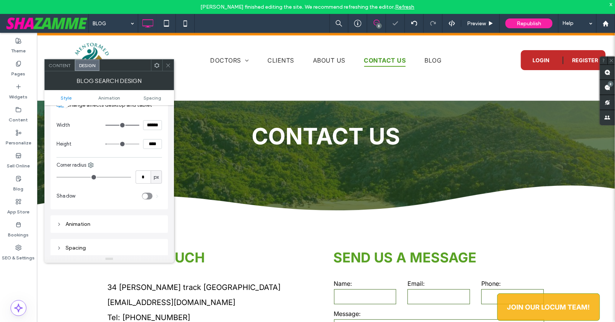
type input "*"
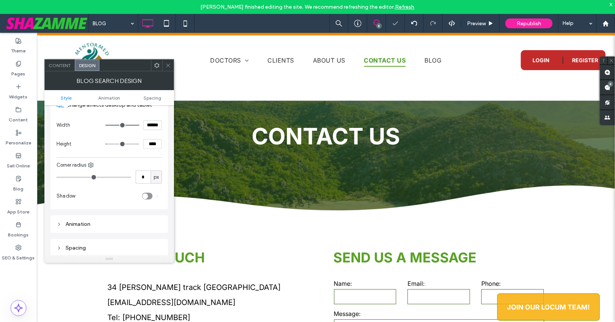
type input "*"
click at [64, 177] on input "range" at bounding box center [94, 177] width 75 height 1
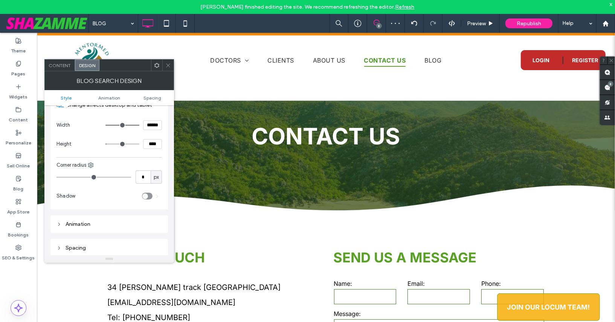
click at [167, 67] on icon at bounding box center [168, 66] width 6 height 6
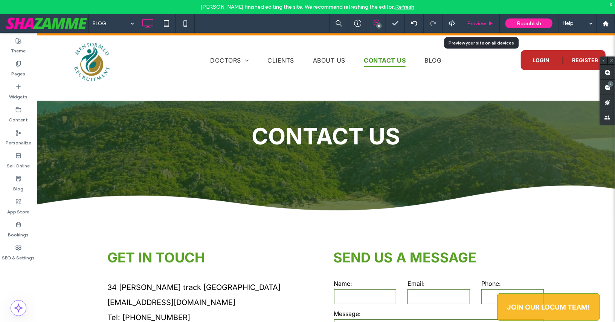
click at [477, 22] on span "Preview" at bounding box center [476, 23] width 19 height 6
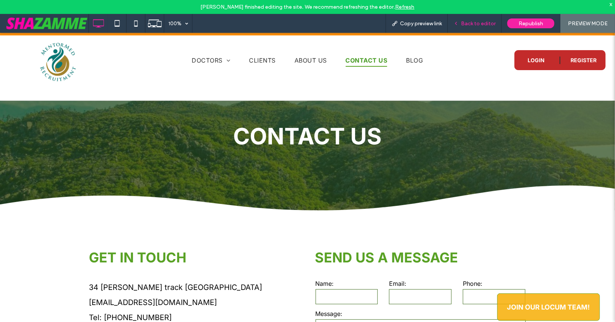
click at [479, 19] on div "Back to editor" at bounding box center [475, 23] width 54 height 19
click at [473, 24] on span "Back to editor" at bounding box center [478, 23] width 35 height 6
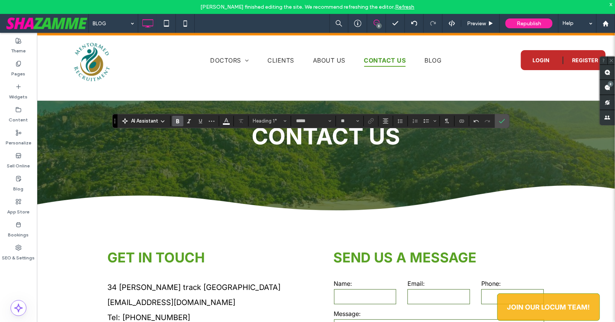
click at [491, 124] on section at bounding box center [483, 121] width 26 height 11
click at [499, 122] on icon "Confirm" at bounding box center [502, 121] width 6 height 6
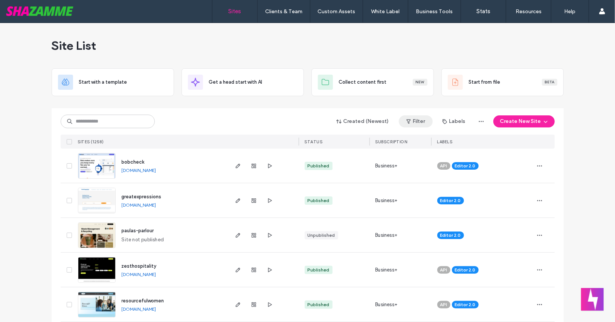
click at [418, 124] on button "Filter" at bounding box center [416, 121] width 34 height 12
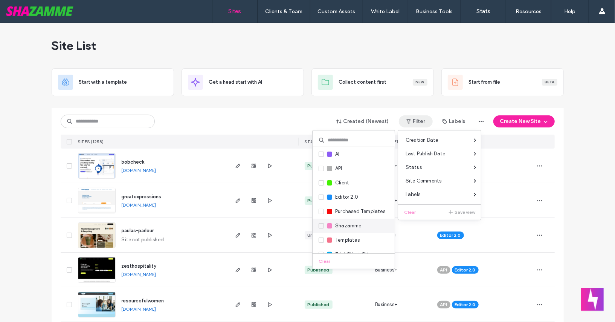
click at [341, 225] on span "Shazamme" at bounding box center [348, 226] width 26 height 8
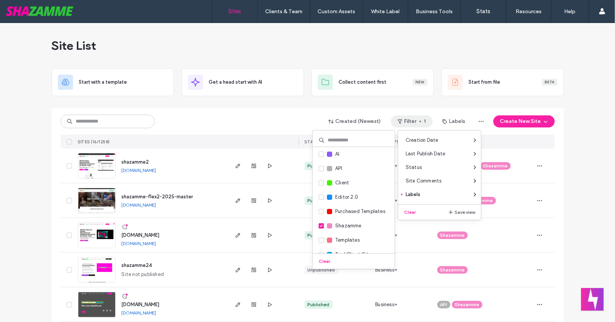
click at [128, 239] on div "[DOMAIN_NAME] [DOMAIN_NAME]" at bounding box center [172, 235] width 112 height 34
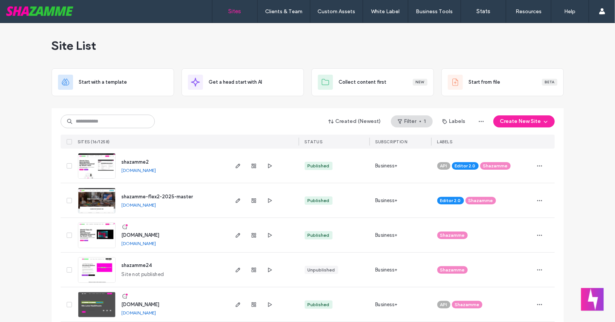
click at [127, 234] on span "[DOMAIN_NAME]" at bounding box center [141, 235] width 38 height 6
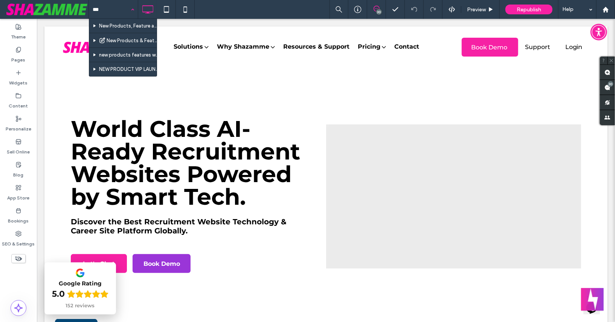
type input "***"
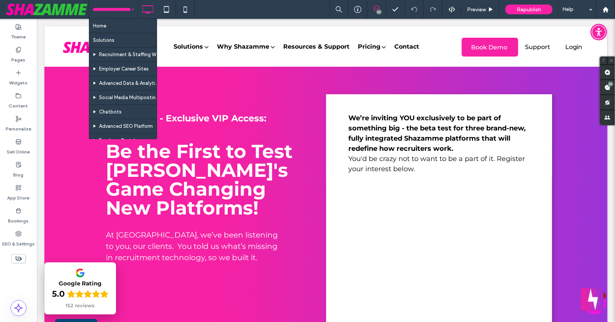
click at [134, 9] on div "Home Solutions Recruitment & Staffing Websites Employer Career Sites Advanced D…" at bounding box center [113, 9] width 49 height 19
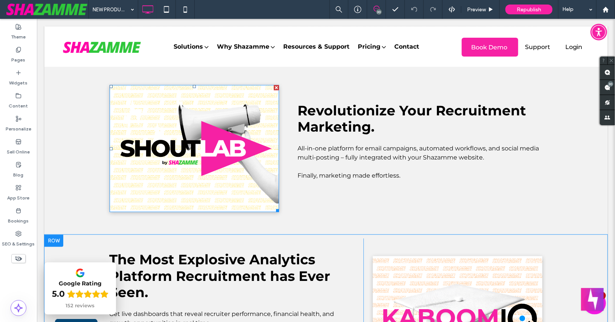
scroll to position [919, 0]
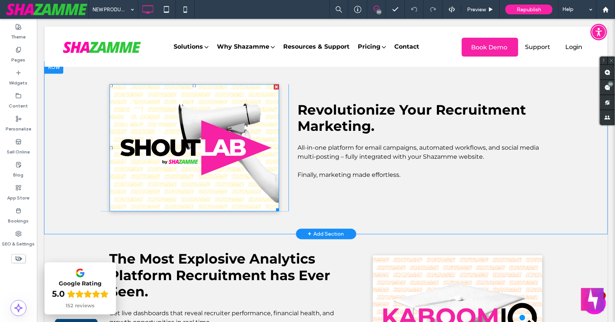
click at [224, 184] on img at bounding box center [194, 147] width 170 height 127
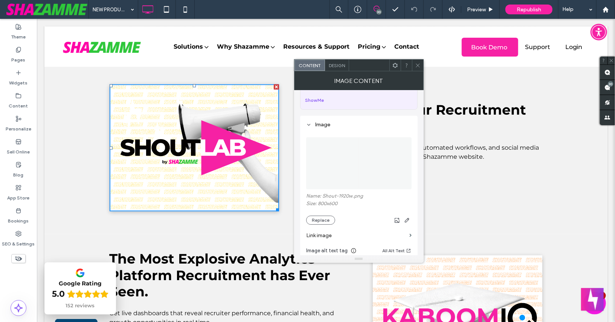
scroll to position [46, 0]
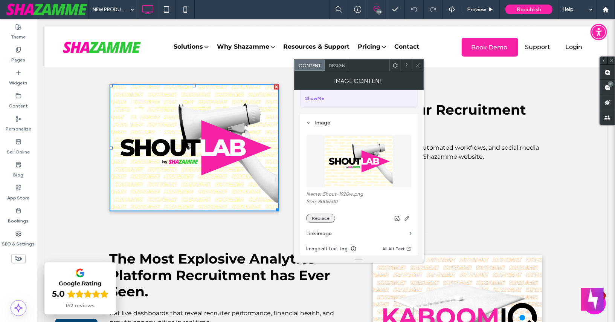
click at [322, 214] on button "Replace" at bounding box center [320, 218] width 29 height 9
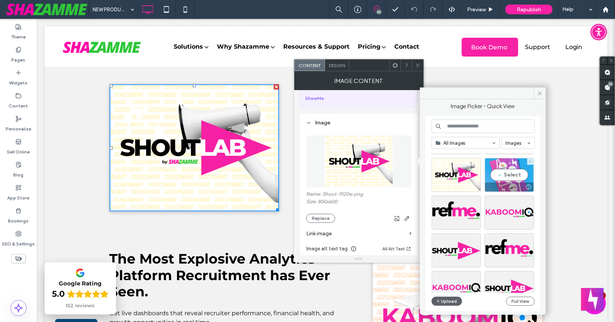
scroll to position [58, 0]
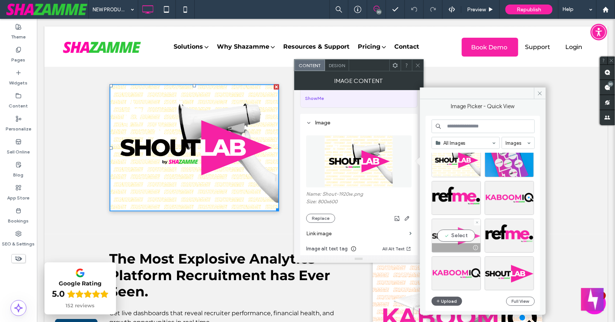
click at [463, 229] on div "Select" at bounding box center [456, 236] width 49 height 34
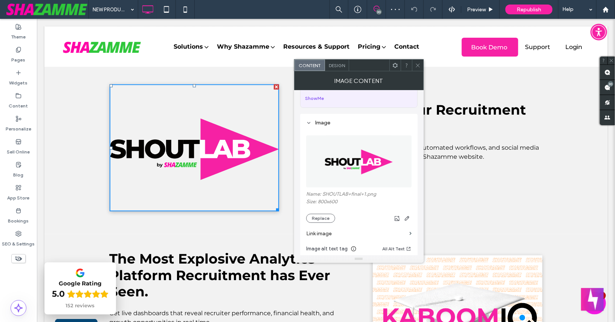
click at [336, 69] on div "Design" at bounding box center [337, 65] width 24 height 11
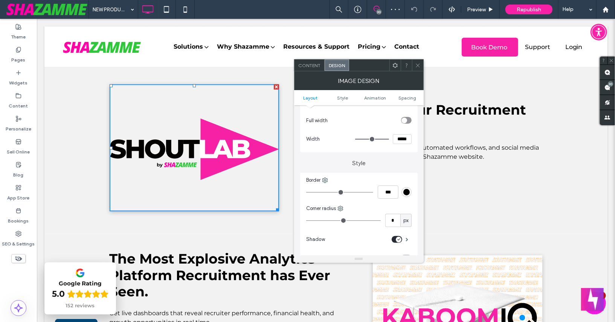
scroll to position [121, 0]
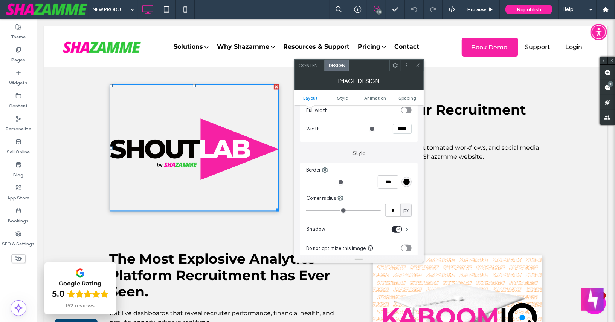
click at [398, 231] on div "toggle" at bounding box center [399, 230] width 6 height 6
click at [373, 97] on span "Animation" at bounding box center [375, 98] width 22 height 6
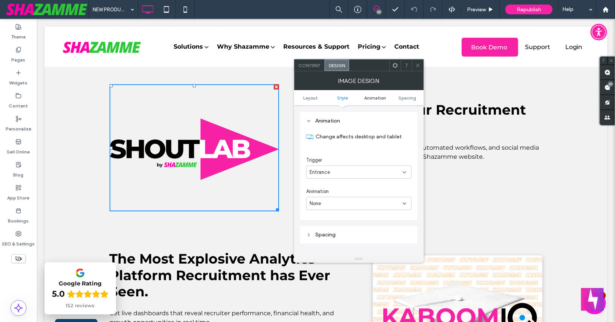
scroll to position [355, 0]
click at [346, 170] on div "Entrance" at bounding box center [356, 172] width 93 height 8
click at [338, 197] on div "Entrance" at bounding box center [359, 196] width 105 height 13
click at [338, 197] on div "None" at bounding box center [359, 202] width 106 height 13
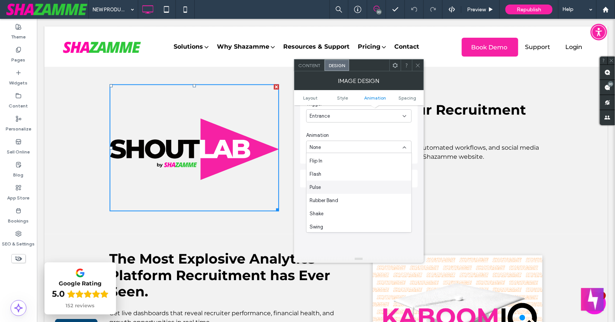
click at [337, 189] on div "Pulse" at bounding box center [359, 187] width 105 height 13
type input "****"
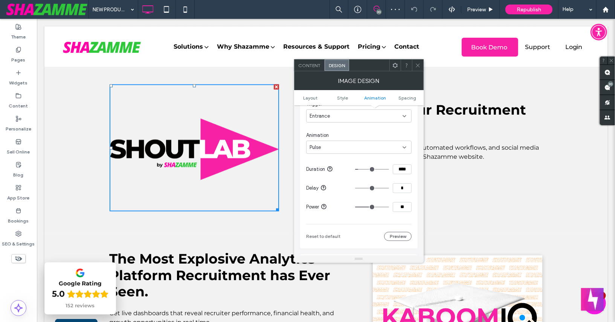
type input "****"
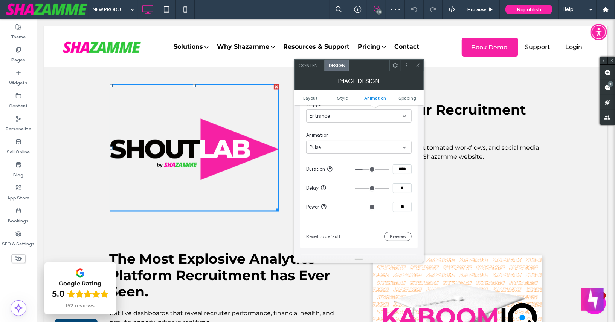
type input "****"
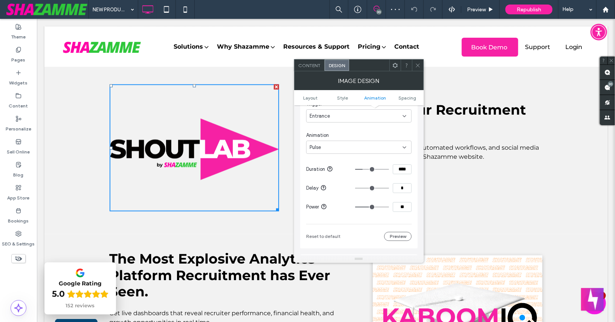
type input "****"
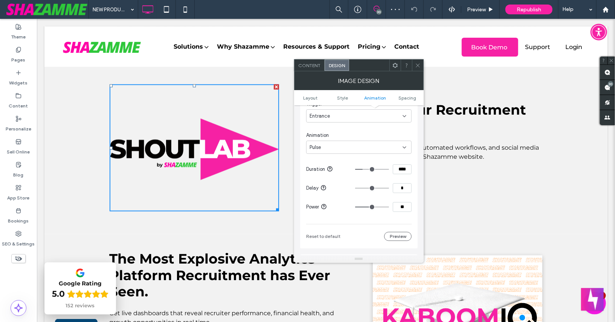
type input "****"
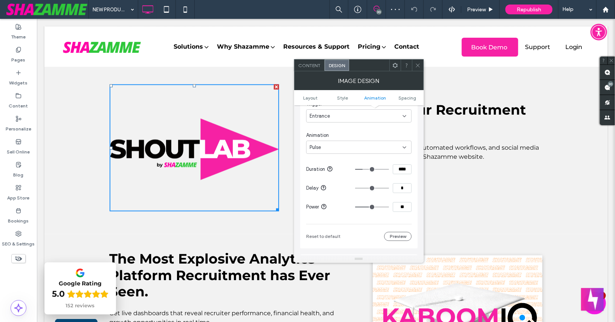
type input "****"
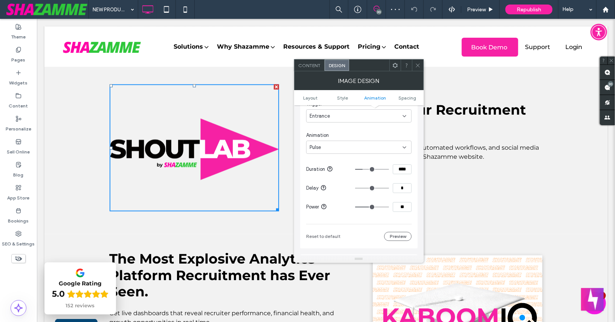
type input "****"
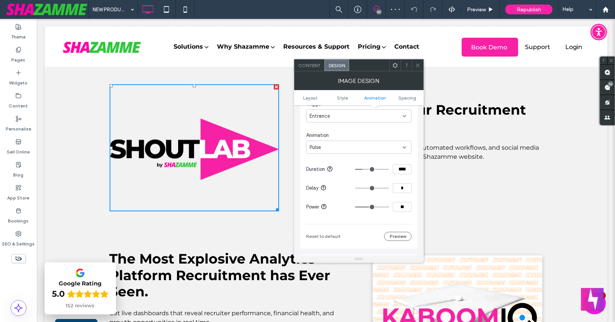
type input "****"
drag, startPoint x: 362, startPoint y: 167, endPoint x: 384, endPoint y: 168, distance: 21.9
click at [384, 169] on input "range" at bounding box center [372, 169] width 34 height 1
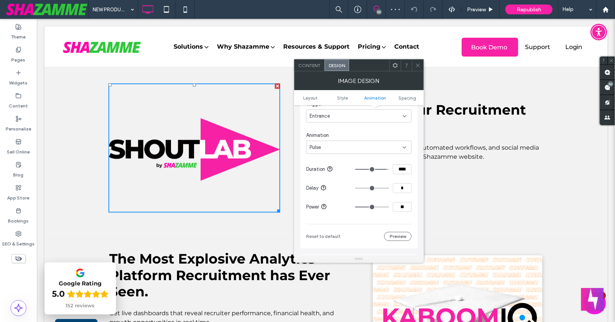
type input "****"
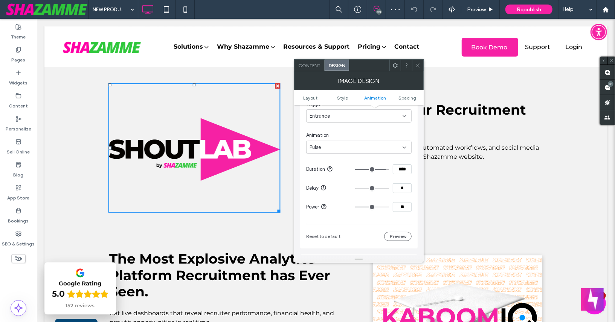
type input "****"
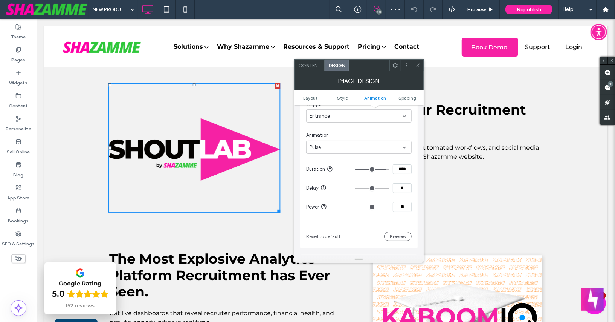
type input "****"
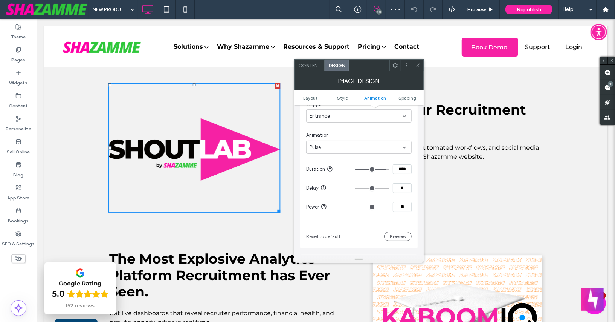
type input "****"
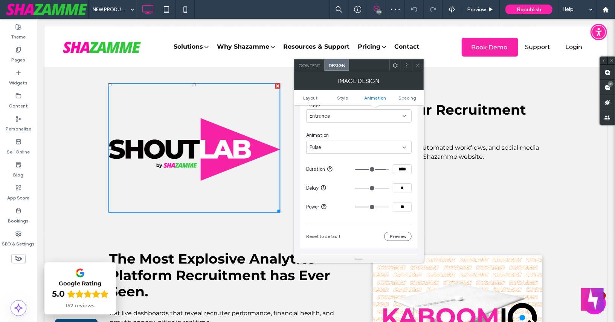
type input "****"
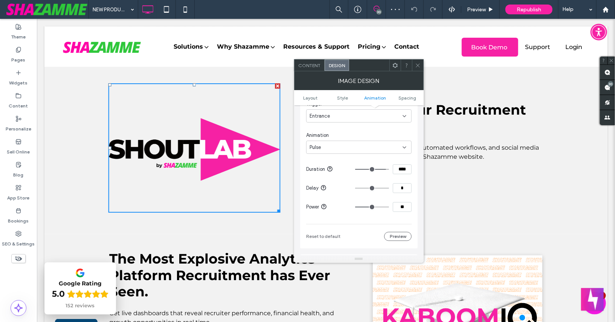
type input "****"
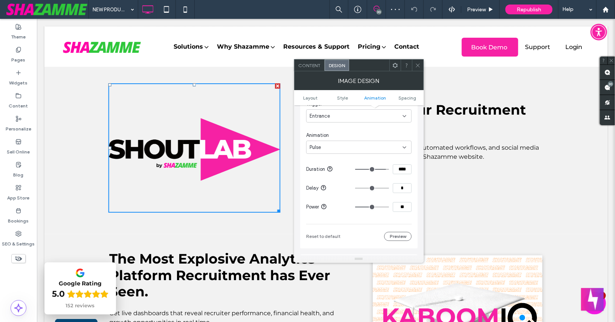
type input "****"
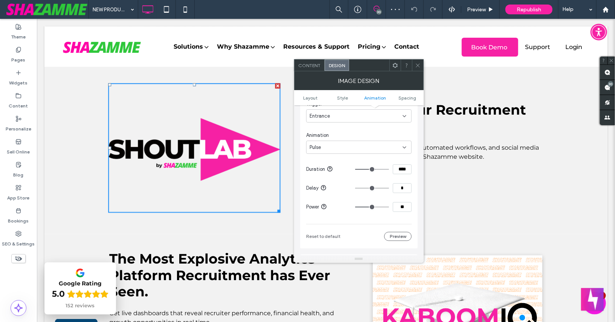
type input "****"
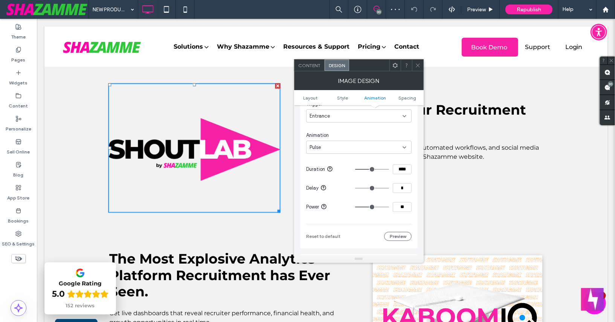
type input "****"
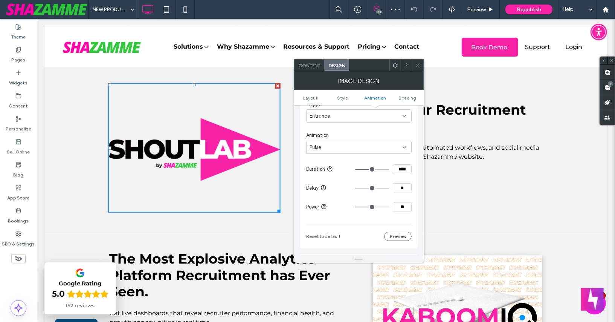
type input "****"
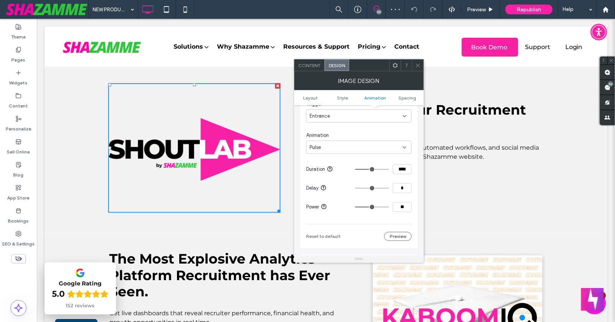
type input "****"
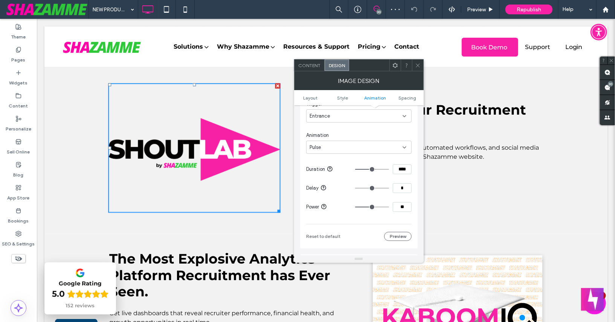
type input "****"
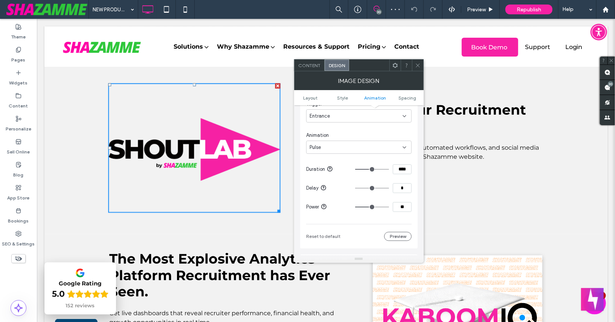
type input "****"
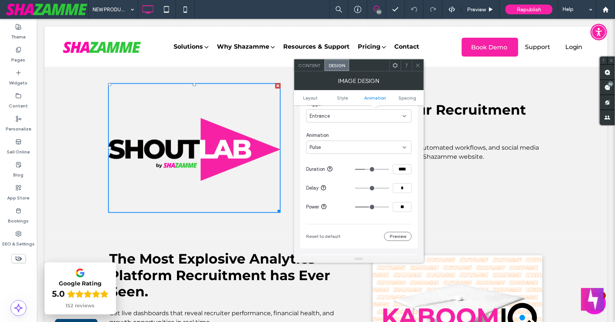
type input "****"
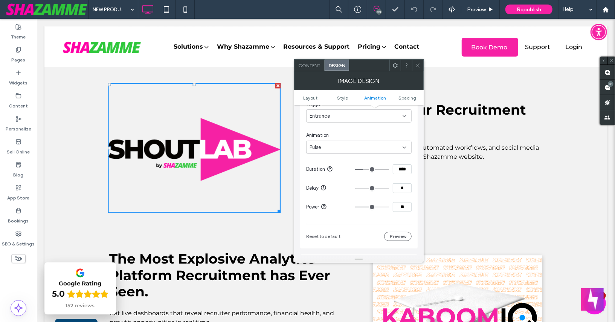
drag, startPoint x: 384, startPoint y: 168, endPoint x: 365, endPoint y: 168, distance: 19.2
click at [365, 169] on input "range" at bounding box center [372, 169] width 34 height 1
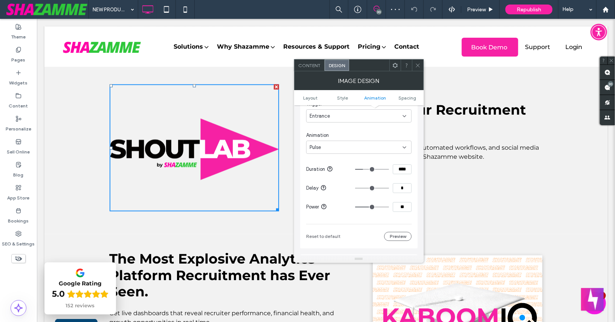
type input "****"
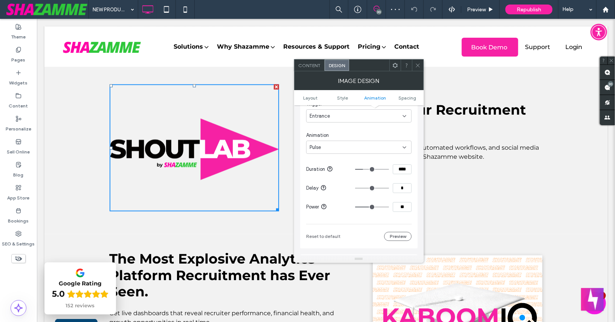
type input "****"
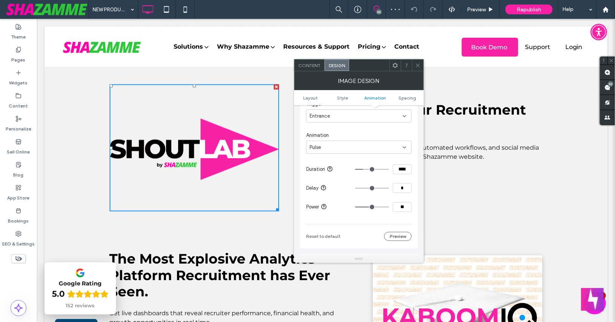
type input "****"
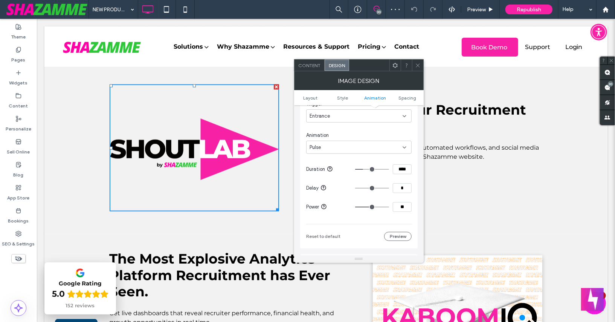
type input "****"
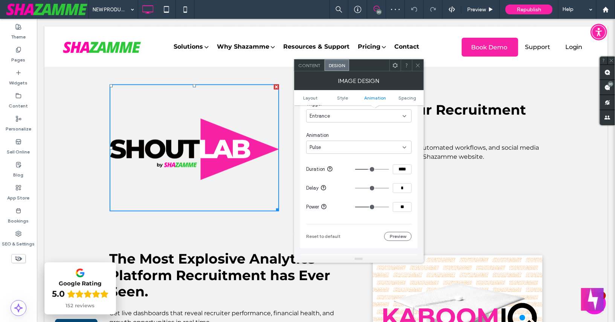
type input "****"
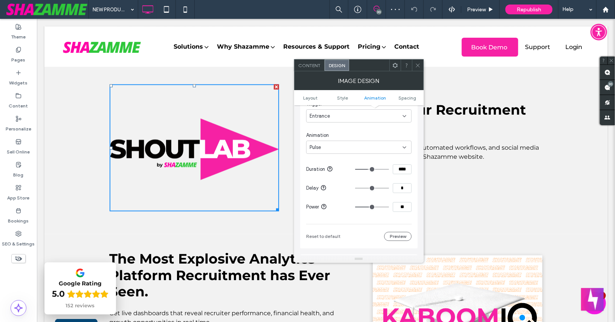
type input "****"
click at [369, 169] on input "range" at bounding box center [372, 169] width 34 height 1
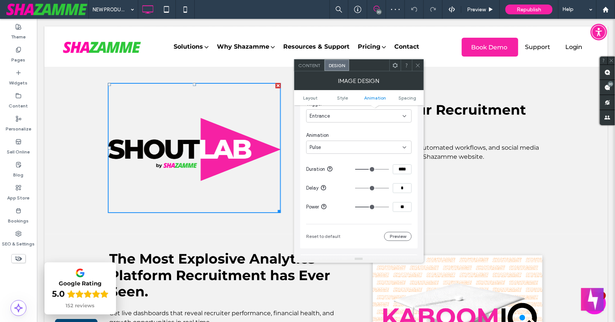
click at [361, 145] on div "Pulse" at bounding box center [356, 148] width 93 height 8
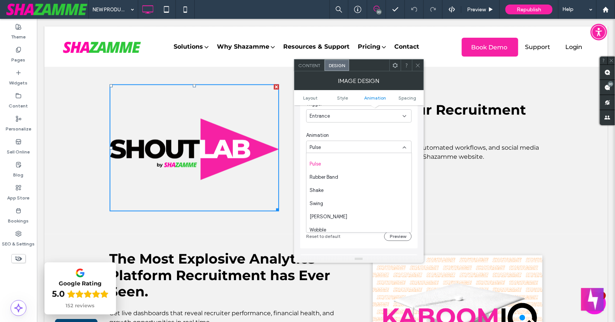
scroll to position [119, 0]
click at [339, 223] on div "Wobble" at bounding box center [359, 225] width 105 height 13
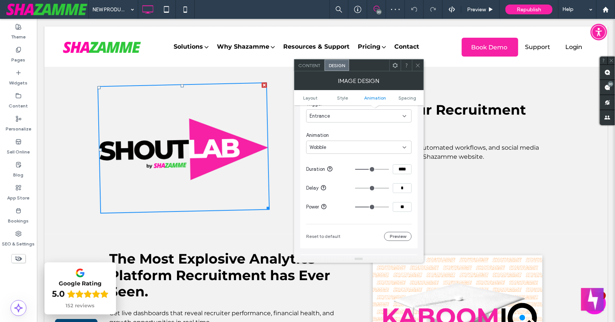
click at [340, 145] on div "Wobble" at bounding box center [356, 148] width 93 height 8
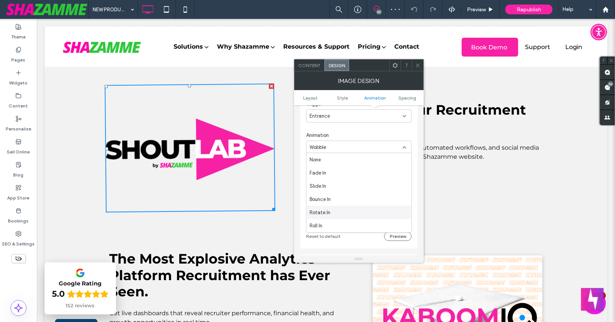
click at [340, 209] on div "Rotate In" at bounding box center [359, 212] width 105 height 13
type input "****"
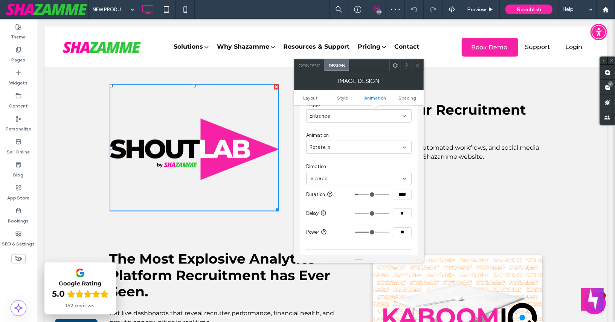
click at [334, 177] on div "In place" at bounding box center [356, 179] width 93 height 8
click at [334, 147] on div "Rotate In" at bounding box center [356, 148] width 93 height 8
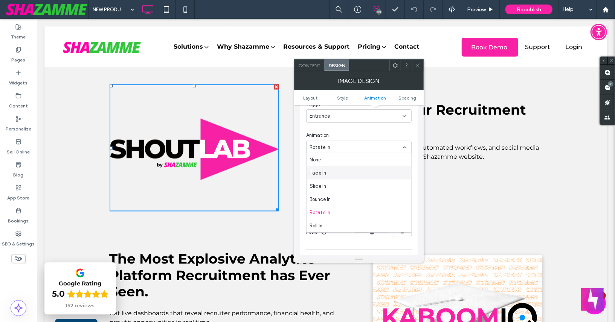
click at [333, 172] on div "Fade In" at bounding box center [359, 172] width 105 height 13
type input "****"
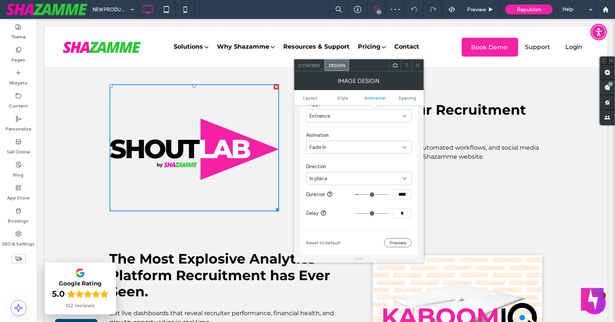
type input "****"
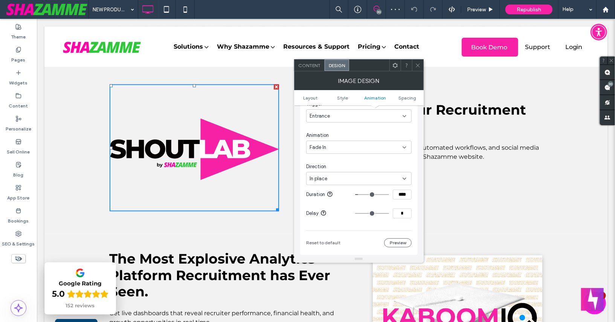
type input "****"
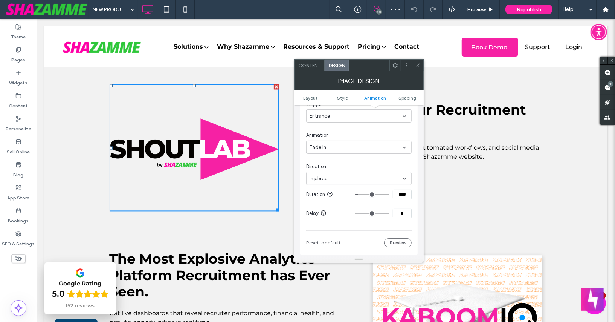
type input "****"
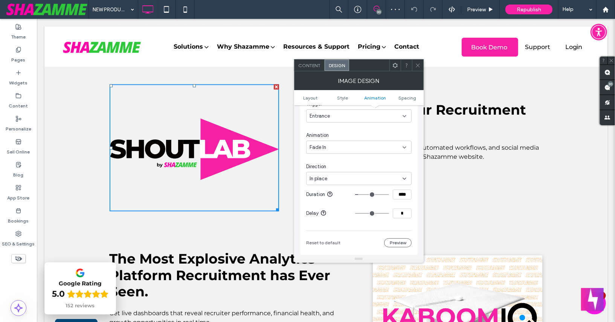
type input "****"
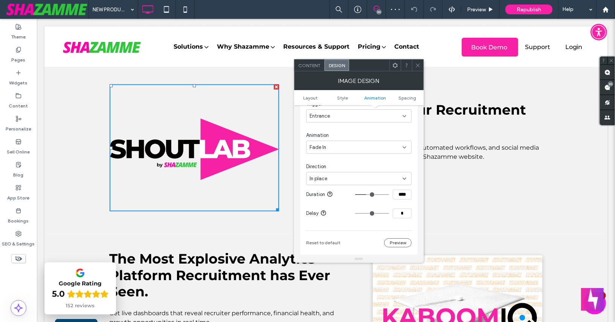
type input "****"
drag, startPoint x: 360, startPoint y: 193, endPoint x: 367, endPoint y: 193, distance: 7.2
click at [367, 194] on input "range" at bounding box center [372, 194] width 34 height 1
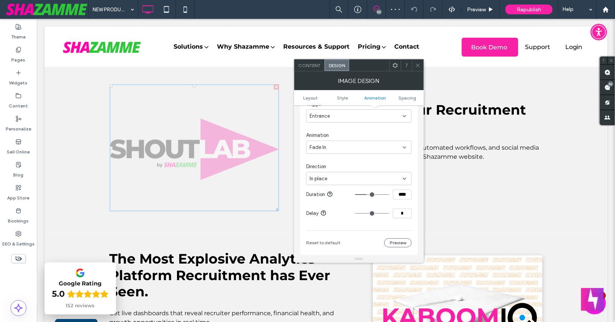
type input "****"
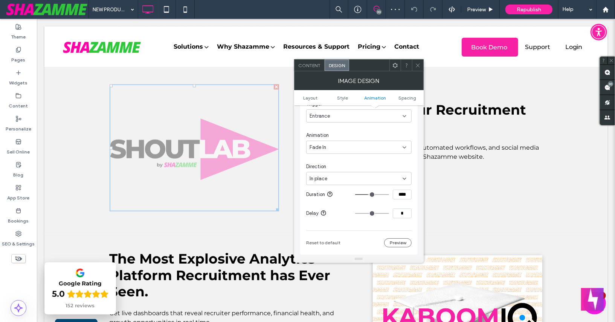
type input "****"
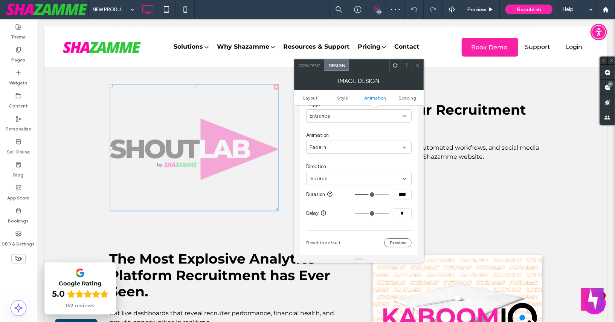
type input "****"
drag, startPoint x: 367, startPoint y: 193, endPoint x: 373, endPoint y: 193, distance: 5.7
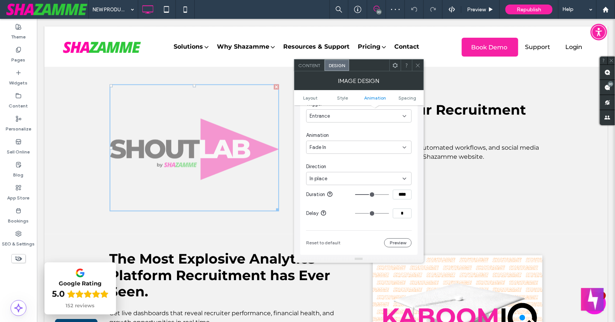
click at [373, 194] on input "range" at bounding box center [372, 194] width 34 height 1
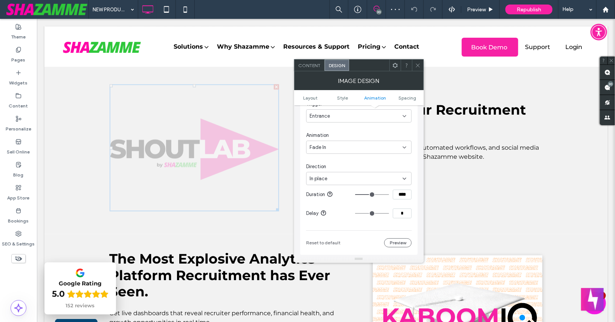
type input "****"
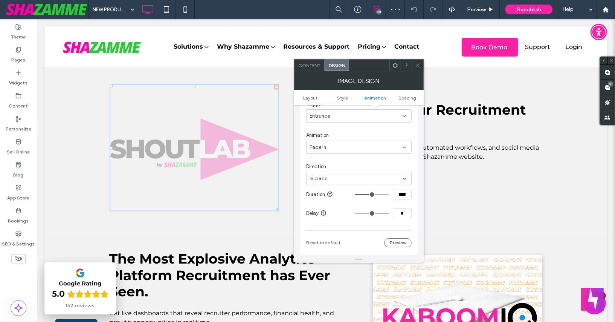
type input "****"
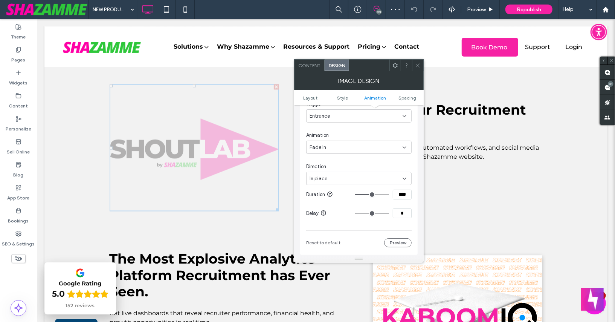
type input "****"
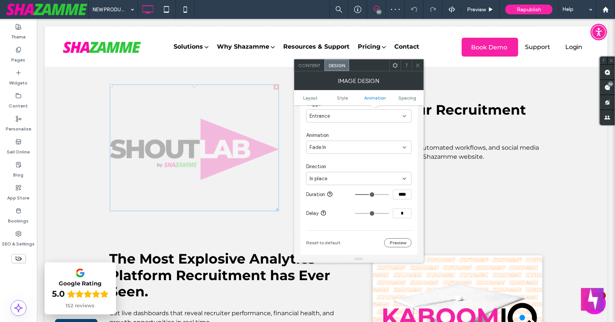
type input "****"
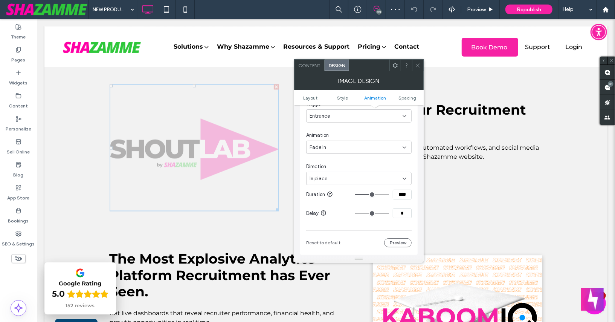
type input "****"
drag, startPoint x: 373, startPoint y: 193, endPoint x: 377, endPoint y: 192, distance: 3.8
click at [377, 194] on input "range" at bounding box center [372, 194] width 34 height 1
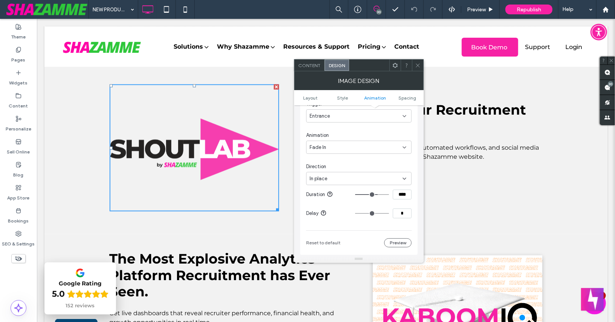
type input "****"
drag, startPoint x: 377, startPoint y: 192, endPoint x: 373, endPoint y: 193, distance: 3.8
click at [373, 194] on input "range" at bounding box center [372, 194] width 34 height 1
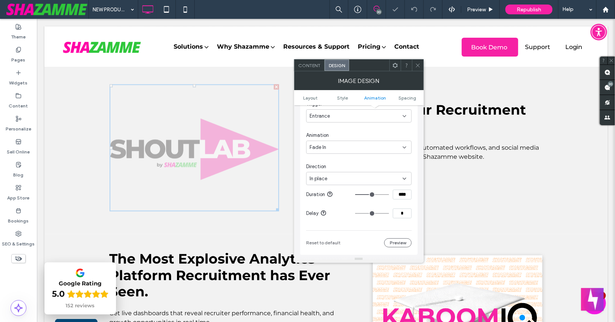
click at [342, 148] on div "Fade In" at bounding box center [356, 148] width 93 height 8
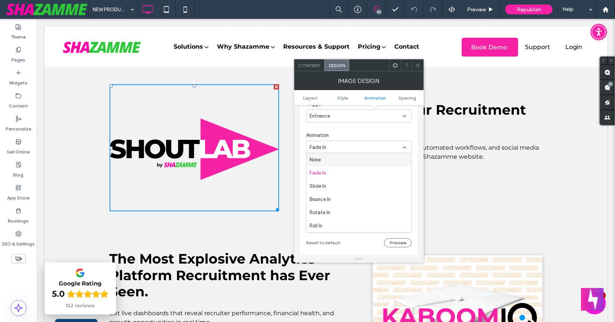
drag, startPoint x: 419, startPoint y: 64, endPoint x: 388, endPoint y: 99, distance: 46.7
click at [419, 64] on use at bounding box center [418, 65] width 4 height 4
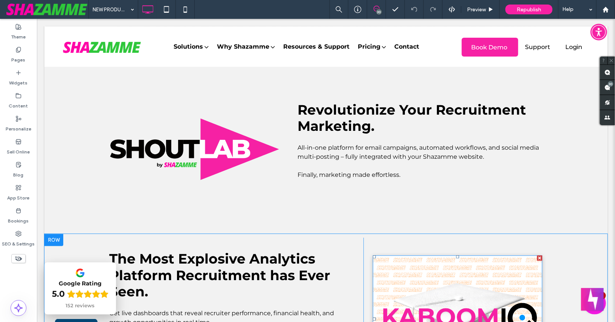
click at [439, 270] on img at bounding box center [458, 318] width 170 height 127
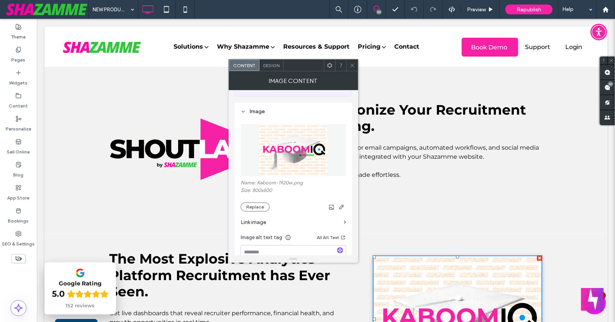
scroll to position [85, 0]
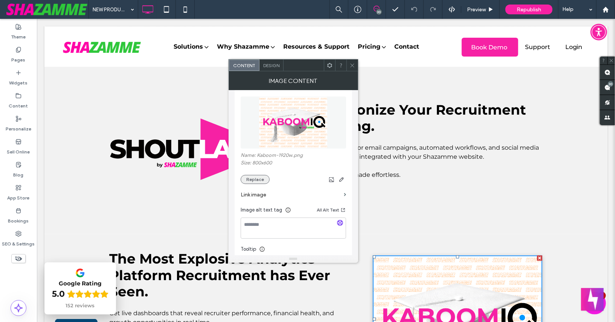
click at [251, 180] on button "Replace" at bounding box center [255, 179] width 29 height 9
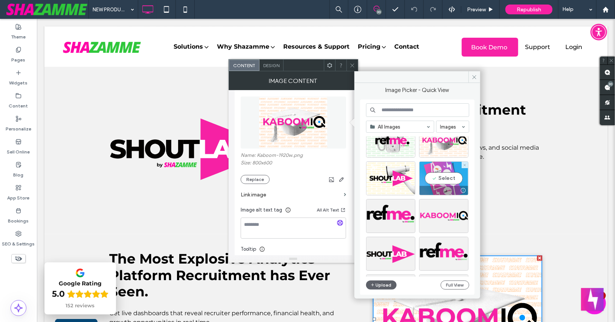
scroll to position [28, 0]
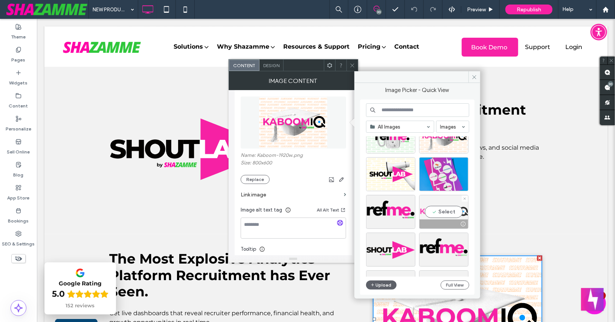
click at [434, 207] on div "Select" at bounding box center [443, 212] width 49 height 34
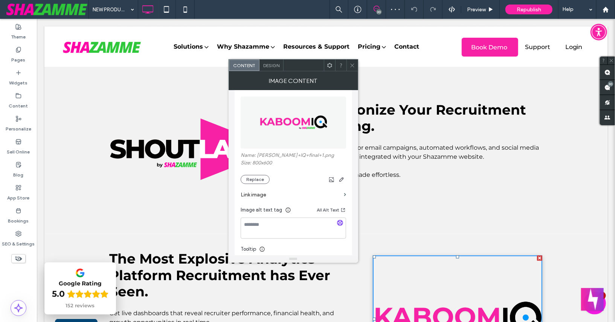
click at [272, 66] on span "Design" at bounding box center [271, 66] width 16 height 6
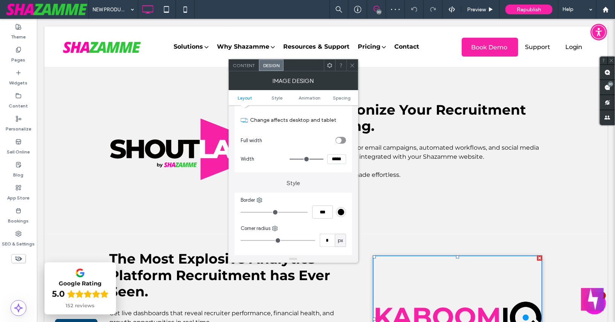
scroll to position [119, 0]
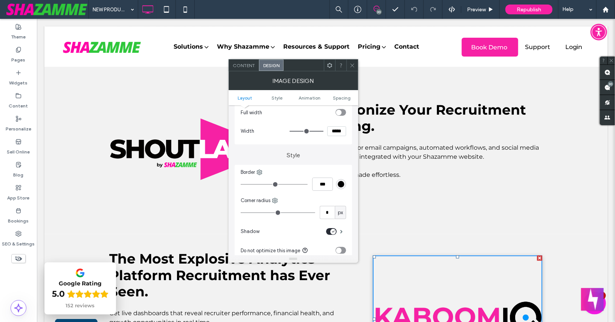
click at [330, 230] on div "toggle" at bounding box center [331, 231] width 11 height 7
click at [306, 93] on ul "Layout Style Animation Spacing" at bounding box center [294, 97] width 130 height 15
click at [305, 96] on span "Animation" at bounding box center [310, 98] width 22 height 6
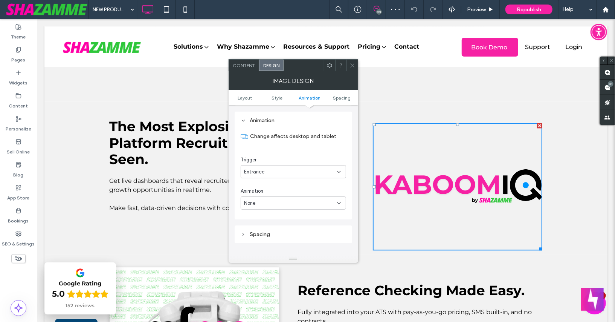
scroll to position [1053, 0]
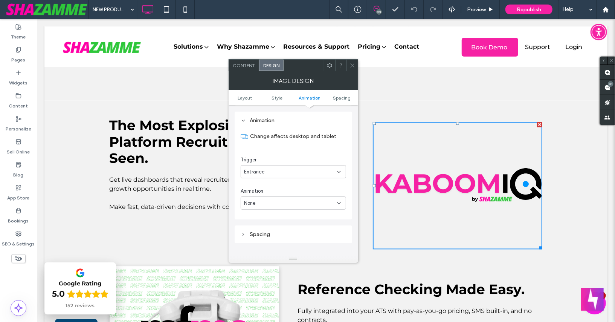
click at [279, 201] on div "None" at bounding box center [290, 203] width 93 height 8
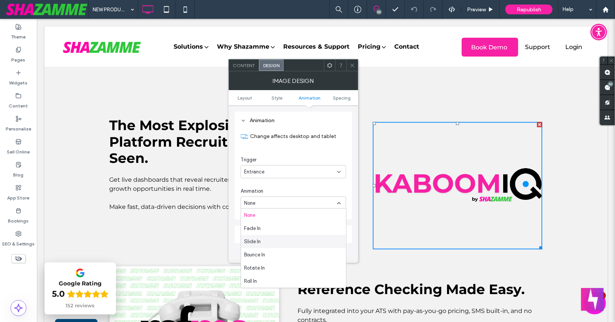
scroll to position [17, 0]
click at [283, 241] on div "Bounce In" at bounding box center [293, 237] width 105 height 13
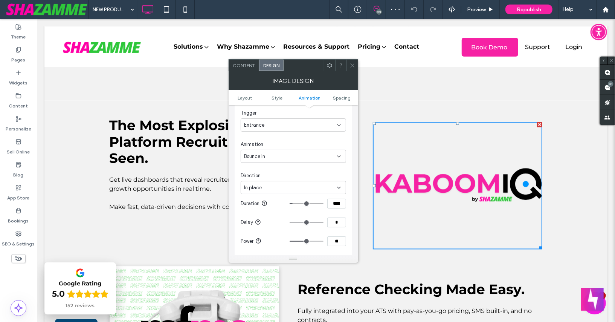
scroll to position [402, 0]
click at [300, 203] on input "range" at bounding box center [307, 203] width 34 height 1
drag, startPoint x: 300, startPoint y: 201, endPoint x: 306, endPoint y: 200, distance: 6.1
click at [306, 203] on input "range" at bounding box center [307, 203] width 34 height 1
click at [309, 203] on input "range" at bounding box center [307, 203] width 34 height 1
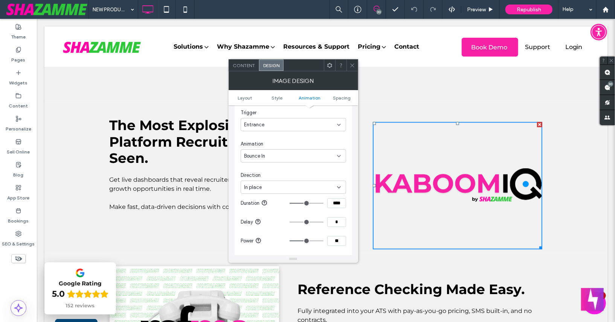
click at [295, 187] on div "In place" at bounding box center [290, 188] width 93 height 8
click at [285, 127] on div "Entrance" at bounding box center [294, 124] width 106 height 13
click at [282, 160] on div "Scroll" at bounding box center [293, 162] width 105 height 13
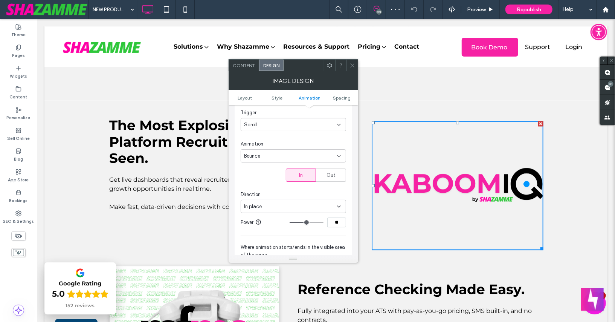
click at [352, 67] on icon at bounding box center [353, 66] width 6 height 6
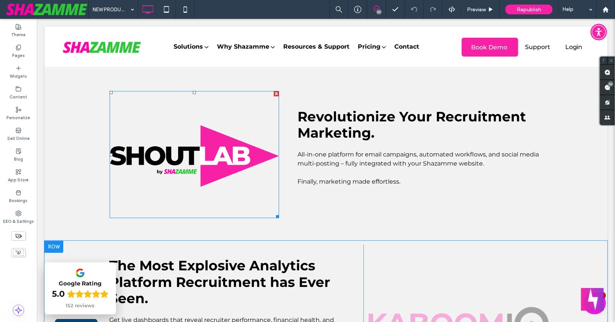
scroll to position [907, 0]
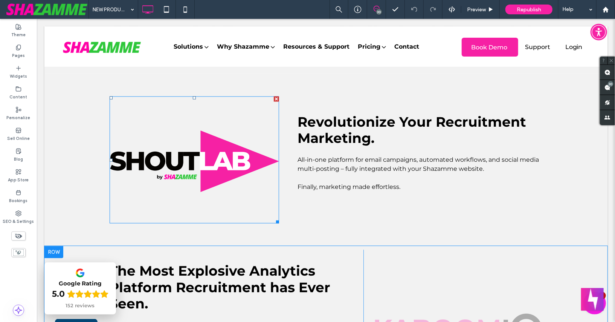
click at [248, 152] on img at bounding box center [194, 159] width 170 height 127
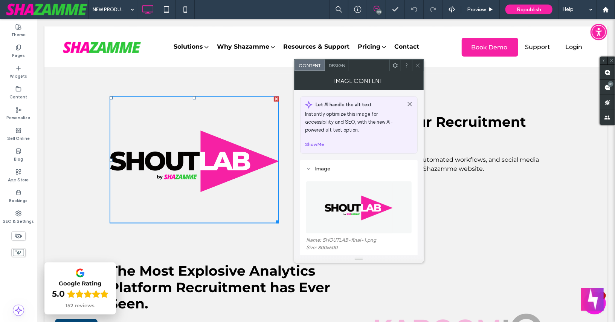
scroll to position [109, 0]
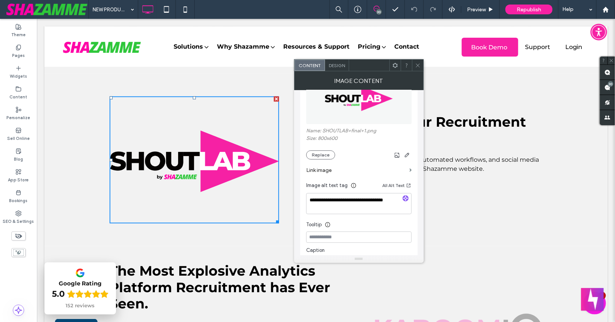
click at [334, 63] on span "Design" at bounding box center [337, 66] width 16 height 6
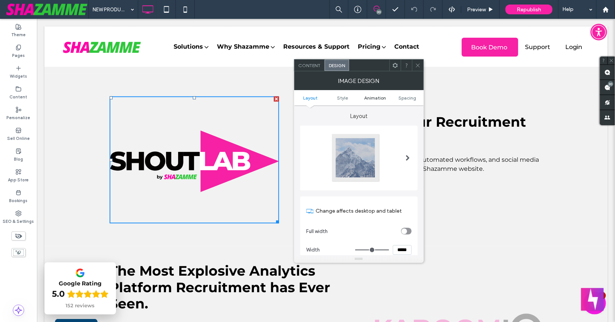
click at [378, 96] on span "Animation" at bounding box center [375, 98] width 22 height 6
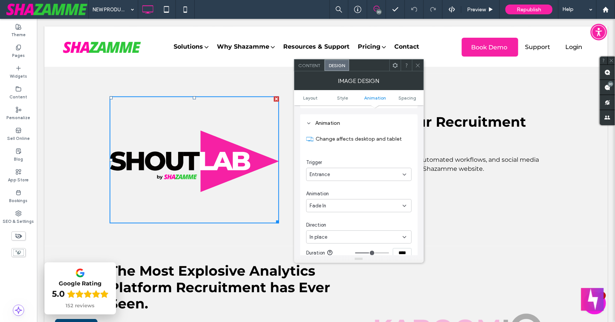
scroll to position [355, 0]
click at [344, 170] on div "Entrance" at bounding box center [356, 172] width 93 height 8
click at [336, 209] on div "Scroll" at bounding box center [359, 210] width 105 height 13
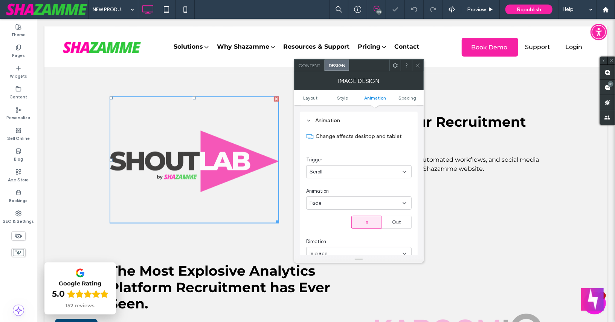
drag, startPoint x: 416, startPoint y: 66, endPoint x: 384, endPoint y: 86, distance: 38.1
click at [416, 67] on icon at bounding box center [418, 66] width 6 height 6
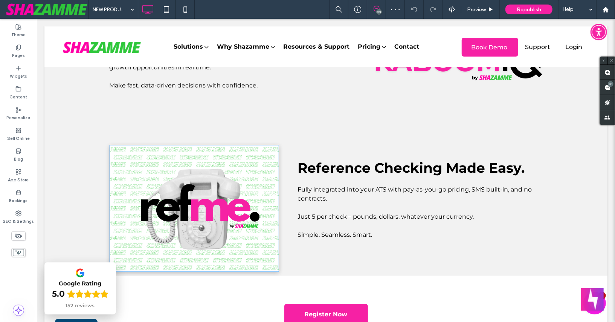
scroll to position [1177, 0]
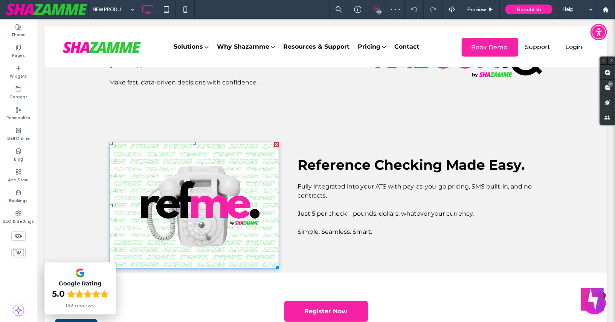
click at [233, 172] on img at bounding box center [194, 204] width 170 height 127
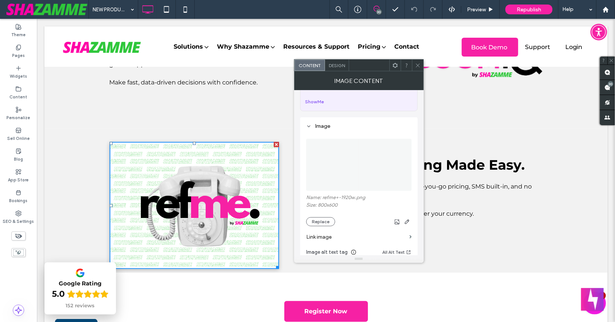
scroll to position [43, 0]
click at [314, 221] on button "Replace" at bounding box center [320, 221] width 29 height 9
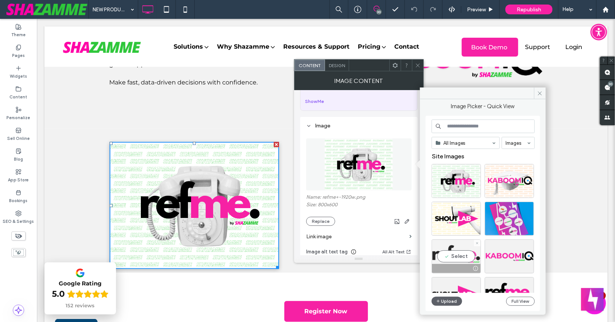
click at [461, 256] on div "Select" at bounding box center [456, 256] width 49 height 34
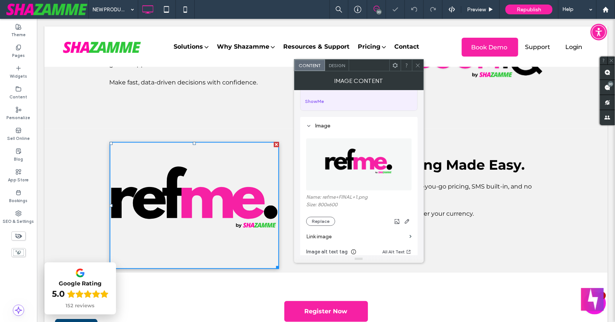
click at [333, 64] on span "Design" at bounding box center [337, 66] width 16 height 6
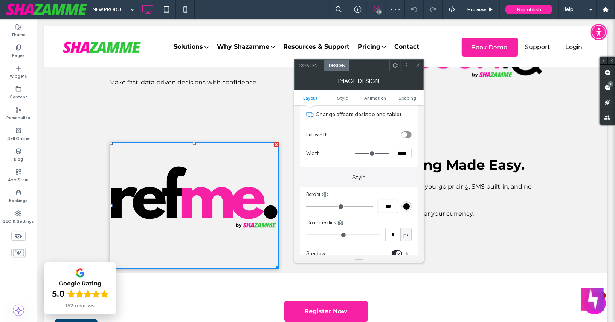
scroll to position [100, 0]
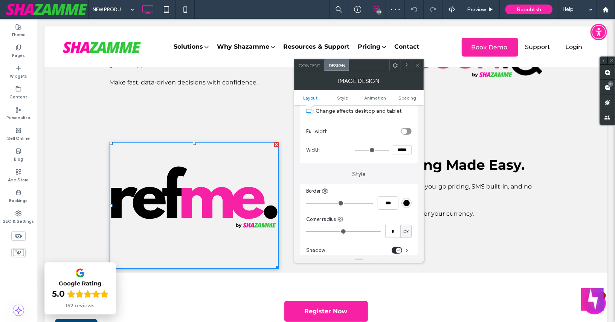
click at [393, 251] on div "toggle" at bounding box center [397, 250] width 11 height 7
click at [366, 97] on span "Animation" at bounding box center [375, 98] width 22 height 6
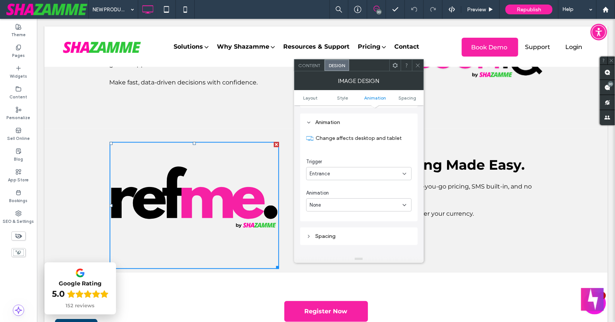
scroll to position [355, 0]
click at [335, 172] on div "Entrance" at bounding box center [356, 172] width 93 height 8
click at [335, 205] on div "Scroll" at bounding box center [359, 210] width 105 height 13
click at [335, 202] on div "None" at bounding box center [356, 203] width 93 height 8
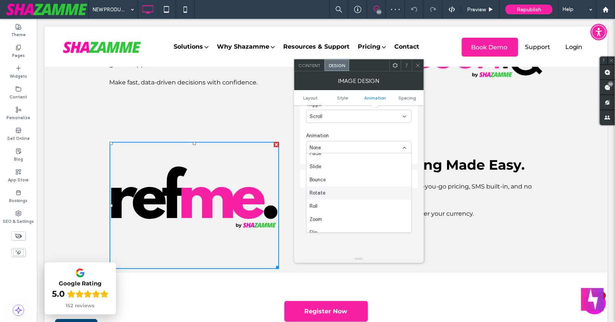
scroll to position [26, 0]
click at [332, 211] on div "Zoom" at bounding box center [359, 212] width 105 height 13
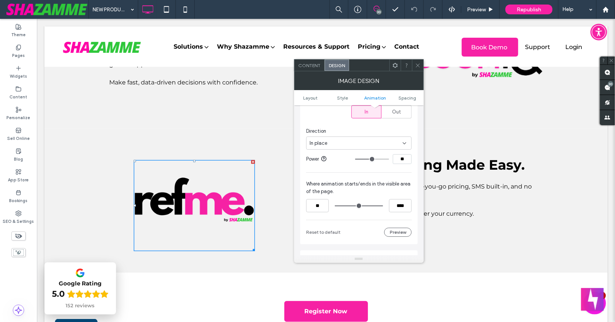
scroll to position [464, 0]
click at [337, 207] on input "range" at bounding box center [359, 207] width 48 height 0
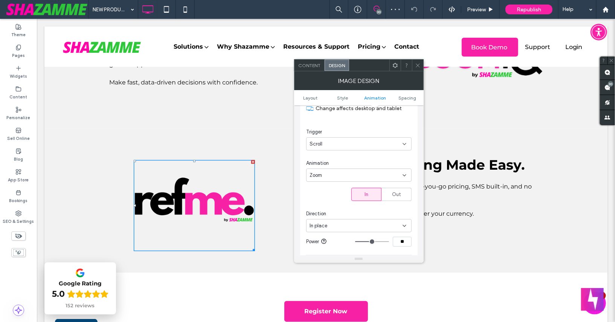
scroll to position [380, 0]
click at [334, 177] on div "Zoom" at bounding box center [356, 179] width 93 height 8
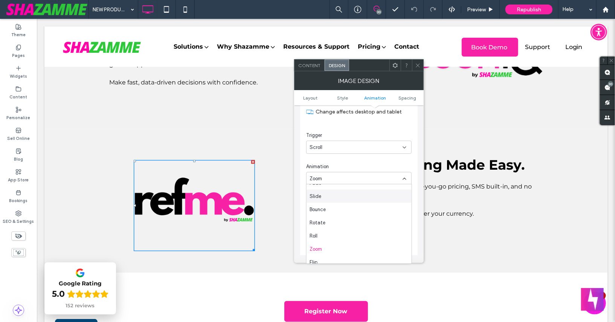
scroll to position [26, 0]
click at [336, 257] on div "Flip" at bounding box center [359, 256] width 105 height 13
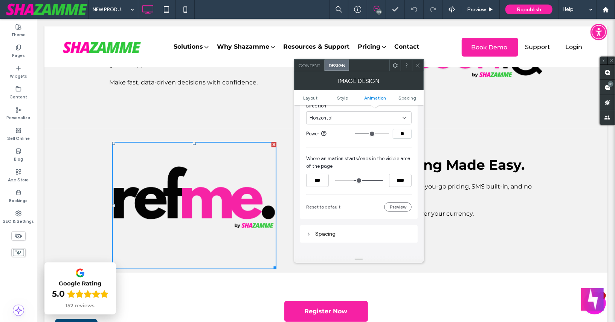
scroll to position [490, 0]
click at [399, 208] on button "Preview" at bounding box center [398, 208] width 28 height 9
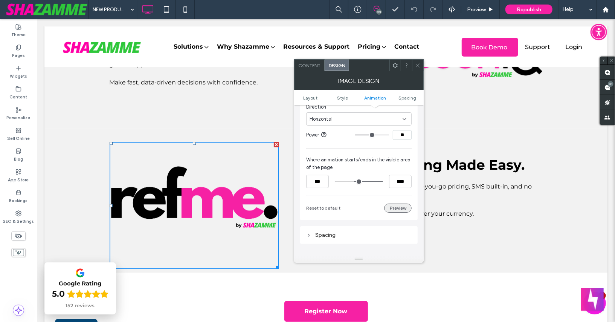
click at [399, 208] on button "Preview" at bounding box center [398, 208] width 28 height 9
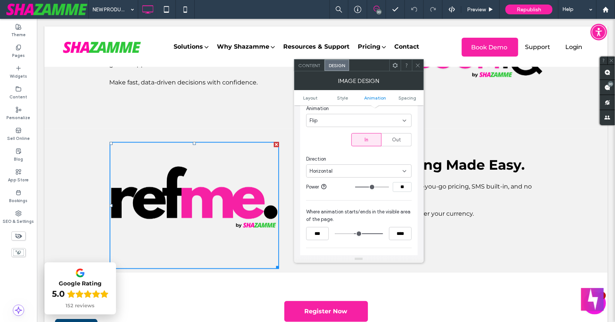
scroll to position [438, 0]
click at [341, 120] on div "Flip" at bounding box center [356, 120] width 93 height 8
click at [331, 183] on div "Zoom" at bounding box center [359, 184] width 105 height 13
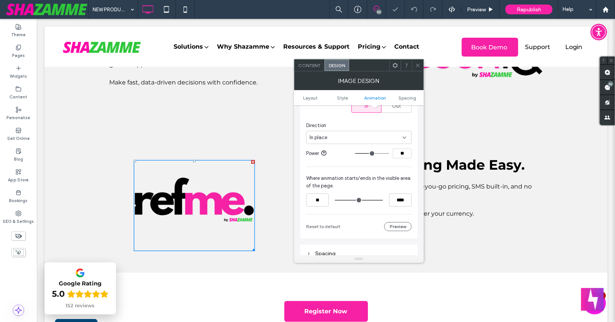
scroll to position [483, 0]
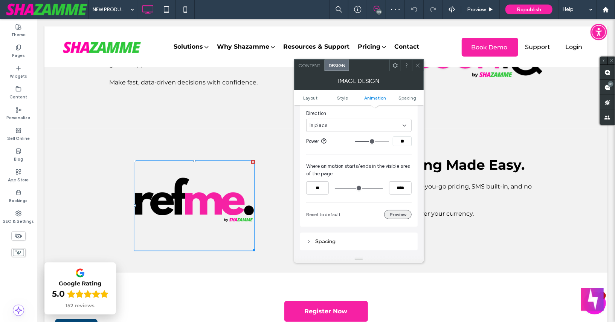
click at [395, 214] on button "Preview" at bounding box center [398, 214] width 28 height 9
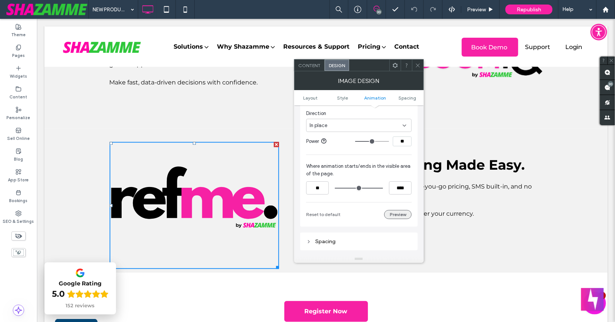
click at [395, 214] on button "Preview" at bounding box center [398, 214] width 28 height 9
drag, startPoint x: 373, startPoint y: 140, endPoint x: 387, endPoint y: 140, distance: 13.9
click at [387, 141] on input "range" at bounding box center [372, 141] width 34 height 1
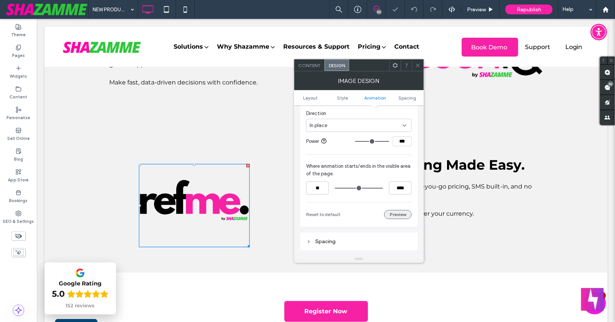
click at [402, 213] on button "Preview" at bounding box center [398, 214] width 28 height 9
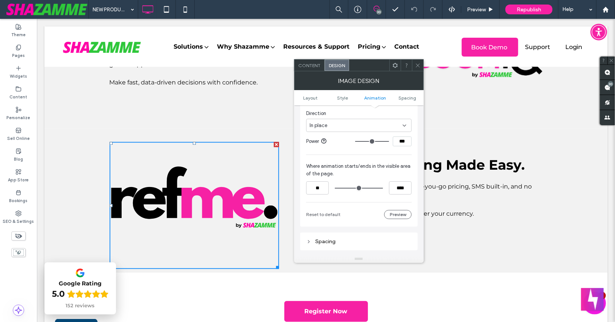
click at [418, 67] on icon at bounding box center [418, 66] width 6 height 6
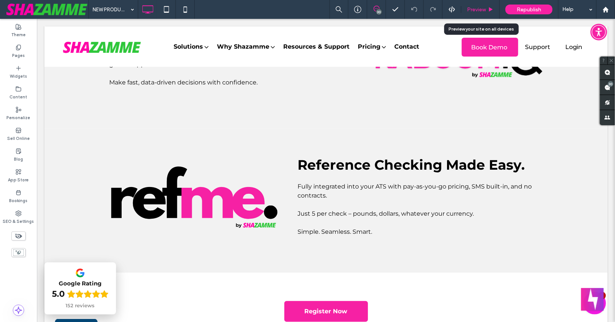
click at [475, 12] on span "Preview" at bounding box center [476, 9] width 19 height 6
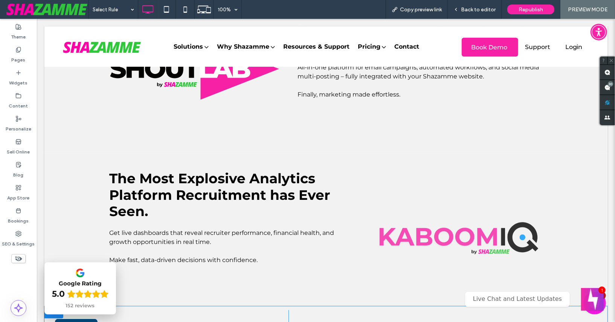
scroll to position [999, 0]
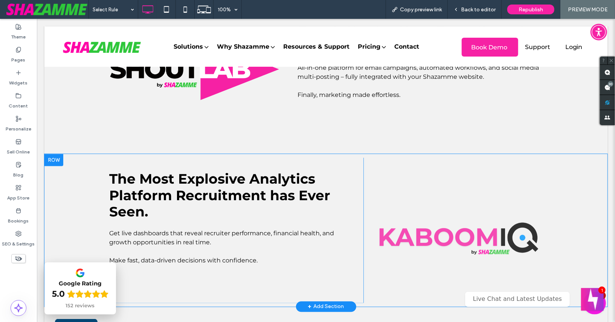
click at [59, 159] on div at bounding box center [53, 159] width 19 height 12
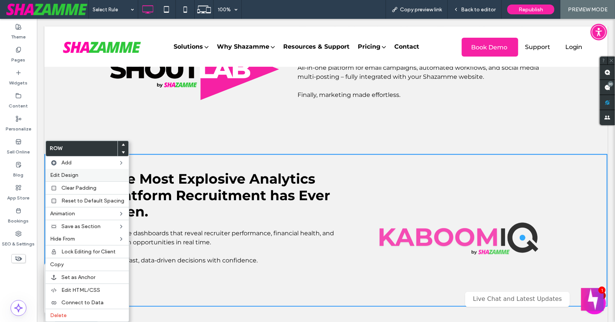
click at [60, 170] on div "Edit Design" at bounding box center [87, 175] width 83 height 12
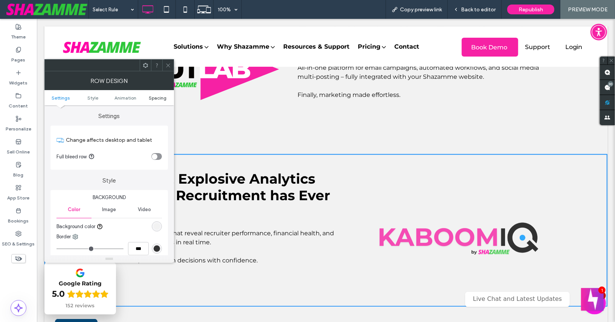
click at [160, 98] on span "Spacing" at bounding box center [158, 98] width 18 height 6
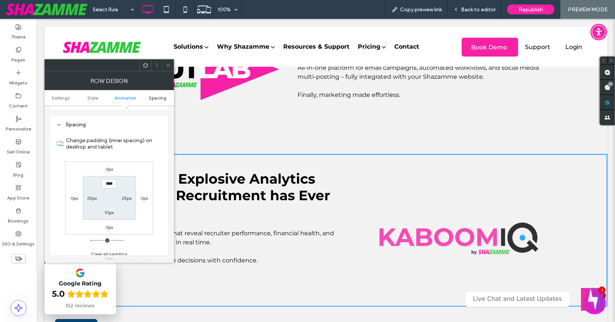
scroll to position [207, 0]
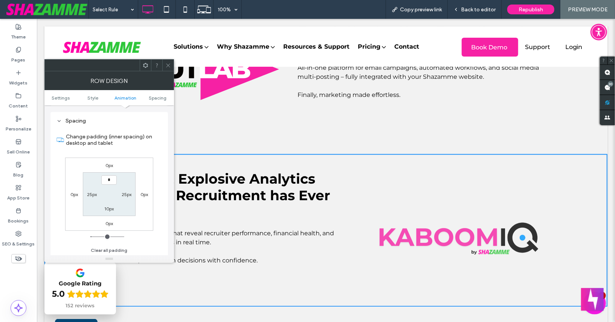
click at [107, 176] on input "*" at bounding box center [108, 179] width 15 height 9
type input "**"
click at [99, 168] on div "0px 0px 0px 0px ** 25px 10px 25px" at bounding box center [109, 194] width 88 height 73
click at [160, 64] on div at bounding box center [109, 65] width 130 height 12
click at [168, 66] on icon at bounding box center [168, 66] width 6 height 6
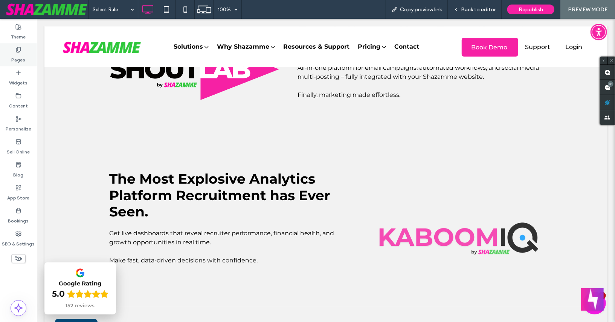
click at [18, 47] on use at bounding box center [18, 49] width 4 height 5
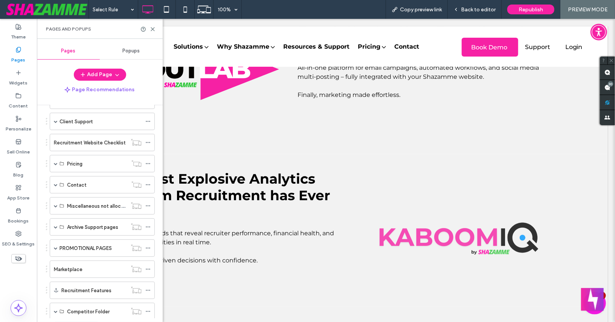
scroll to position [592, 0]
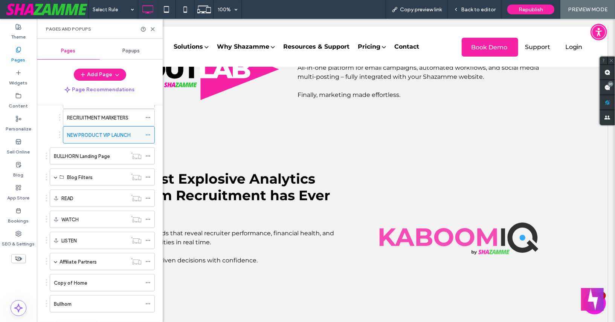
click at [150, 132] on icon at bounding box center [147, 134] width 5 height 5
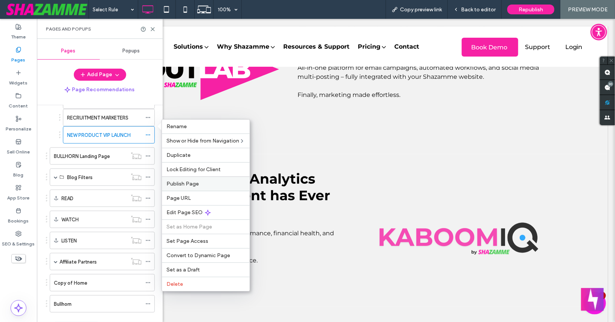
click at [182, 184] on span "Publish Page" at bounding box center [183, 184] width 32 height 6
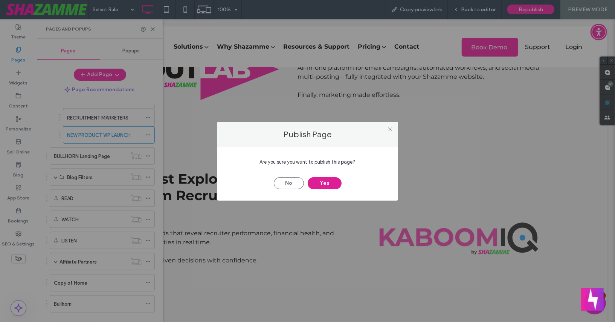
click at [324, 186] on button "Yes" at bounding box center [325, 183] width 34 height 12
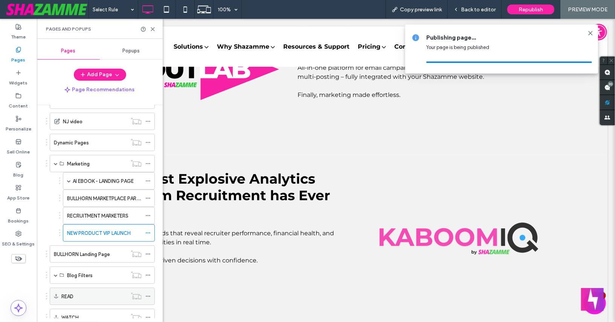
scroll to position [491, 0]
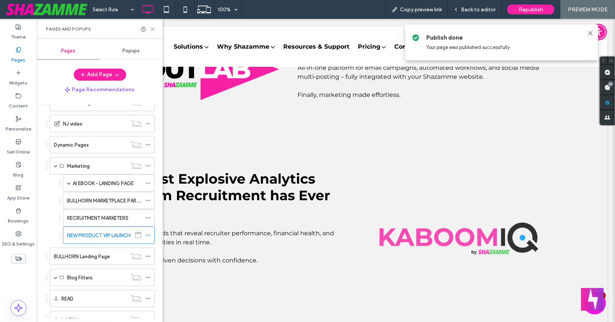
click at [154, 28] on use at bounding box center [152, 29] width 3 height 3
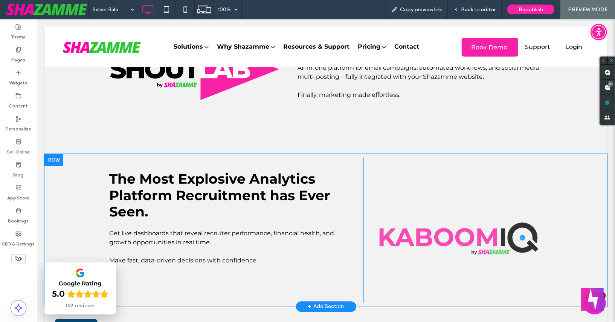
click at [54, 161] on div at bounding box center [53, 159] width 19 height 12
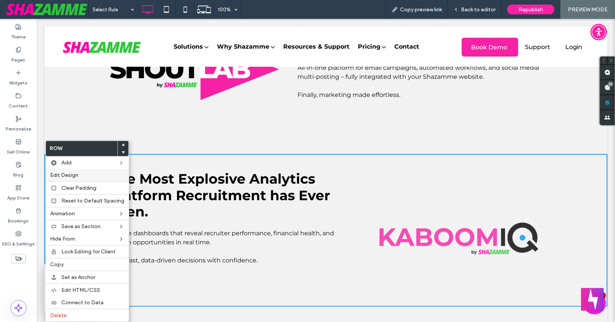
click at [73, 170] on div "Edit Design" at bounding box center [87, 175] width 83 height 12
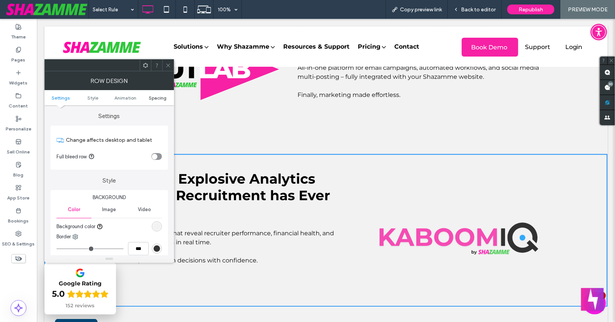
click at [159, 100] on span "Spacing" at bounding box center [158, 98] width 18 height 6
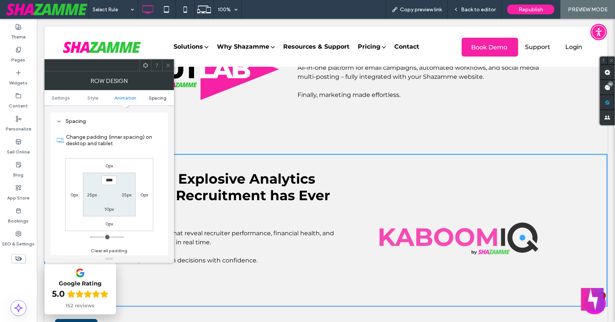
scroll to position [207, 0]
type input "***"
click at [112, 208] on label "10px" at bounding box center [108, 209] width 9 height 6
type input "**"
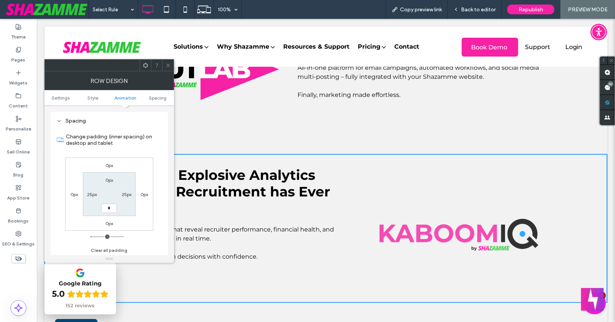
type input "*"
type input "***"
click at [88, 208] on section "0px 25px *** 25px" at bounding box center [109, 193] width 52 height 43
click at [170, 61] on span at bounding box center [168, 65] width 6 height 11
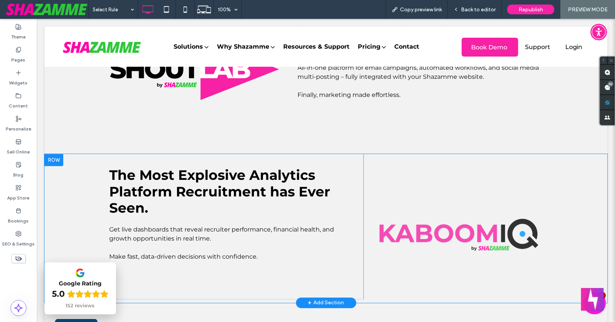
click at [372, 297] on div "Click To Paste" at bounding box center [457, 225] width 188 height 145
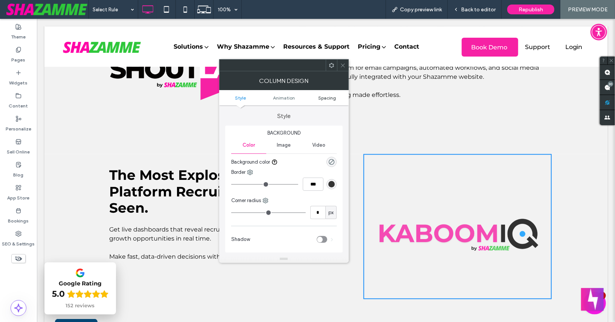
click at [325, 99] on span "Spacing" at bounding box center [327, 98] width 18 height 6
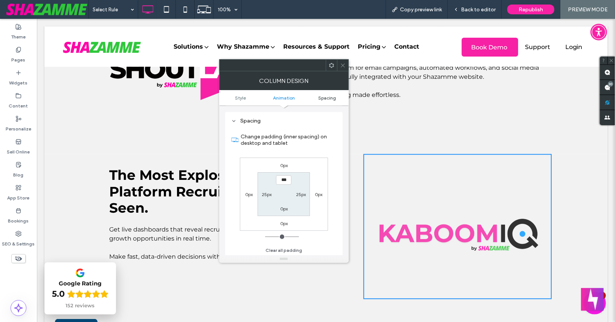
scroll to position [170, 0]
click at [347, 64] on div at bounding box center [342, 65] width 11 height 11
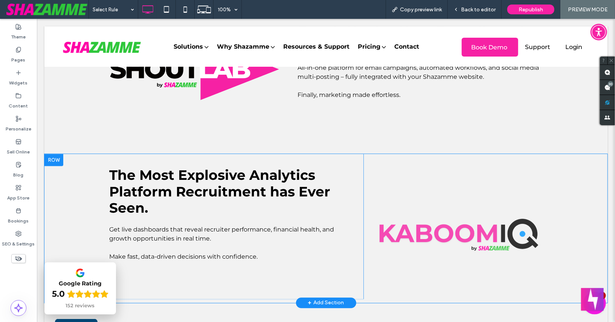
click at [324, 268] on div "The Most Explosive Analytics Platform Recruitment has Ever Seen. Get live dashb…" at bounding box center [232, 225] width 264 height 145
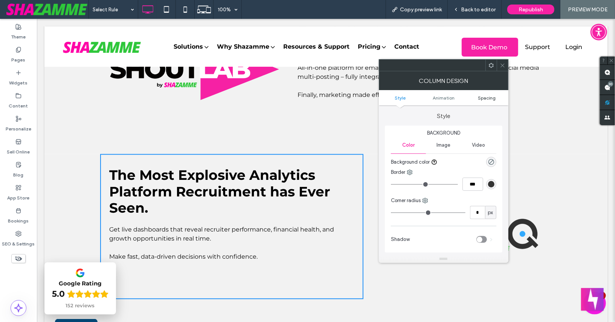
click at [486, 98] on span "Spacing" at bounding box center [487, 98] width 18 height 6
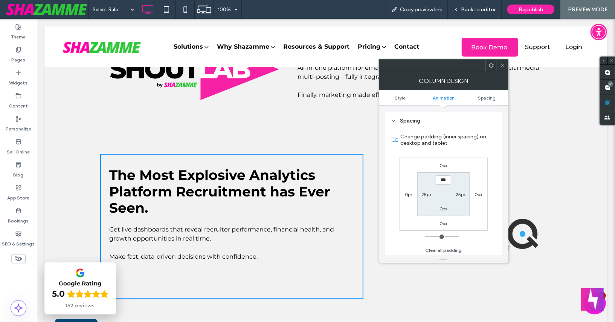
click at [502, 69] on span at bounding box center [503, 65] width 6 height 11
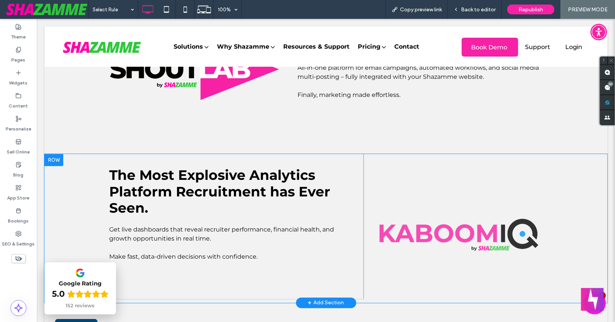
click at [53, 160] on div at bounding box center [53, 159] width 19 height 12
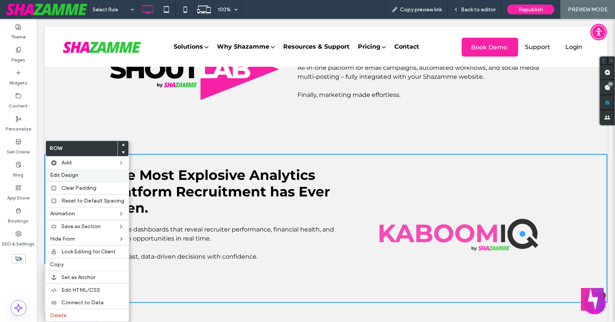
click at [66, 172] on span "Edit Design" at bounding box center [64, 175] width 28 height 6
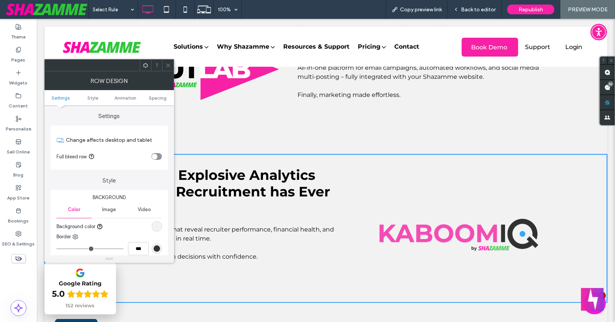
click at [164, 100] on ul "Settings Style Animation Spacing" at bounding box center [109, 97] width 130 height 15
click at [164, 98] on span "Spacing" at bounding box center [158, 98] width 18 height 6
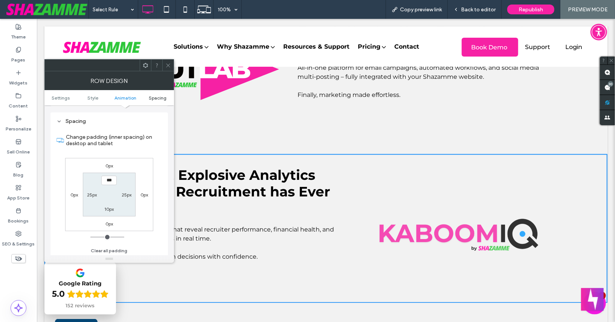
scroll to position [207, 0]
click at [106, 210] on label "10px" at bounding box center [108, 209] width 9 height 6
type input "**"
type input "*"
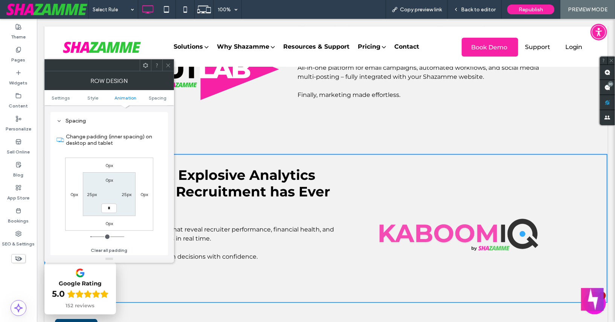
type input "***"
click at [82, 212] on div "0px 0px 0px 0px 0px 25px *** 25px" at bounding box center [109, 194] width 88 height 73
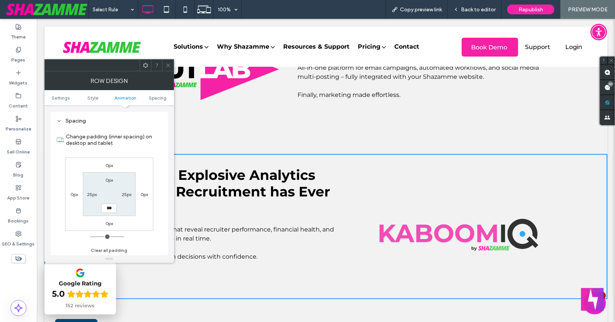
click at [167, 66] on icon at bounding box center [168, 66] width 6 height 6
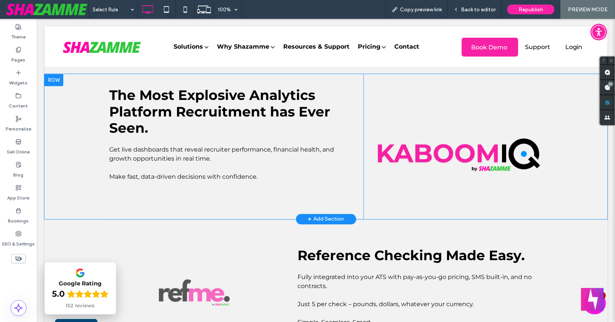
scroll to position [1088, 0]
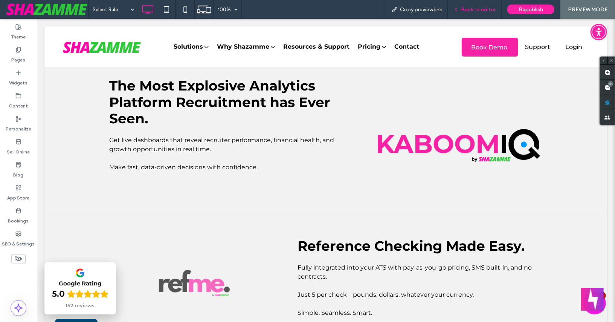
click at [479, 12] on span "Back to editor" at bounding box center [478, 9] width 35 height 6
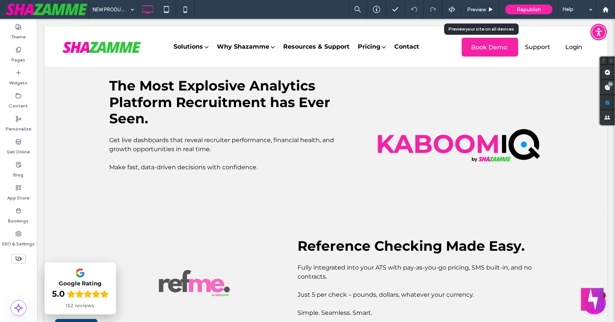
click at [479, 12] on span "Preview" at bounding box center [476, 9] width 19 height 6
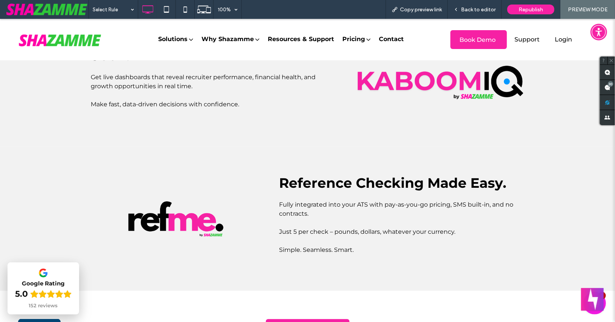
scroll to position [1162, 0]
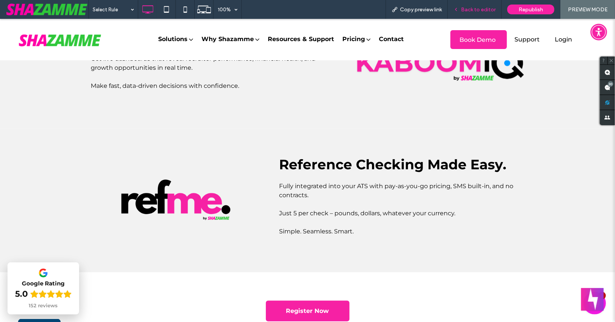
click at [468, 8] on span "Back to editor" at bounding box center [478, 9] width 35 height 6
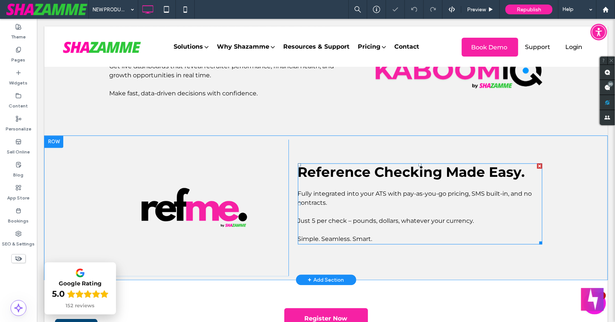
click at [393, 175] on span "Reference Checking Made Easy." at bounding box center [411, 171] width 227 height 17
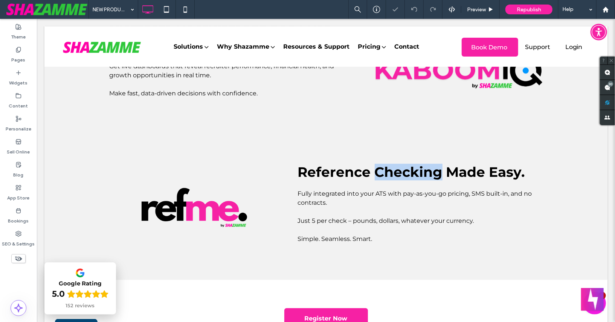
click at [393, 175] on span "Reference Checking Made Easy." at bounding box center [411, 171] width 227 height 17
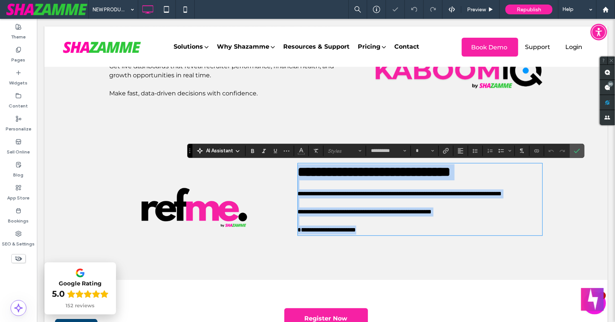
click at [393, 173] on span "**********" at bounding box center [374, 172] width 153 height 14
type input "**"
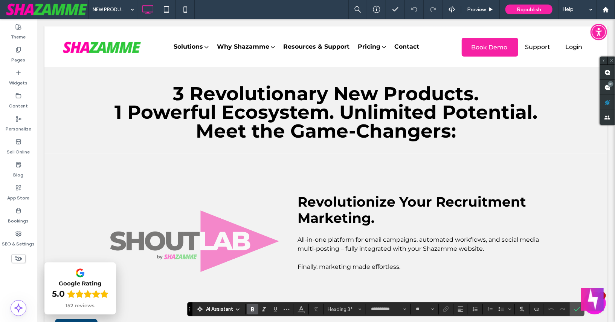
scroll to position [811, 0]
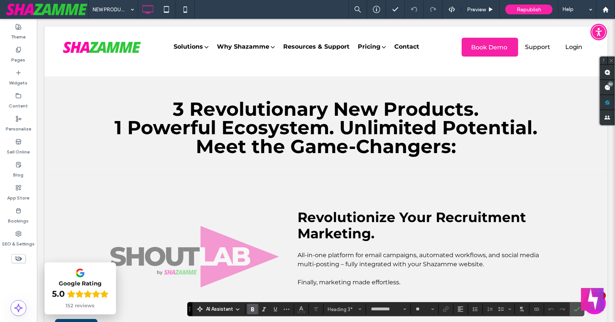
click at [302, 119] on span "3 Revolutionary New Products. 1 Powerful Ecosystem. Unlimited Potential. Meet t…" at bounding box center [325, 127] width 423 height 61
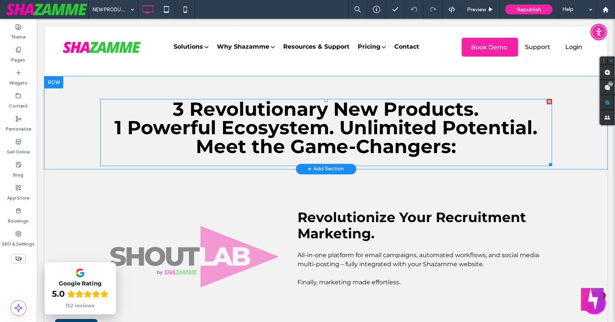
click at [302, 119] on span "3 Revolutionary New Products. 1 Powerful Ecosystem. Unlimited Potential. Meet t…" at bounding box center [325, 127] width 423 height 61
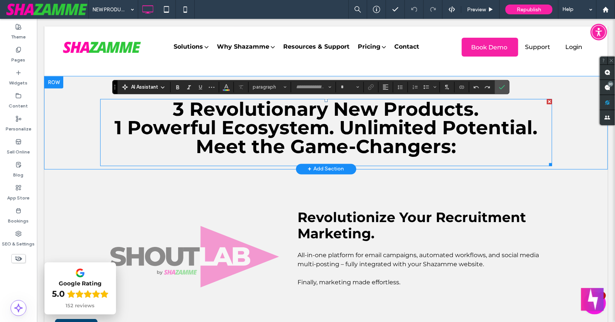
type input "**********"
type input "**"
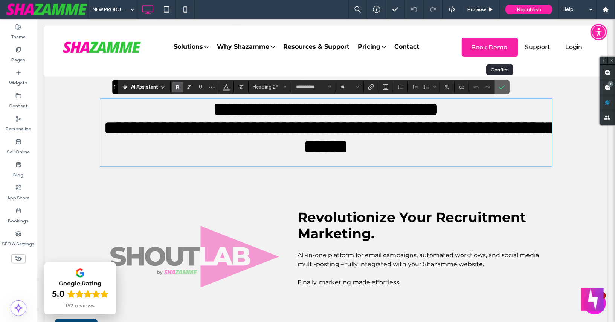
drag, startPoint x: 500, startPoint y: 87, endPoint x: 458, endPoint y: 72, distance: 45.1
click at [500, 87] on icon "Confirm" at bounding box center [502, 87] width 6 height 6
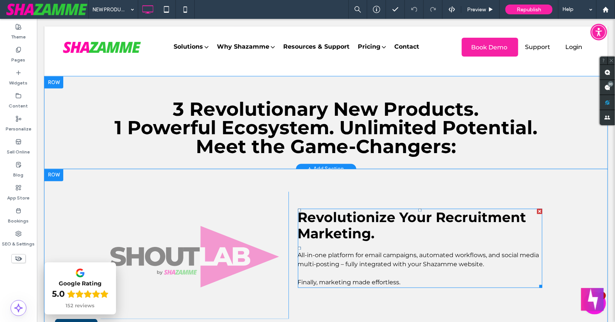
click at [363, 223] on span "Revolutionize Your Recruitment Marketing." at bounding box center [412, 225] width 229 height 33
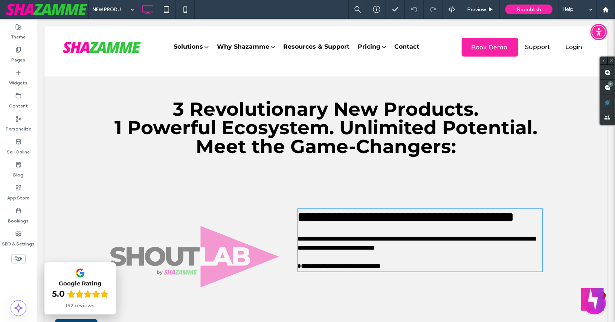
click at [363, 223] on span "**********" at bounding box center [406, 217] width 216 height 14
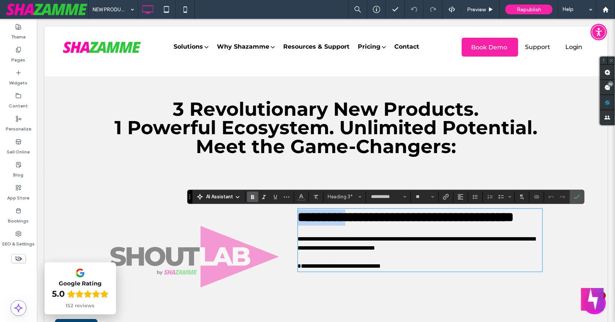
click at [363, 223] on span "**********" at bounding box center [406, 217] width 216 height 14
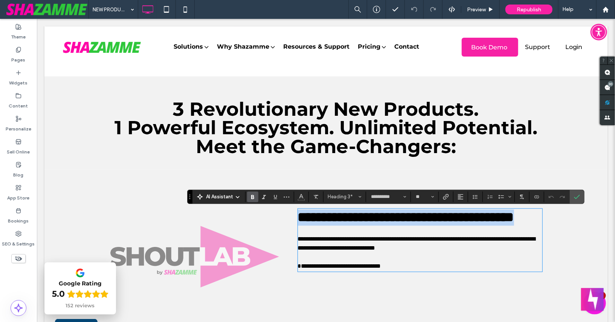
drag, startPoint x: 379, startPoint y: 237, endPoint x: 300, endPoint y: 213, distance: 82.7
click at [300, 213] on h3 "**********" at bounding box center [420, 217] width 245 height 16
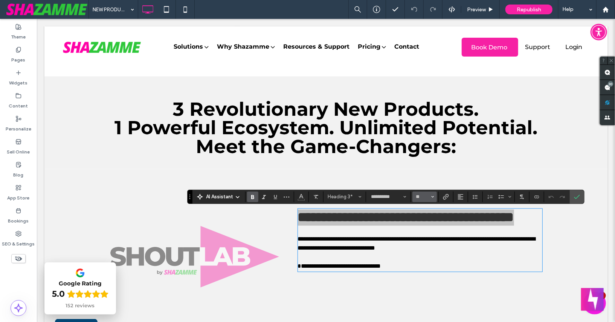
click at [430, 197] on button "**" at bounding box center [425, 196] width 24 height 11
click at [421, 250] on label "48" at bounding box center [425, 254] width 24 height 11
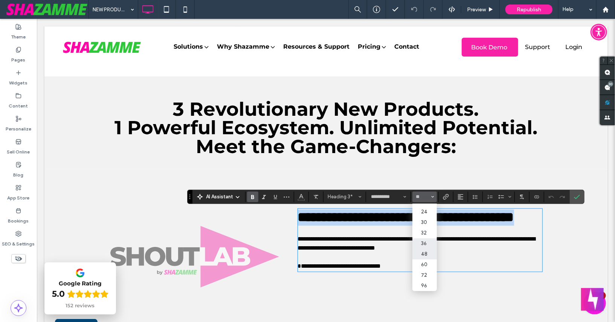
type input "**"
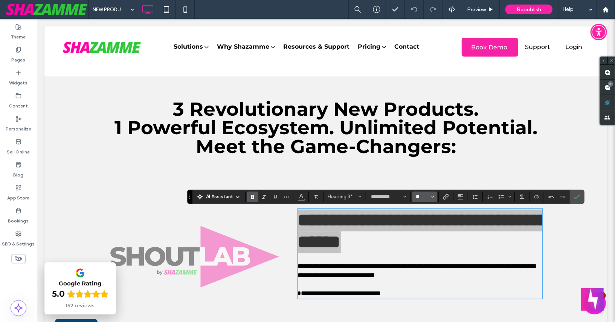
click at [426, 197] on input "**" at bounding box center [422, 197] width 15 height 6
click at [352, 198] on span "Heading 3*" at bounding box center [342, 197] width 29 height 6
type input "**"
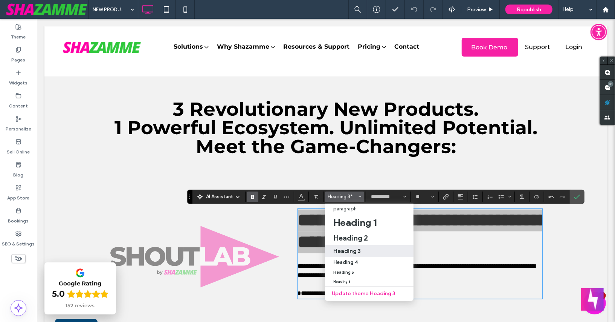
click at [352, 249] on h3 "Heading 3" at bounding box center [348, 250] width 28 height 7
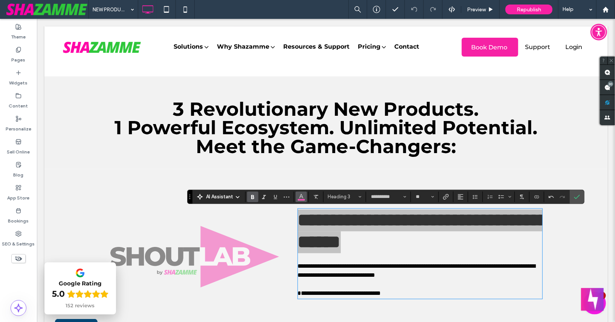
click at [300, 198] on icon "Color" at bounding box center [301, 196] width 6 height 6
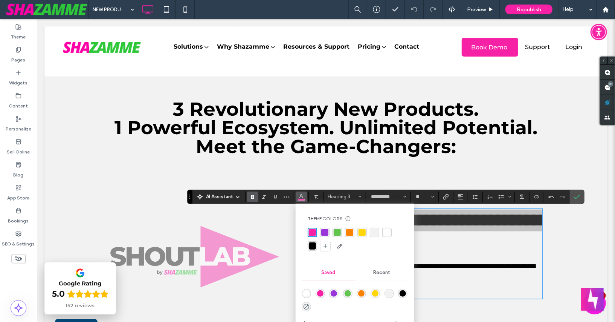
click at [313, 244] on div "rgba(0, 0, 0, 1)" at bounding box center [312, 245] width 7 height 7
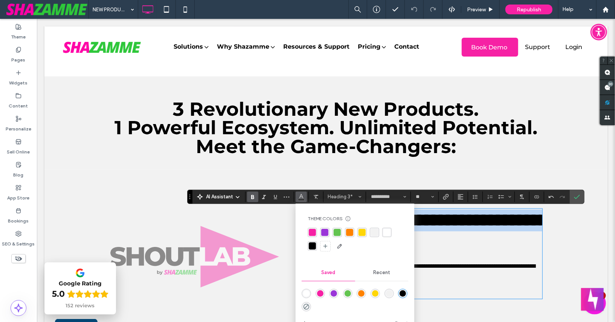
click at [472, 231] on span "**********" at bounding box center [423, 231] width 251 height 40
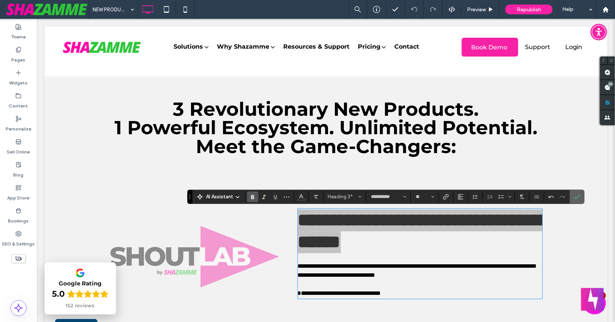
click at [576, 194] on icon "Confirm" at bounding box center [577, 197] width 6 height 6
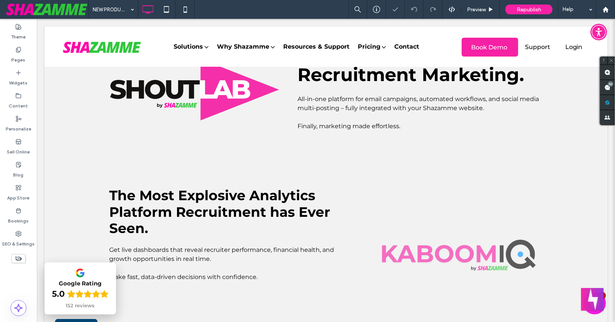
scroll to position [979, 0]
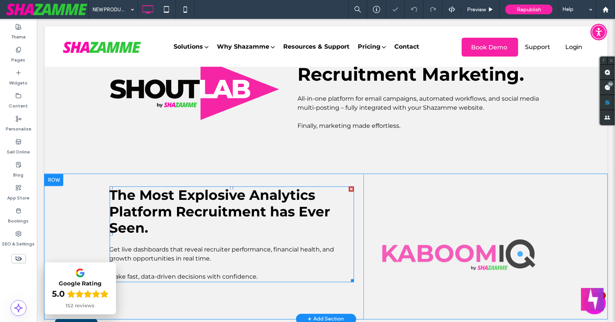
click at [255, 201] on span "The Most Explosive Analytics Platform Recruitment has Ever Seen." at bounding box center [219, 210] width 221 height 49
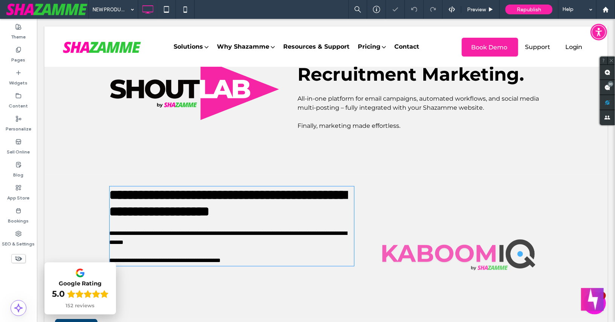
click at [255, 201] on span "**********" at bounding box center [227, 203] width 237 height 30
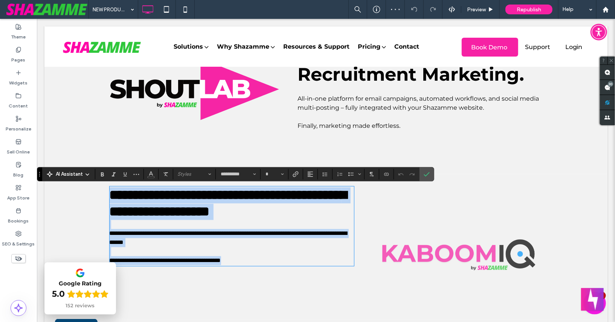
click at [255, 201] on span "**********" at bounding box center [227, 203] width 237 height 30
type input "**"
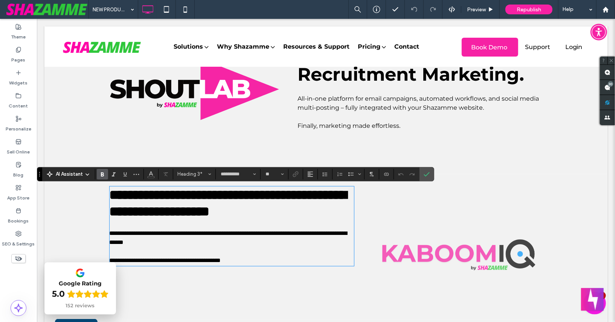
click at [331, 74] on span "Revolutionize Your Recruitment Marketing." at bounding box center [411, 63] width 227 height 44
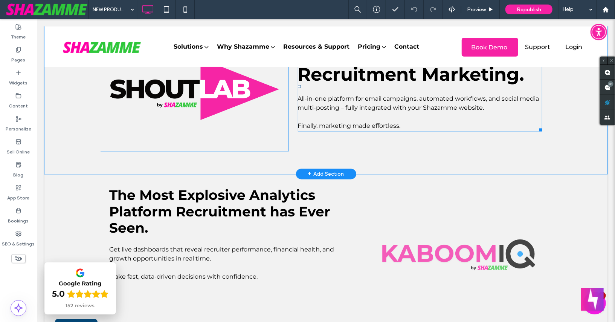
click at [331, 74] on span "Revolutionize Your Recruitment Marketing." at bounding box center [411, 63] width 227 height 44
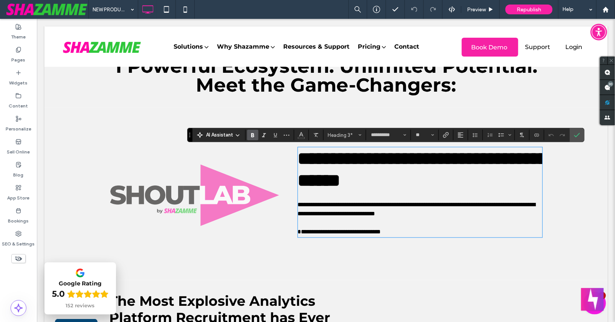
scroll to position [857, 0]
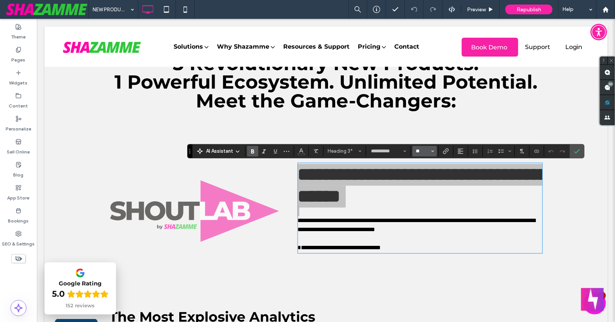
click at [420, 149] on input "**" at bounding box center [422, 151] width 15 height 6
click at [421, 218] on label "36" at bounding box center [425, 217] width 24 height 11
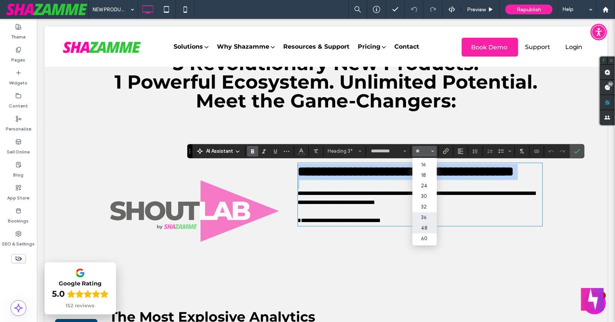
type input "**"
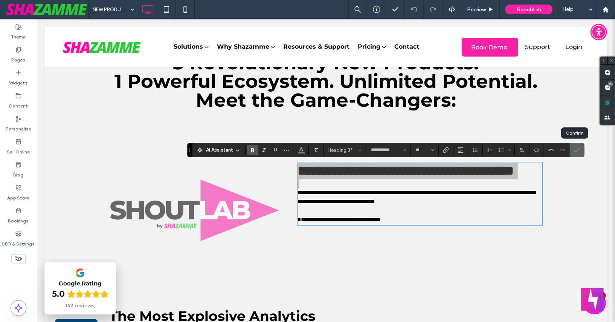
click at [574, 150] on icon "Confirm" at bounding box center [577, 150] width 6 height 6
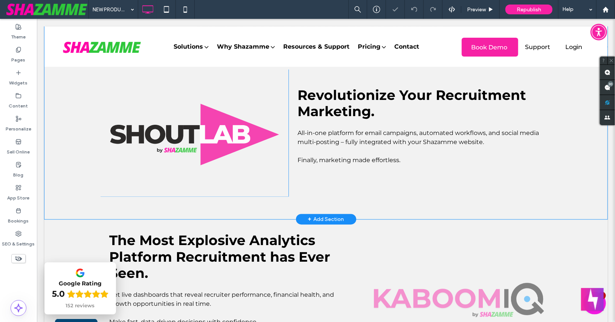
scroll to position [934, 0]
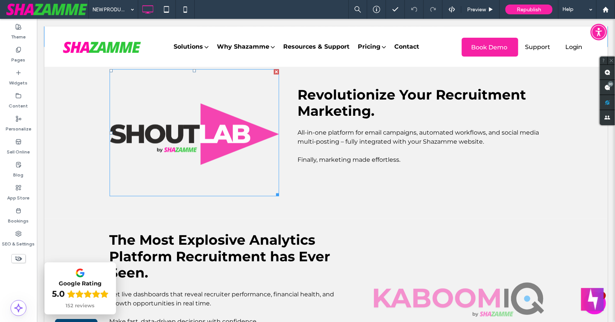
click at [260, 182] on img at bounding box center [194, 132] width 170 height 127
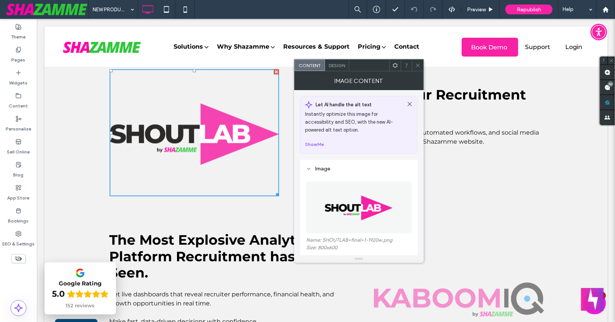
click at [249, 204] on div "Click To Paste Revolutionize Your Recruitment Marketing. All-in-one platform fo…" at bounding box center [325, 132] width 563 height 173
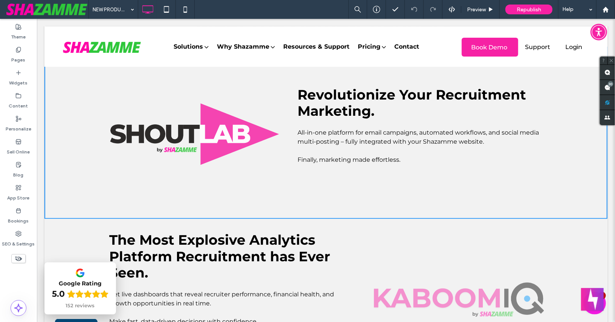
click at [283, 160] on div "Click To Paste" at bounding box center [194, 132] width 188 height 127
click at [271, 161] on img at bounding box center [194, 132] width 170 height 127
